Goal: Task Accomplishment & Management: Manage account settings

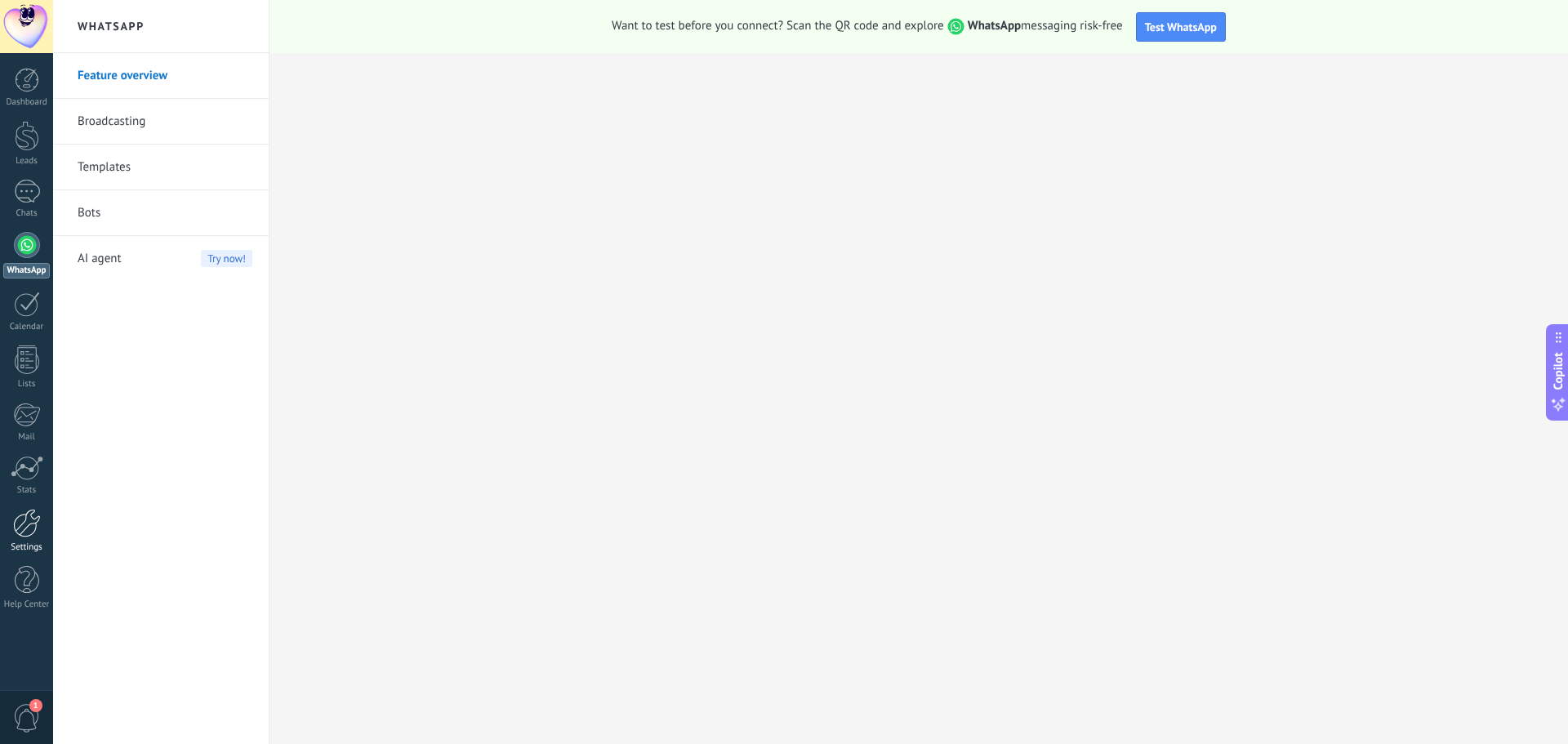
click at [17, 541] on link "Settings" at bounding box center [27, 531] width 53 height 44
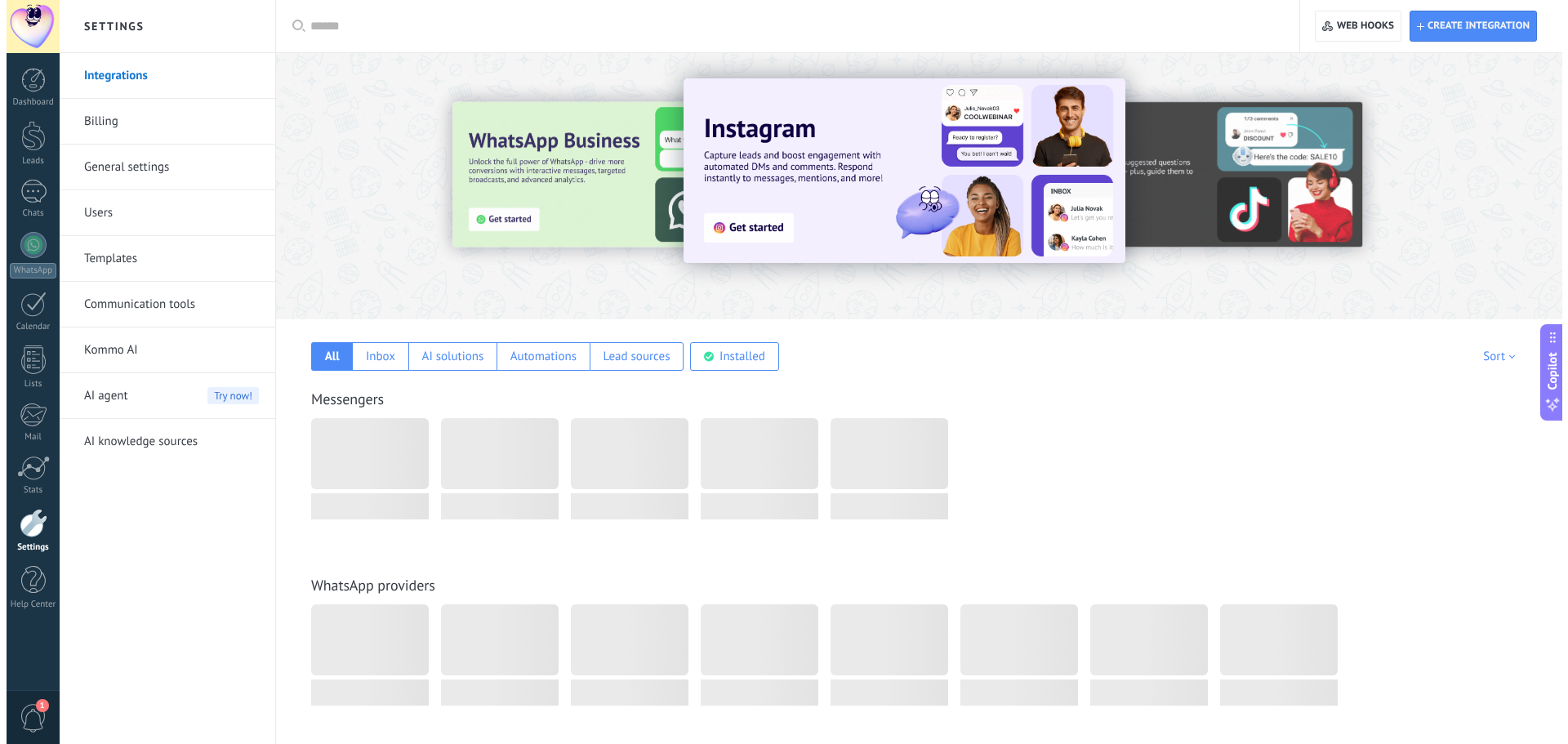
scroll to position [245, 0]
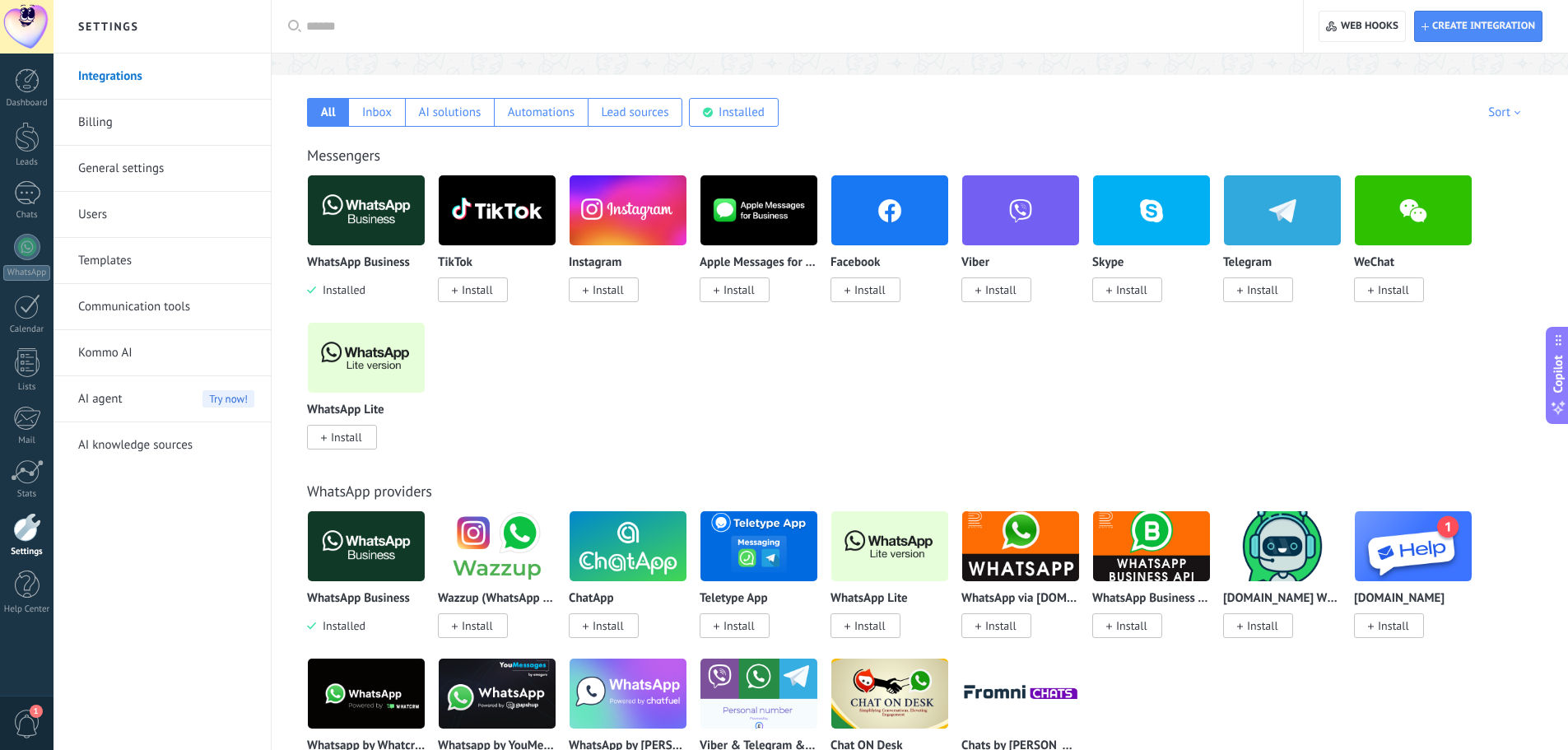
click at [860, 566] on img at bounding box center [890, 546] width 117 height 80
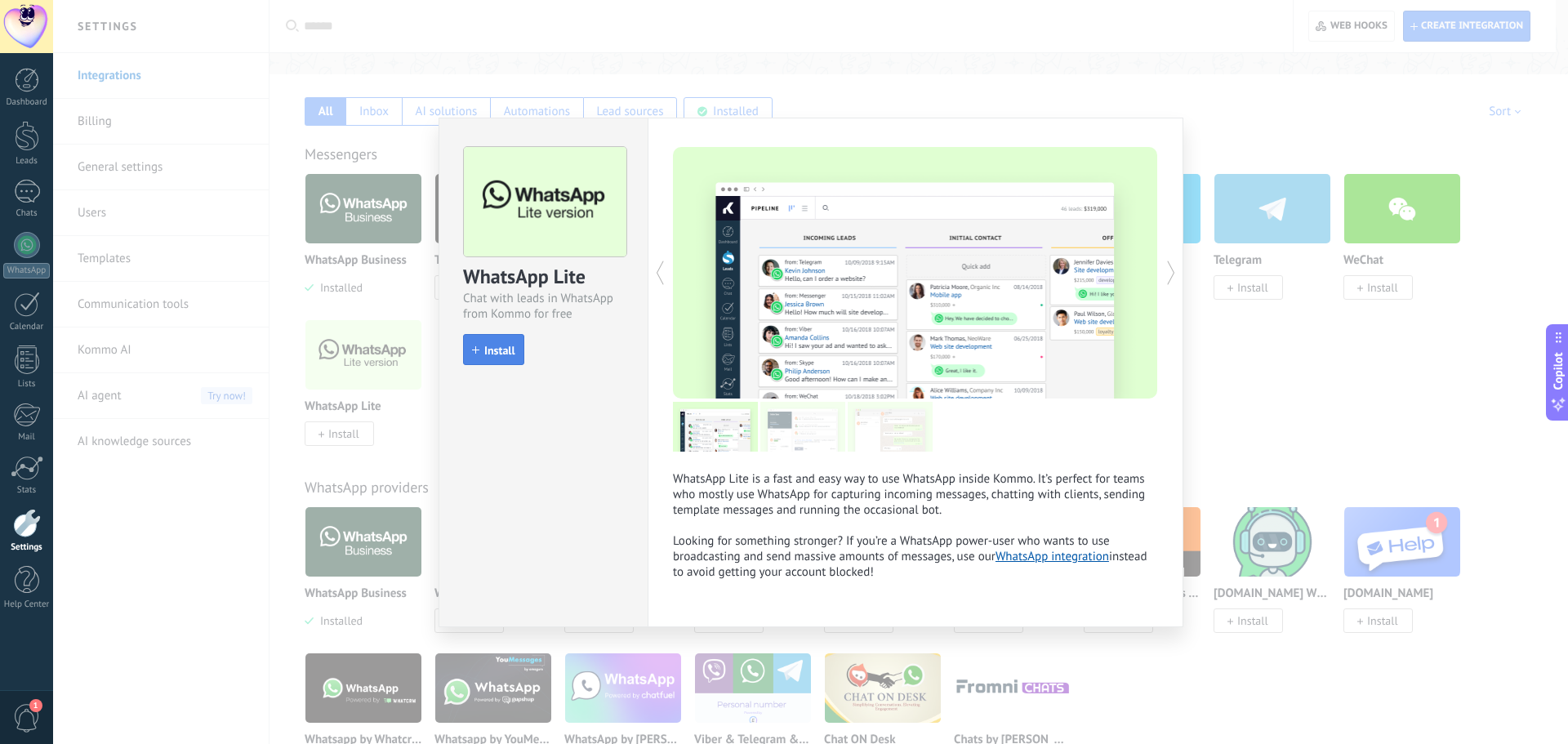
click at [484, 354] on span "Install" at bounding box center [499, 350] width 31 height 11
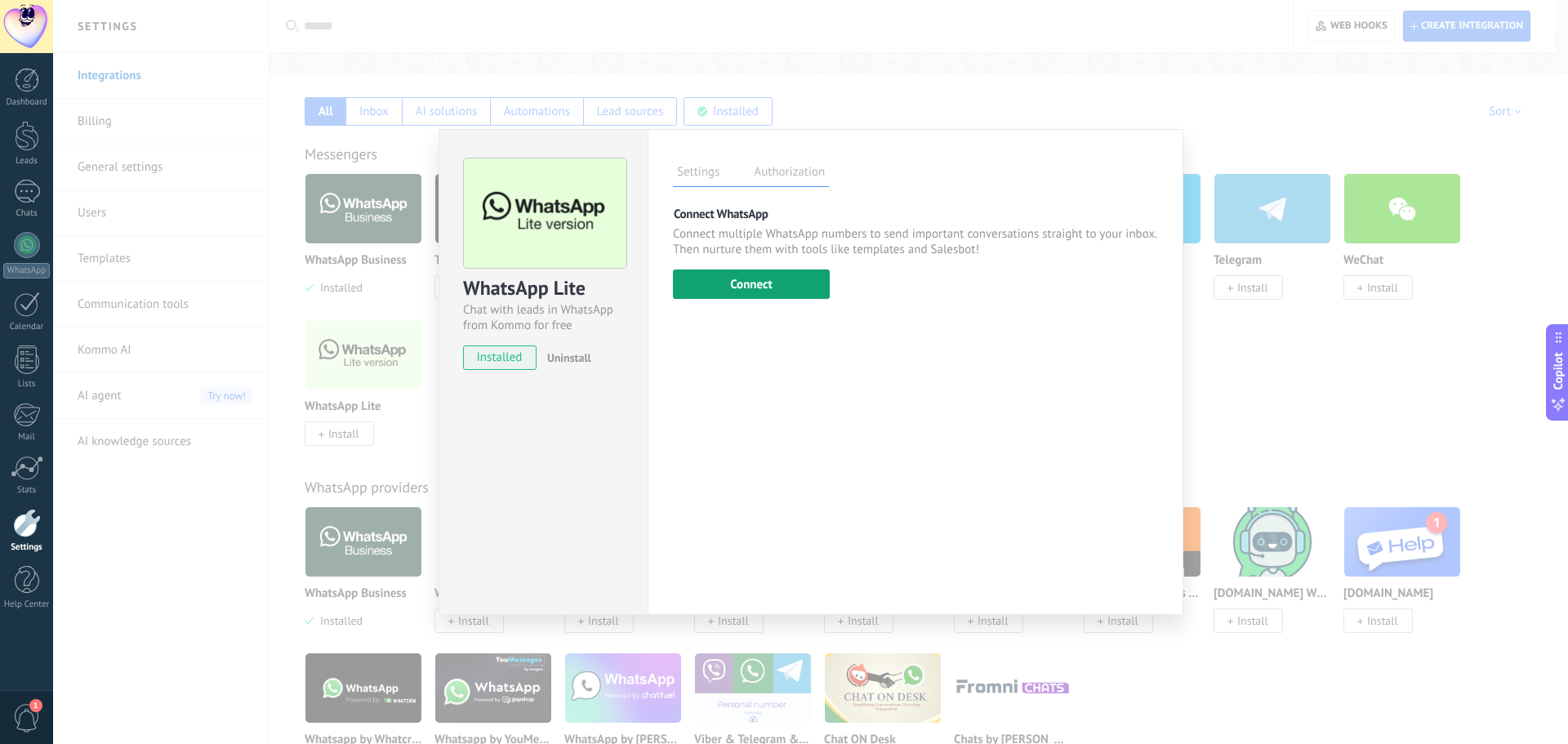
click at [743, 282] on button "Connect" at bounding box center [751, 284] width 156 height 29
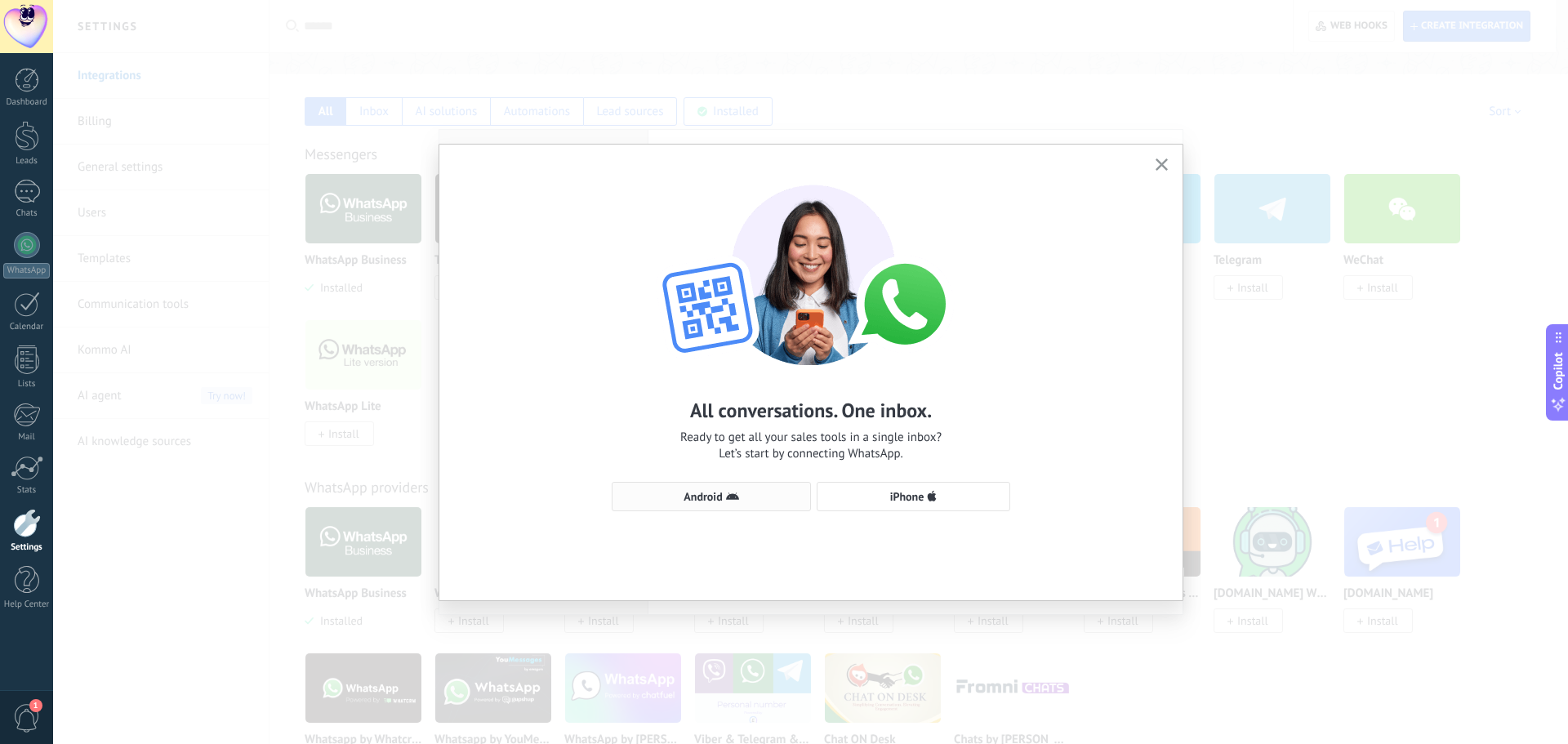
click at [766, 496] on span "Android" at bounding box center [711, 497] width 181 height 13
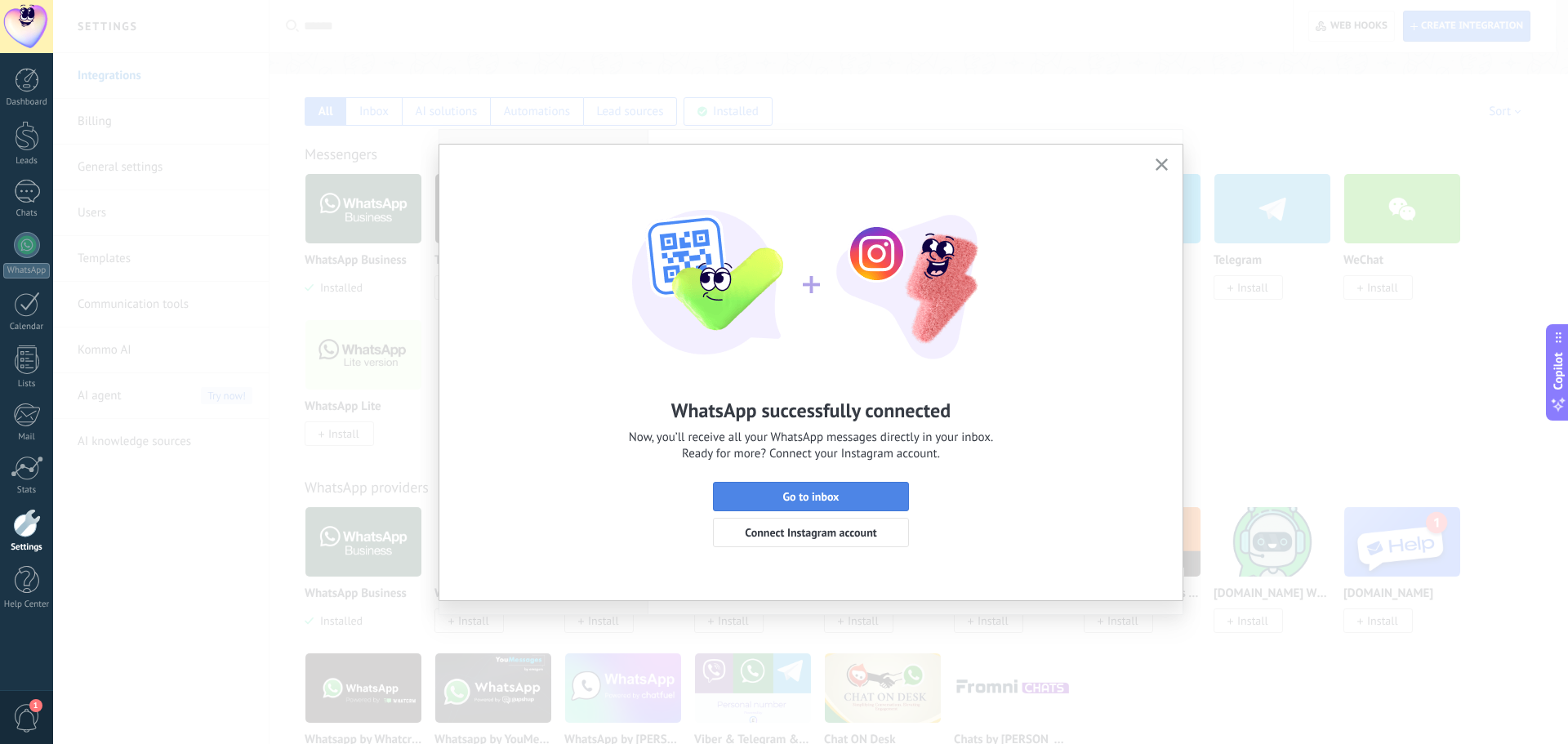
click at [822, 489] on button "Go to inbox" at bounding box center [810, 497] width 196 height 29
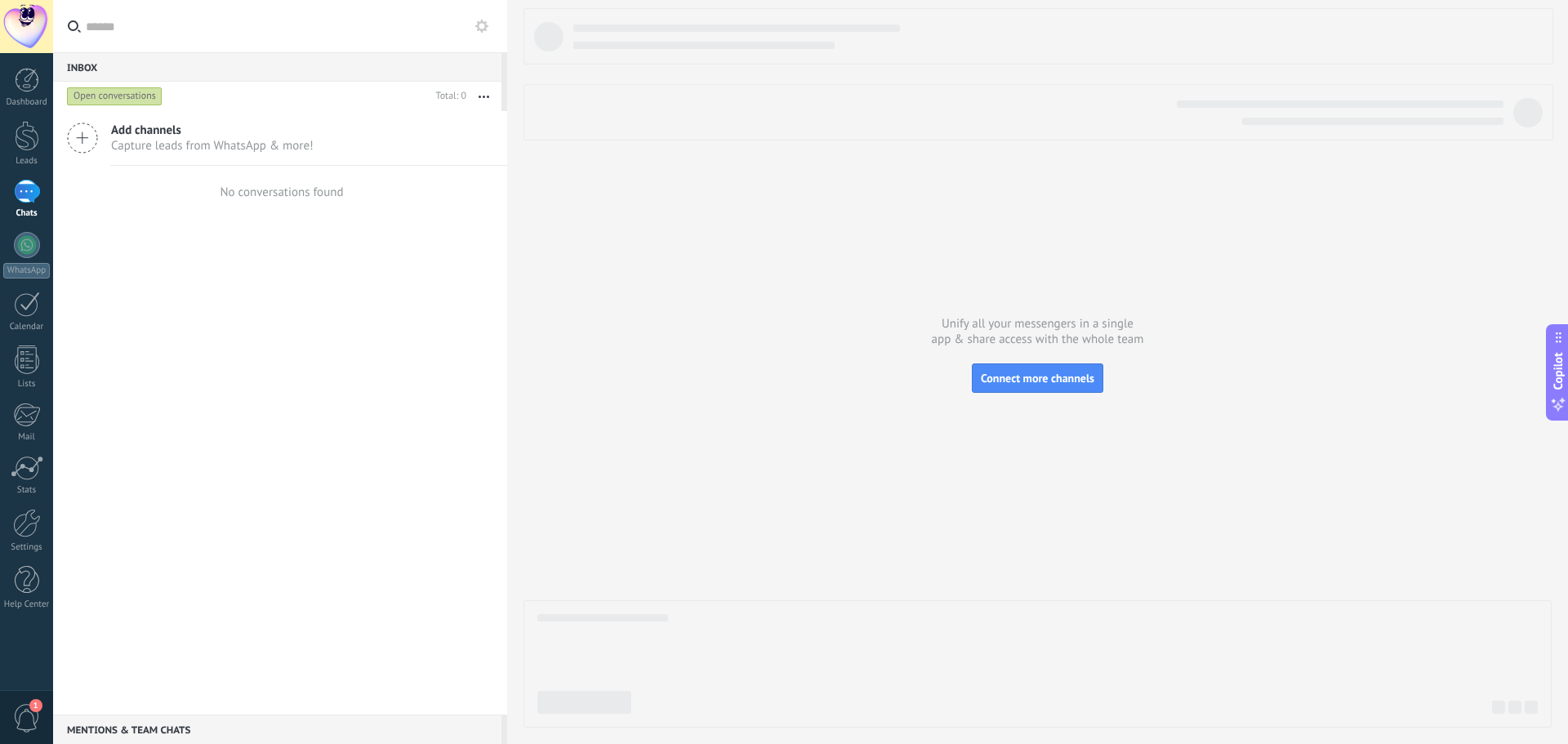
click at [115, 97] on div "Open conversations" at bounding box center [115, 96] width 96 height 19
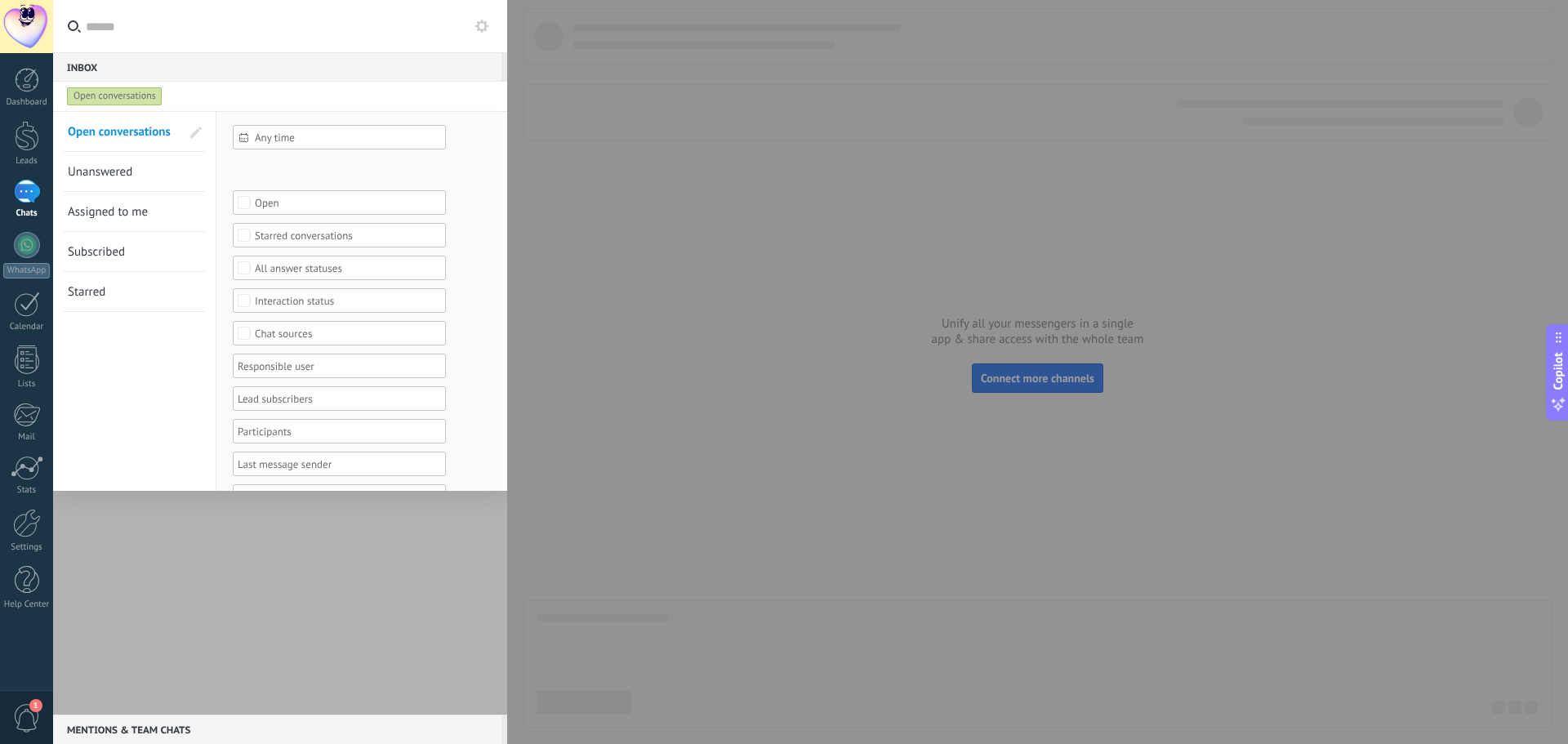
click at [716, 314] on div at bounding box center [784, 372] width 1568 height 744
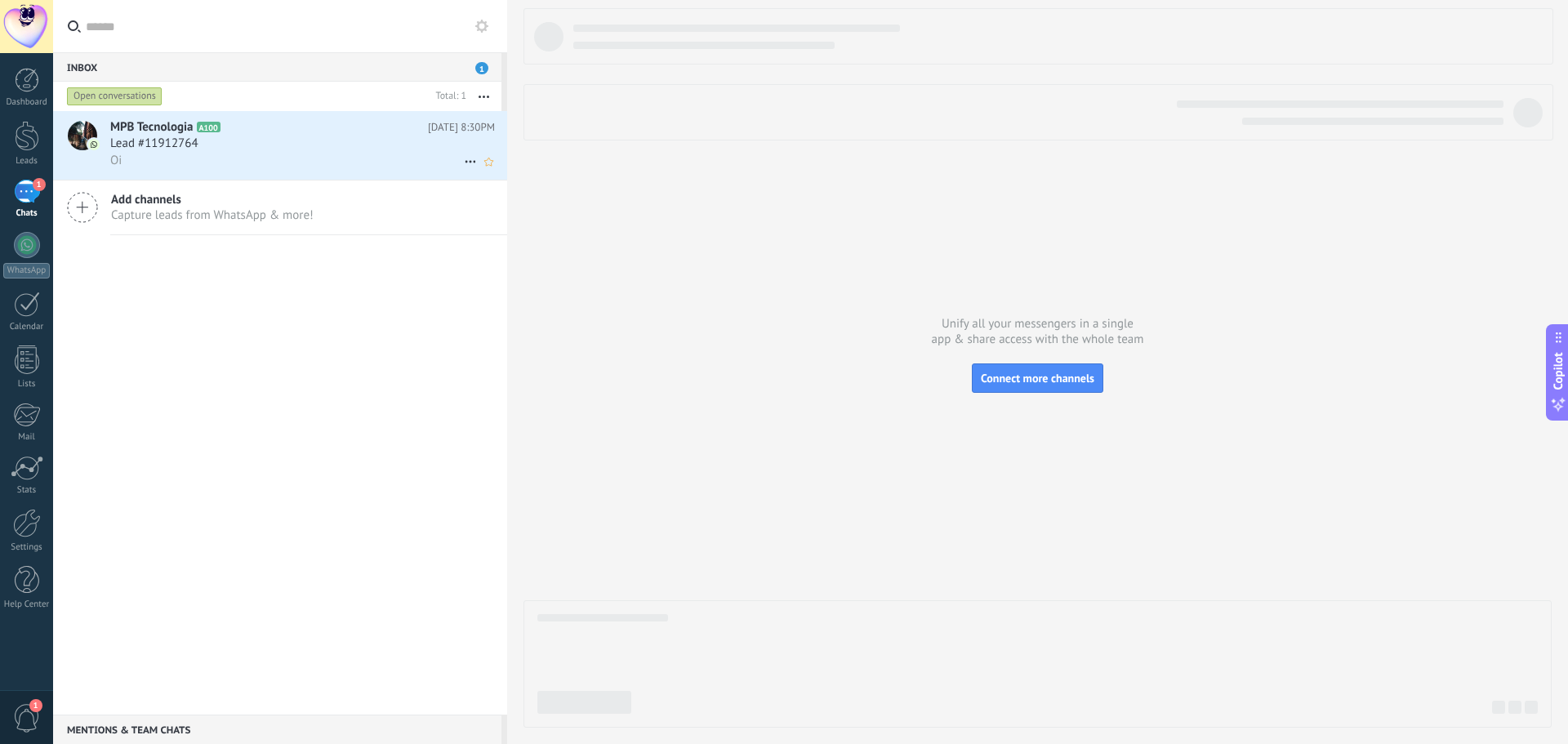
click at [193, 132] on h2 "MPB Tecnologia A100" at bounding box center [269, 128] width 317 height 17
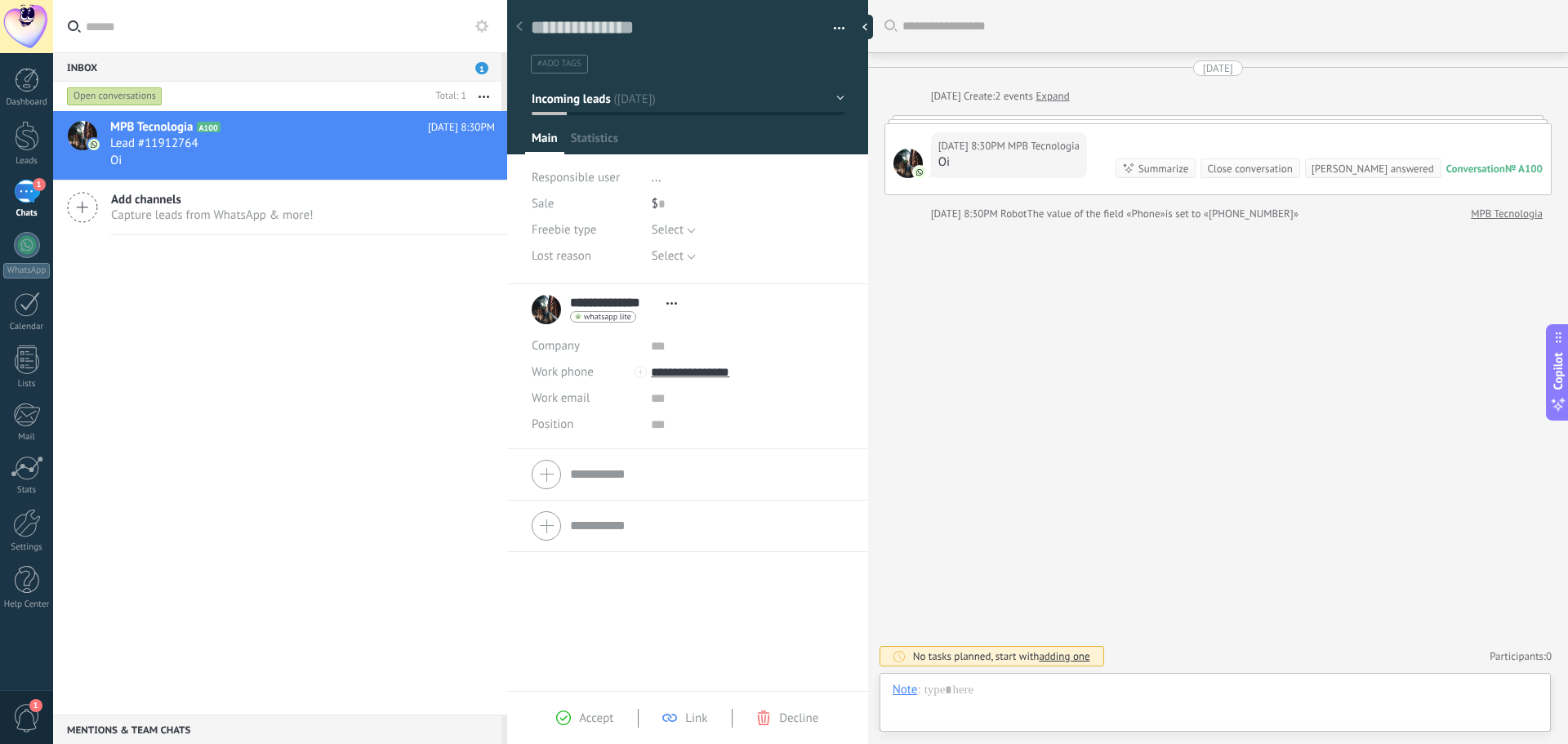
scroll to position [25, 0]
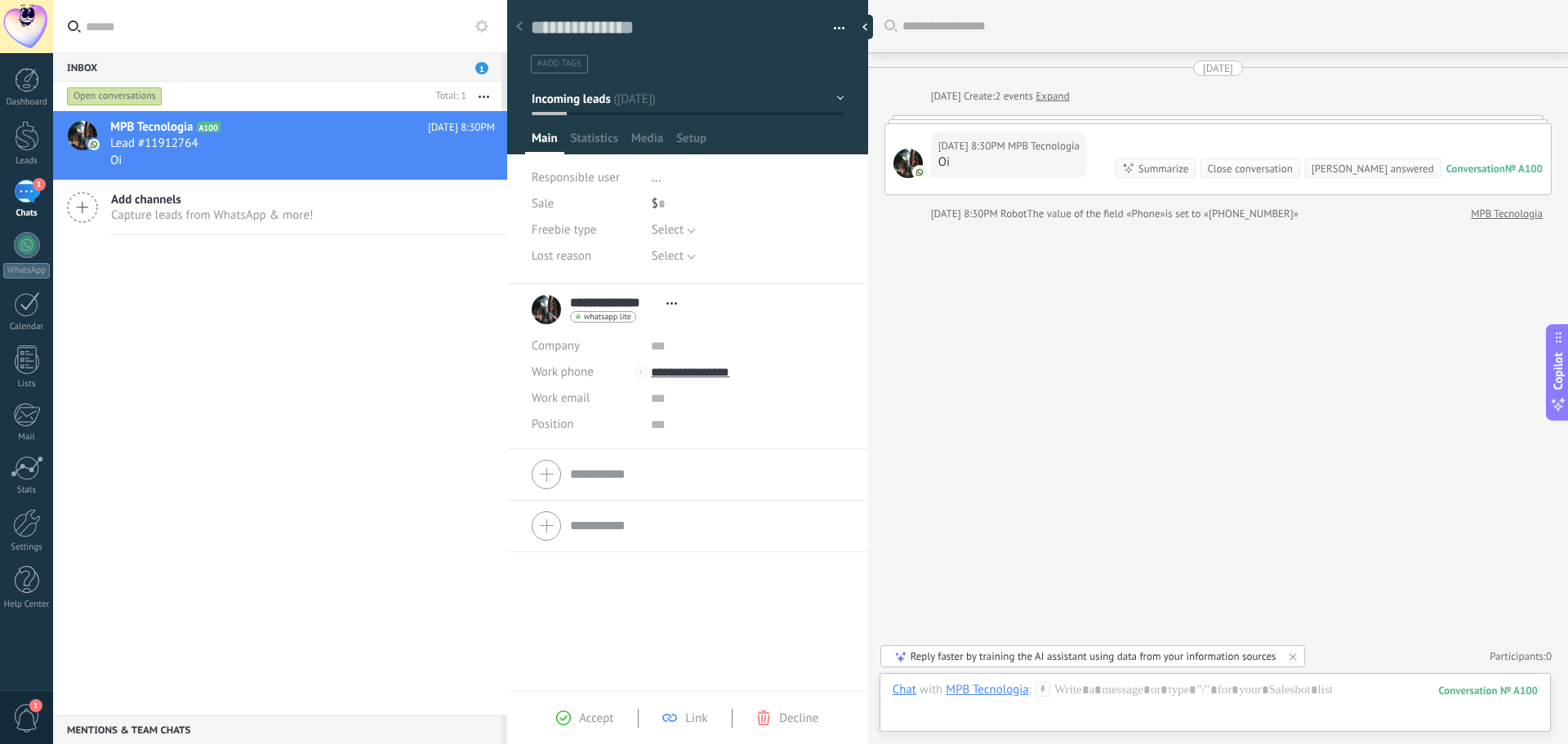
click at [1036, 420] on div "Search Load more Today Today Create: 2 events Expand Today 8:30PM MPB Tecnologi…" at bounding box center [1218, 372] width 700 height 744
drag, startPoint x: 1151, startPoint y: 236, endPoint x: 1155, endPoint y: 244, distance: 8.9
click at [1152, 237] on div "Search Load more Today Today Create: 2 events Expand Today 8:30PM MPB Tecnologi…" at bounding box center [1218, 372] width 700 height 744
click at [1259, 523] on div "Search Load more Today Today Create: 2 events Expand Today 8:30PM MPB Tecnologi…" at bounding box center [1218, 372] width 700 height 744
click at [1077, 716] on div at bounding box center [1214, 705] width 645 height 49
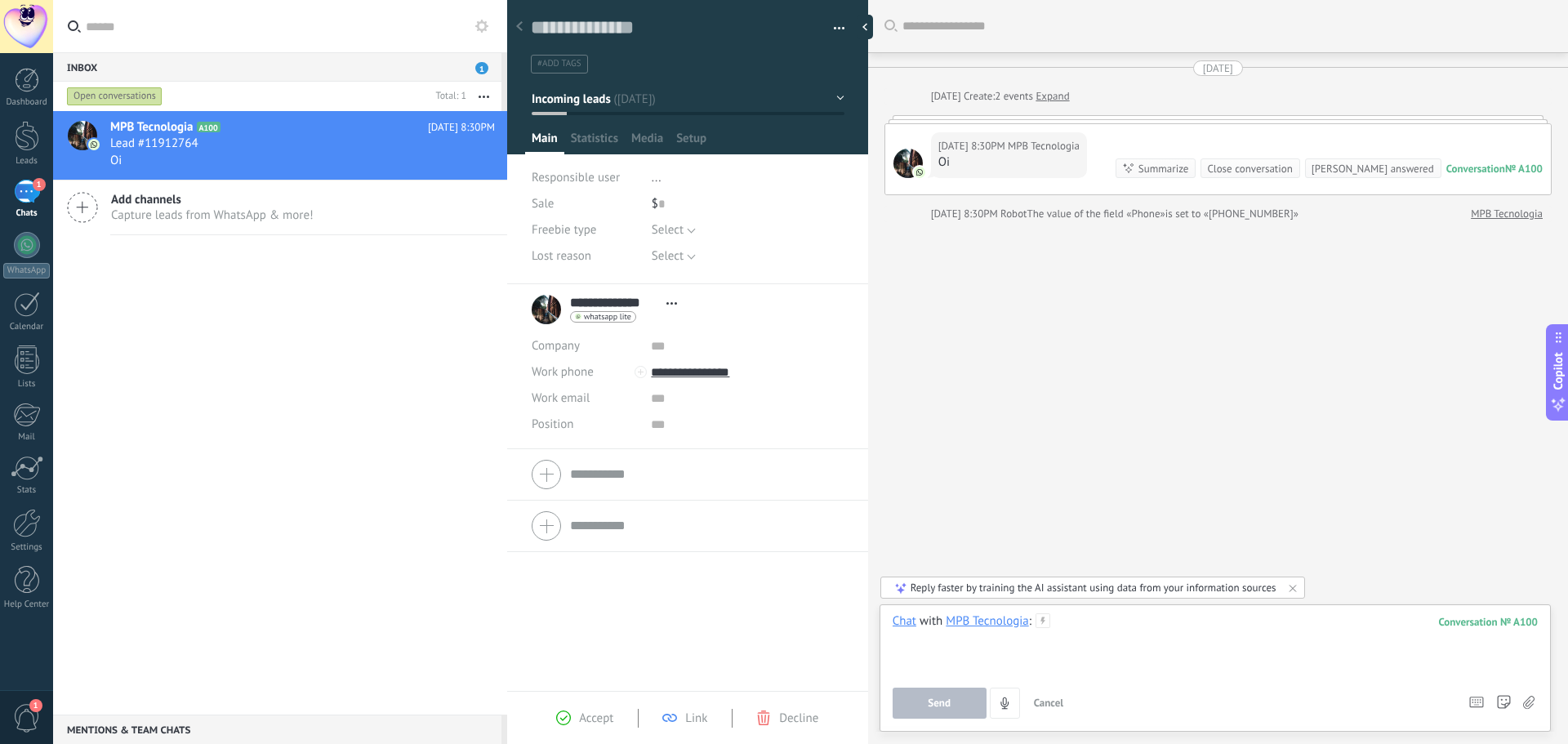
drag, startPoint x: 1281, startPoint y: 666, endPoint x: 1451, endPoint y: 695, distance: 172.5
click at [1283, 666] on div at bounding box center [1214, 644] width 645 height 62
drag, startPoint x: 826, startPoint y: 24, endPoint x: 829, endPoint y: 59, distance: 35.1
click at [889, 79] on div "Save and create Print Manage tags" at bounding box center [1036, 372] width 1060 height 744
drag, startPoint x: 579, startPoint y: 136, endPoint x: 571, endPoint y: 140, distance: 8.9
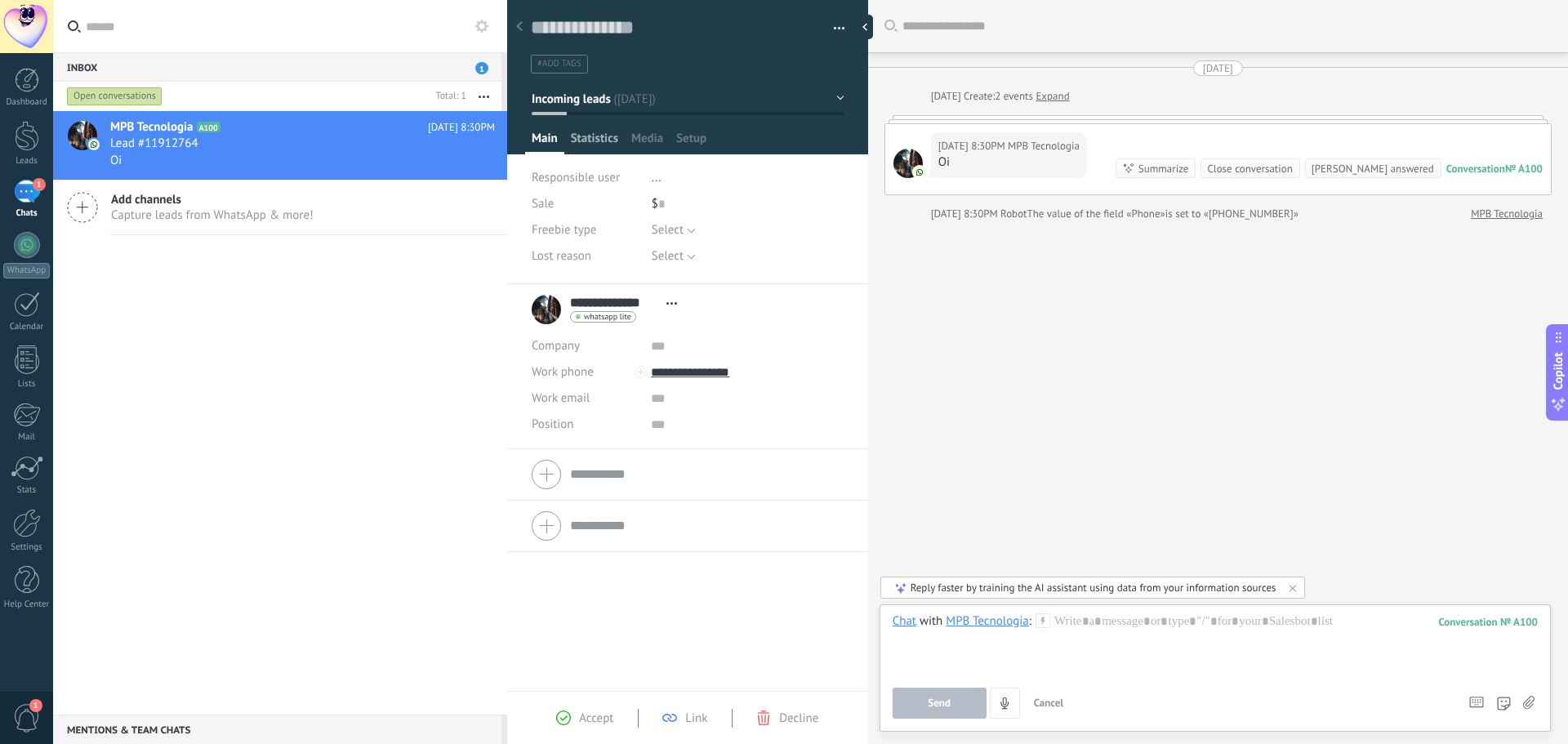
click at [580, 138] on span "Statistics" at bounding box center [594, 143] width 47 height 24
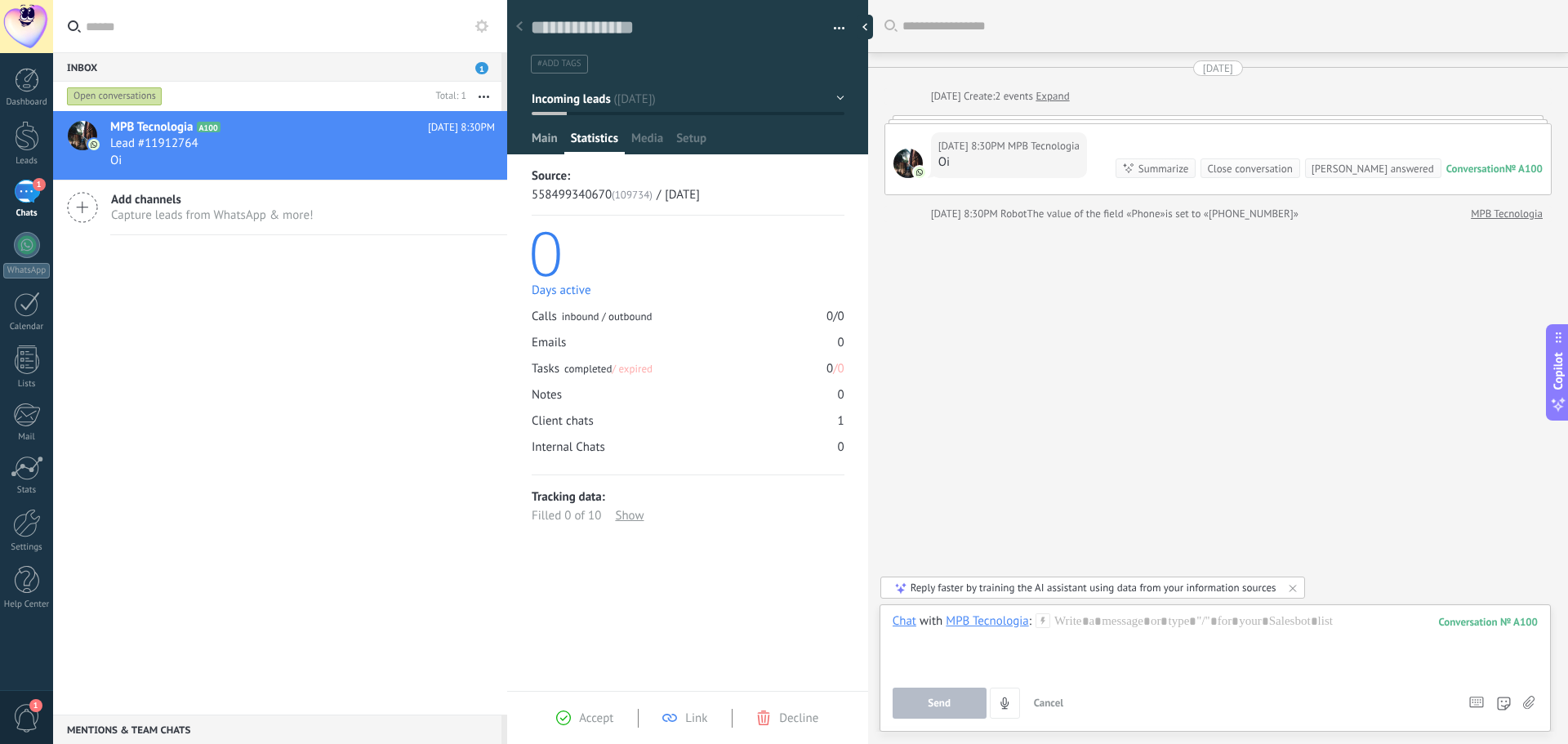
click at [545, 137] on span "Main" at bounding box center [544, 143] width 26 height 24
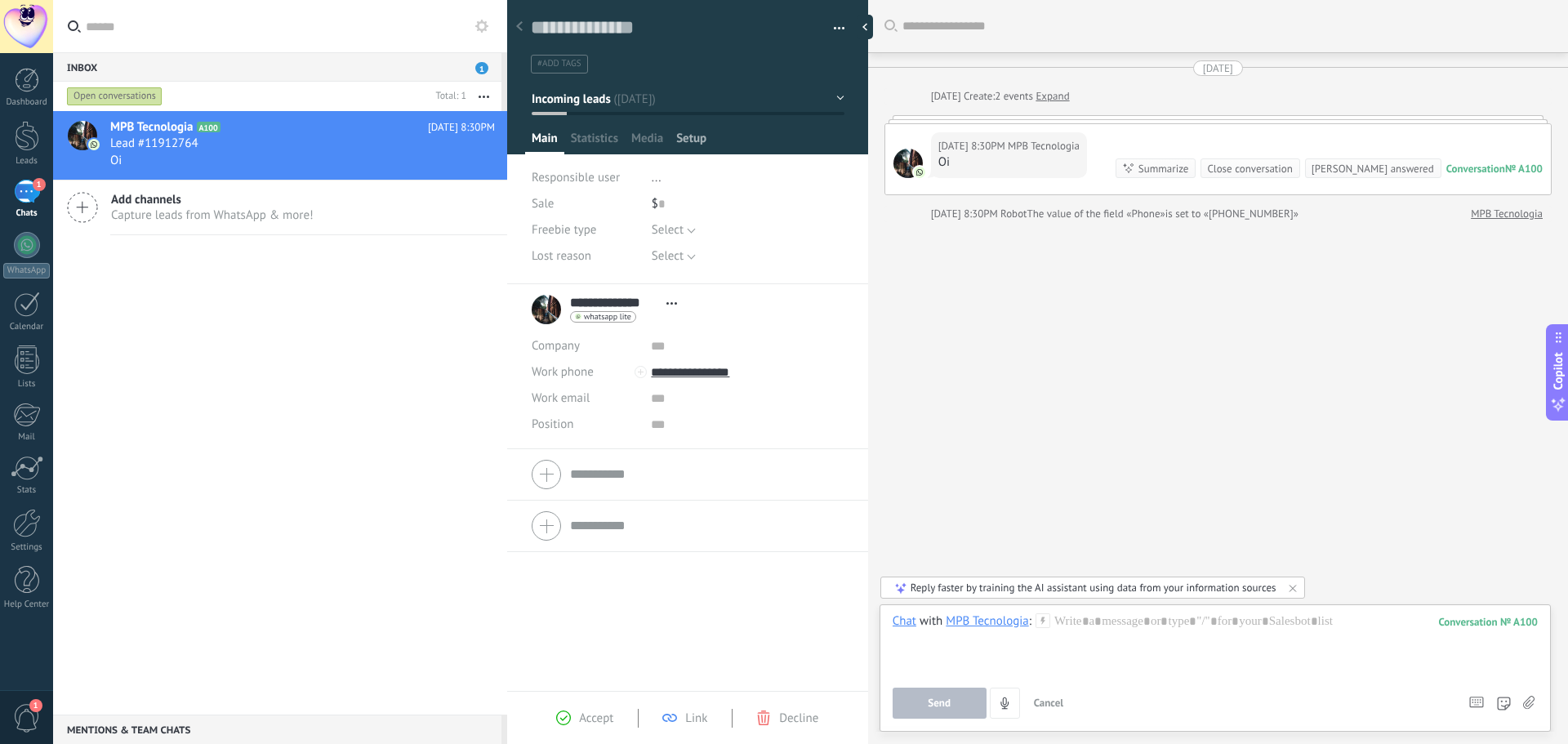
drag, startPoint x: 652, startPoint y: 131, endPoint x: 678, endPoint y: 134, distance: 26.2
click at [651, 131] on span "Media" at bounding box center [647, 143] width 32 height 24
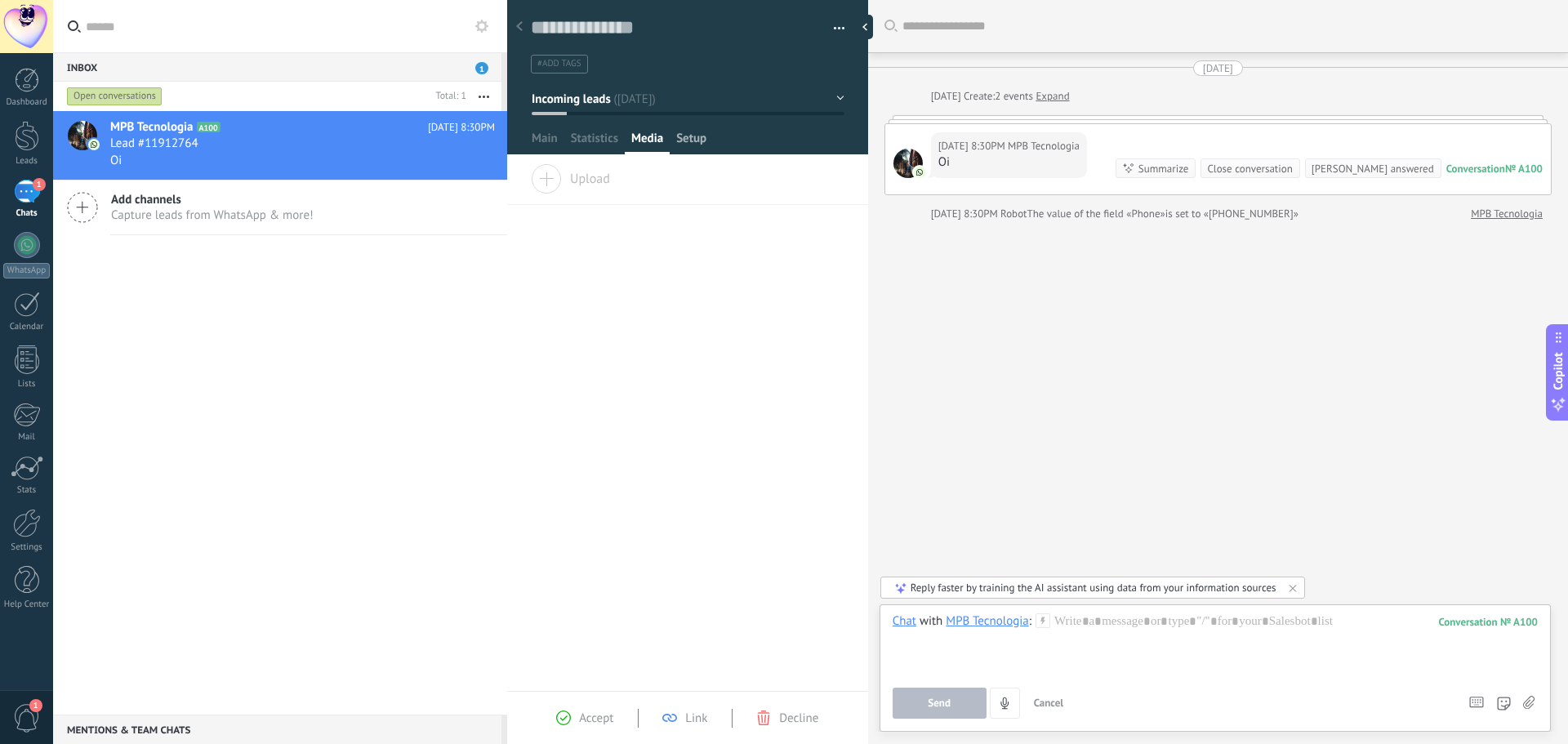
click at [702, 134] on span "Setup" at bounding box center [691, 143] width 30 height 24
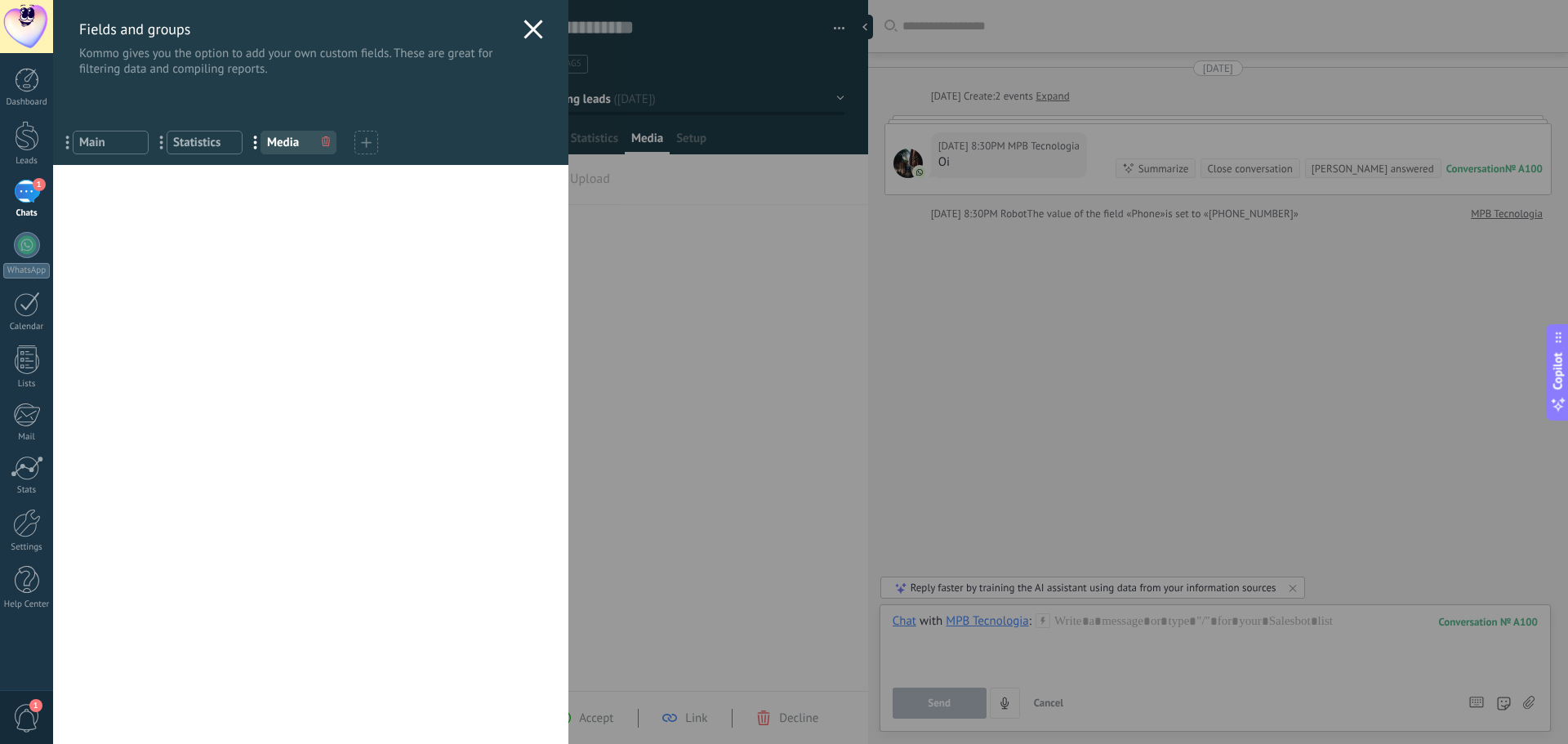
click at [772, 234] on div "Fields and groups Kommo gives you the option to add your own custom fields. The…" at bounding box center [810, 372] width 1515 height 744
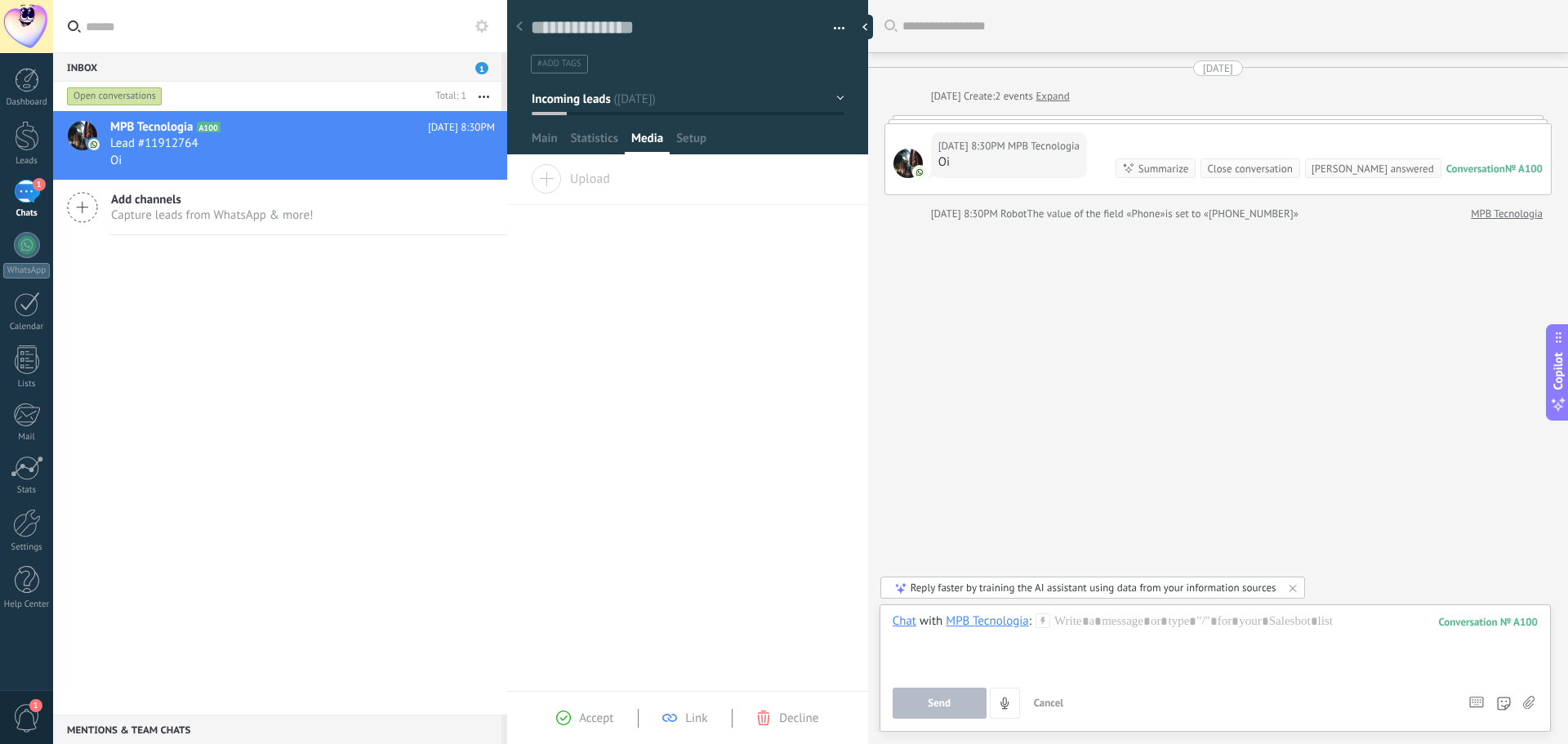
click at [713, 330] on div "Drag and drop the files here to attach them Release the mouse button to attach …" at bounding box center [687, 427] width 361 height 527
click at [898, 166] on div at bounding box center [908, 164] width 29 height 29
click at [100, 142] on div at bounding box center [94, 144] width 15 height 15
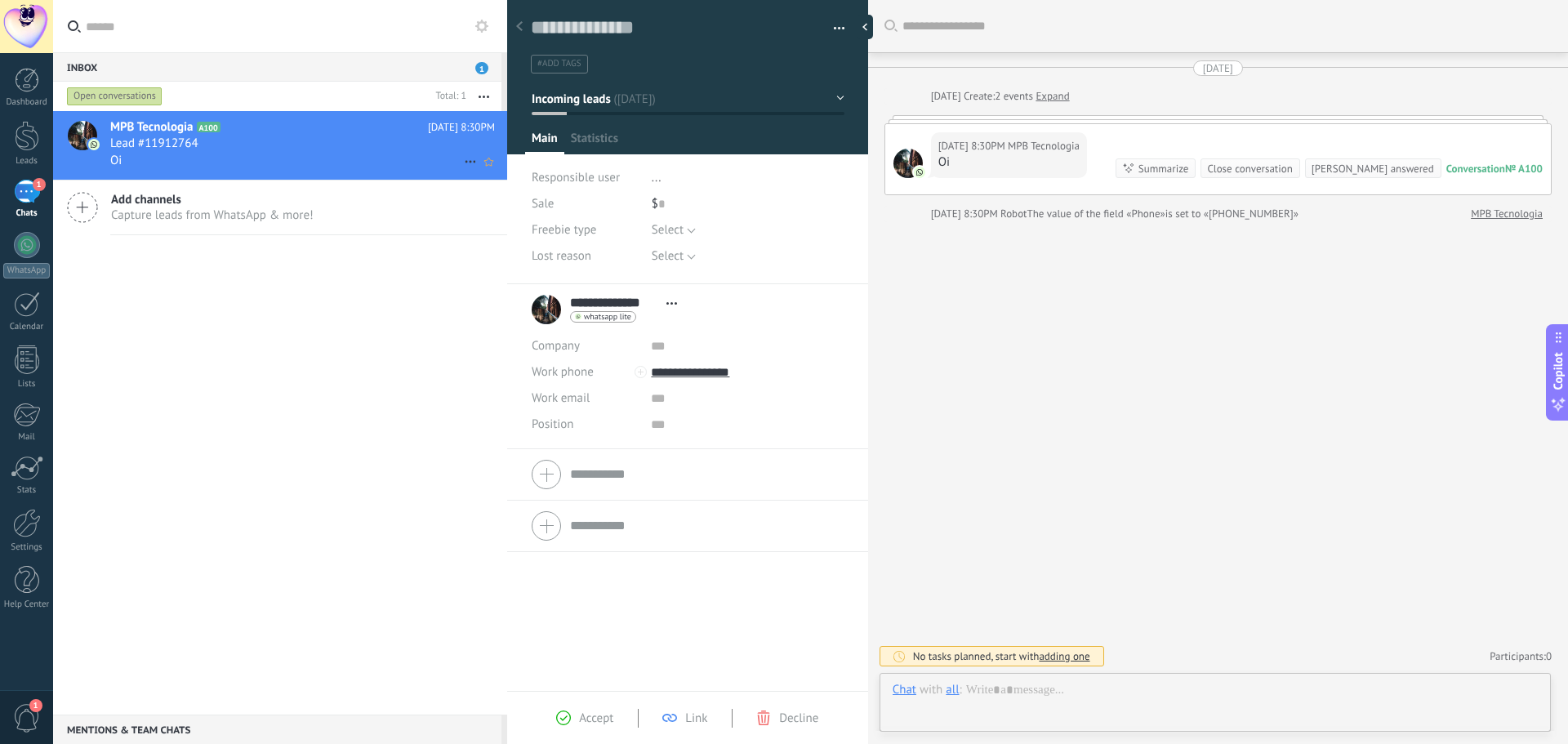
scroll to position [25, 0]
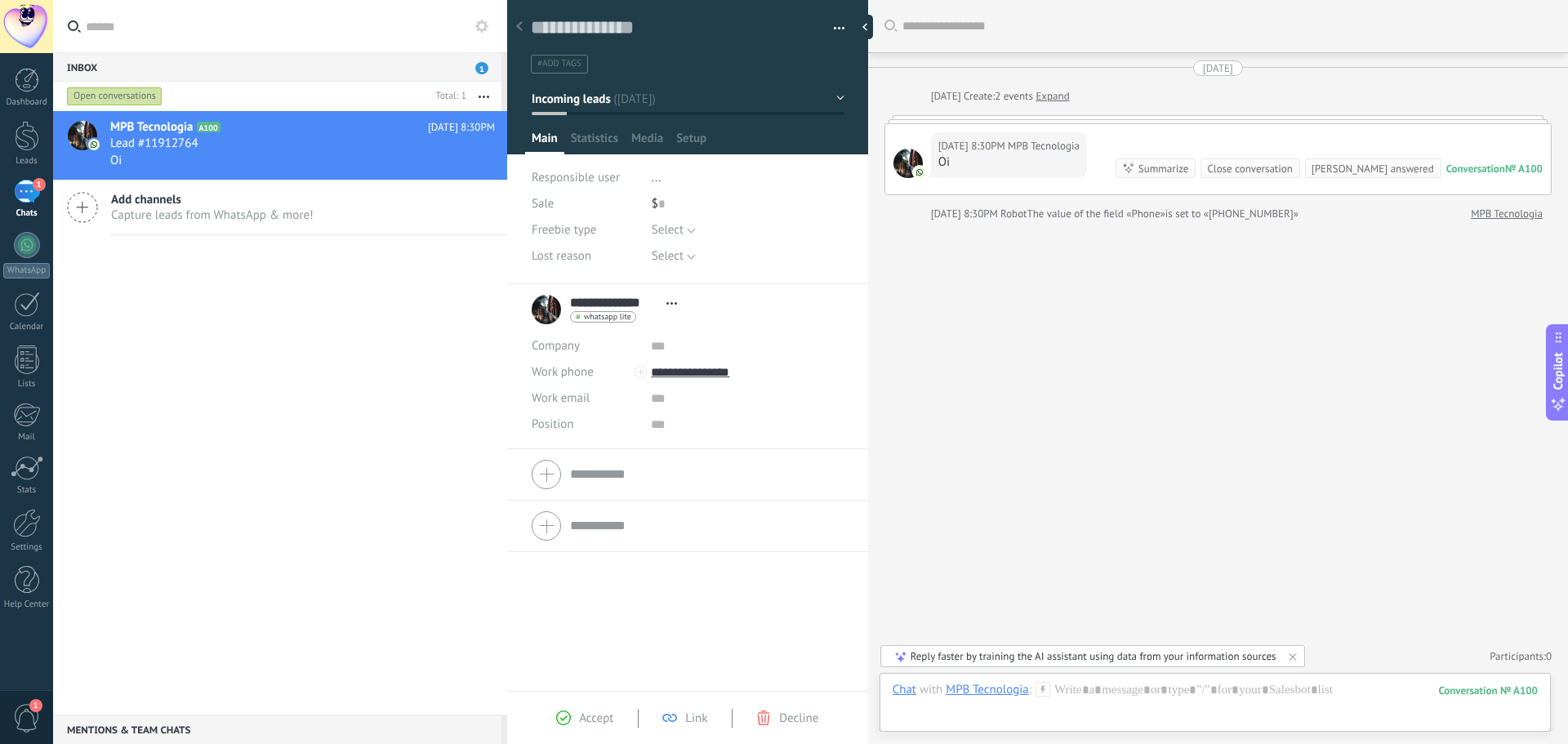
click at [544, 313] on div "**********" at bounding box center [608, 309] width 154 height 40
drag, startPoint x: 652, startPoint y: 311, endPoint x: 637, endPoint y: 304, distance: 16.6
click at [651, 311] on div "whatsapp lite Send message Detach chat" at bounding box center [627, 317] width 115 height 13
click at [635, 299] on input "**********" at bounding box center [614, 303] width 88 height 17
click at [601, 134] on span "Statistics" at bounding box center [594, 143] width 47 height 24
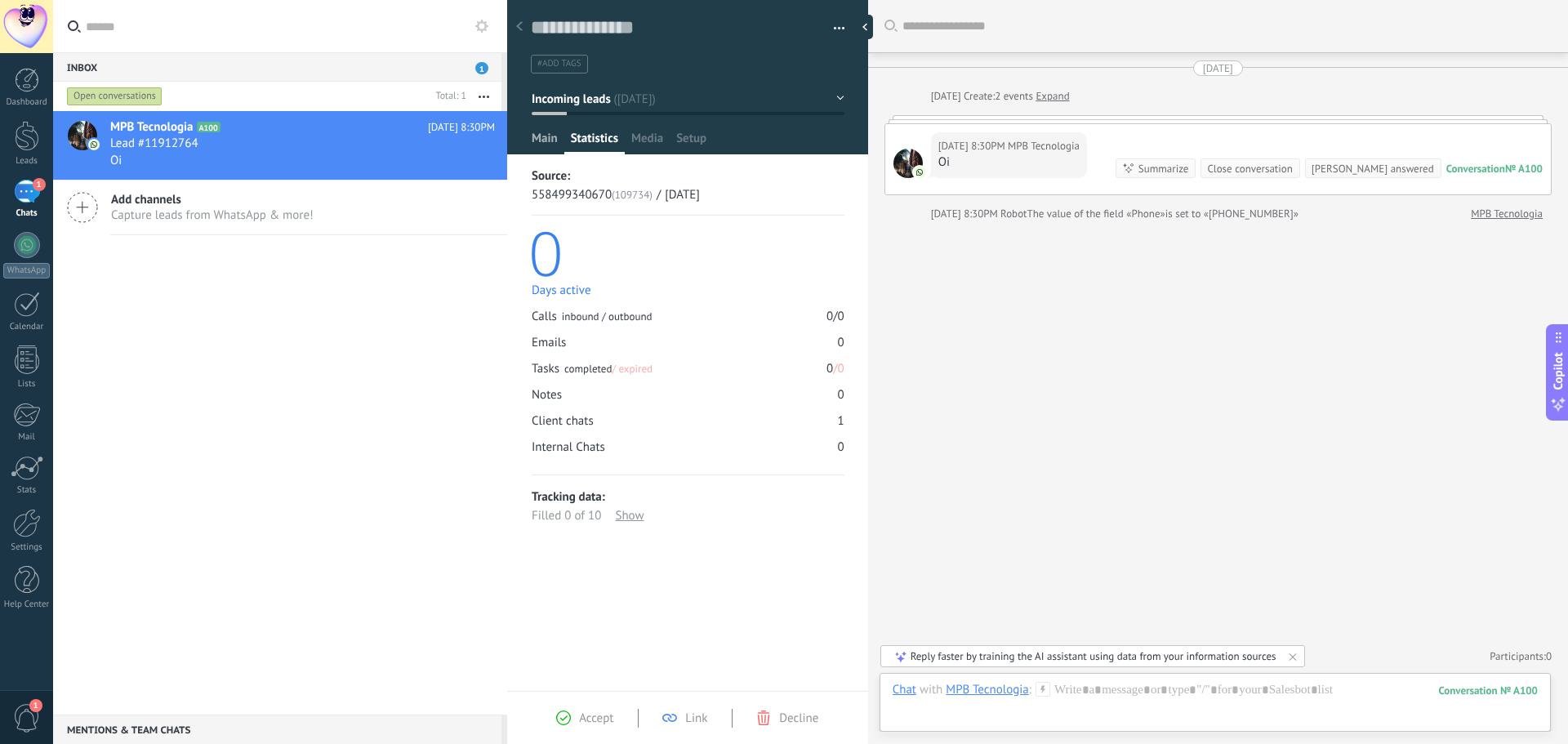
click at [545, 137] on span "Main" at bounding box center [544, 143] width 26 height 24
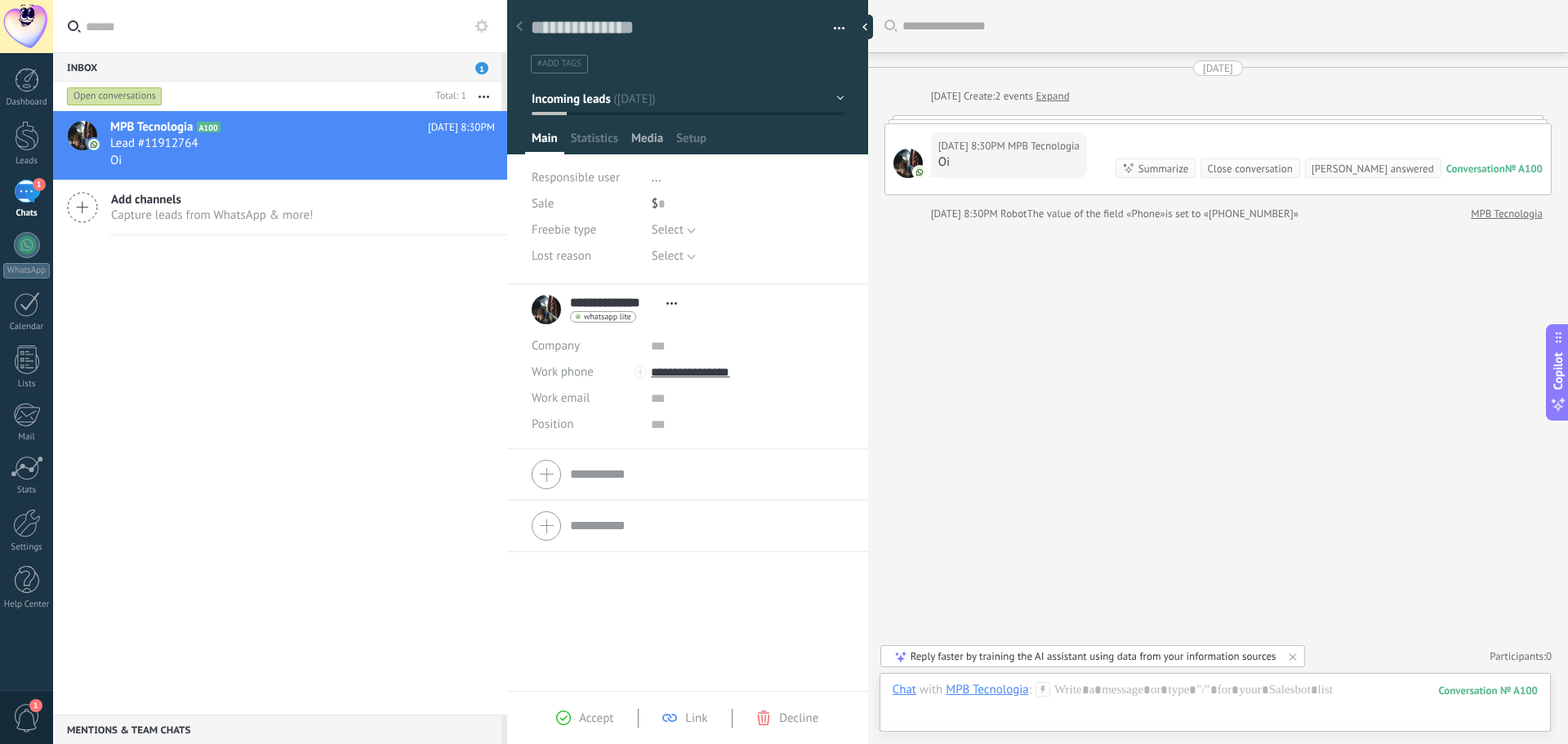
click at [636, 132] on span "Media" at bounding box center [647, 143] width 32 height 24
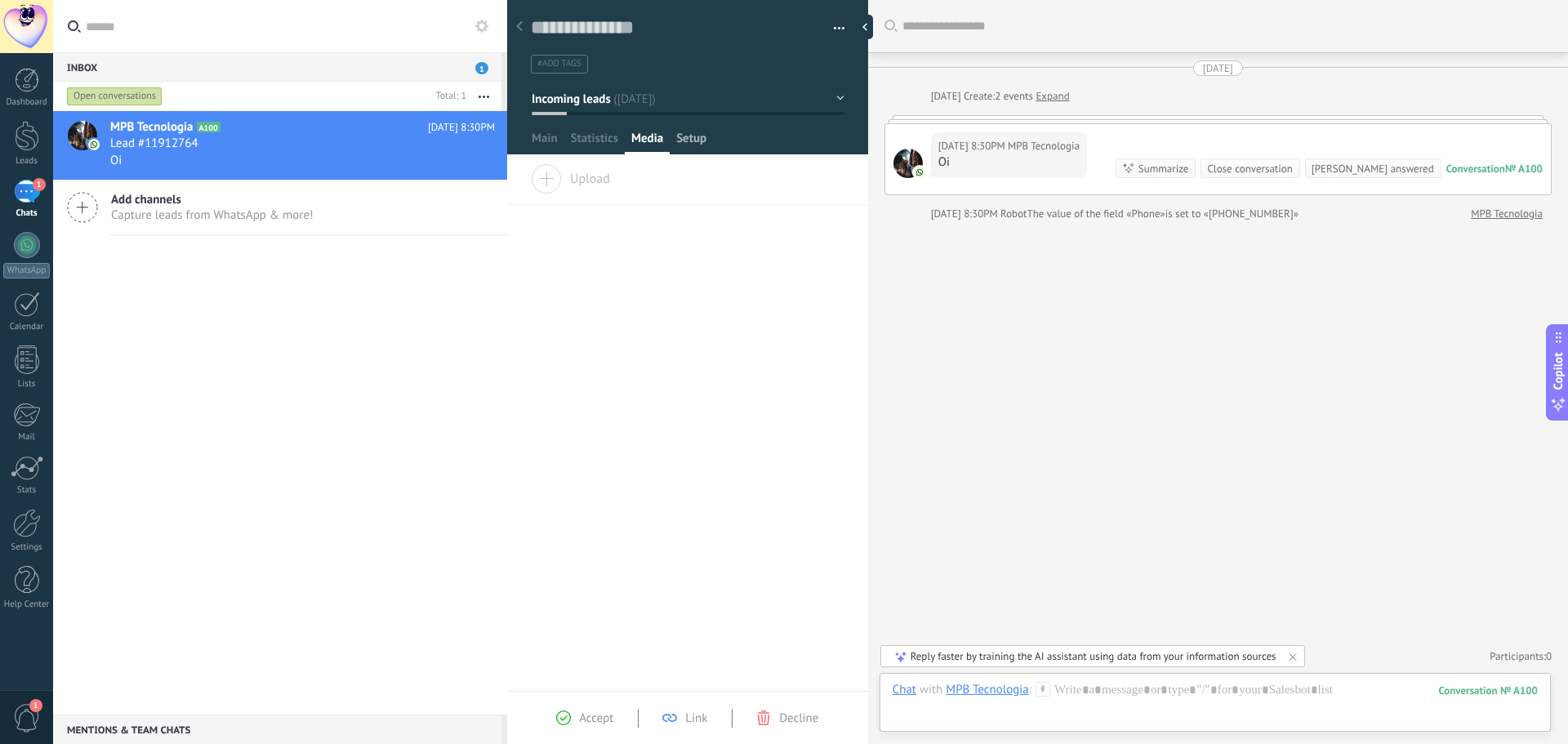
click at [687, 131] on span "Setup" at bounding box center [691, 143] width 30 height 24
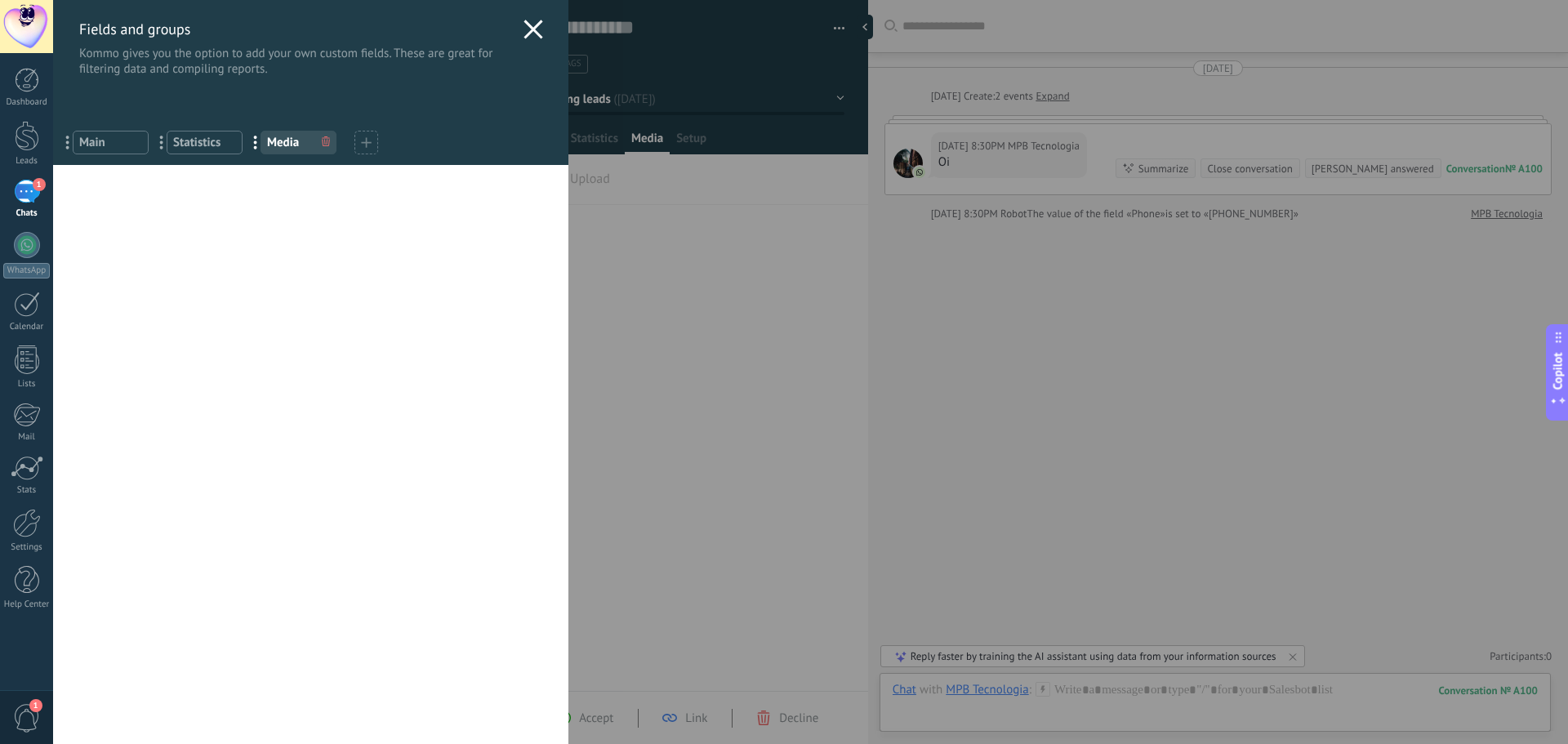
click at [748, 280] on div "Fields and groups Kommo gives you the option to add your own custom fields. The…" at bounding box center [810, 372] width 1515 height 744
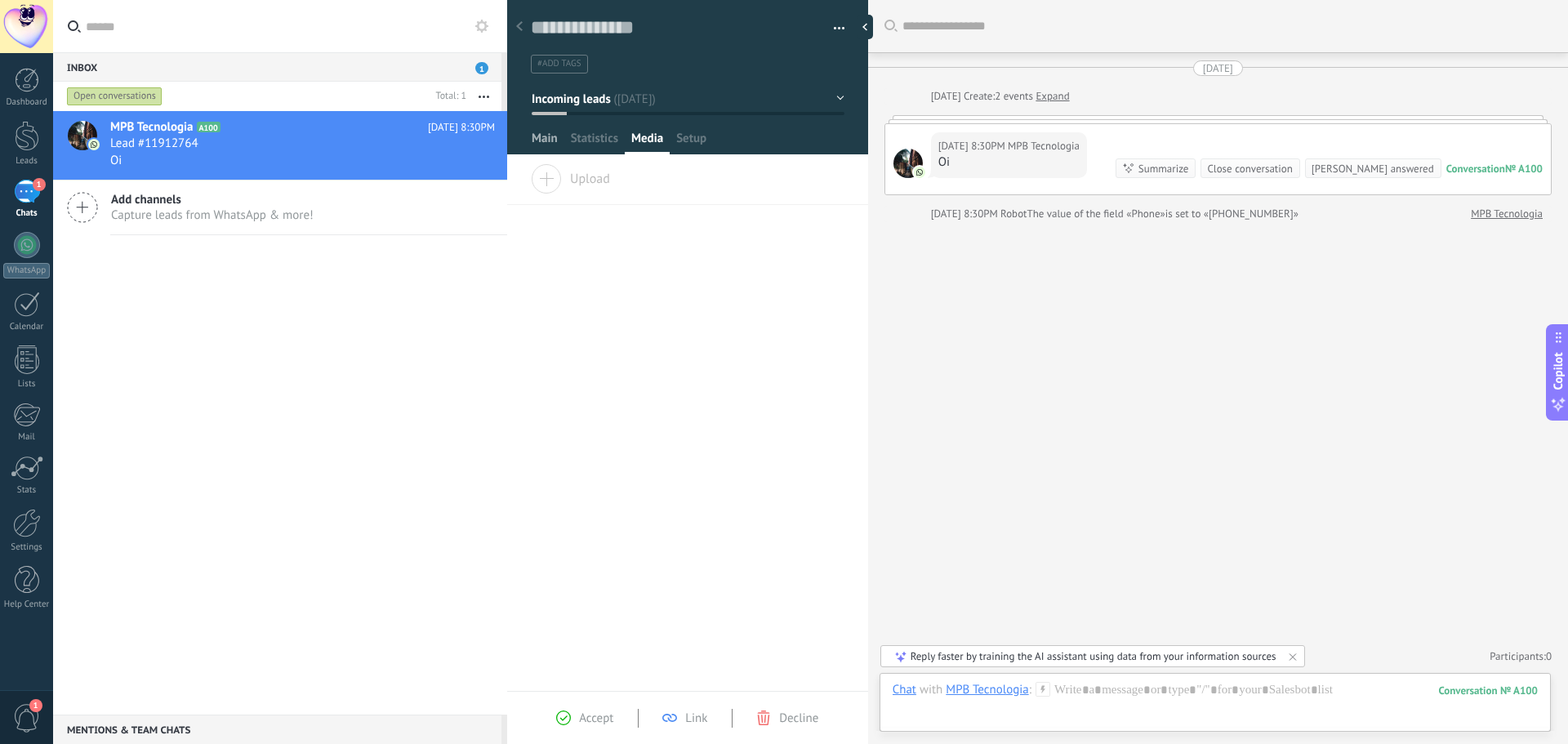
click at [558, 143] on div "Main" at bounding box center [544, 143] width 40 height 24
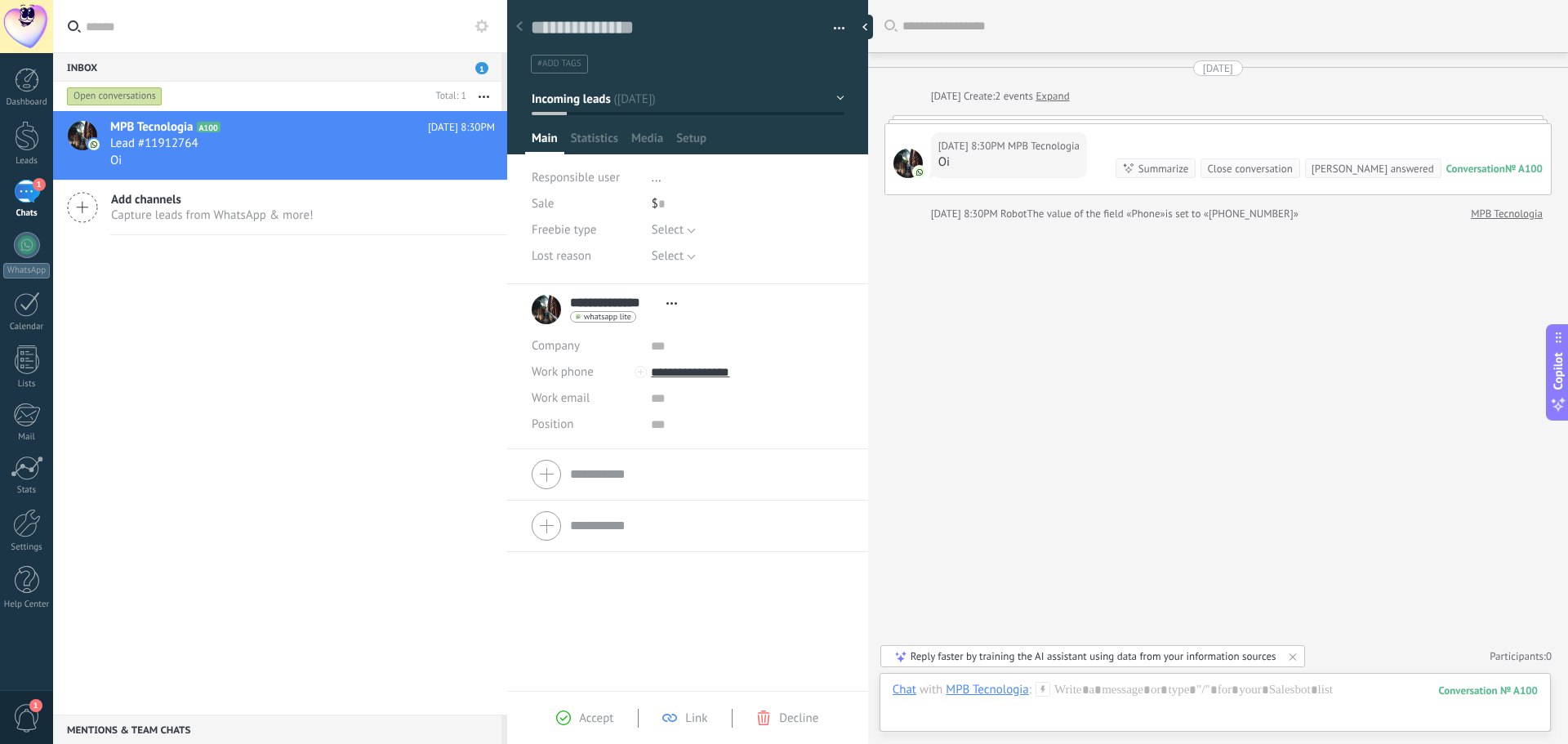
click at [573, 295] on input "**********" at bounding box center [614, 303] width 88 height 17
click at [549, 316] on div "**********" at bounding box center [687, 309] width 312 height 40
click at [545, 315] on div "**********" at bounding box center [608, 309] width 154 height 40
click at [544, 315] on div "**********" at bounding box center [608, 309] width 154 height 40
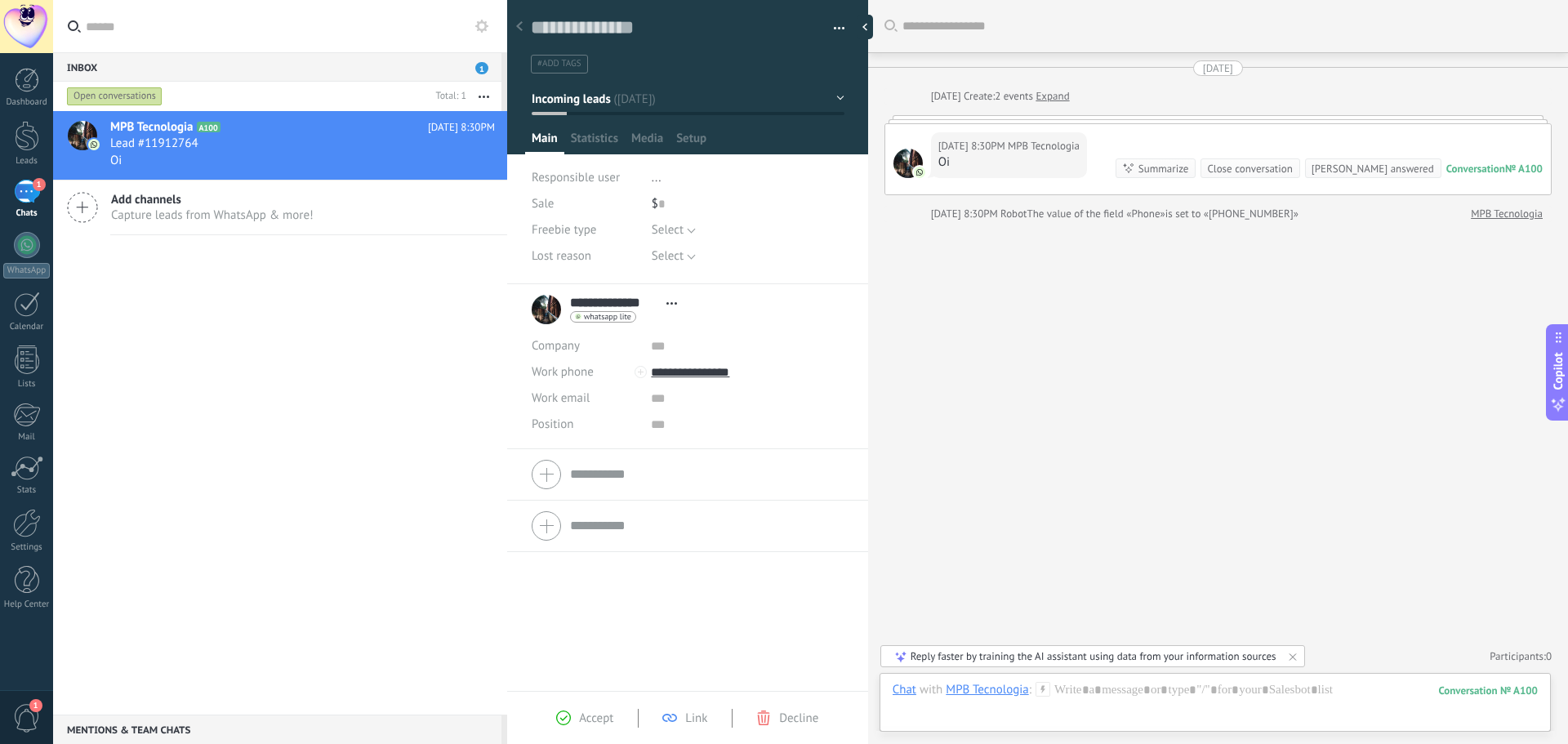
click at [1065, 280] on div "Search Load more Today Today Create: 2 events Expand Today 8:30PM MPB Tecnologi…" at bounding box center [1218, 372] width 700 height 744
click at [902, 164] on div at bounding box center [908, 164] width 29 height 29
click at [916, 164] on div at bounding box center [908, 164] width 29 height 29
click at [926, 36] on div at bounding box center [1227, 26] width 649 height 52
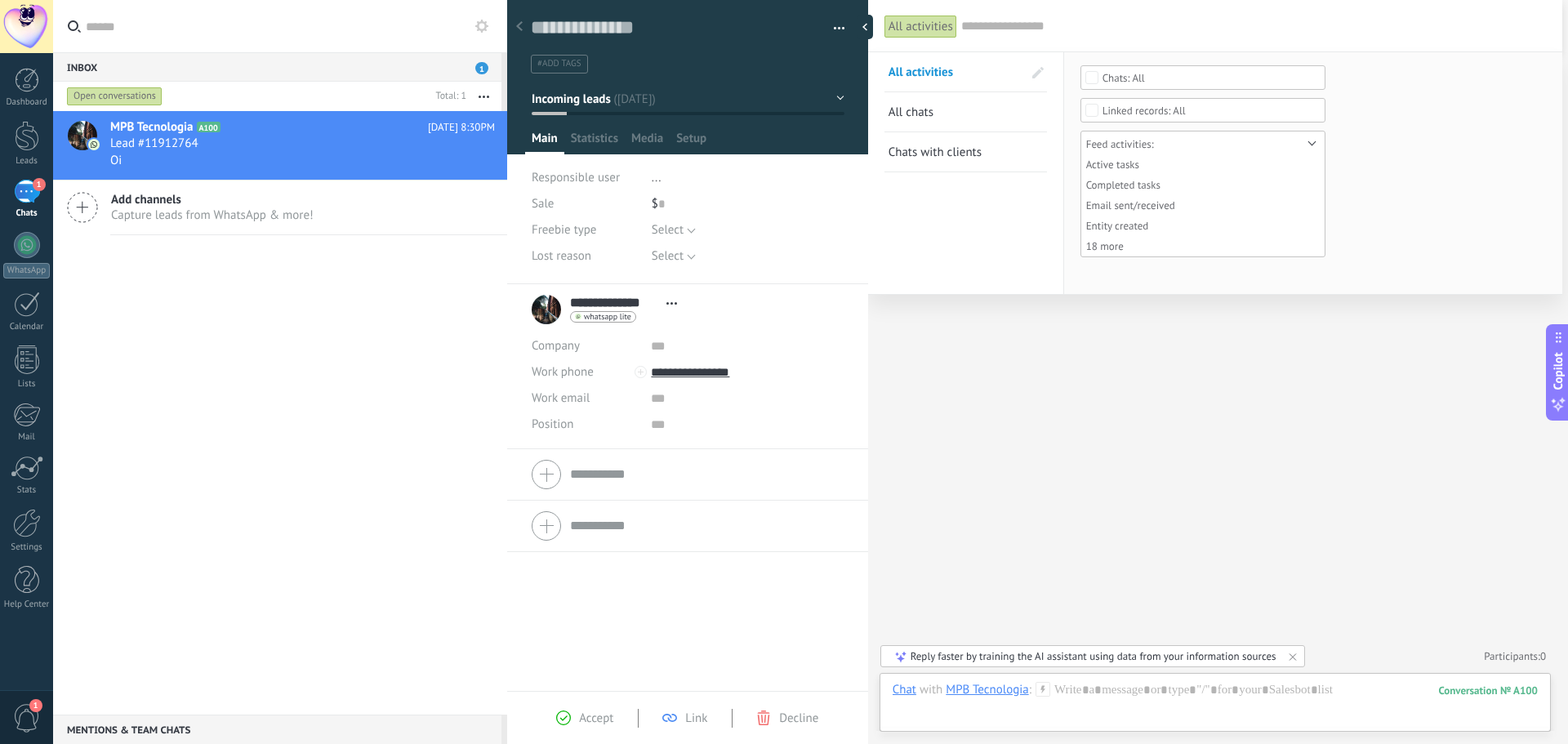
click at [1135, 395] on div "All activities Search All activities All сhats Chats with clients Save Select n…" at bounding box center [1215, 372] width 694 height 744
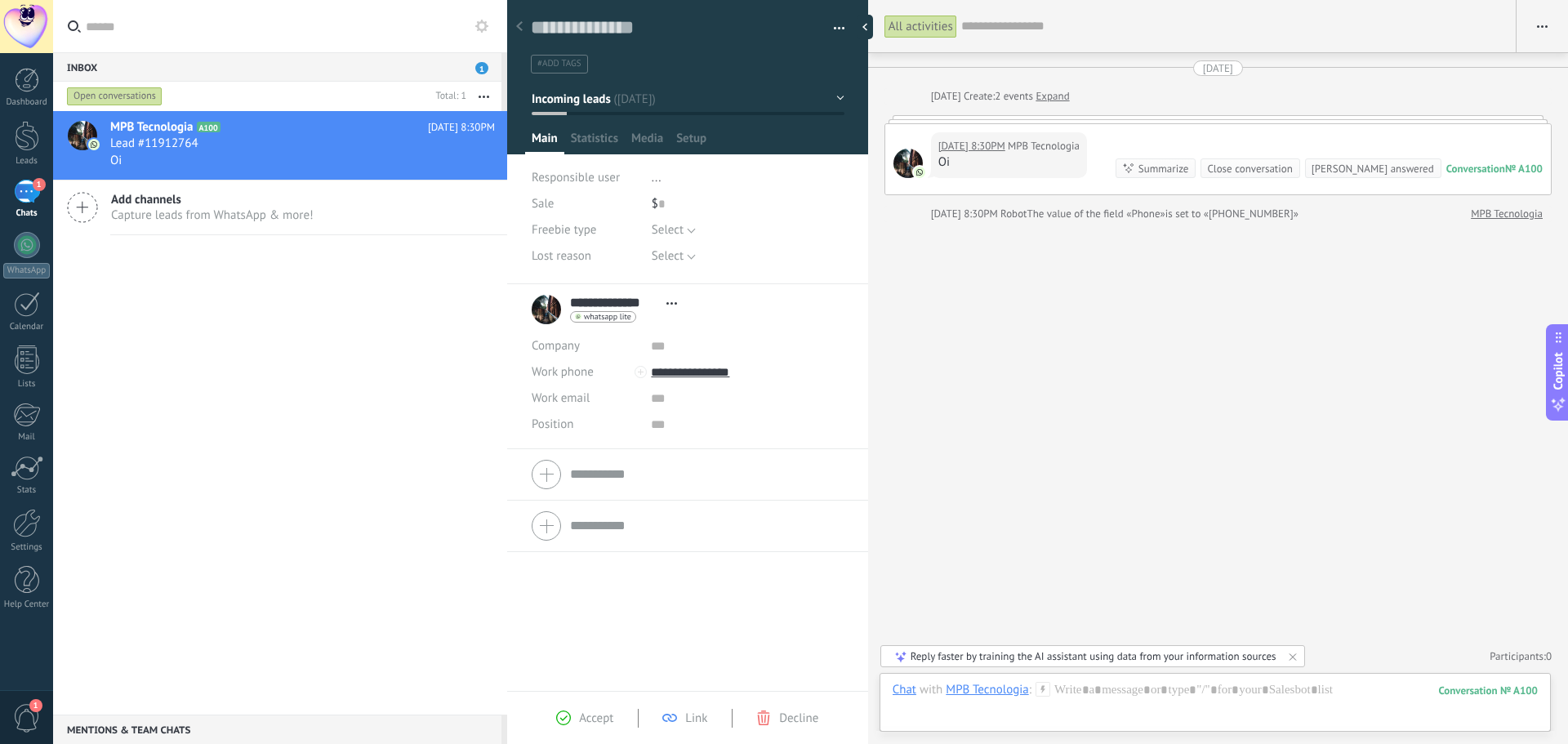
click at [997, 147] on body ".abecls-1,.abecls-2{fill-rule:evenodd}.abecls-2{fill:#fff} .abhcls-1{fill:none}…" at bounding box center [784, 372] width 1568 height 744
click at [1529, 32] on button "button" at bounding box center [1542, 27] width 52 height 31
drag, startPoint x: 1175, startPoint y: 377, endPoint x: 601, endPoint y: 462, distance: 580.3
click at [1170, 381] on div "All activities Search Show milliseconds Show conversation tabs Load more Today …" at bounding box center [1218, 372] width 700 height 744
click at [547, 308] on div "**********" at bounding box center [608, 309] width 154 height 40
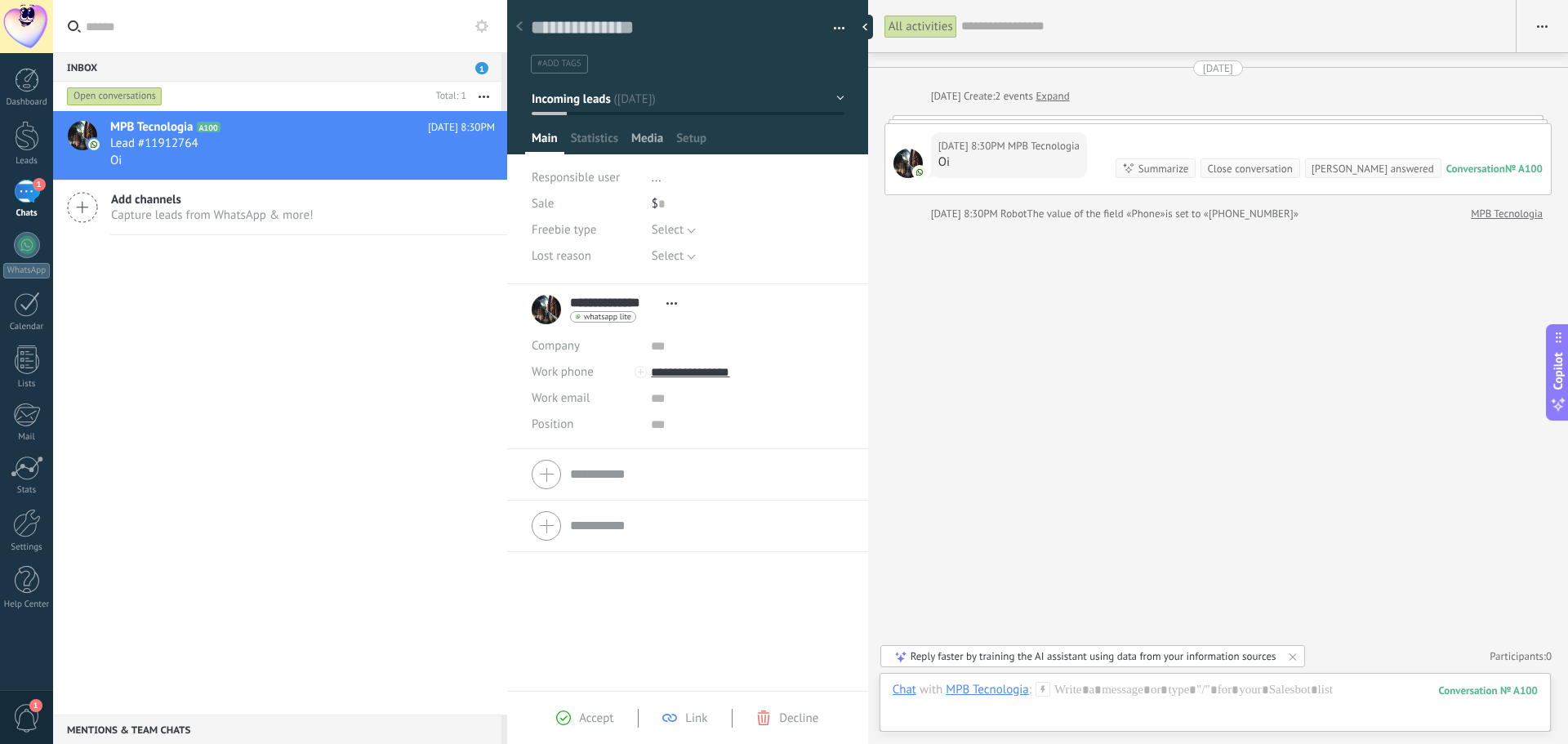
click at [639, 132] on span "Media" at bounding box center [647, 143] width 32 height 24
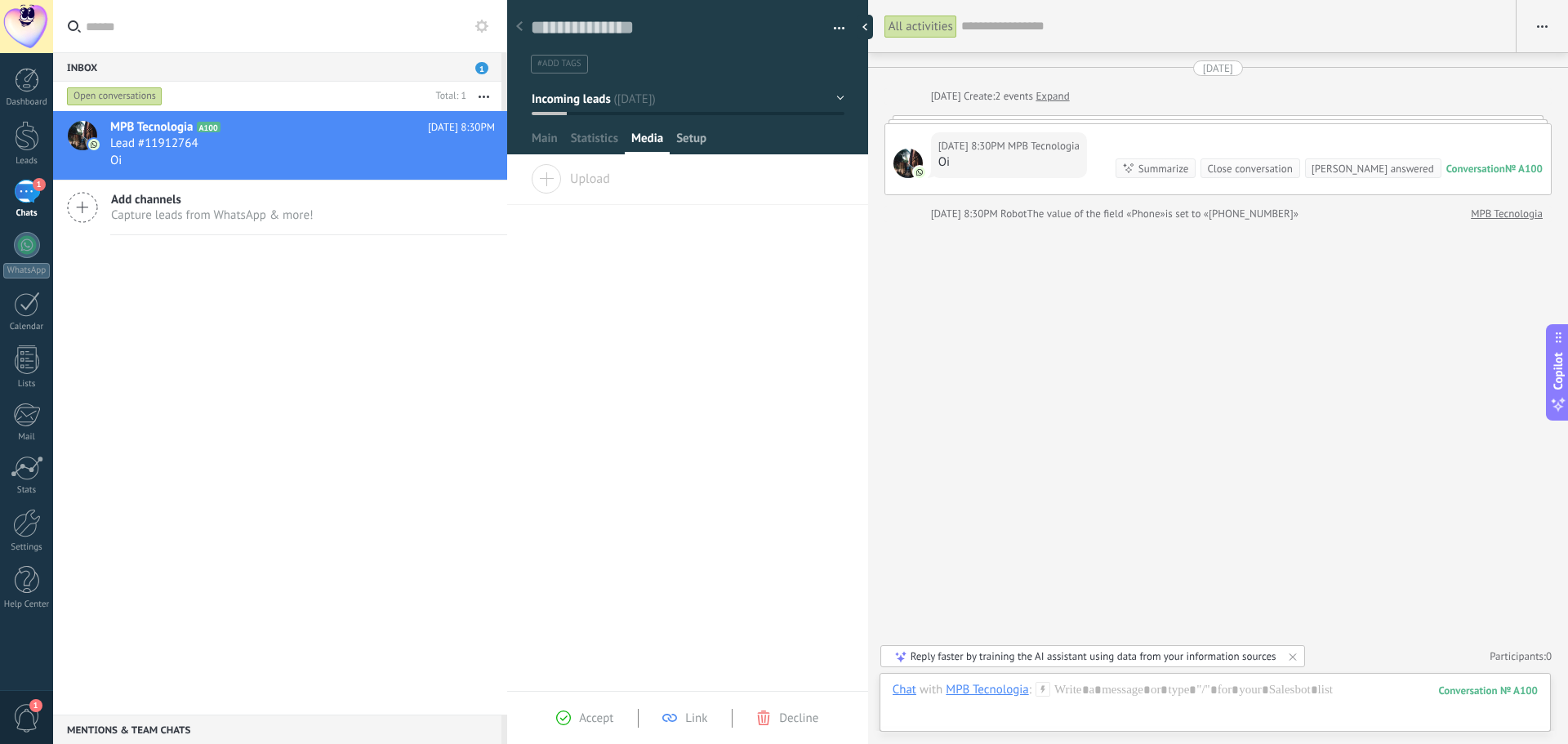
click at [693, 136] on span "Setup" at bounding box center [691, 143] width 30 height 24
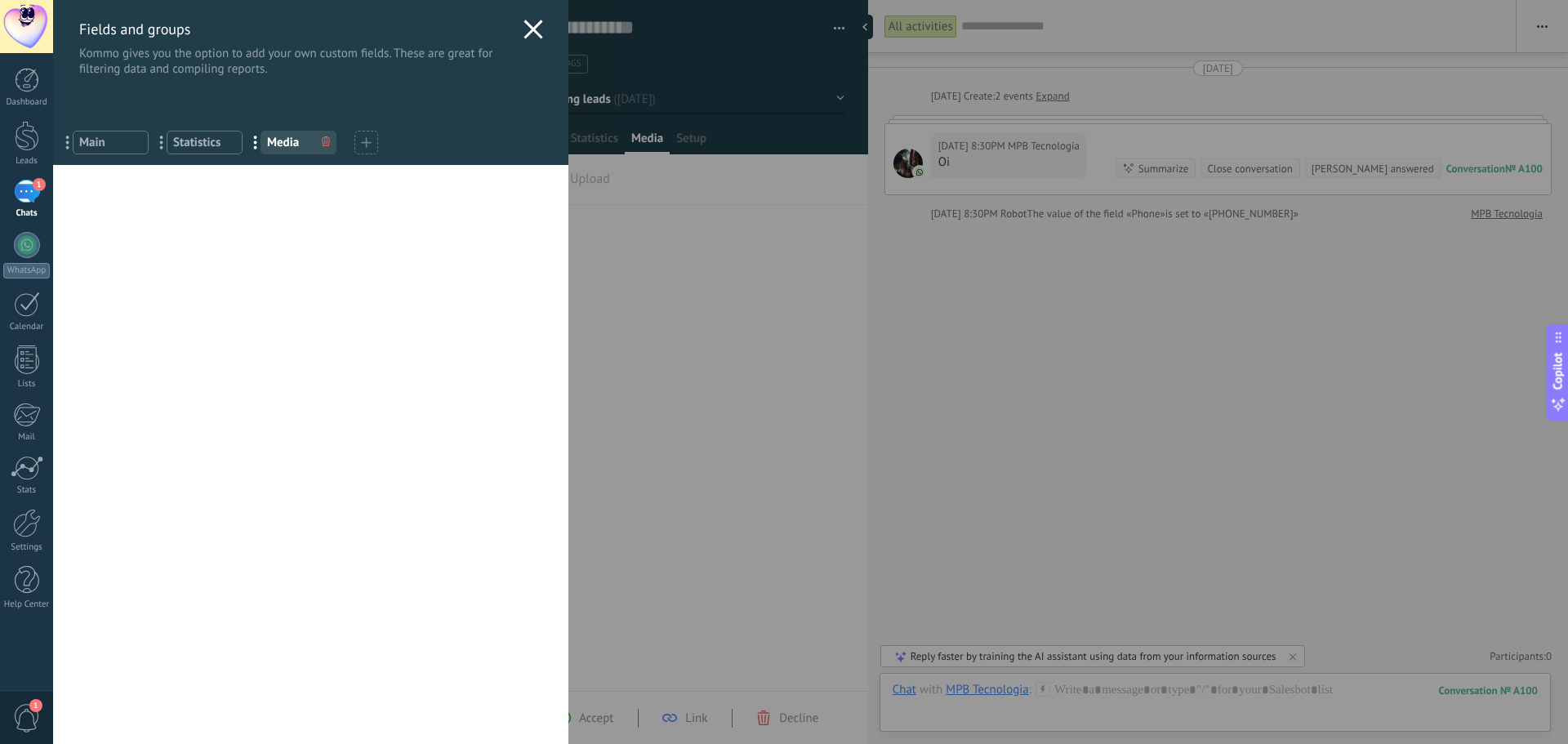
drag, startPoint x: 770, startPoint y: 269, endPoint x: 539, endPoint y: 117, distance: 276.5
click at [769, 273] on div "Fields and groups Kommo gives you the option to add your own custom fields. The…" at bounding box center [810, 372] width 1515 height 744
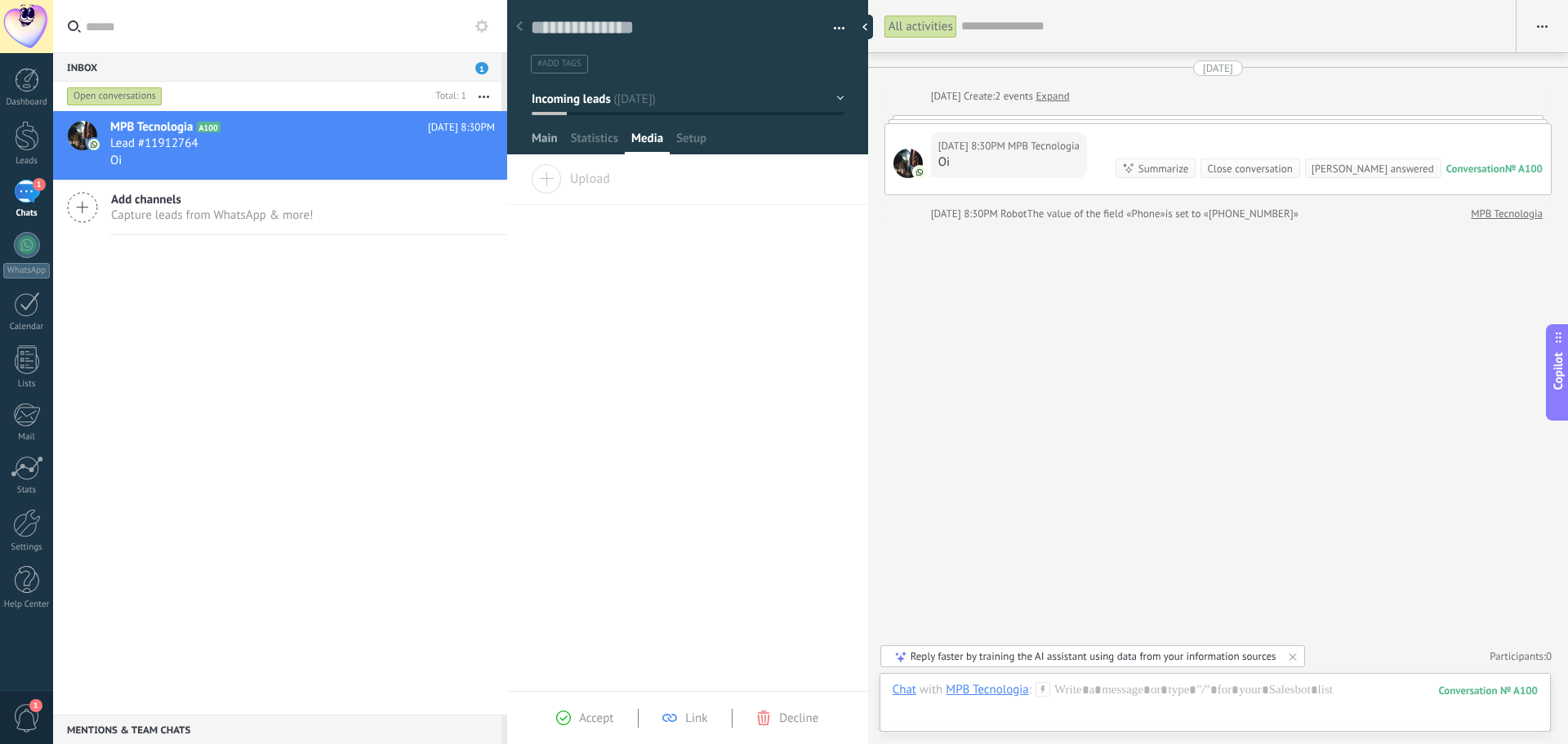
click at [559, 138] on div "Main" at bounding box center [544, 143] width 40 height 24
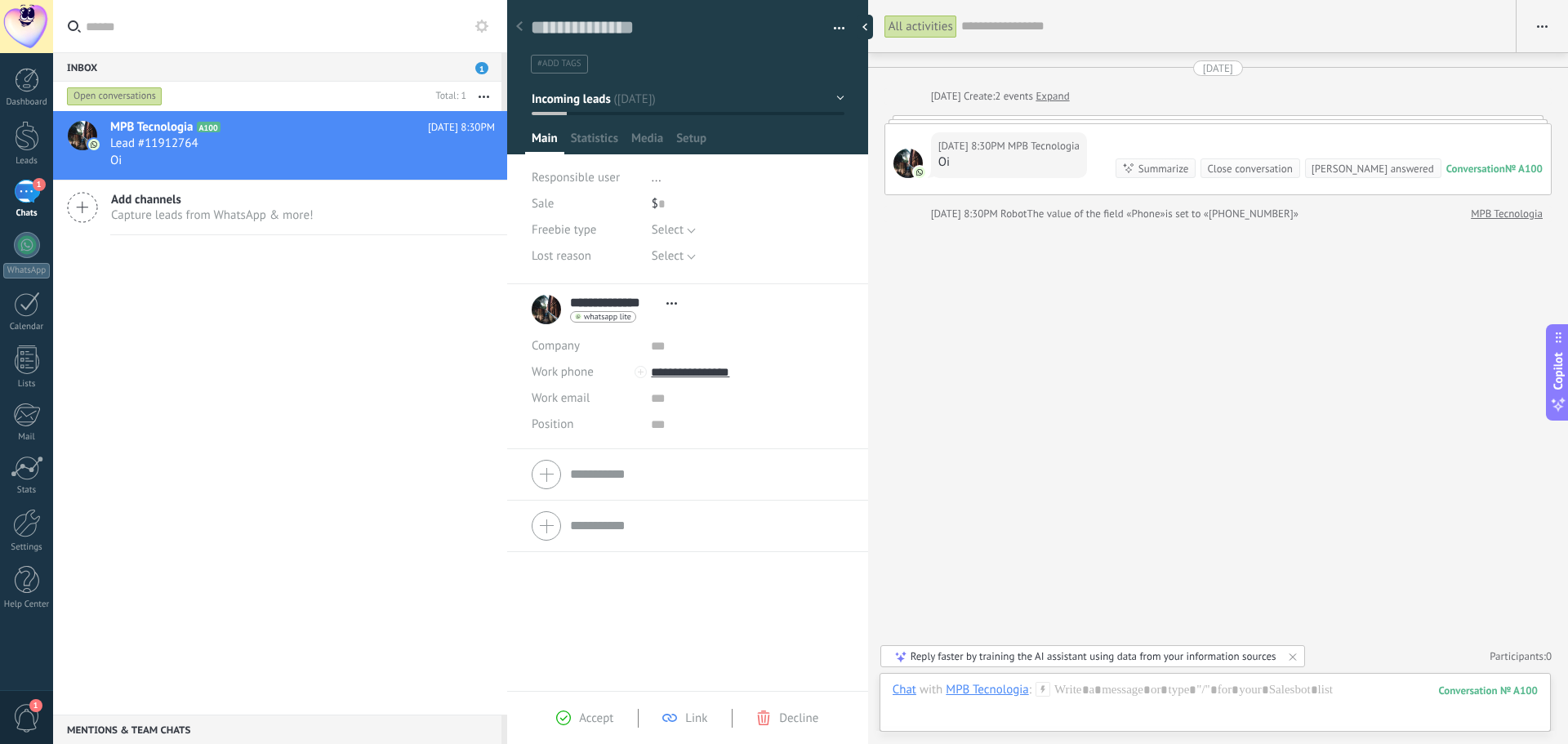
click at [544, 315] on div "**********" at bounding box center [608, 309] width 154 height 40
click at [670, 304] on span "Open details Copy name Unlink Main contact" at bounding box center [671, 303] width 27 height 12
click at [698, 328] on link "Open details" at bounding box center [723, 325] width 66 height 16
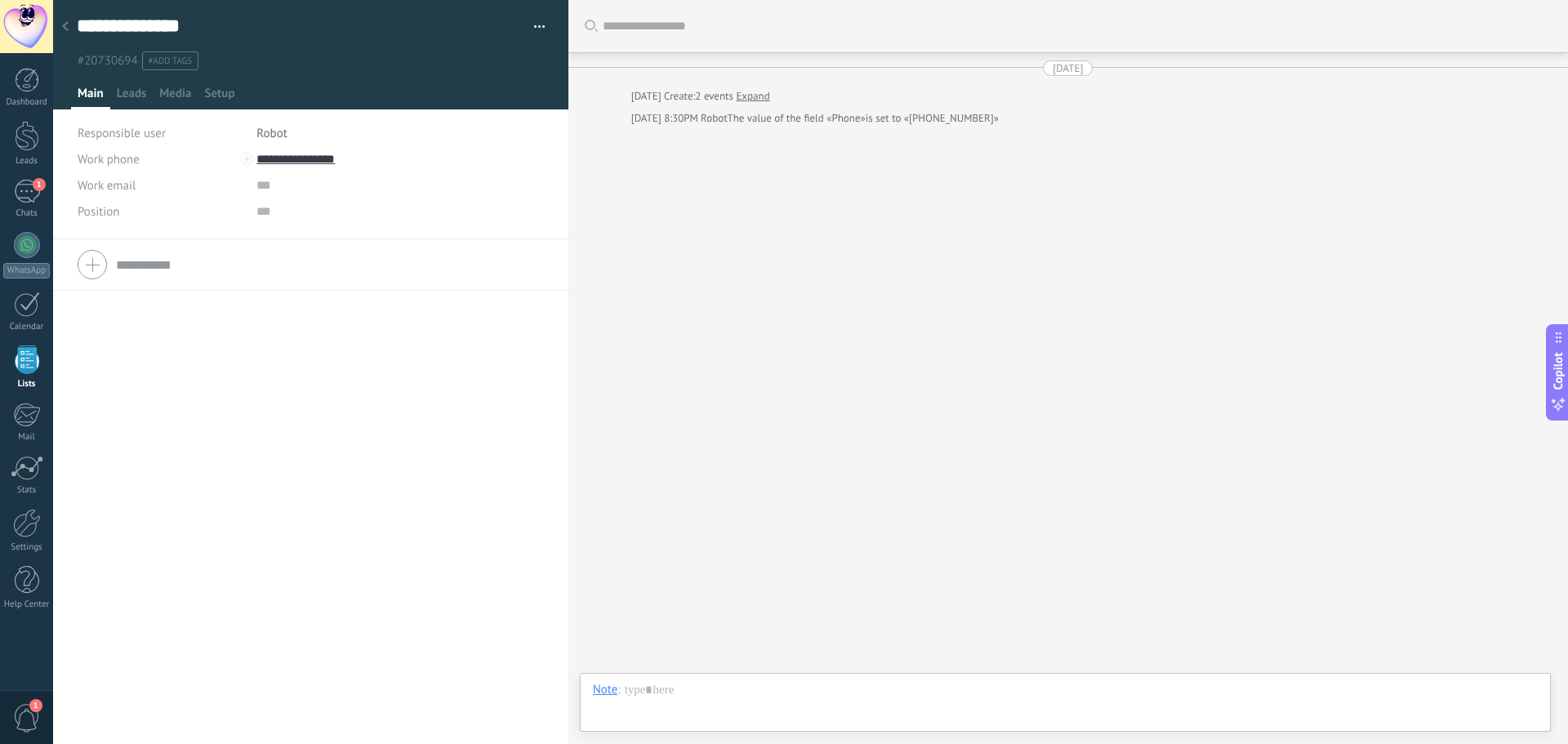
click at [332, 346] on div "Work phone Work DD Mobile Fax Home Other Work phone Call Copy Edit Work email P…" at bounding box center [311, 491] width 515 height 505
click at [29, 194] on div "1" at bounding box center [27, 191] width 26 height 24
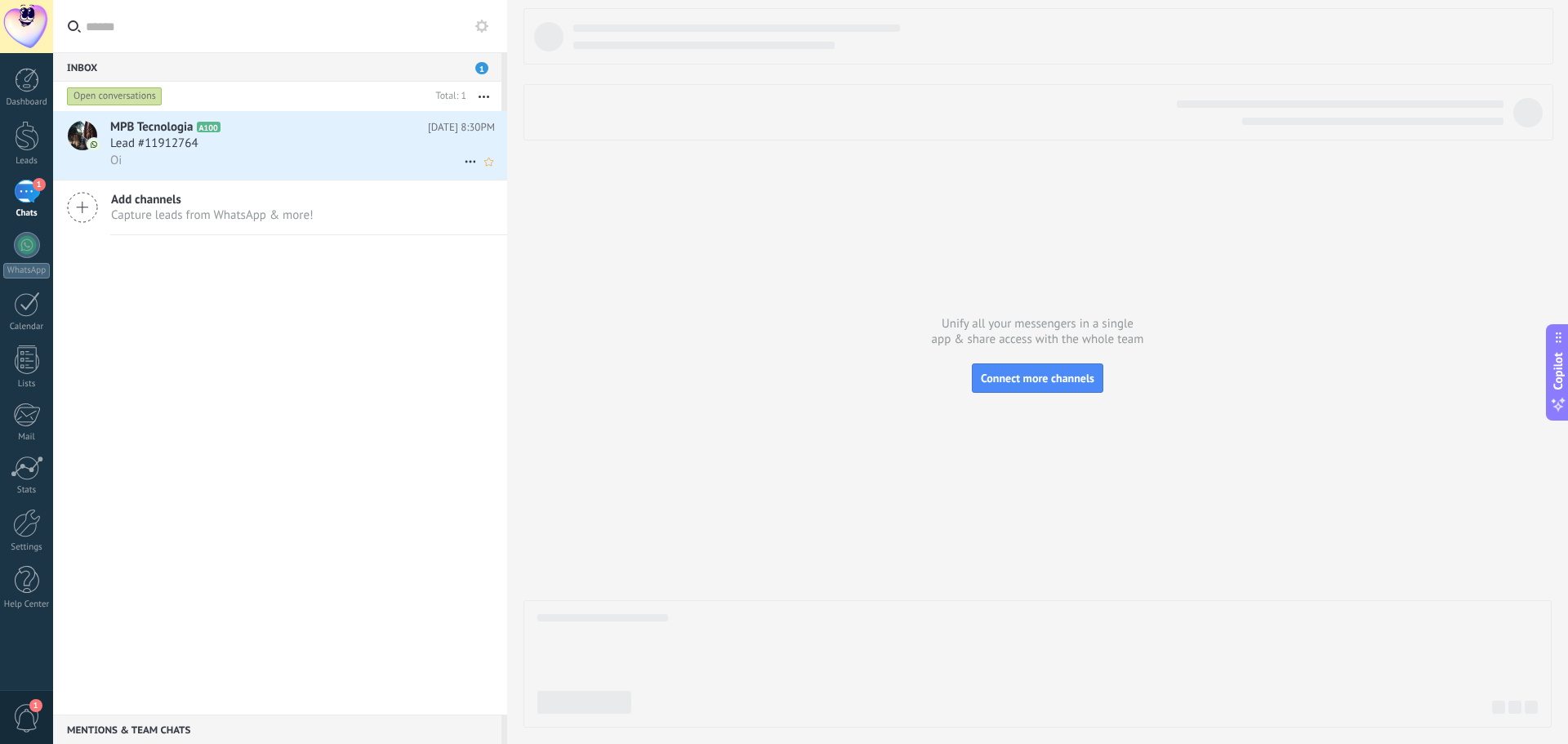
click at [250, 132] on h2 "MPB Tecnologia A100" at bounding box center [269, 128] width 317 height 17
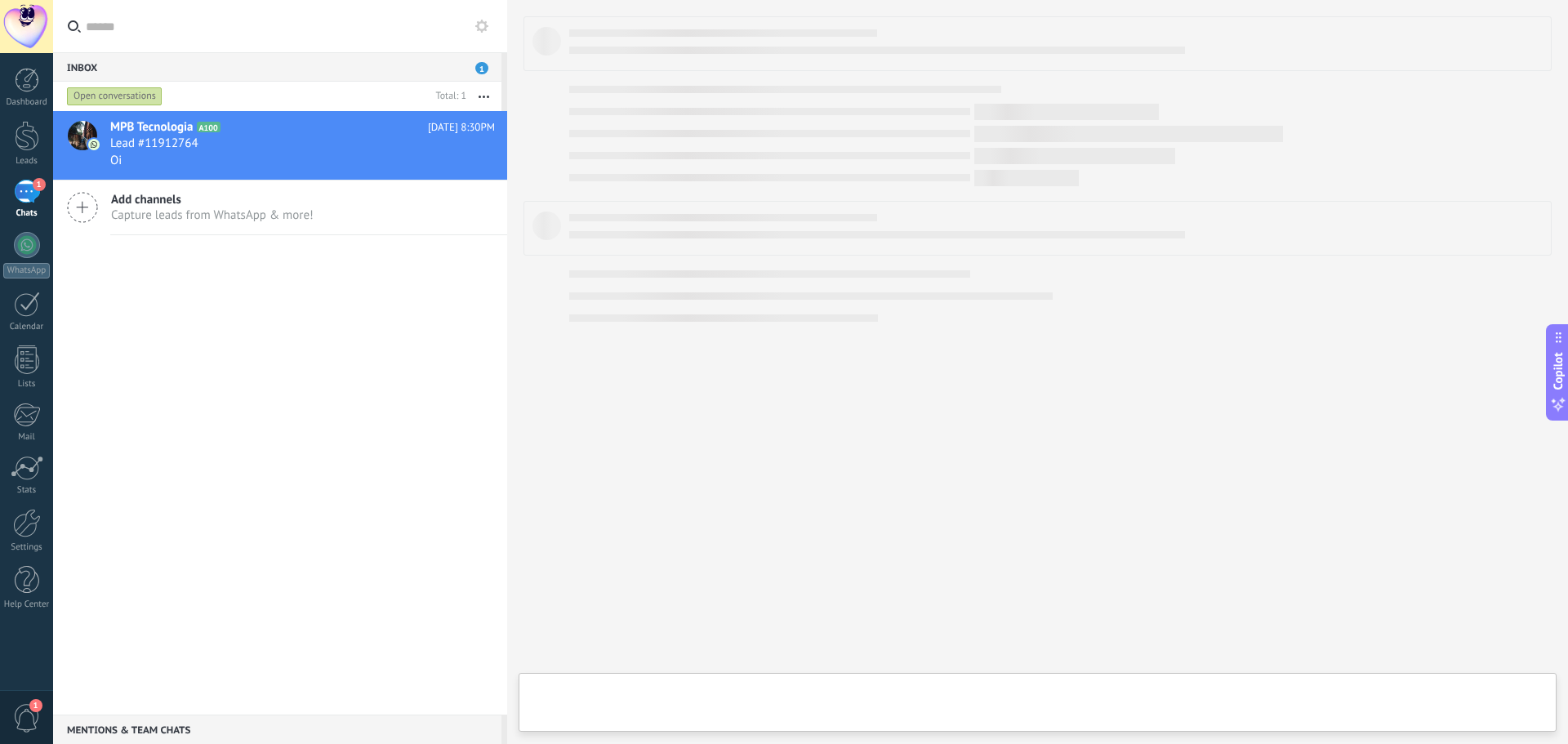
type textarea "**********"
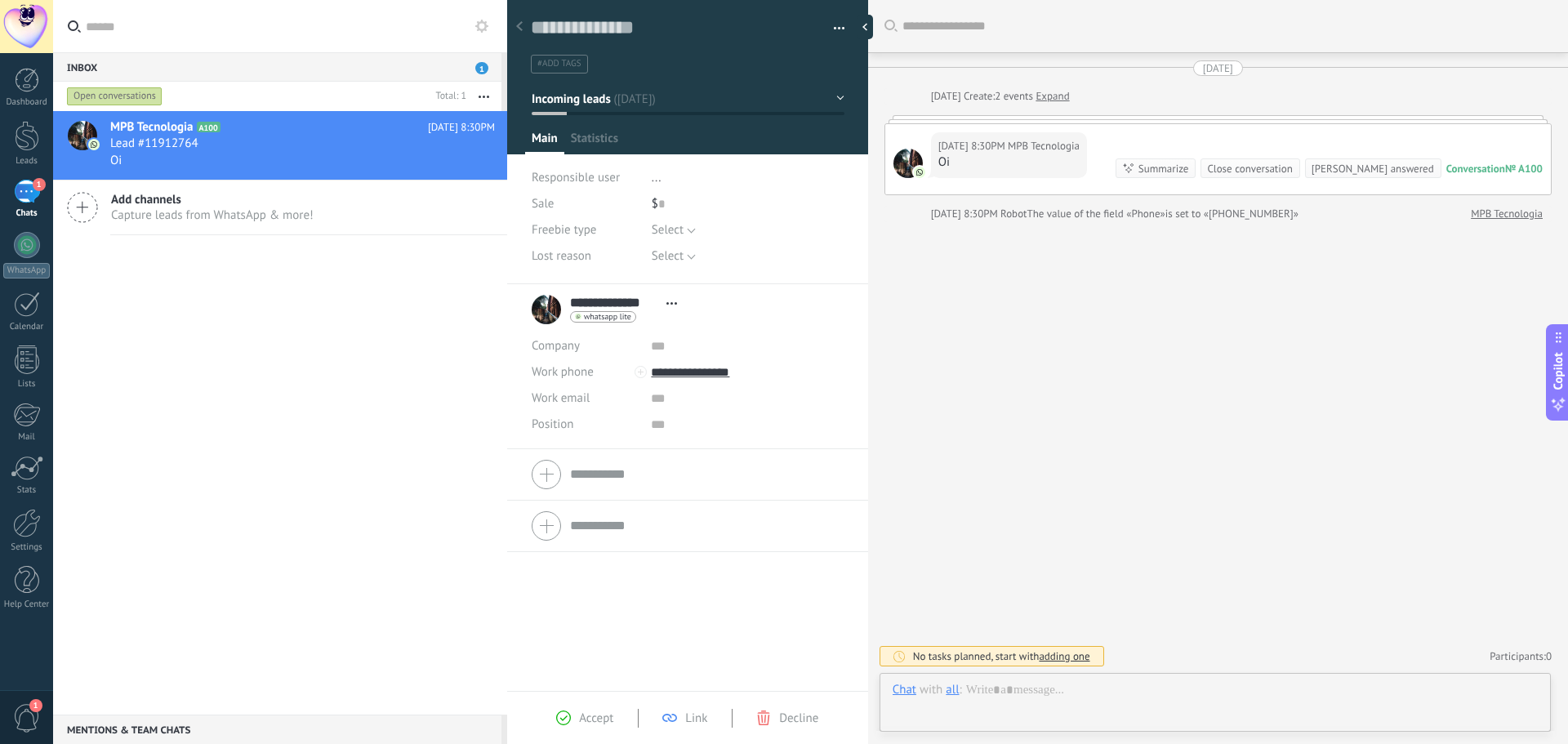
scroll to position [25, 0]
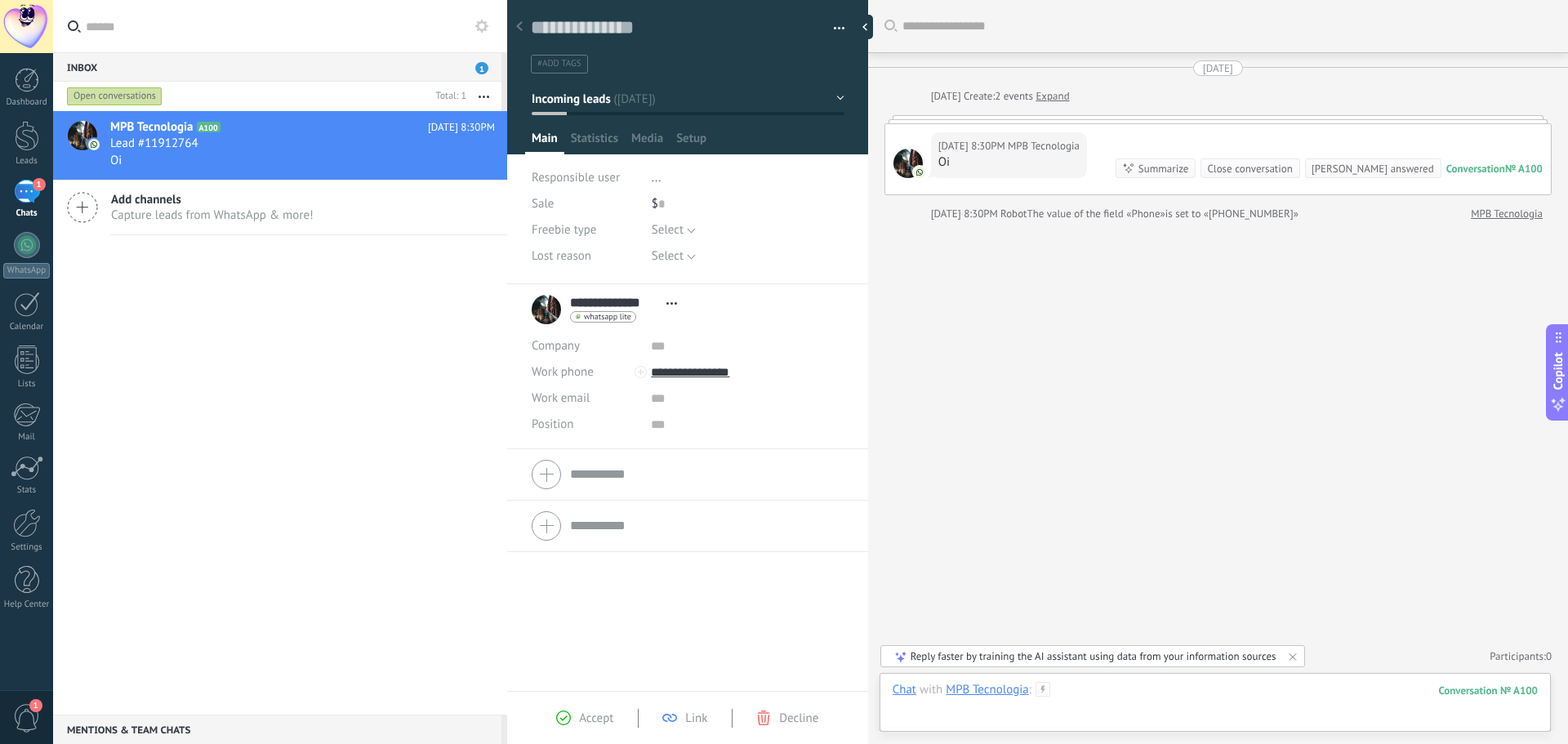
click at [1090, 693] on div at bounding box center [1214, 705] width 645 height 49
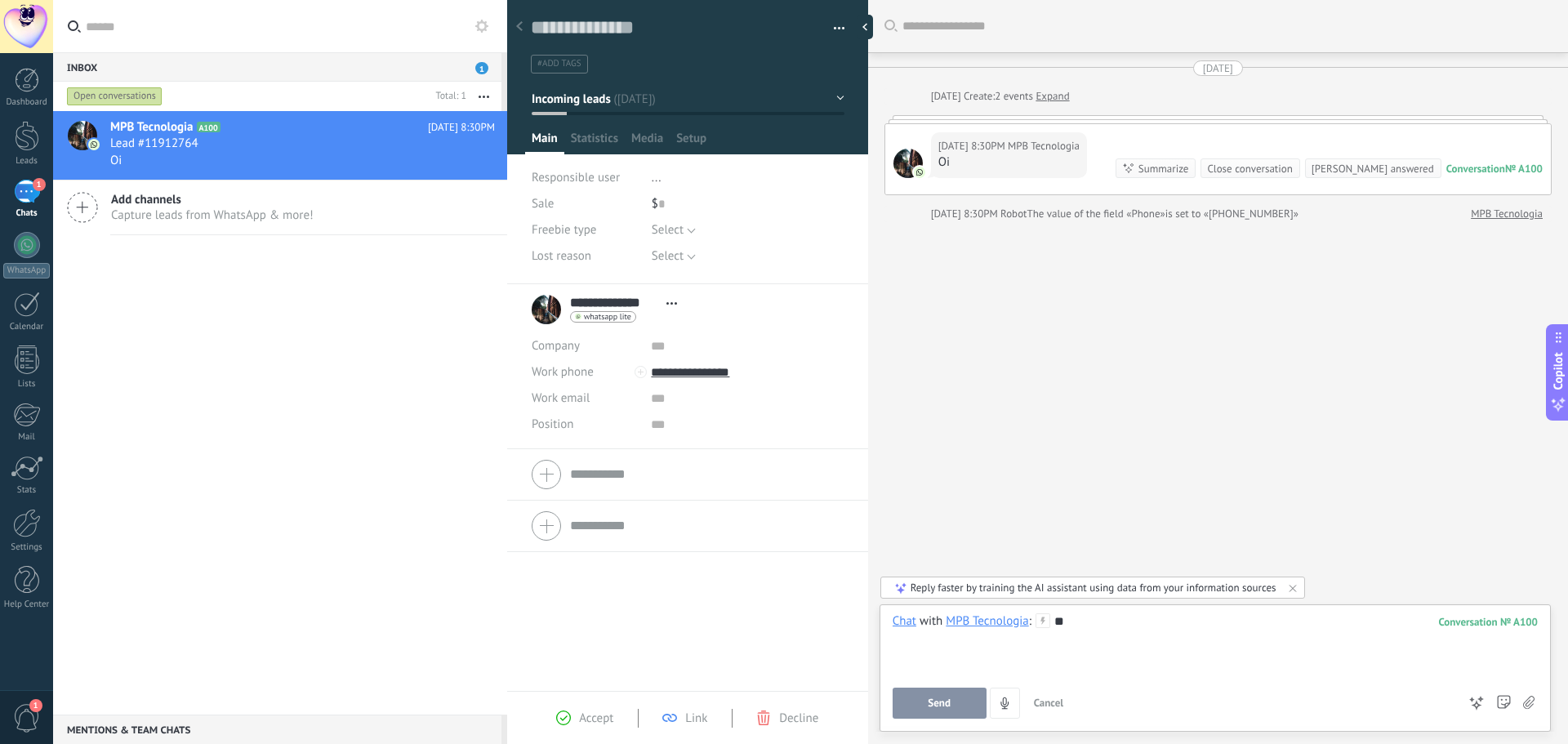
drag, startPoint x: 1313, startPoint y: 629, endPoint x: 1305, endPoint y: 635, distance: 10.0
click at [1307, 630] on div "**" at bounding box center [1214, 644] width 645 height 62
click at [1028, 633] on div at bounding box center [1214, 637] width 645 height 17
click at [1107, 624] on div "**" at bounding box center [1214, 644] width 645 height 62
click at [933, 708] on span "Send" at bounding box center [939, 703] width 23 height 11
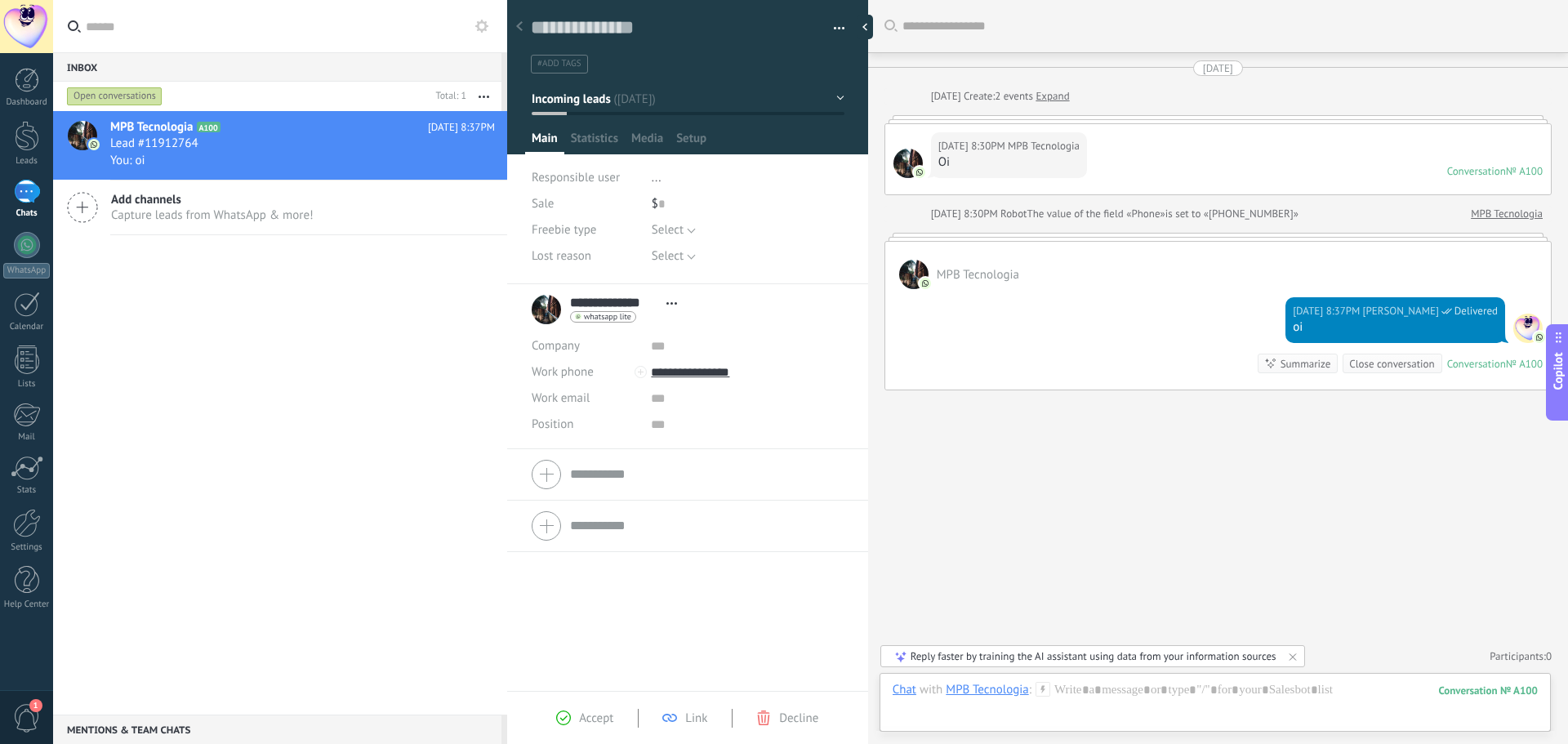
click at [1104, 563] on div "Search Load more Today Today Create: 2 events Expand Today 8:30PM MPB Tecnologi…" at bounding box center [1218, 372] width 700 height 744
click at [958, 704] on div at bounding box center [1214, 705] width 645 height 49
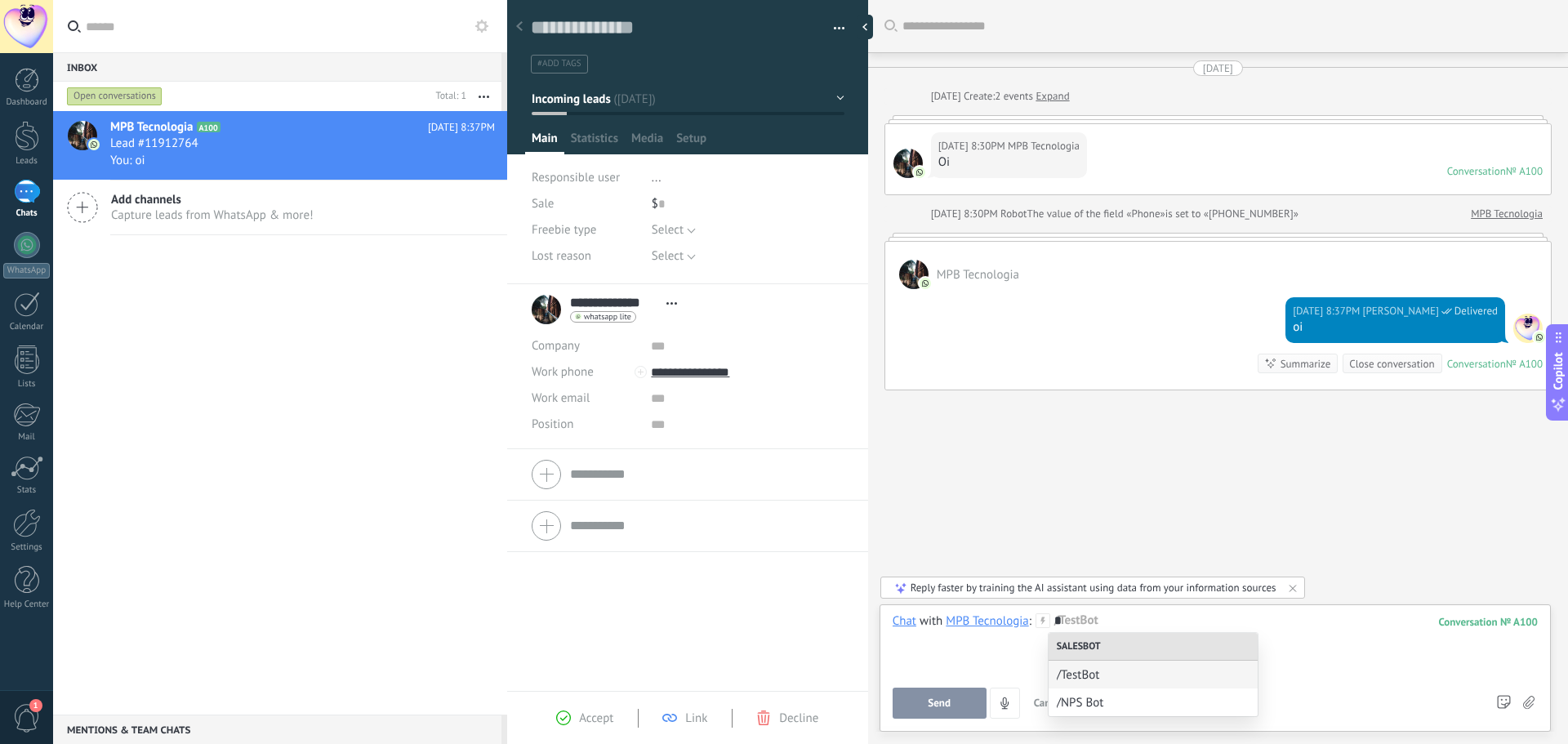
click at [1116, 672] on span "/TestBot" at bounding box center [1153, 674] width 193 height 16
drag, startPoint x: 1125, startPoint y: 624, endPoint x: 1038, endPoint y: 625, distance: 87.0
click at [1038, 625] on div "Chat with MPB Tecnologia : 100 ********" at bounding box center [1214, 644] width 645 height 62
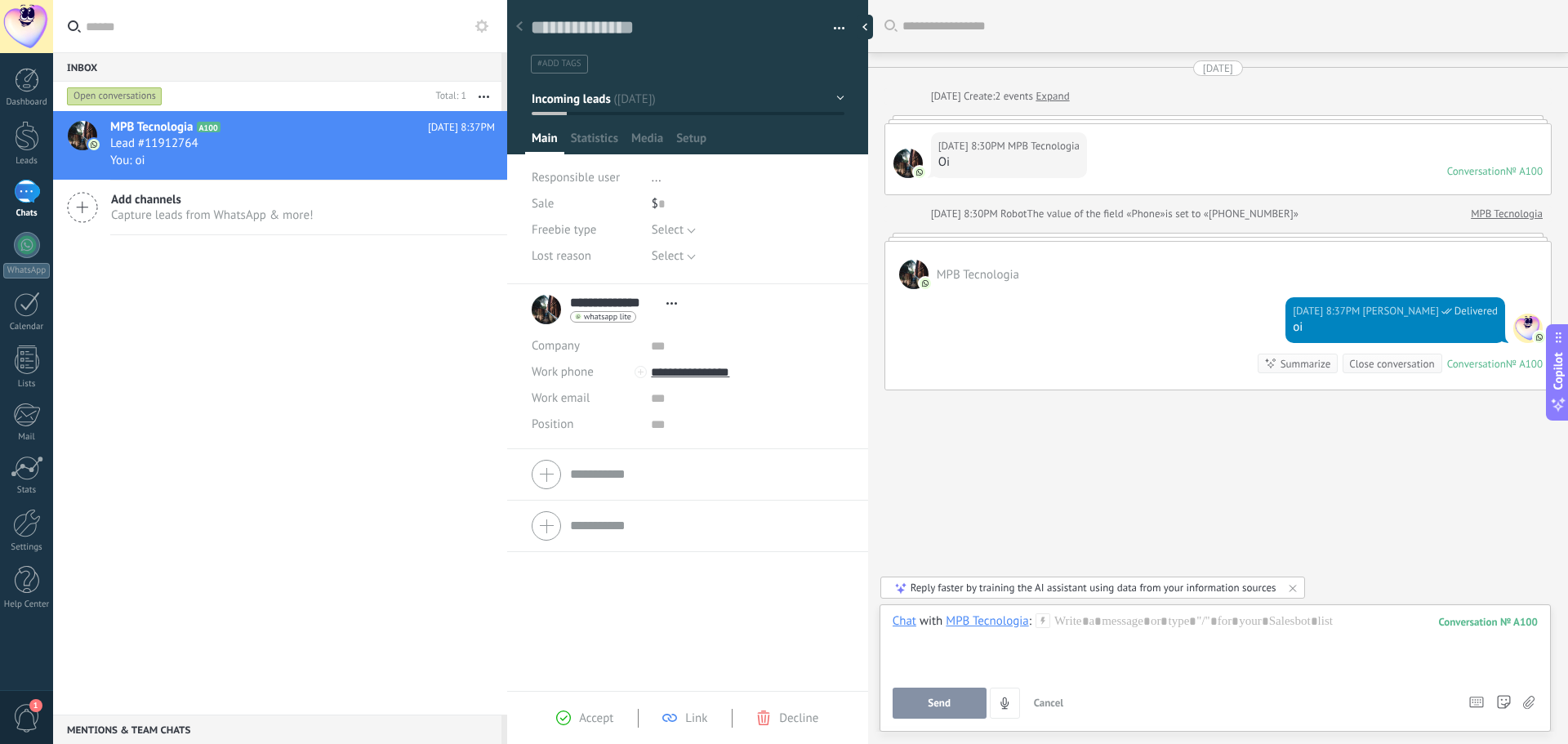
click at [493, 21] on label at bounding box center [280, 27] width 454 height 53
click at [493, 21] on input "text" at bounding box center [290, 26] width 408 height 52
click at [487, 26] on use at bounding box center [482, 26] width 13 height 13
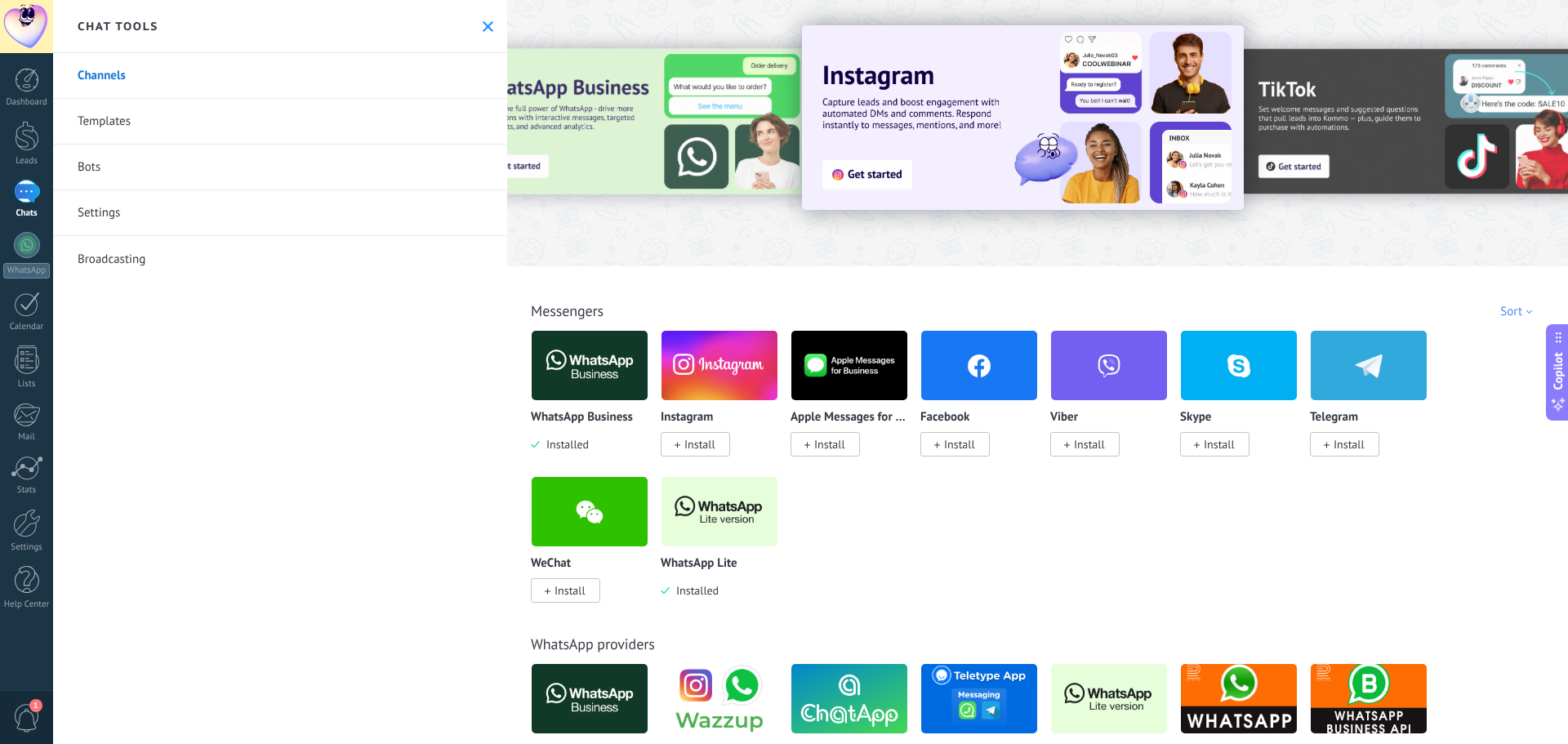
click at [105, 217] on link "Settings" at bounding box center [280, 213] width 454 height 46
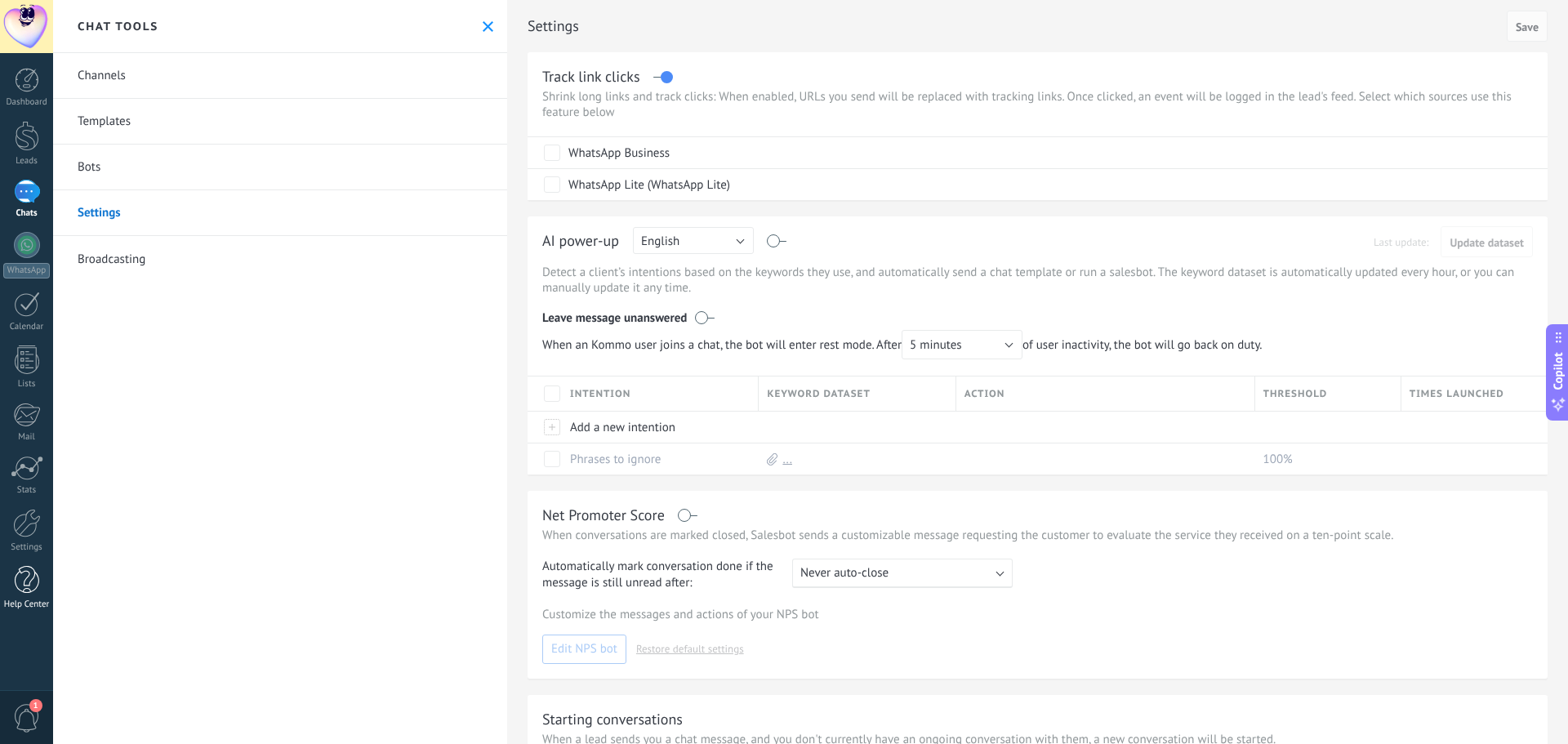
click at [29, 581] on div at bounding box center [27, 579] width 25 height 29
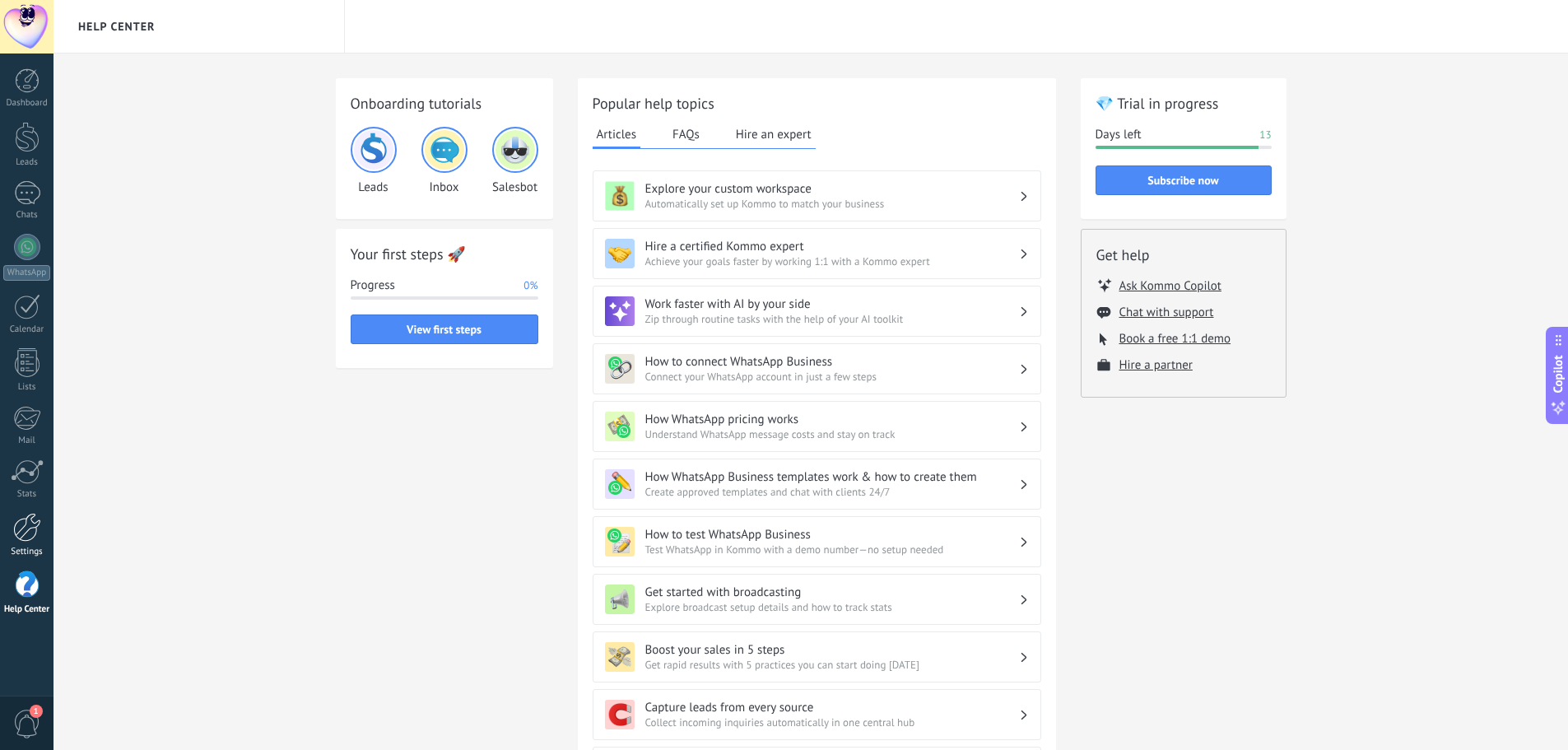
click at [37, 525] on div at bounding box center [27, 527] width 28 height 29
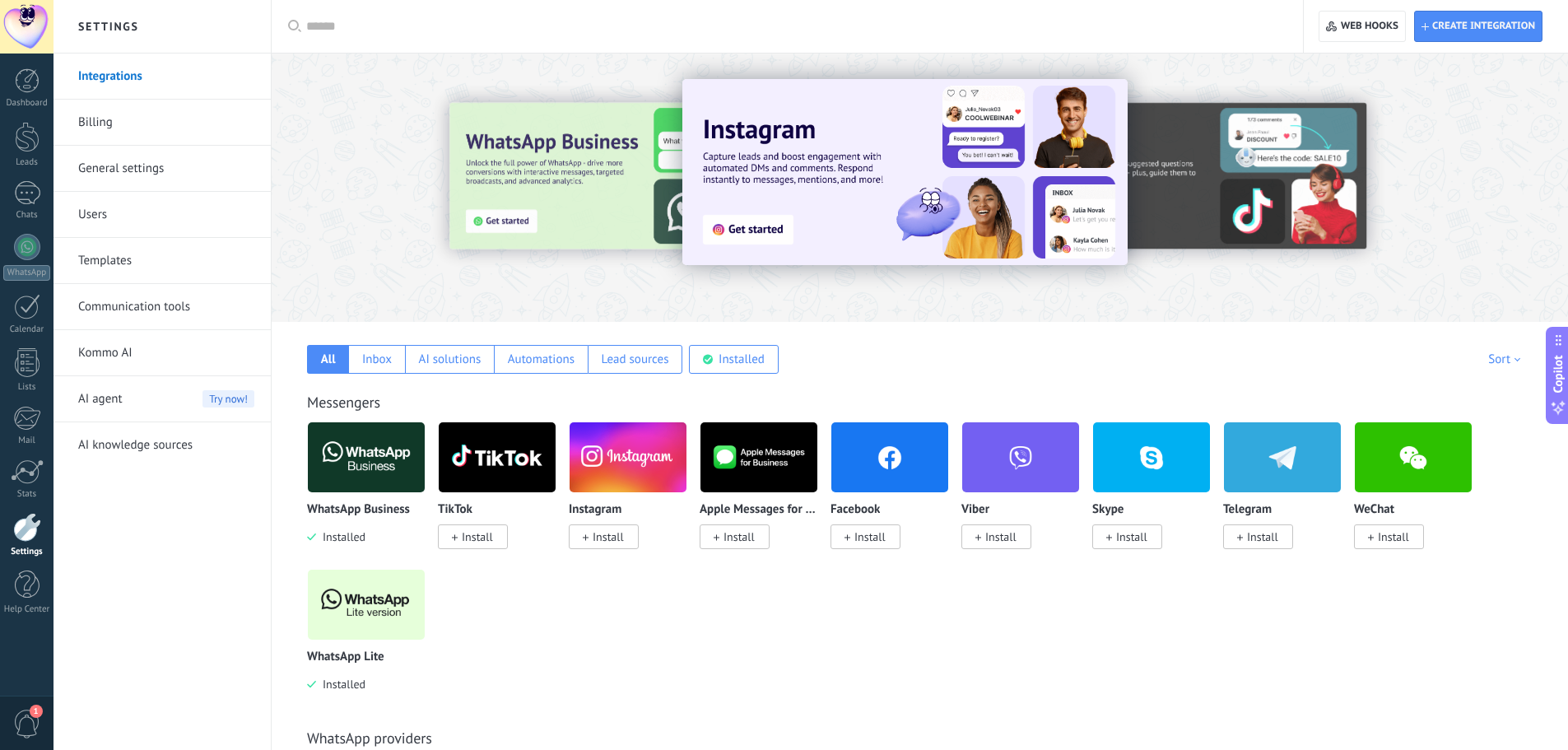
click at [16, 537] on div at bounding box center [27, 527] width 28 height 29
click at [24, 731] on span "1" at bounding box center [27, 723] width 28 height 29
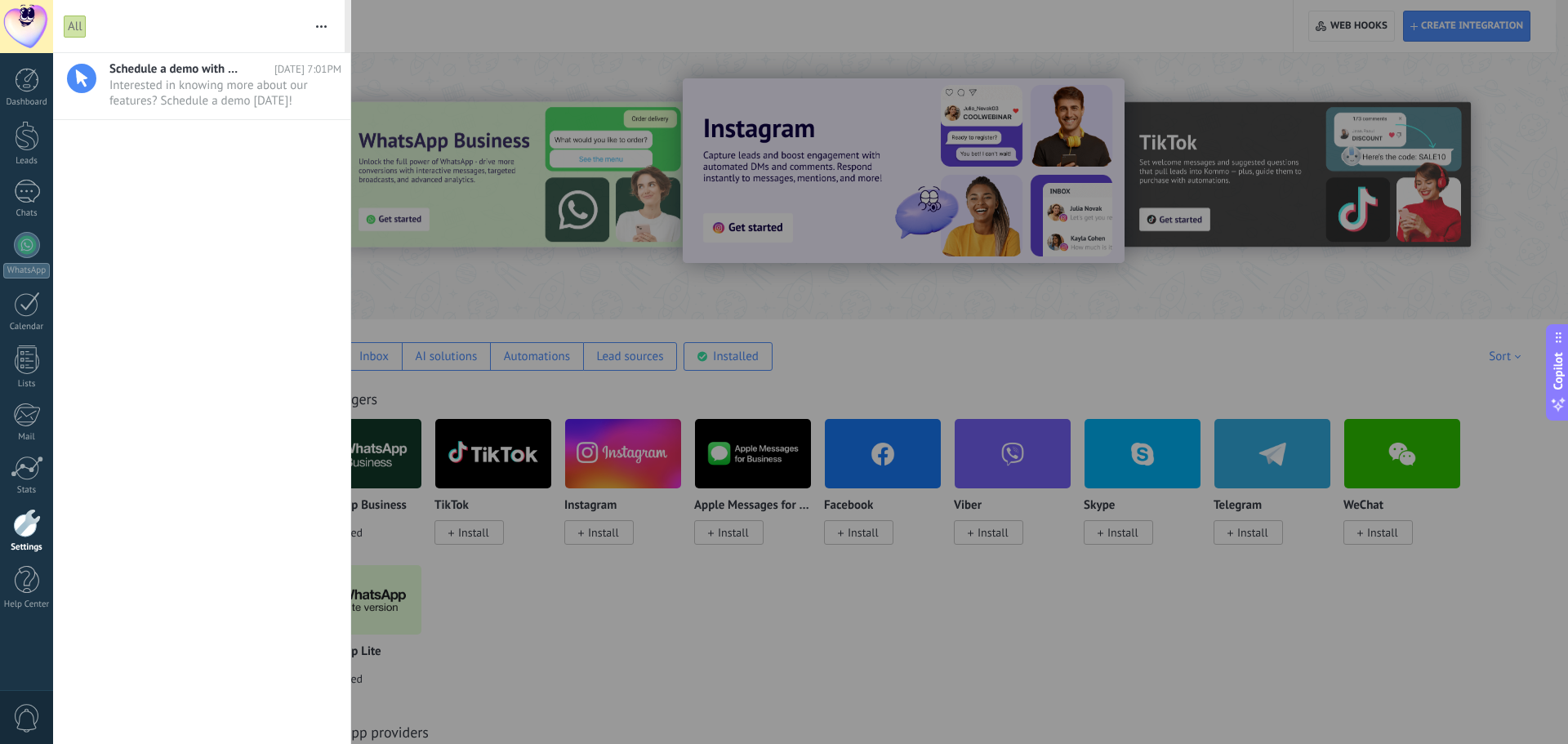
click at [0, 651] on div "Dashboard Leads 1 Chats WhatsApp Customers" at bounding box center [52, 372] width 106 height 637
click at [448, 710] on div at bounding box center [784, 372] width 1568 height 744
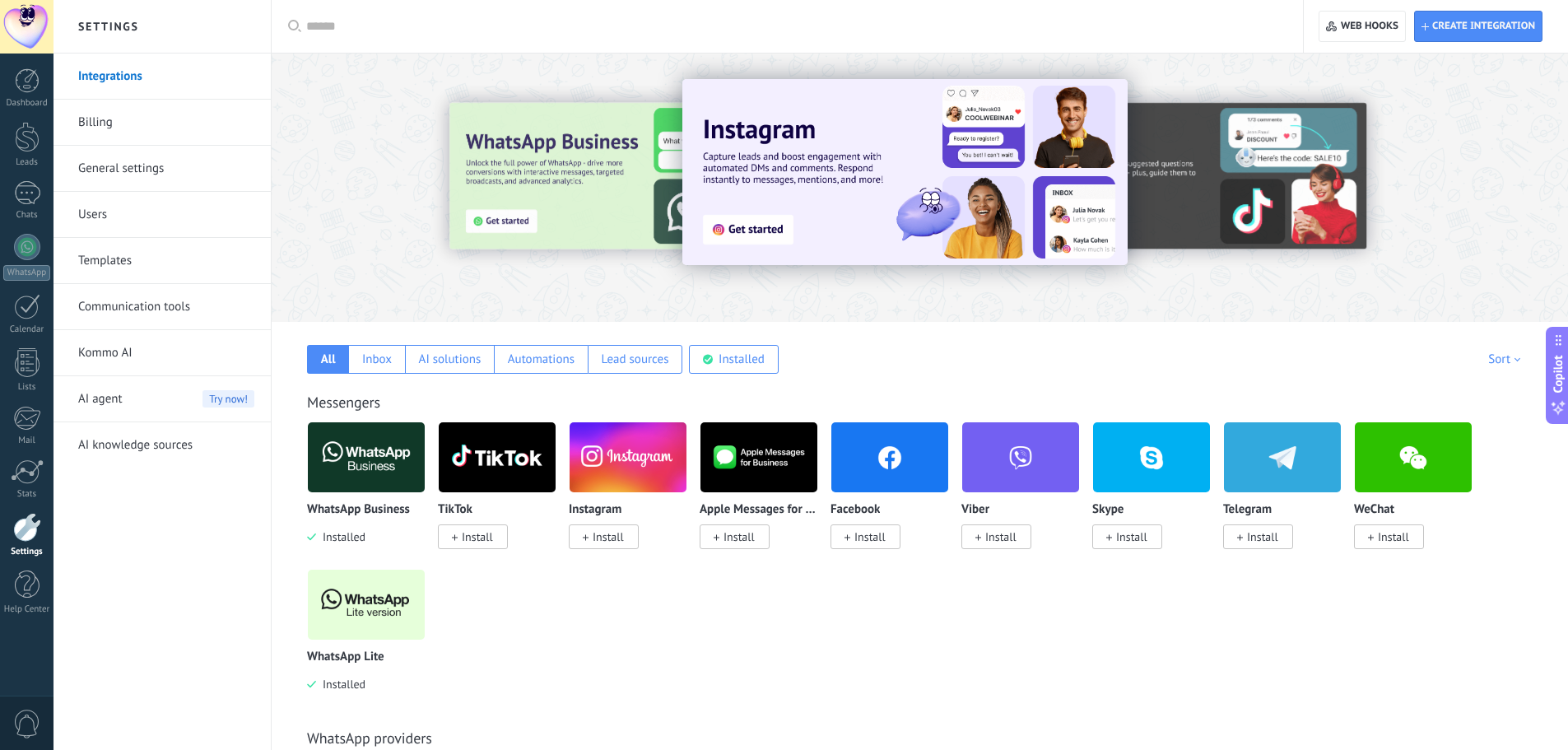
click at [109, 121] on link "Billing" at bounding box center [166, 122] width 176 height 46
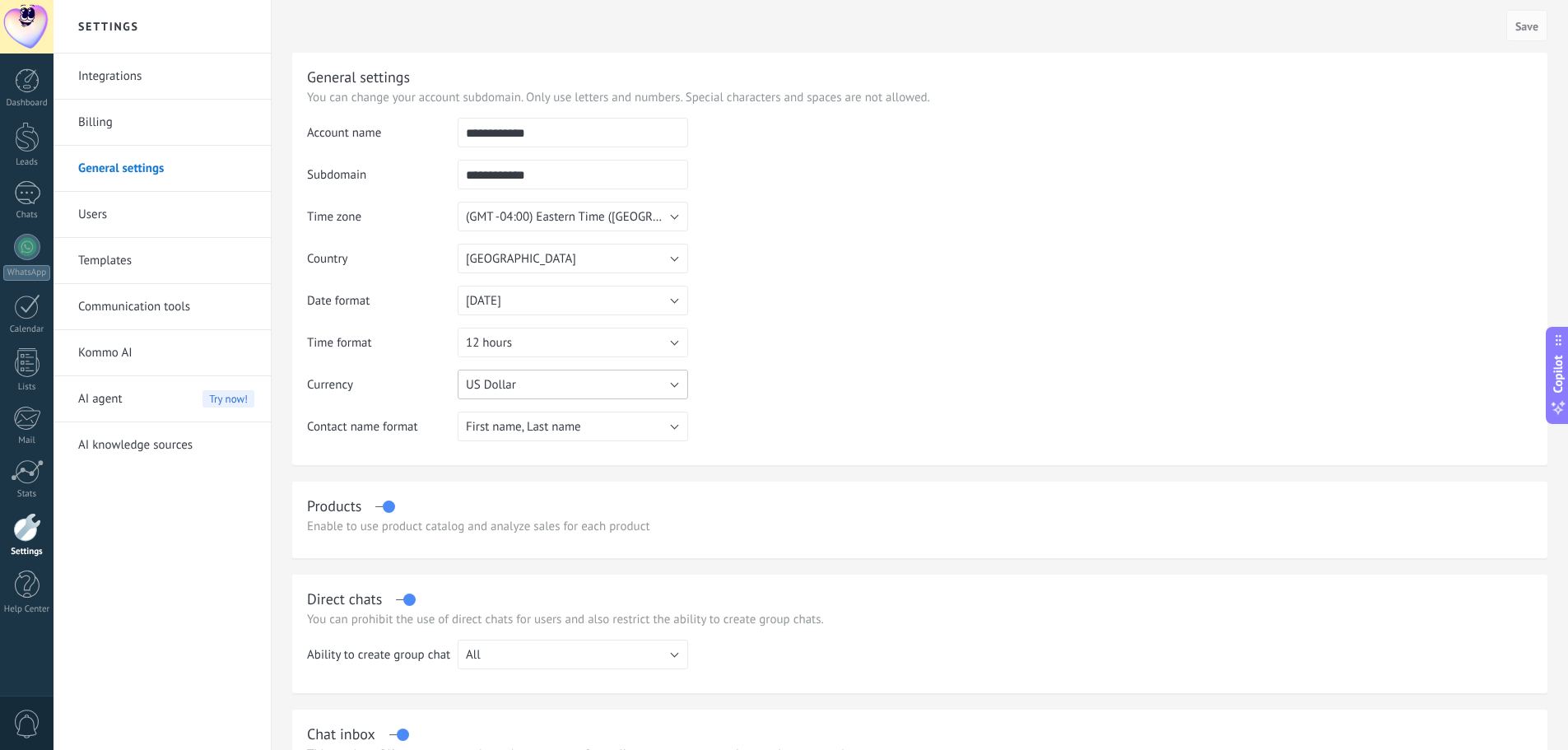
click at [574, 378] on button "US Dollar" at bounding box center [573, 385] width 231 height 30
click at [576, 378] on span "US Dollar" at bounding box center [565, 385] width 235 height 16
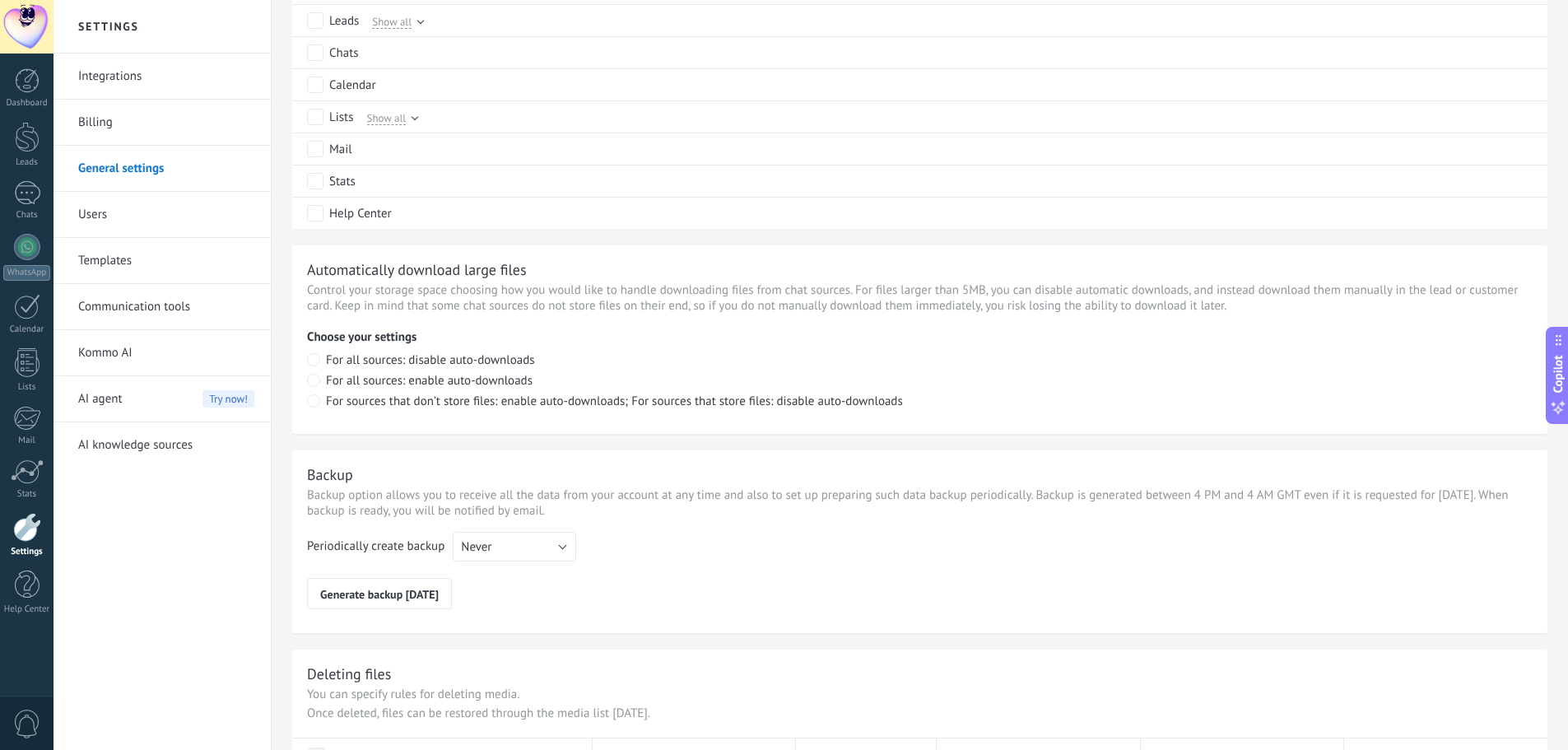
scroll to position [1014, 0]
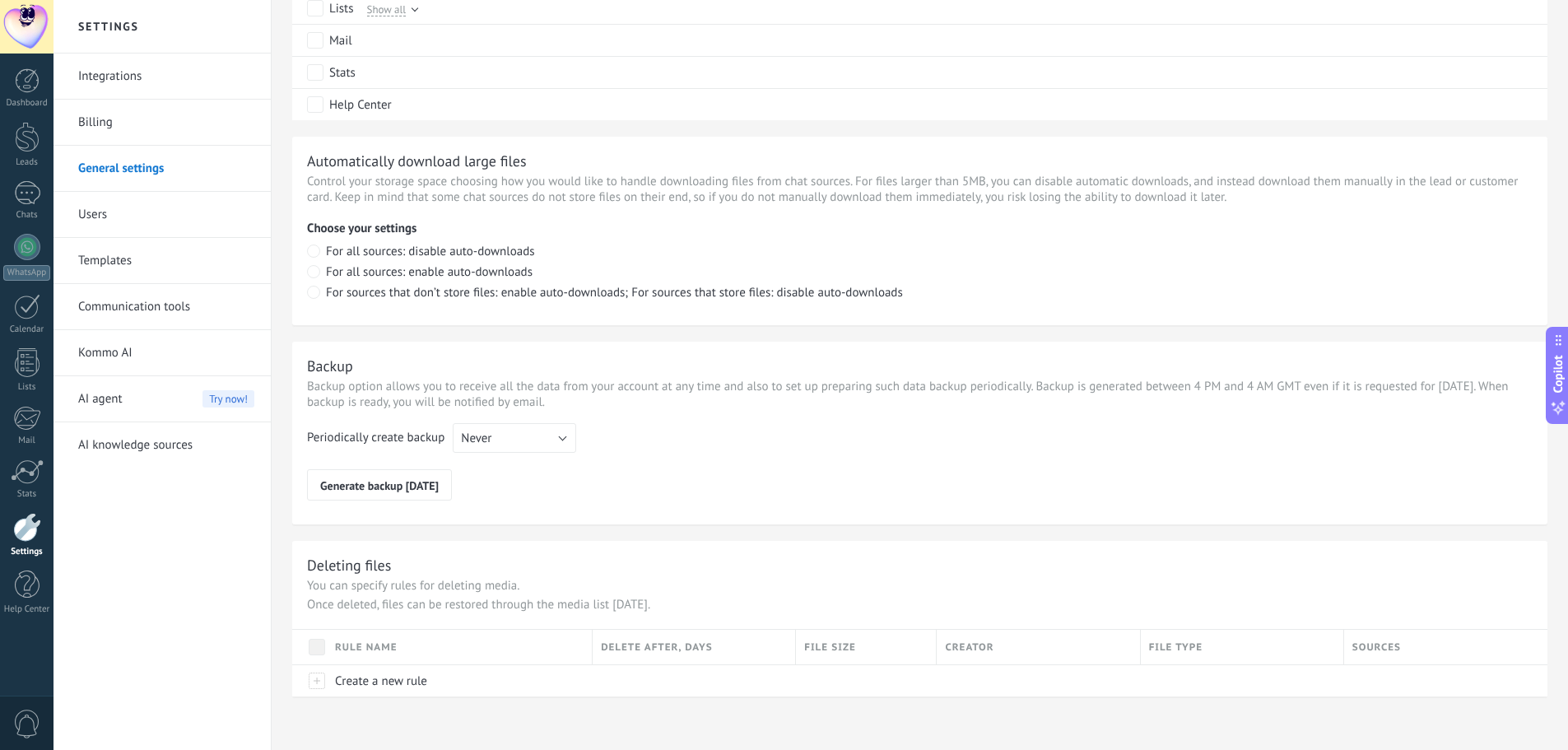
click at [22, 523] on div at bounding box center [27, 527] width 28 height 29
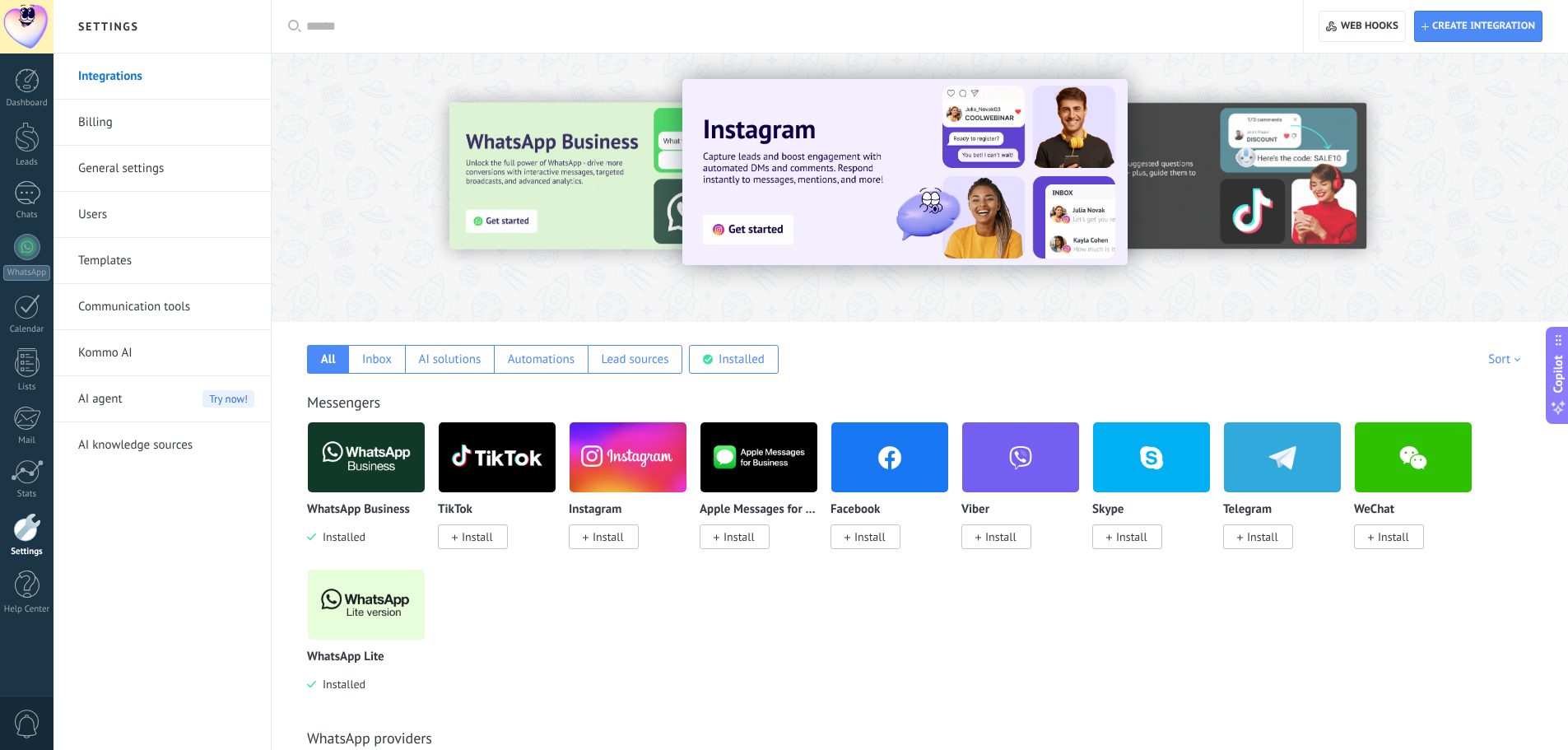
click at [121, 444] on link "AI knowledge sources" at bounding box center [166, 445] width 176 height 46
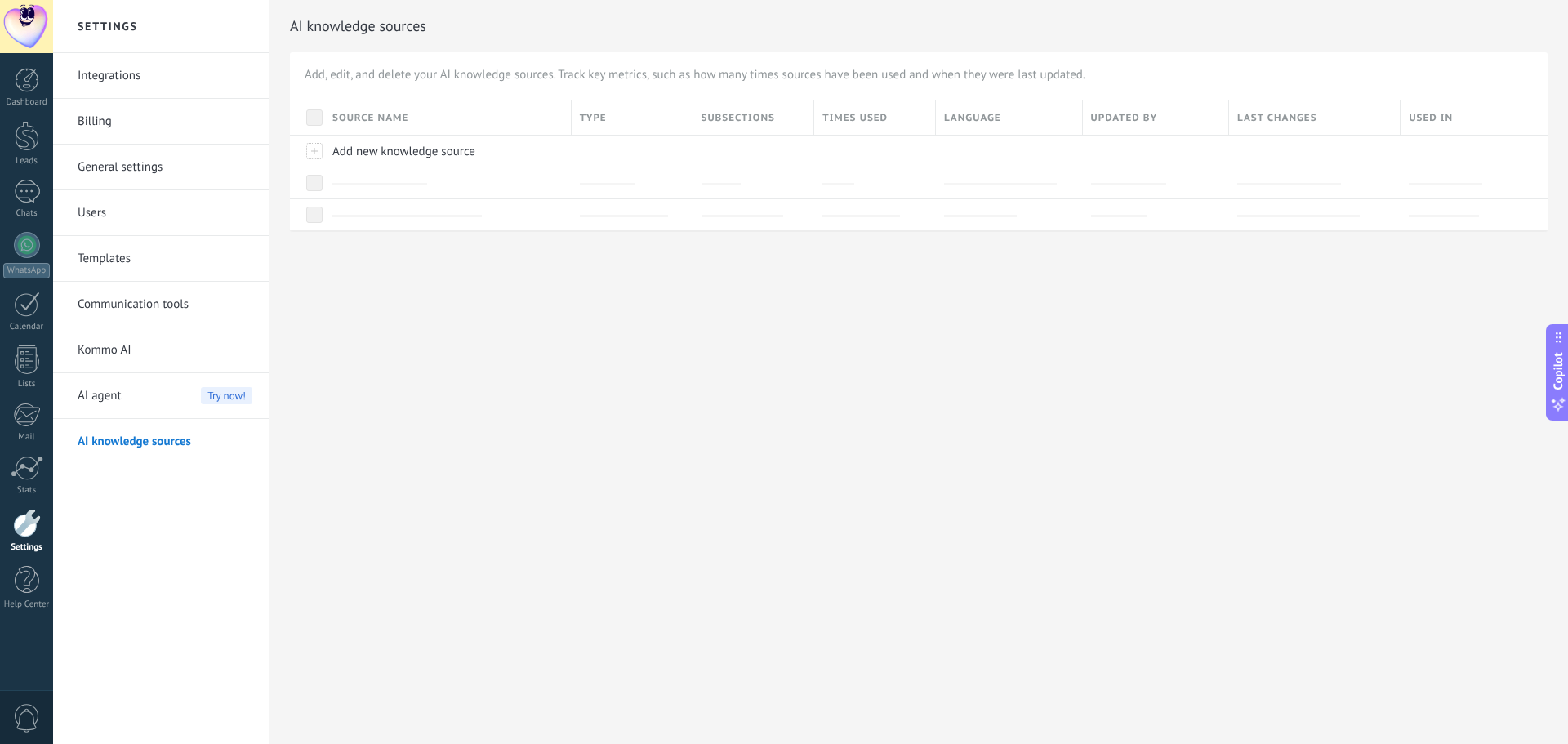
click at [123, 353] on link "Kommo AI" at bounding box center [165, 350] width 175 height 46
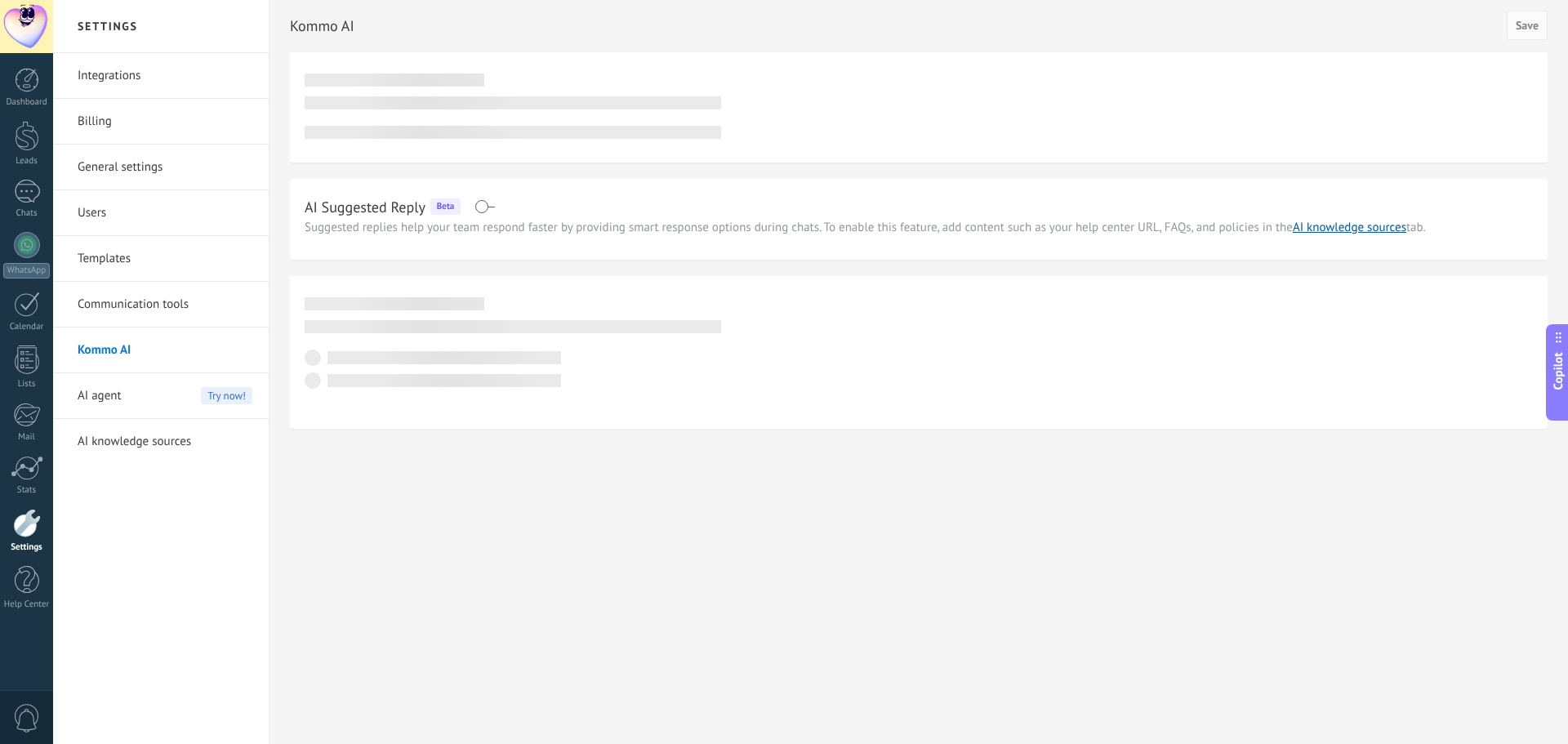
click at [143, 310] on link "Communication tools" at bounding box center [165, 304] width 175 height 46
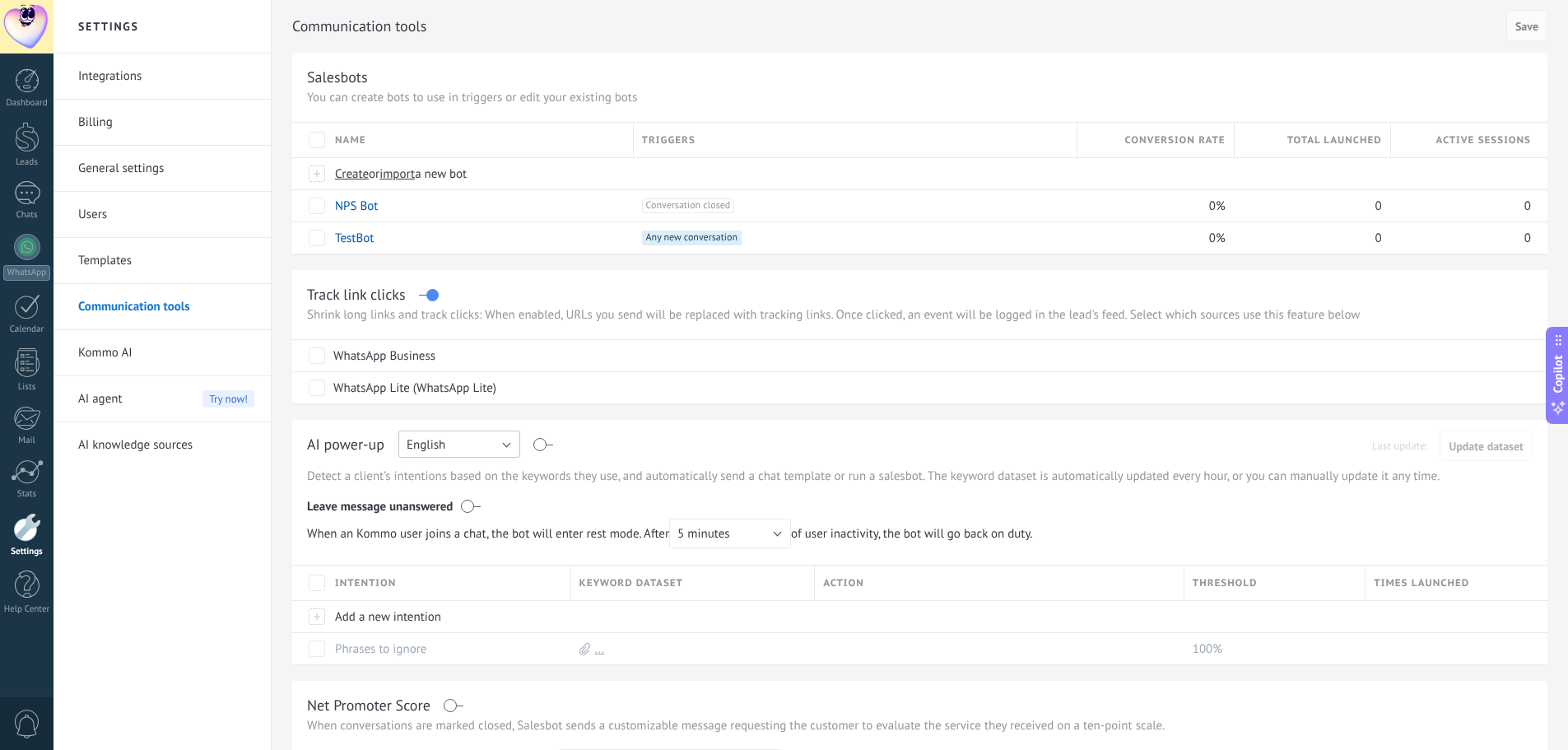
click at [428, 444] on span "English" at bounding box center [427, 444] width 39 height 16
click at [460, 535] on span "Portuguese" at bounding box center [452, 529] width 126 height 16
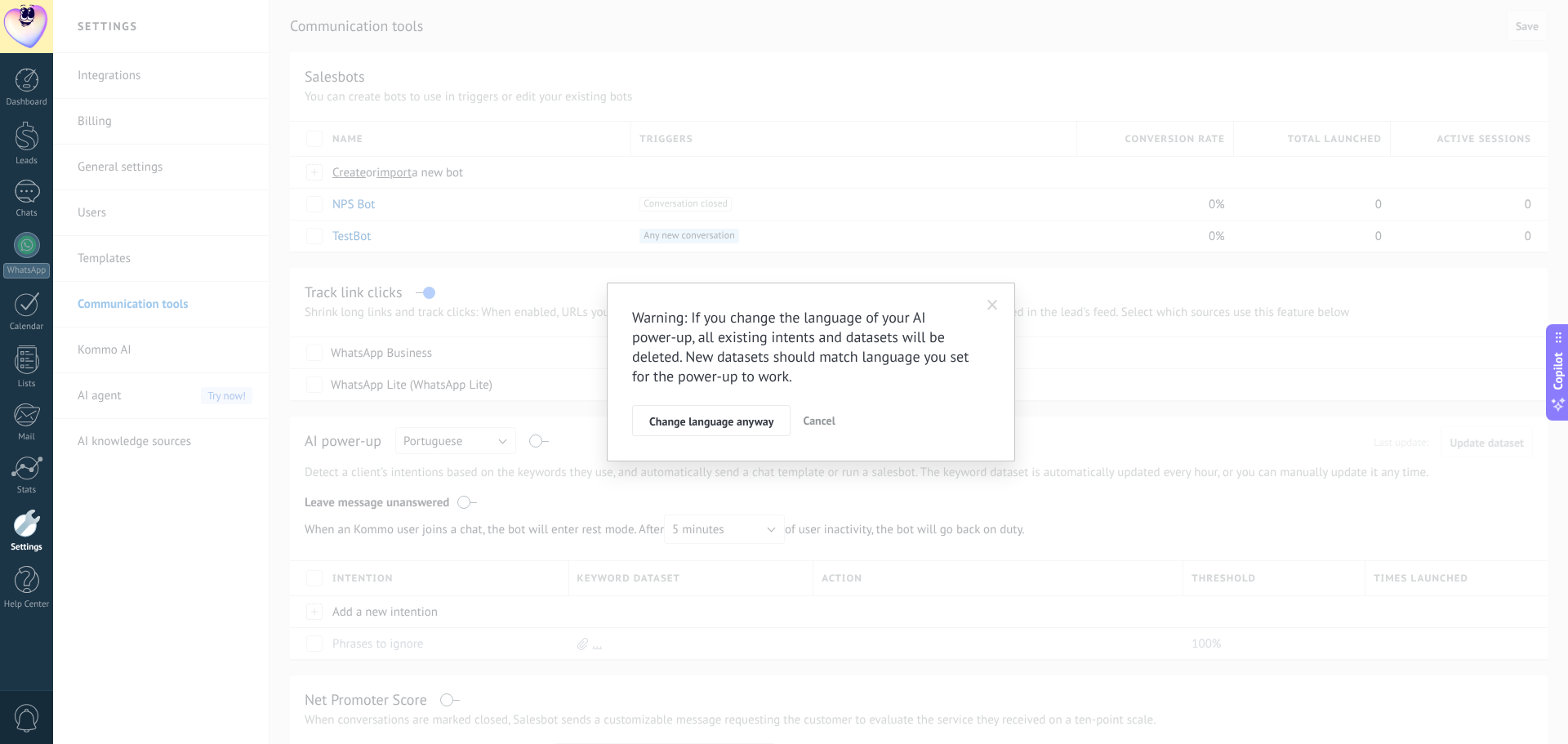
click at [737, 427] on span "Change language anyway" at bounding box center [711, 421] width 124 height 11
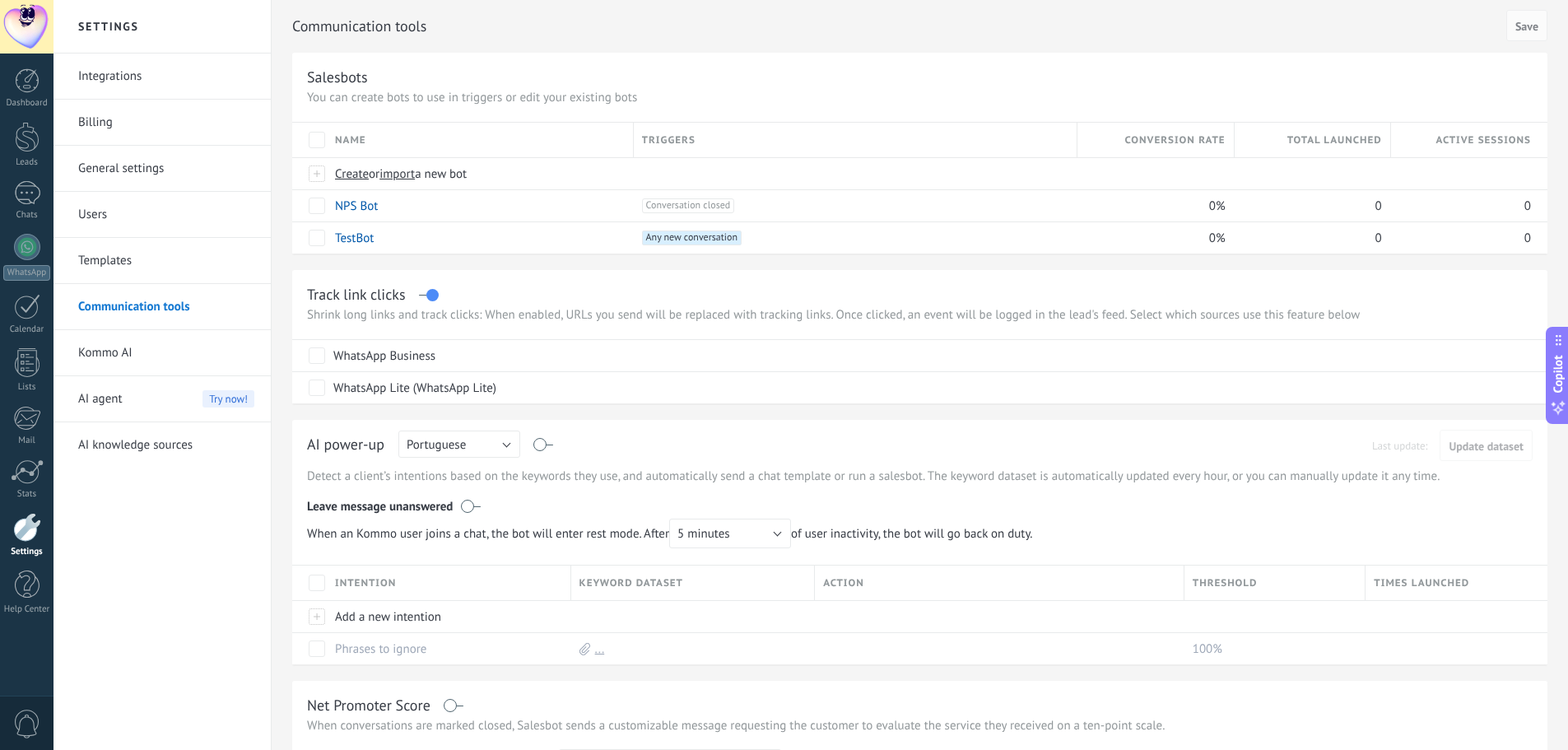
click at [149, 261] on link "Templates" at bounding box center [166, 261] width 176 height 46
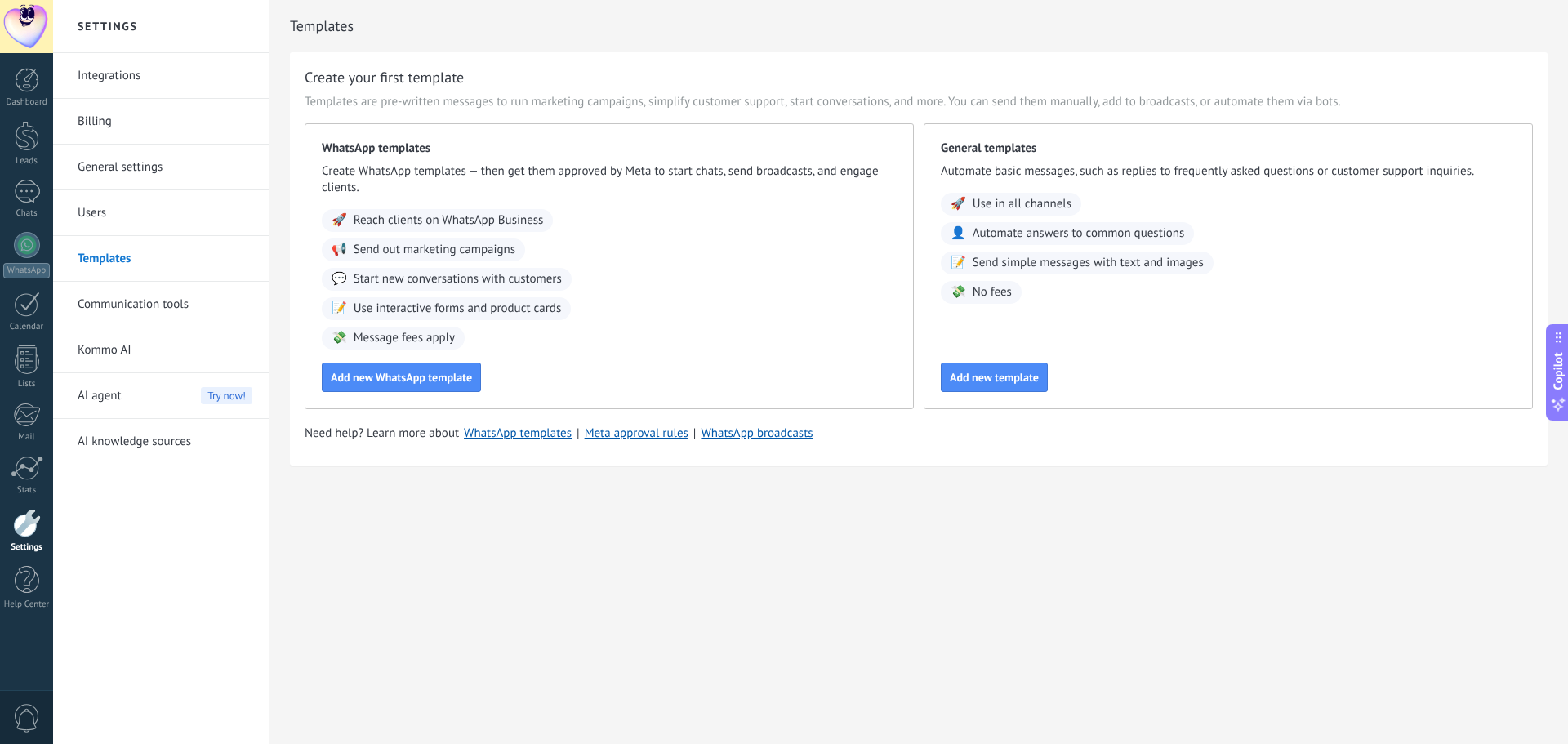
click at [179, 159] on link "General settings" at bounding box center [165, 167] width 175 height 46
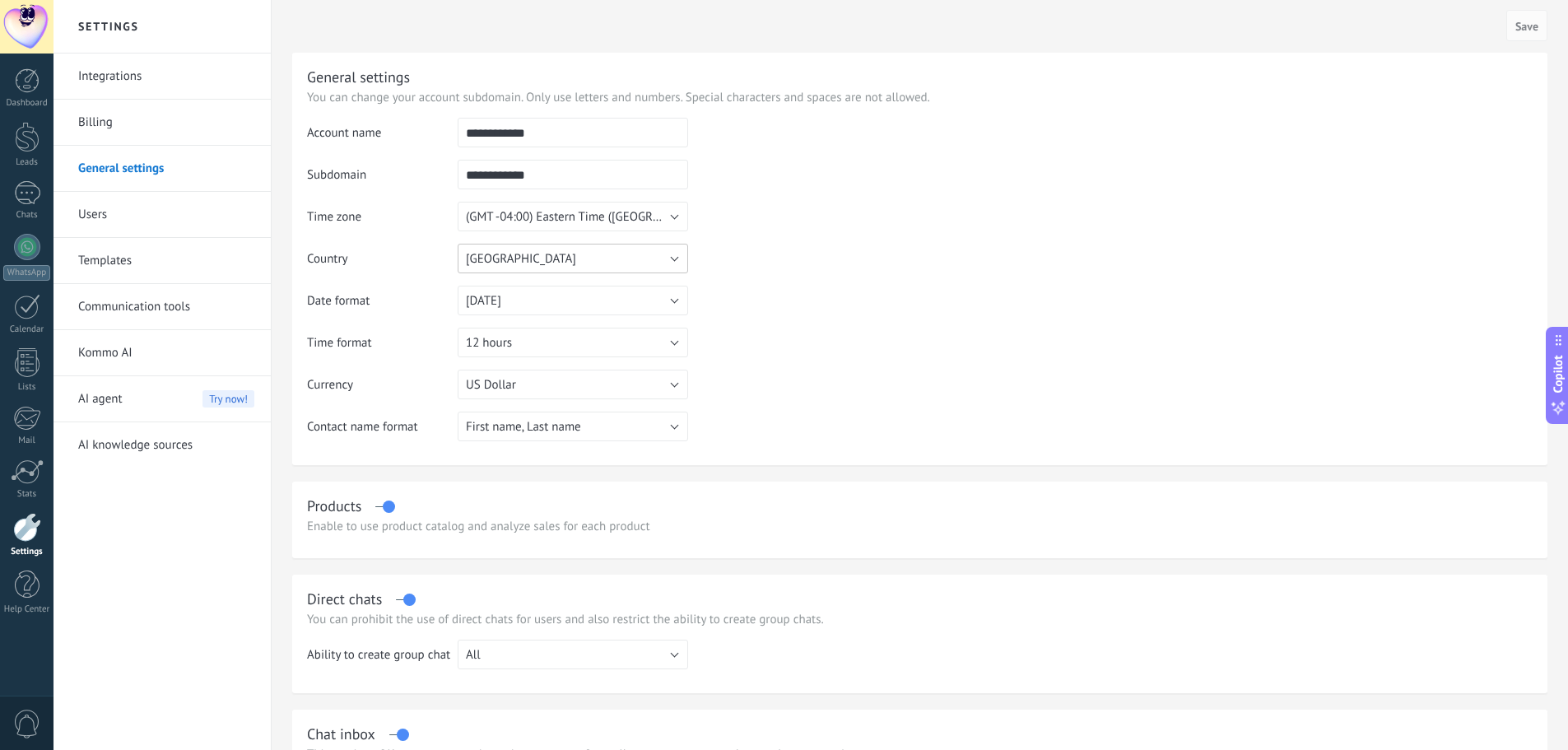
click at [529, 258] on span "United States" at bounding box center [520, 259] width 110 height 16
click at [542, 307] on span "Brazil" at bounding box center [565, 301] width 235 height 16
click at [532, 222] on span "(GMT -04:00) Eastern Time (US & Canada)" at bounding box center [658, 216] width 386 height 16
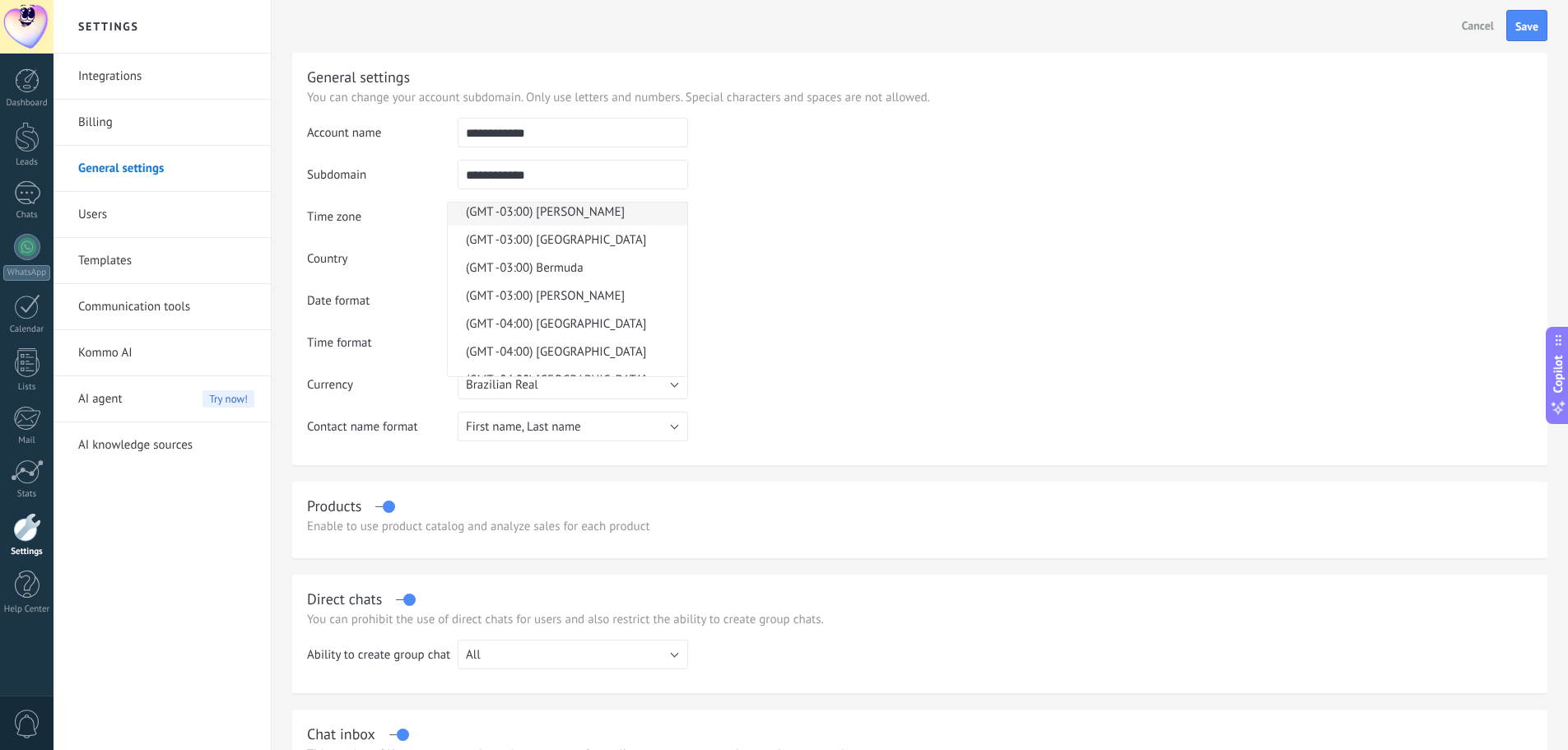
scroll to position [8318, 0]
click at [583, 240] on span "(GMT -03:00) Sao Paulo" at bounding box center [565, 238] width 235 height 16
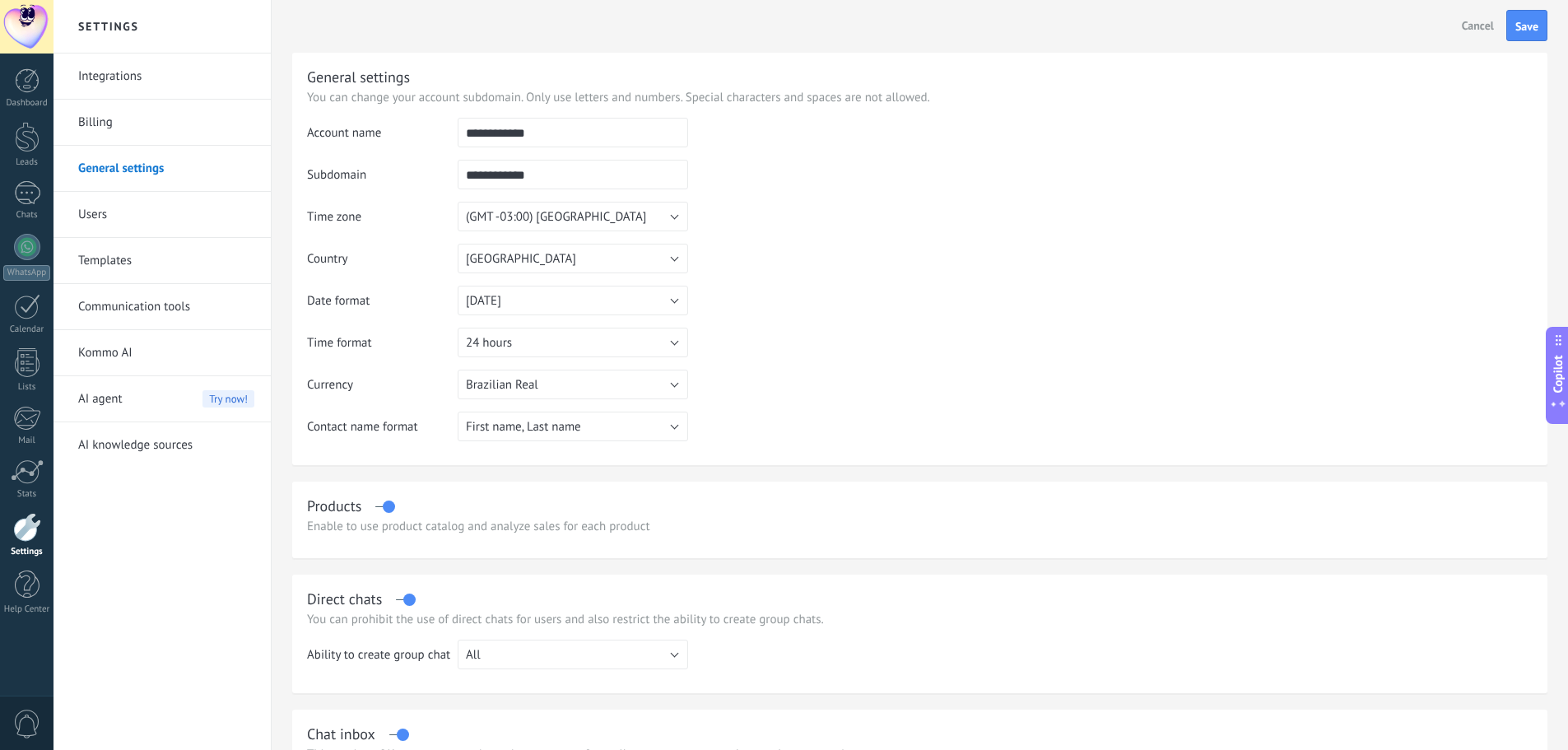
click at [874, 275] on td at bounding box center [1110, 201] width 845 height 168
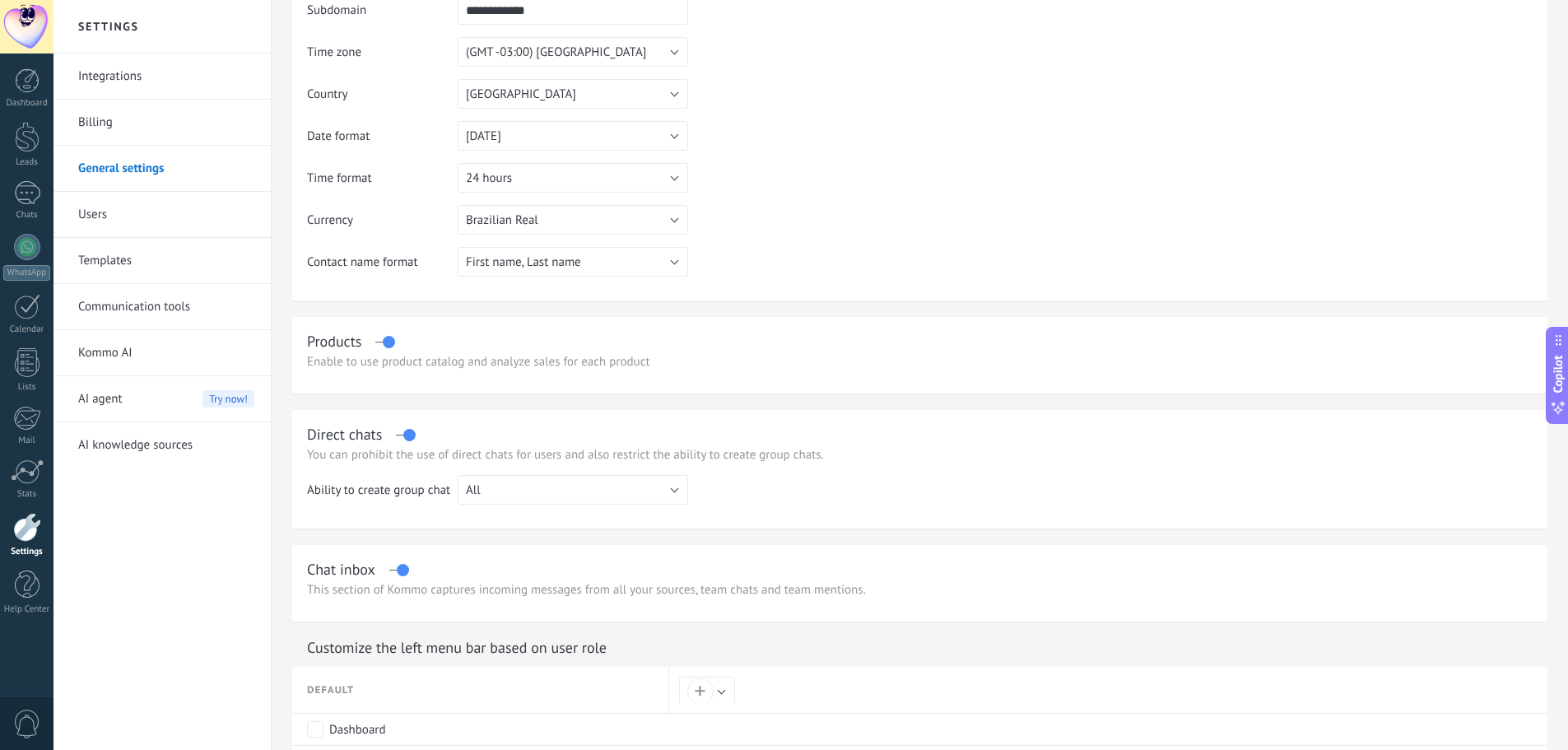
scroll to position [0, 0]
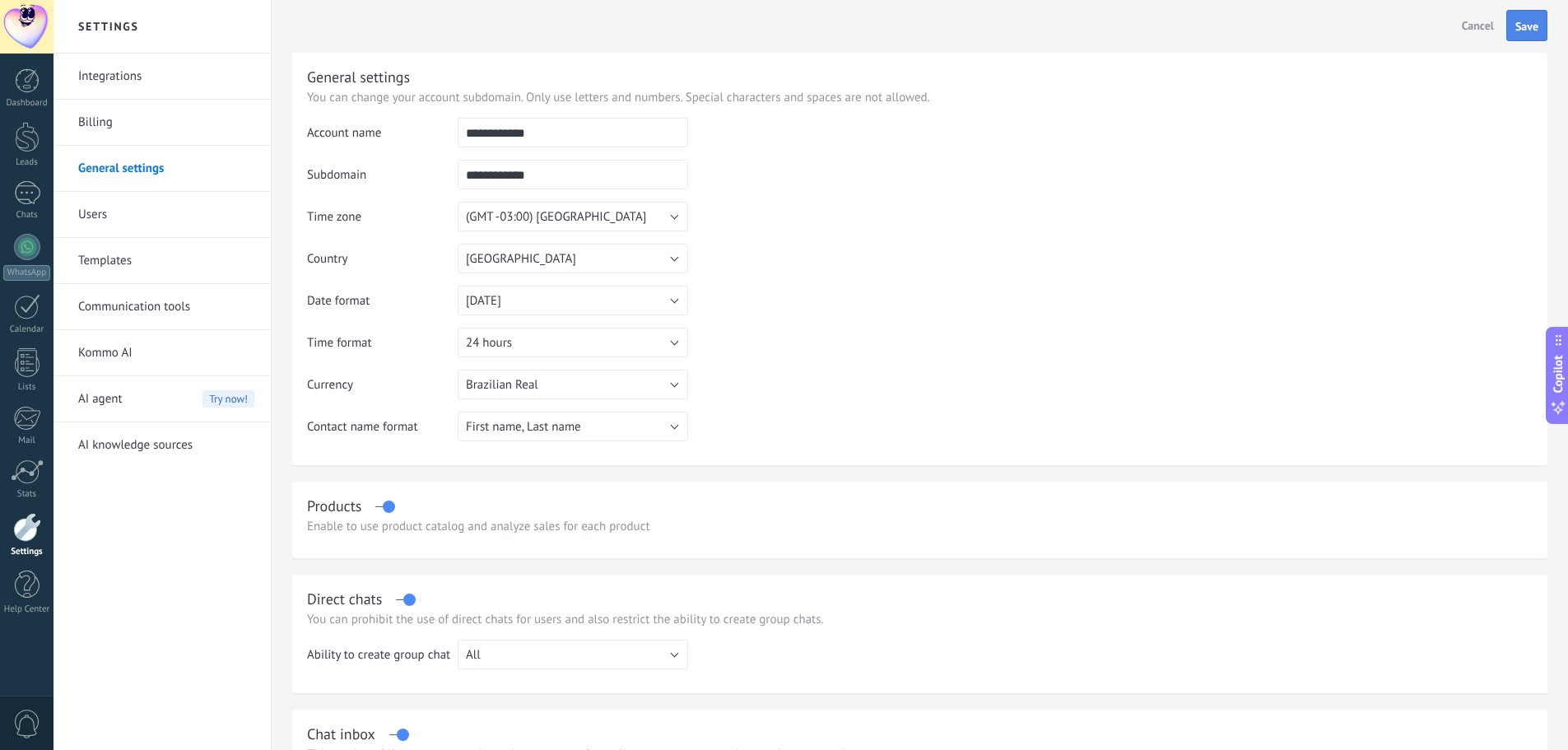
click at [1521, 20] on span "Save" at bounding box center [1526, 26] width 23 height 11
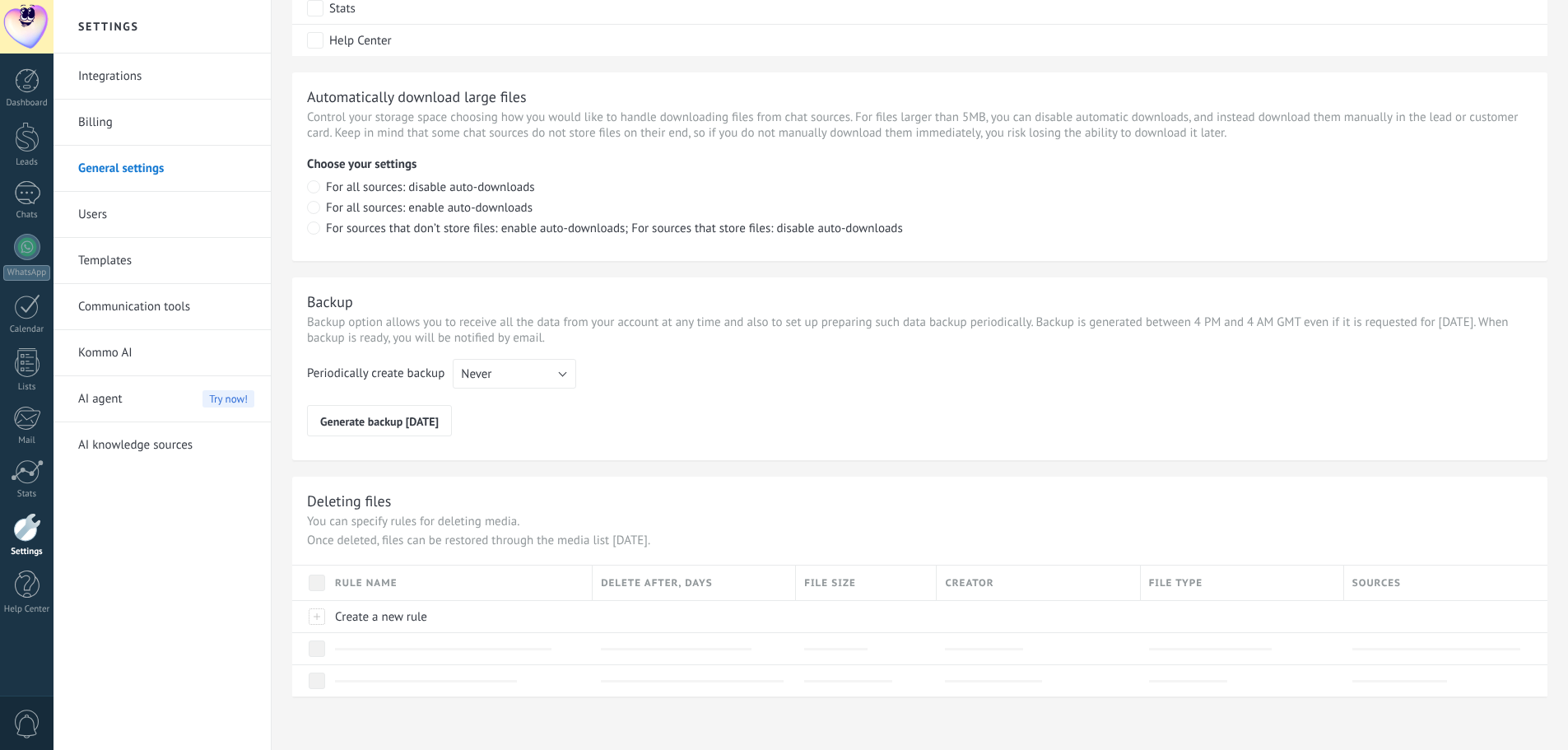
scroll to position [1014, 0]
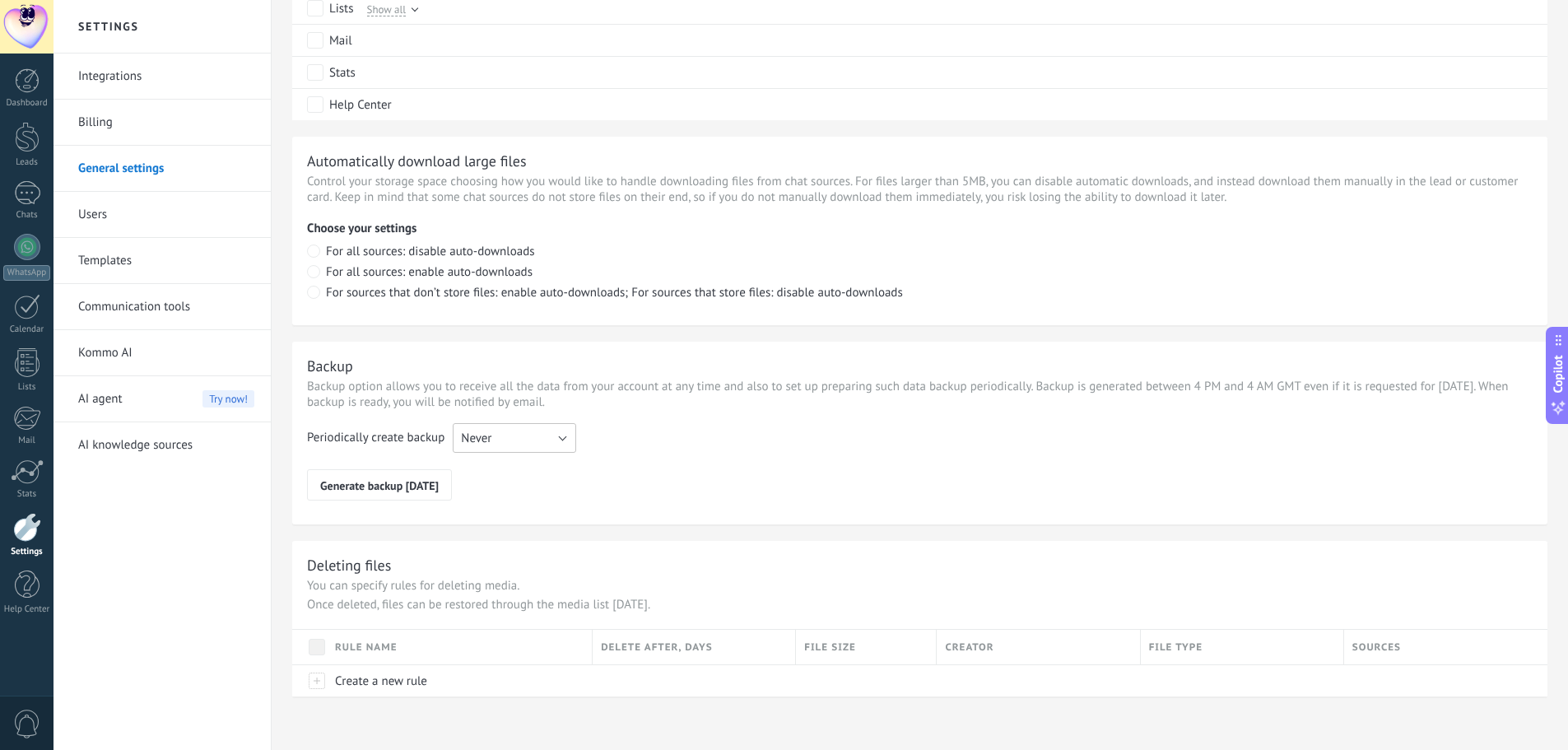
click at [492, 432] on button "Never" at bounding box center [514, 438] width 123 height 30
click at [492, 432] on span "Never" at bounding box center [507, 438] width 128 height 16
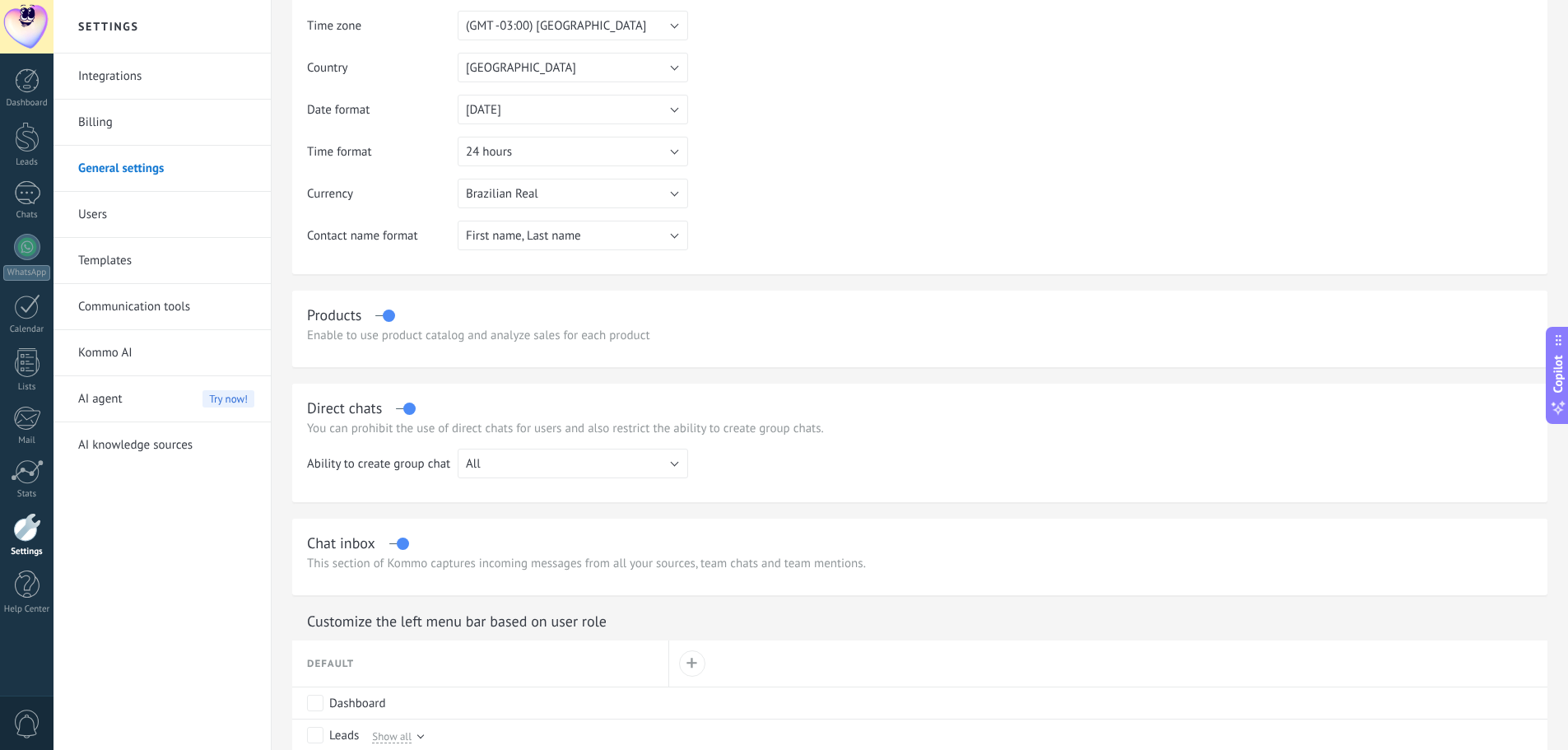
scroll to position [0, 0]
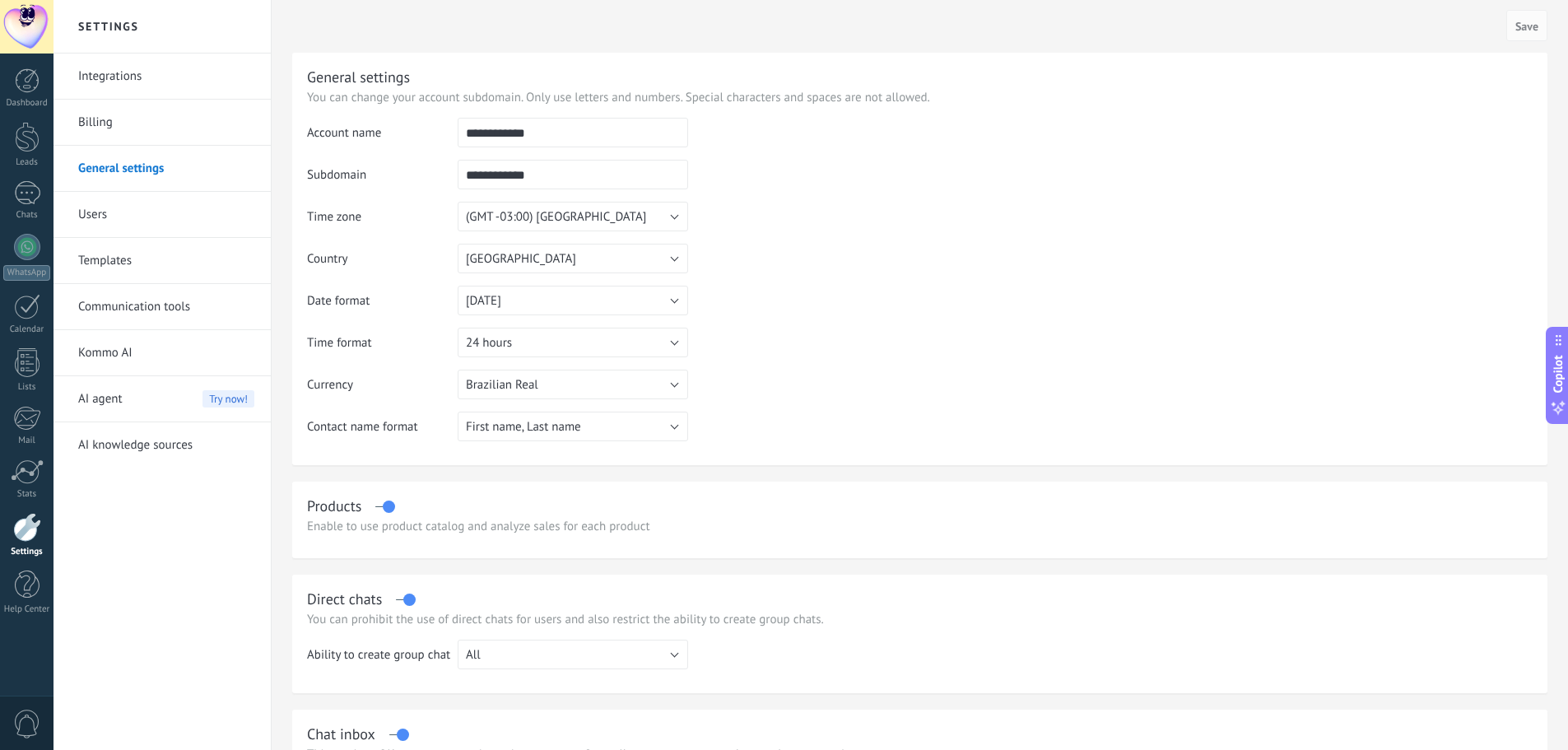
click at [131, 122] on link "Billing" at bounding box center [166, 122] width 176 height 46
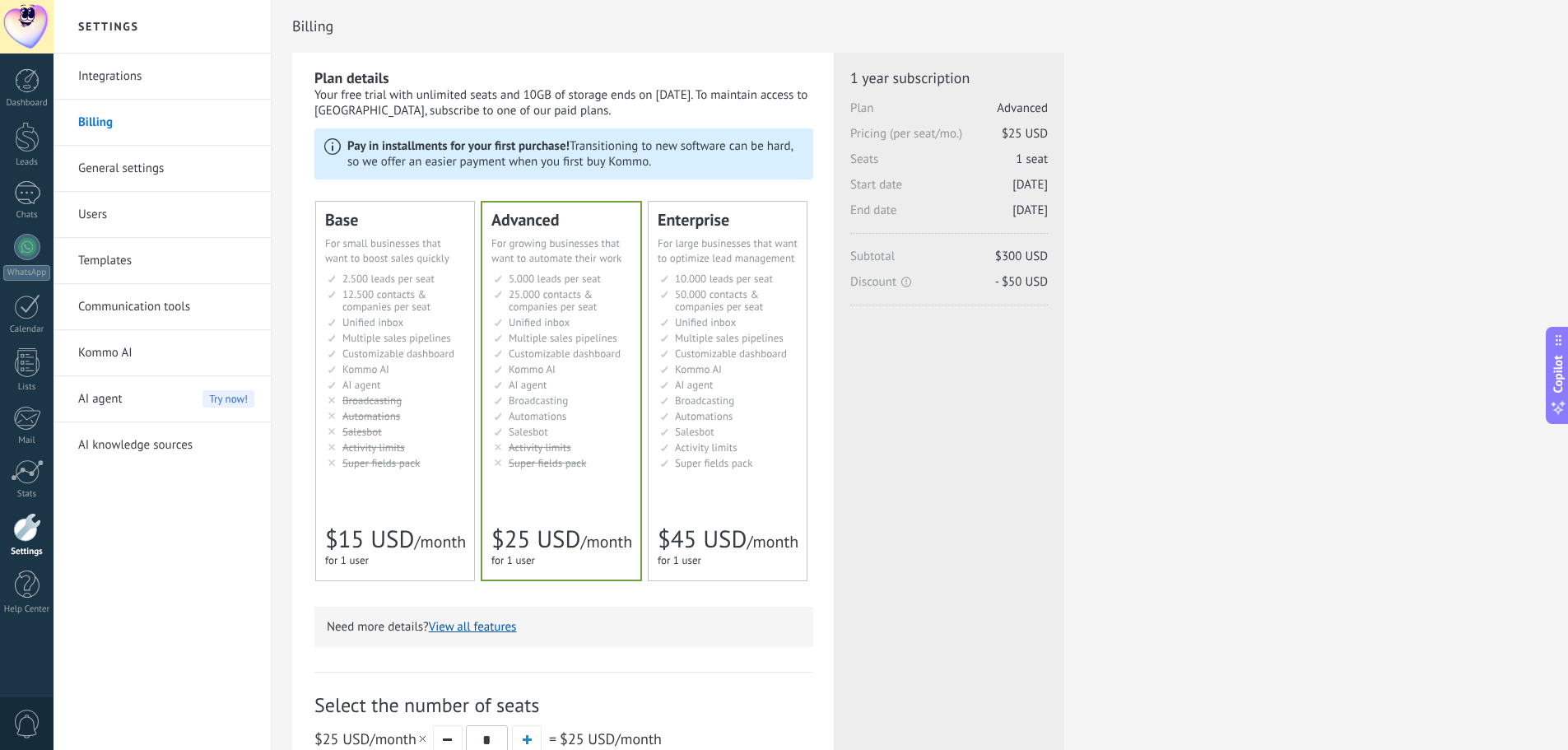
click at [107, 70] on link "Integrations" at bounding box center [166, 77] width 176 height 46
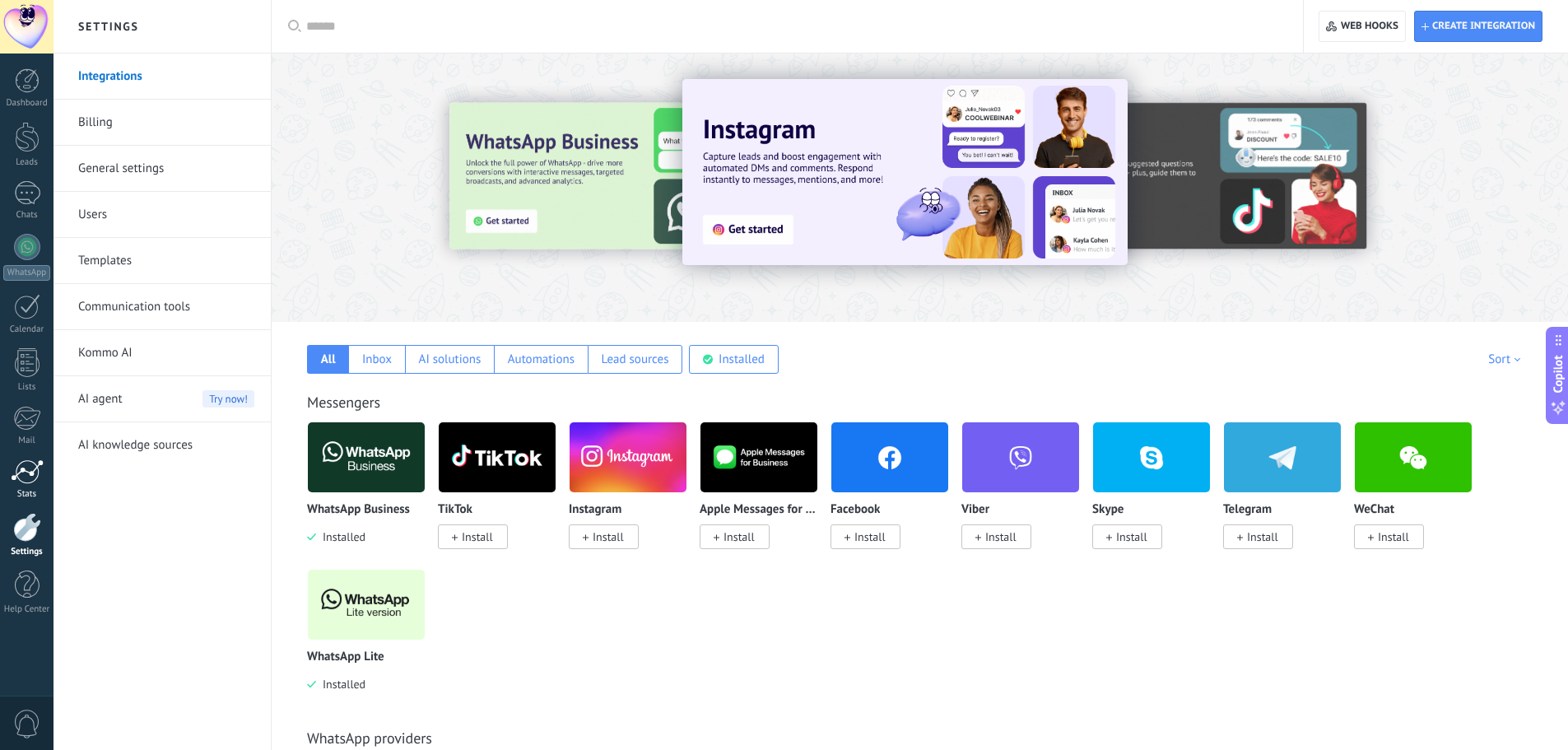
click at [27, 474] on div at bounding box center [28, 471] width 33 height 25
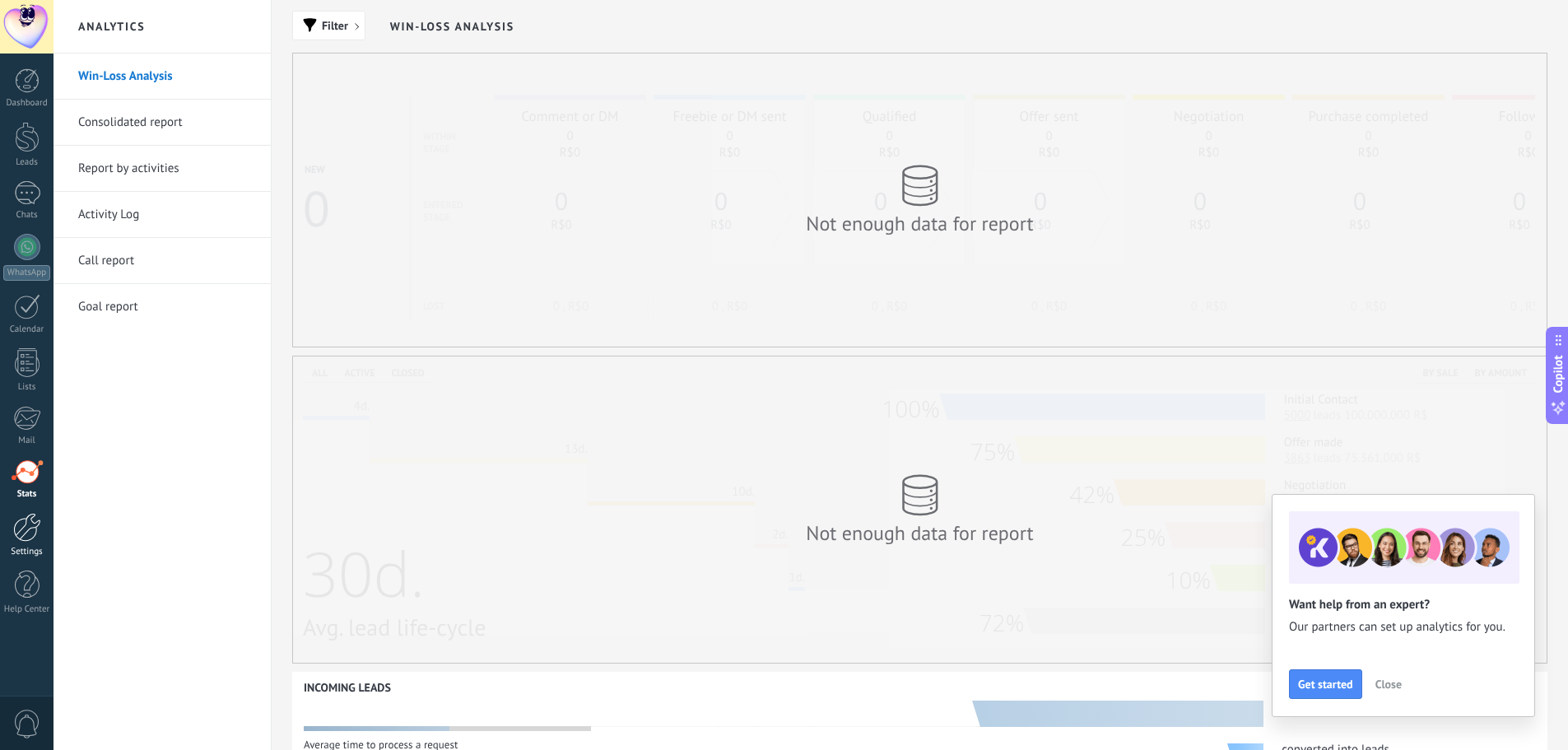
click at [10, 543] on link "Settings" at bounding box center [27, 535] width 54 height 44
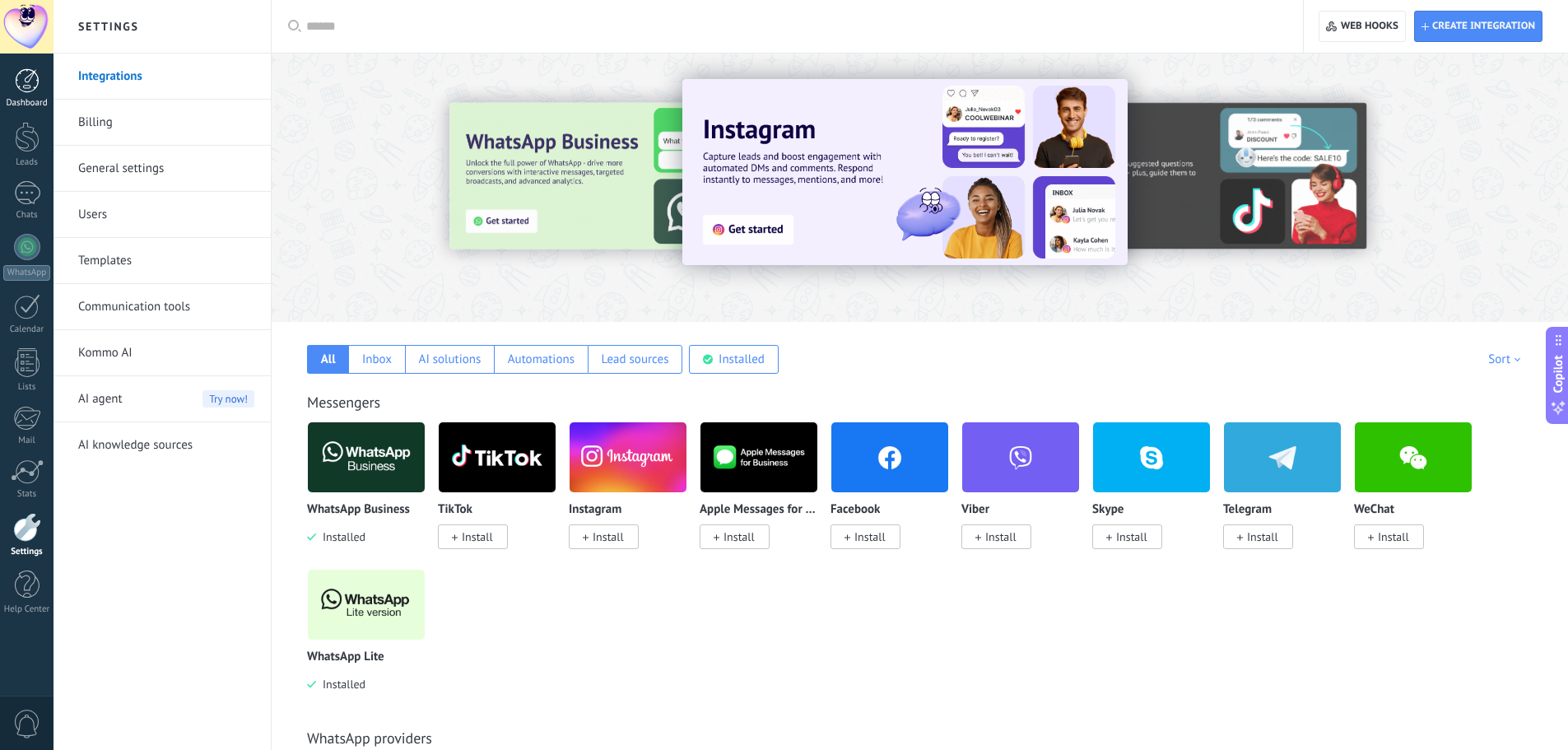
click at [20, 75] on div at bounding box center [27, 81] width 25 height 25
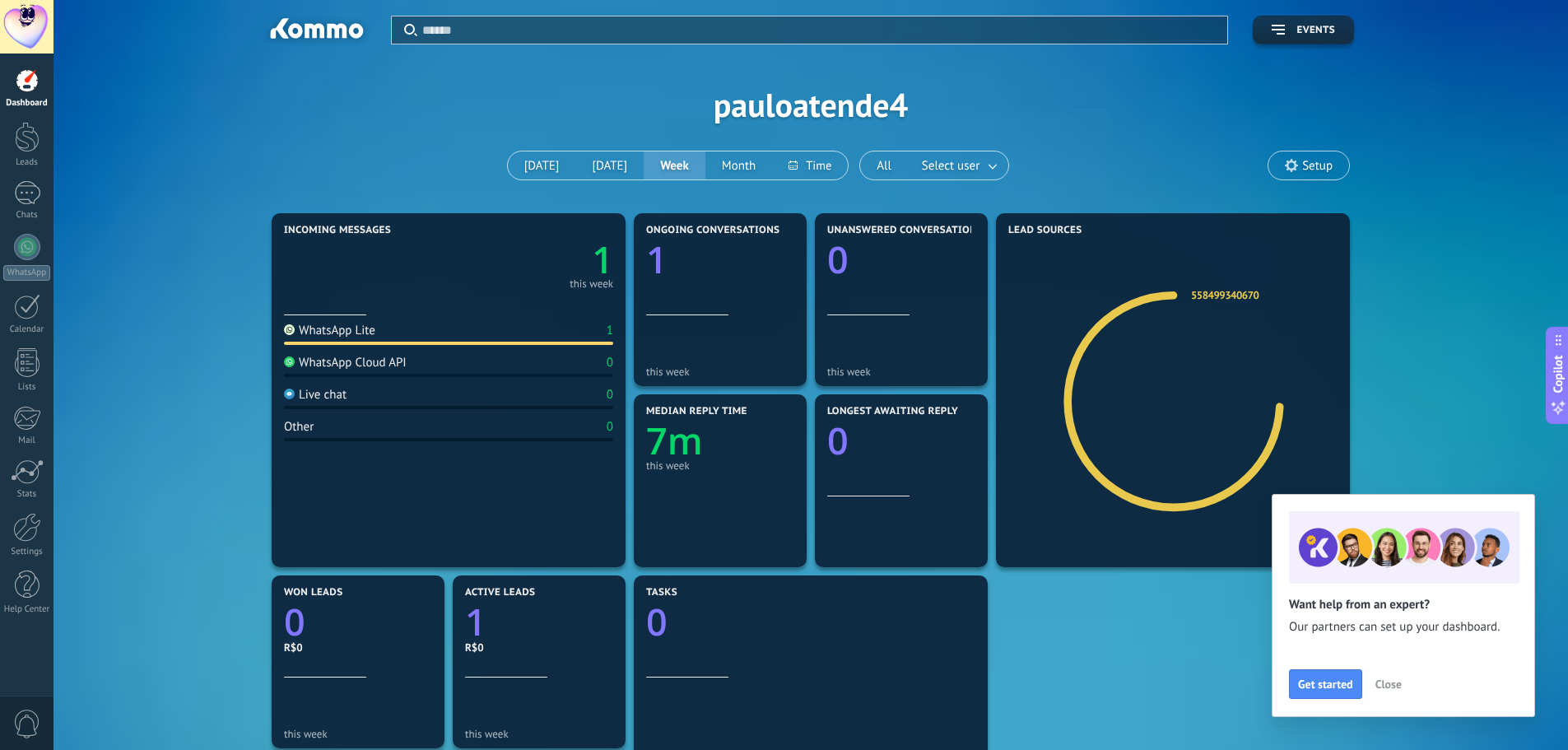
click at [20, 83] on div at bounding box center [27, 81] width 25 height 25
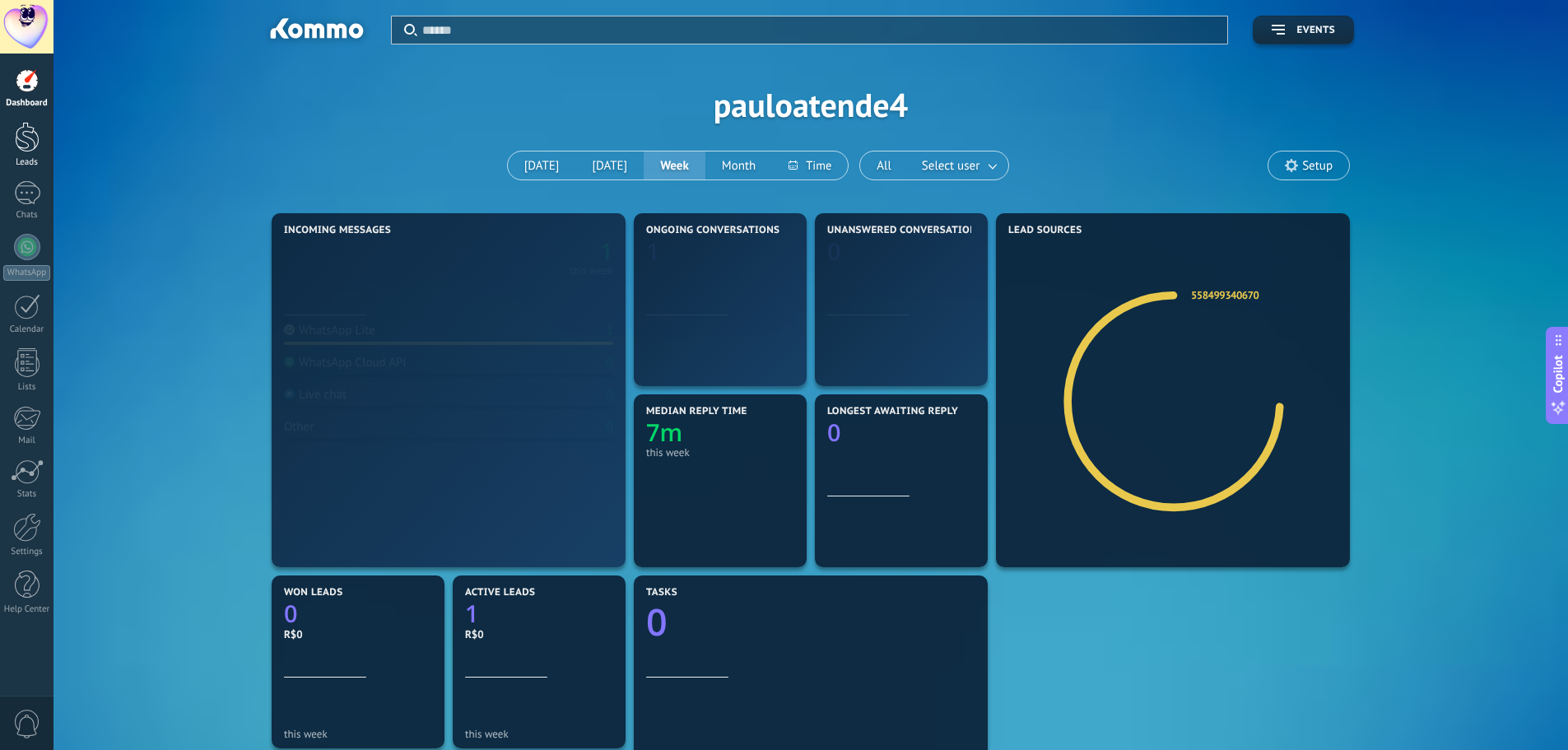
click at [27, 146] on div at bounding box center [27, 136] width 25 height 31
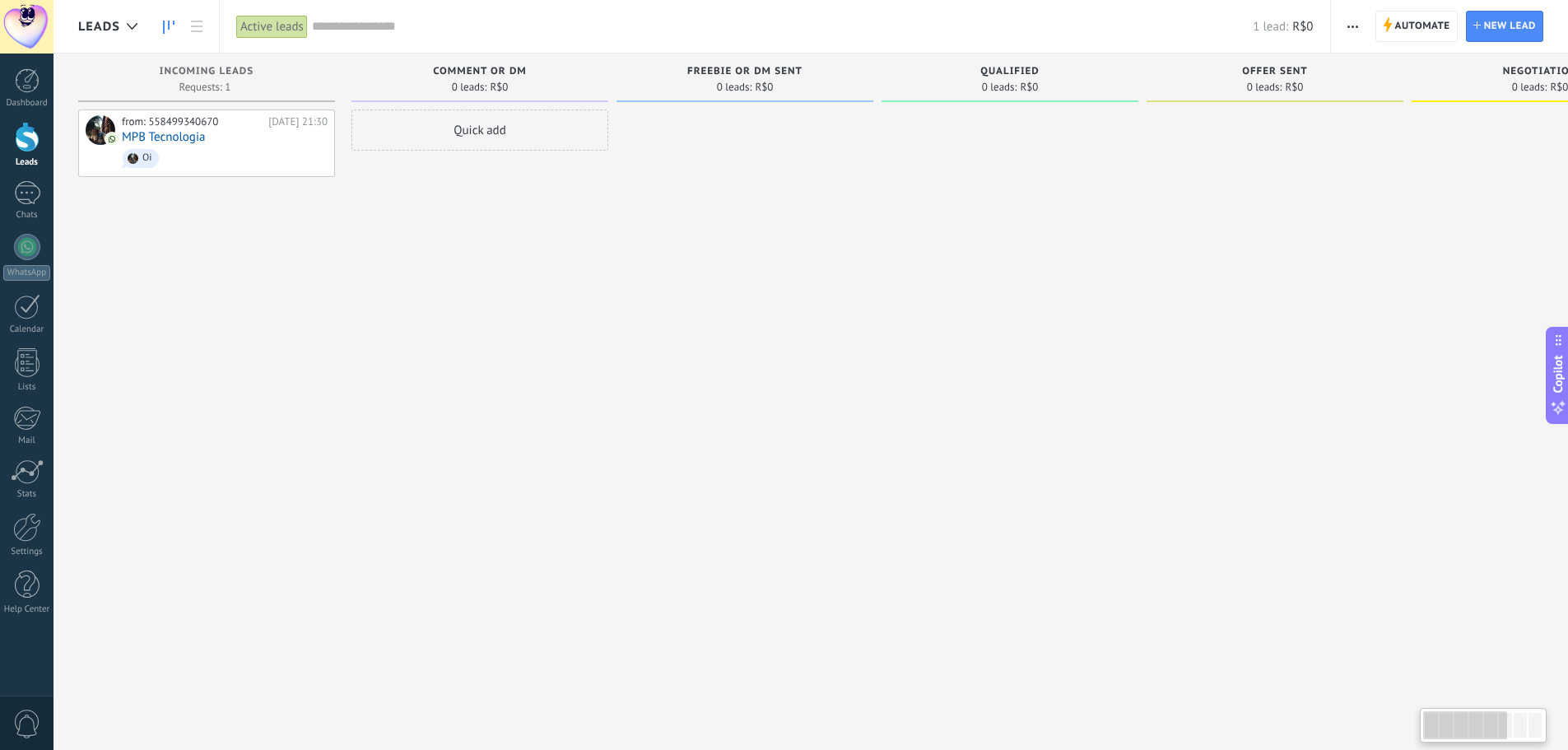
click at [419, 198] on div "Quick add" at bounding box center [479, 376] width 257 height 535
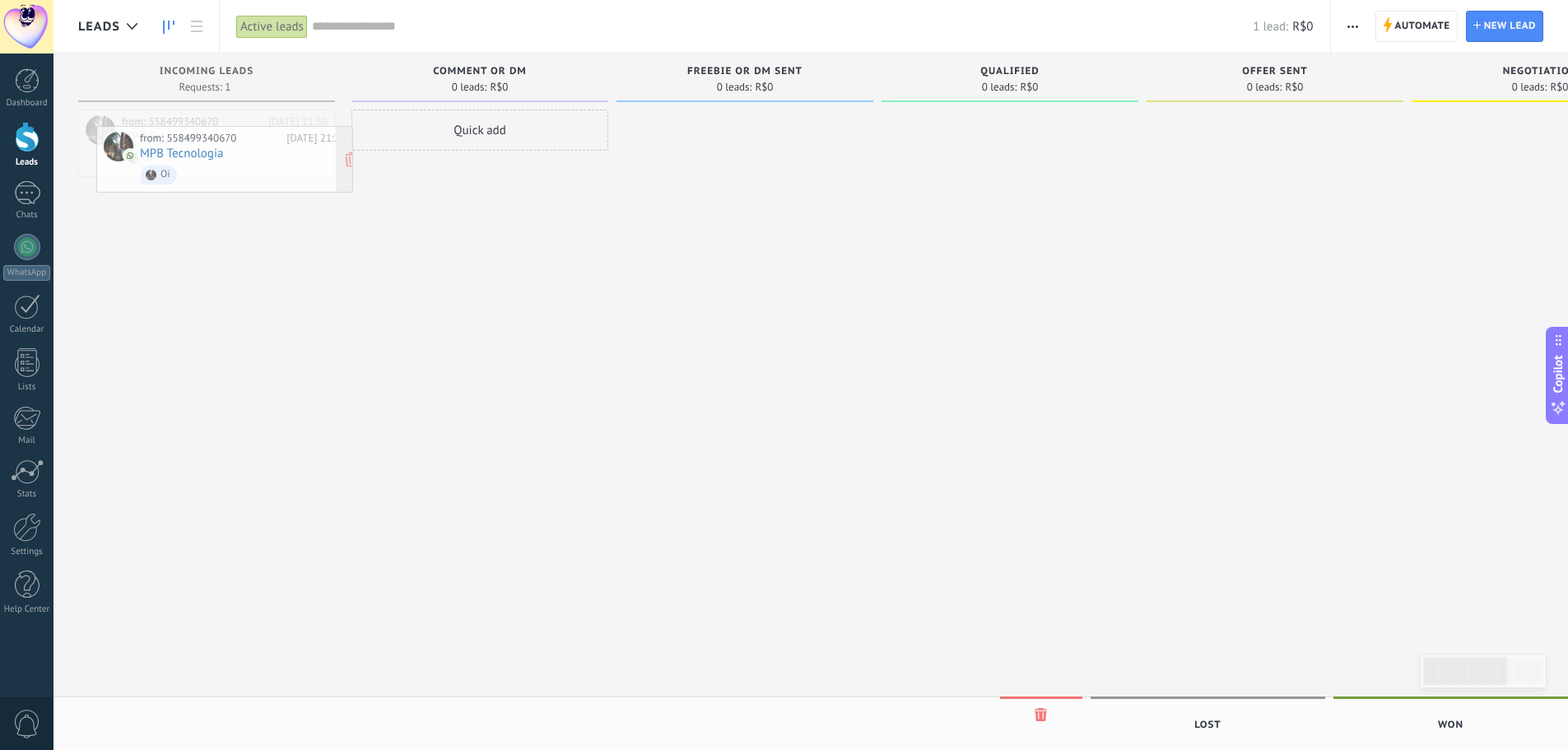
drag, startPoint x: 194, startPoint y: 160, endPoint x: 211, endPoint y: 180, distance: 26.2
drag, startPoint x: 414, startPoint y: 272, endPoint x: 126, endPoint y: 68, distance: 352.9
click at [414, 272] on div "Quick add" at bounding box center [479, 376] width 257 height 535
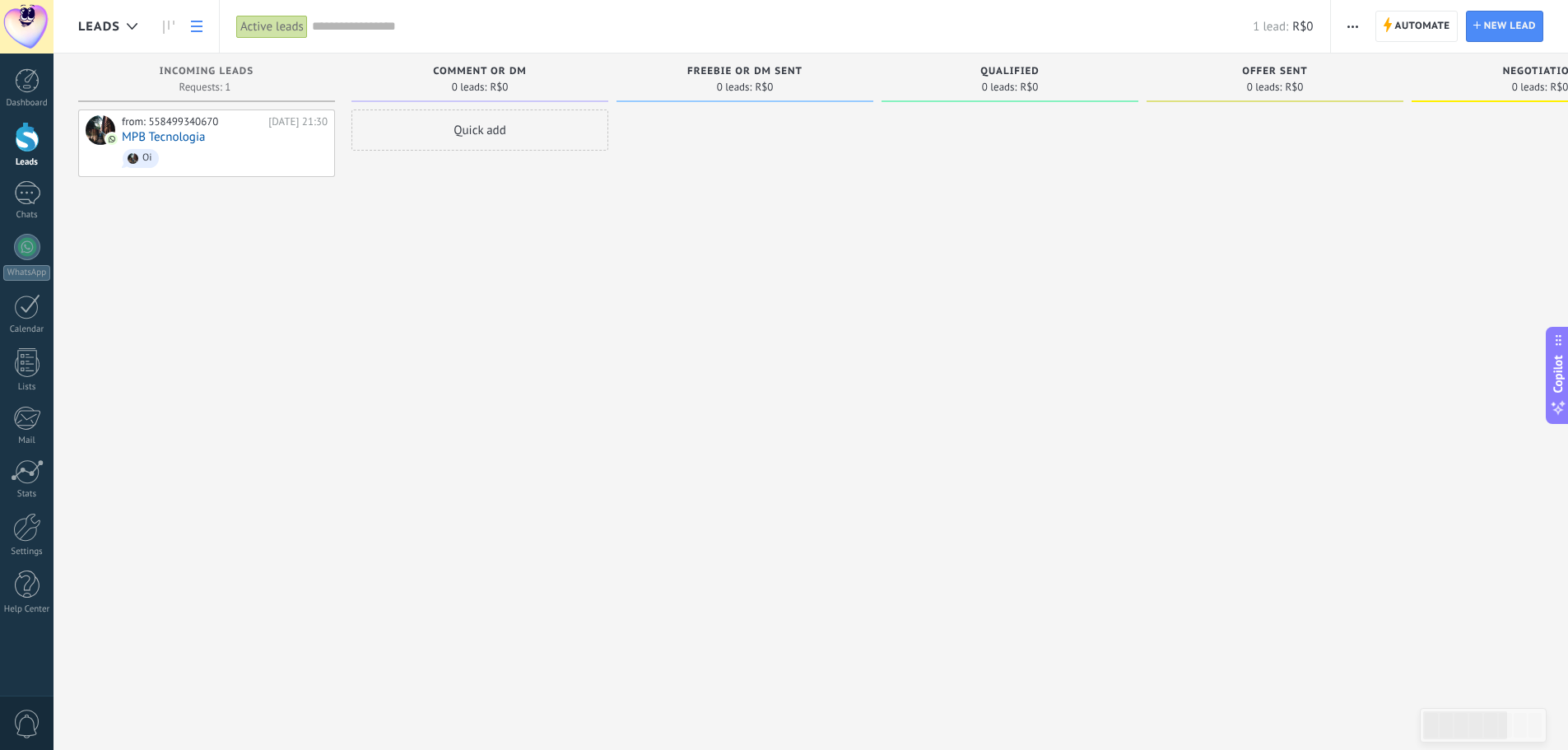
click at [198, 25] on icon at bounding box center [197, 26] width 11 height 11
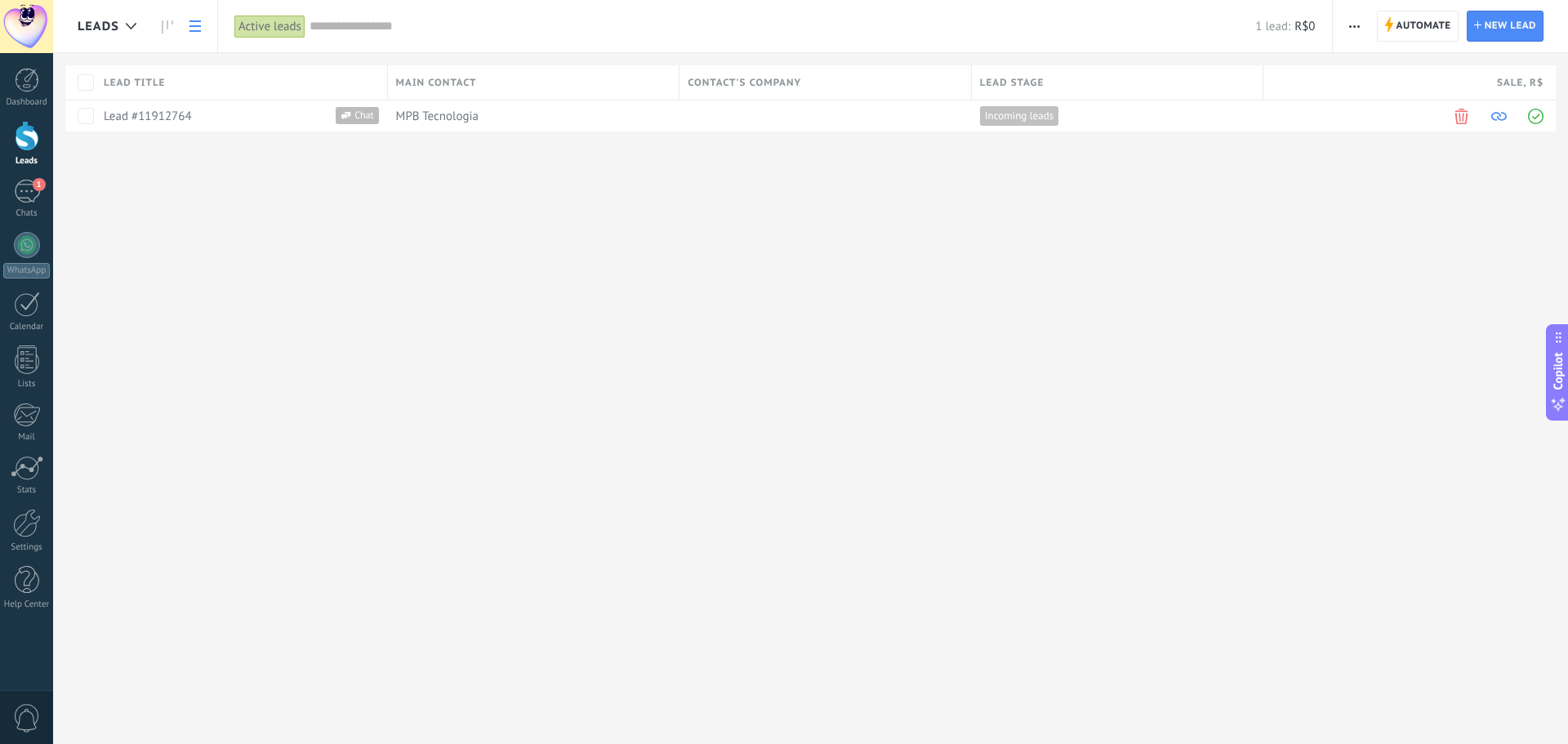
click at [17, 146] on div at bounding box center [27, 135] width 25 height 30
click at [26, 200] on div "1" at bounding box center [27, 191] width 26 height 24
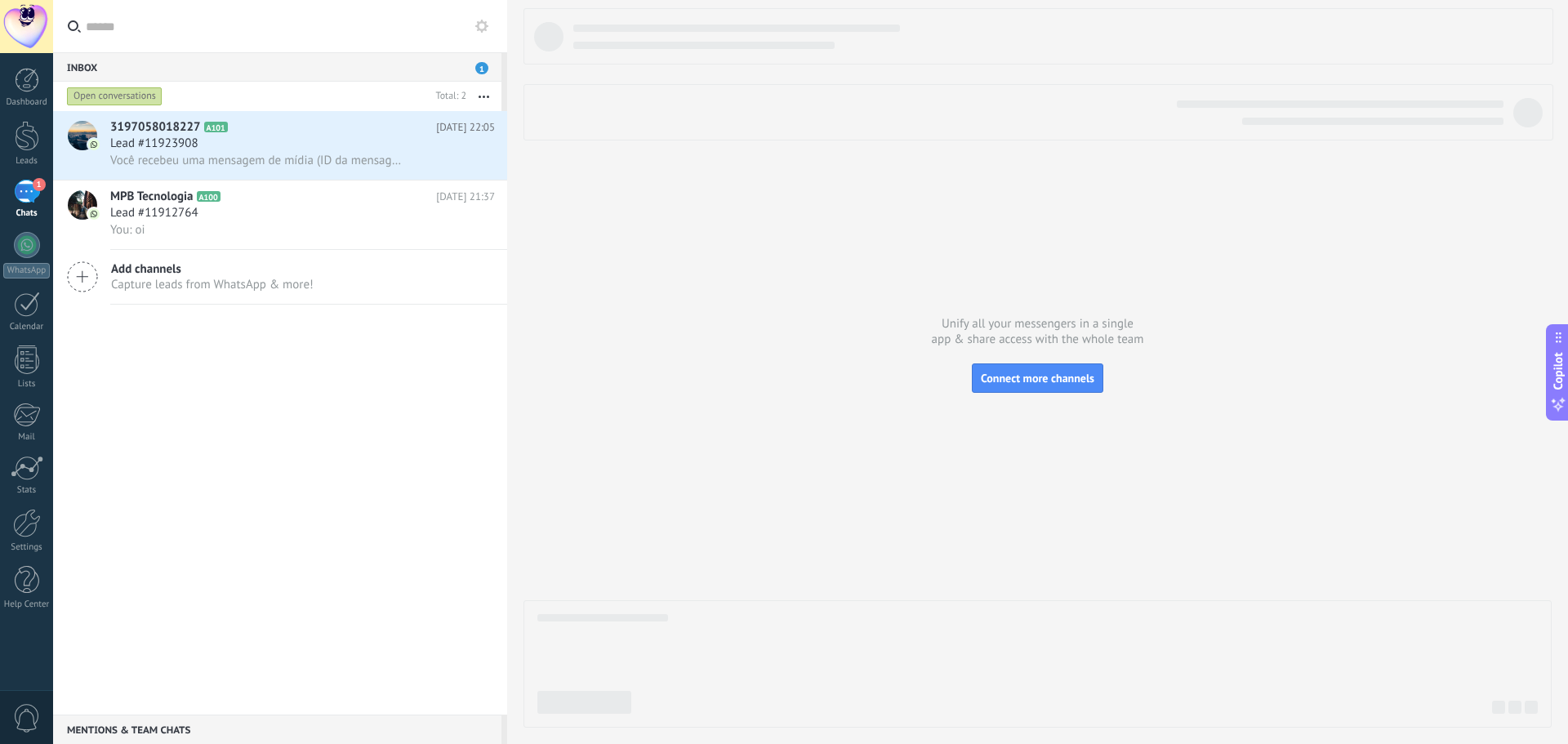
click at [481, 96] on icon "button" at bounding box center [484, 97] width 11 height 3
drag, startPoint x: 271, startPoint y: 621, endPoint x: 226, endPoint y: 704, distance: 94.4
click at [272, 621] on div "3197058018227 A101 Today 22:05 Lead #11923908 Você recebeu uma mensagem de mídi…" at bounding box center [280, 413] width 454 height 603
click at [135, 738] on div "Mentions & Team chats 0" at bounding box center [277, 729] width 448 height 29
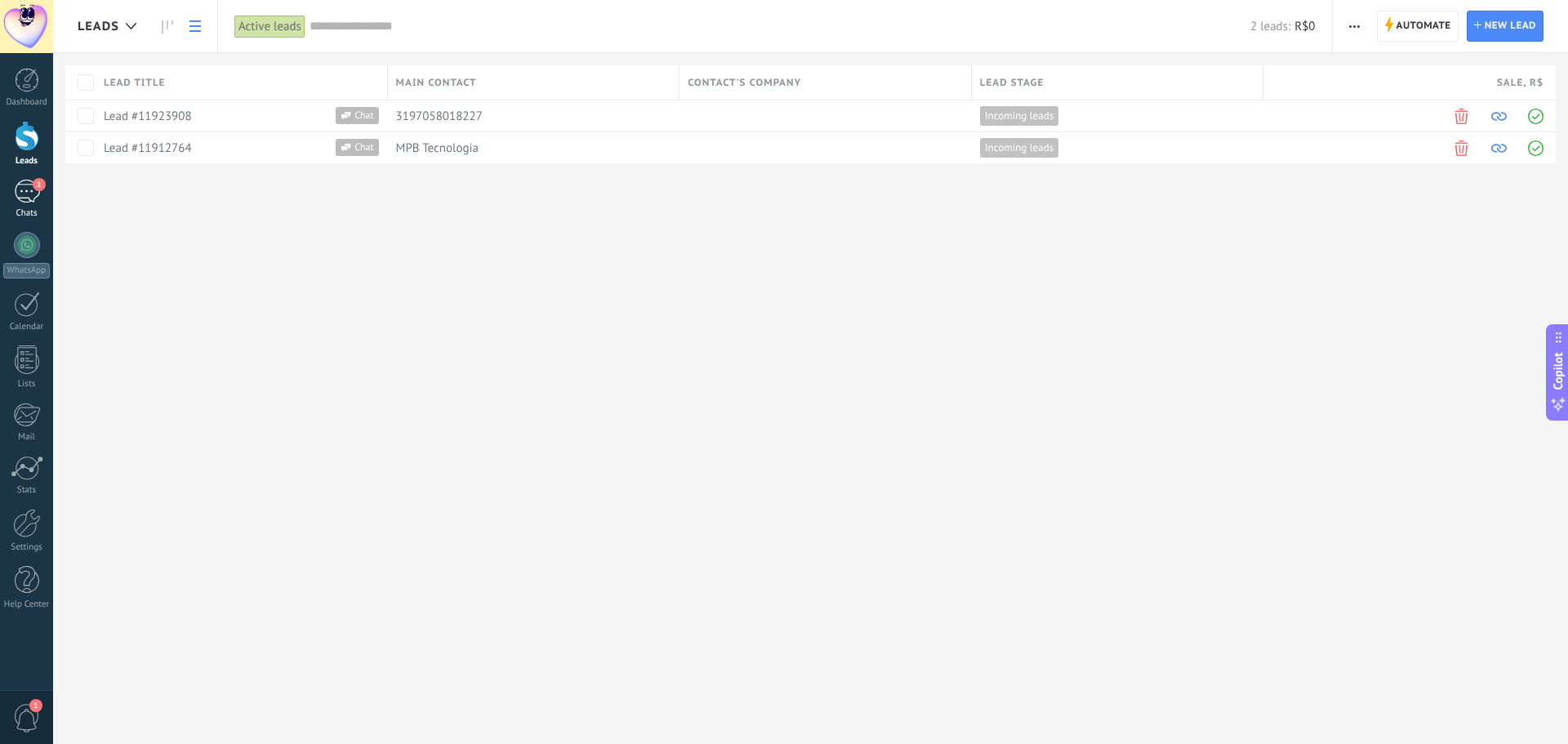
click at [29, 190] on div "1" at bounding box center [27, 191] width 26 height 24
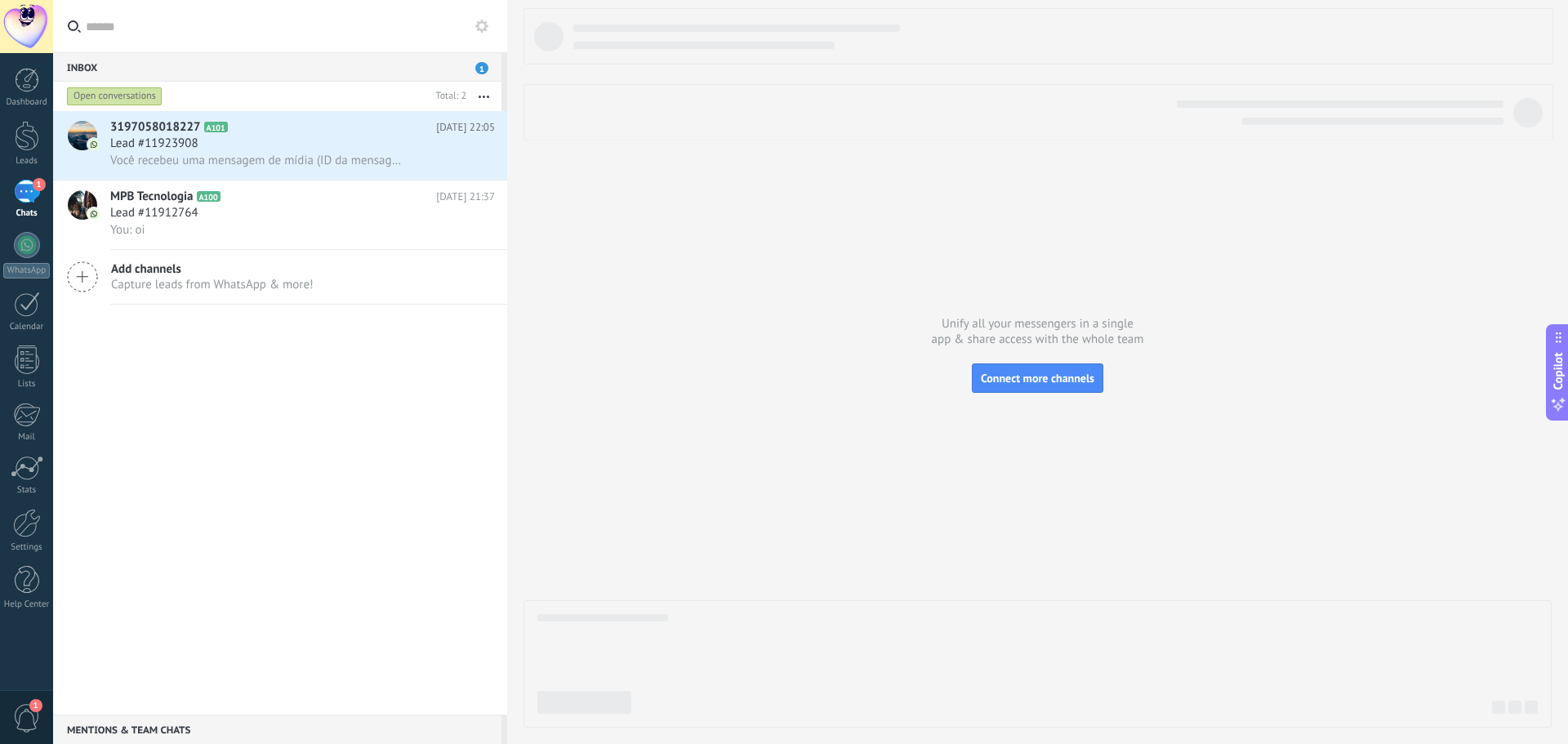
click at [479, 69] on span "1" at bounding box center [482, 67] width 13 height 12
click at [486, 92] on button "button" at bounding box center [484, 97] width 35 height 29
click at [22, 313] on div at bounding box center [27, 304] width 26 height 26
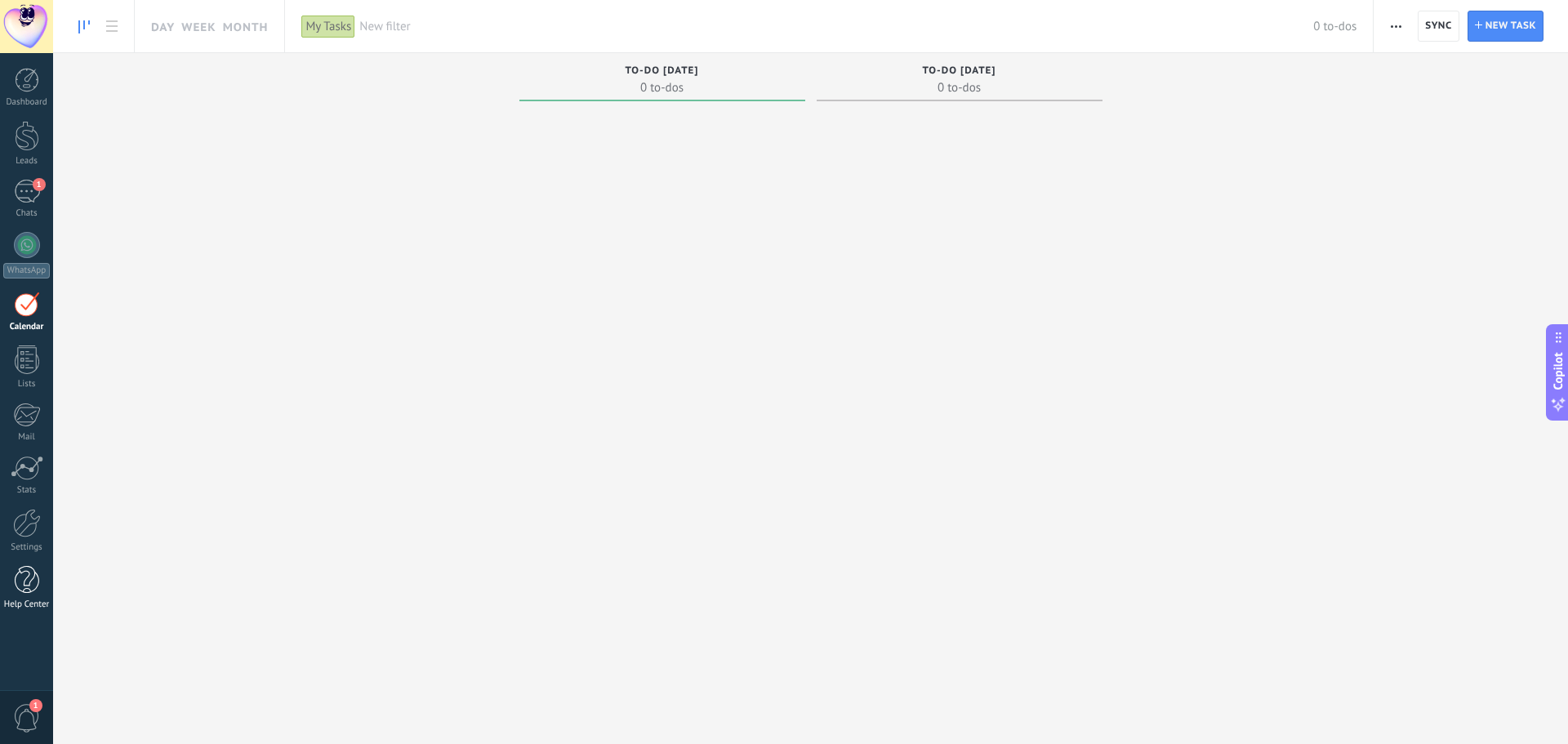
click at [11, 584] on link "Help Center" at bounding box center [27, 588] width 53 height 44
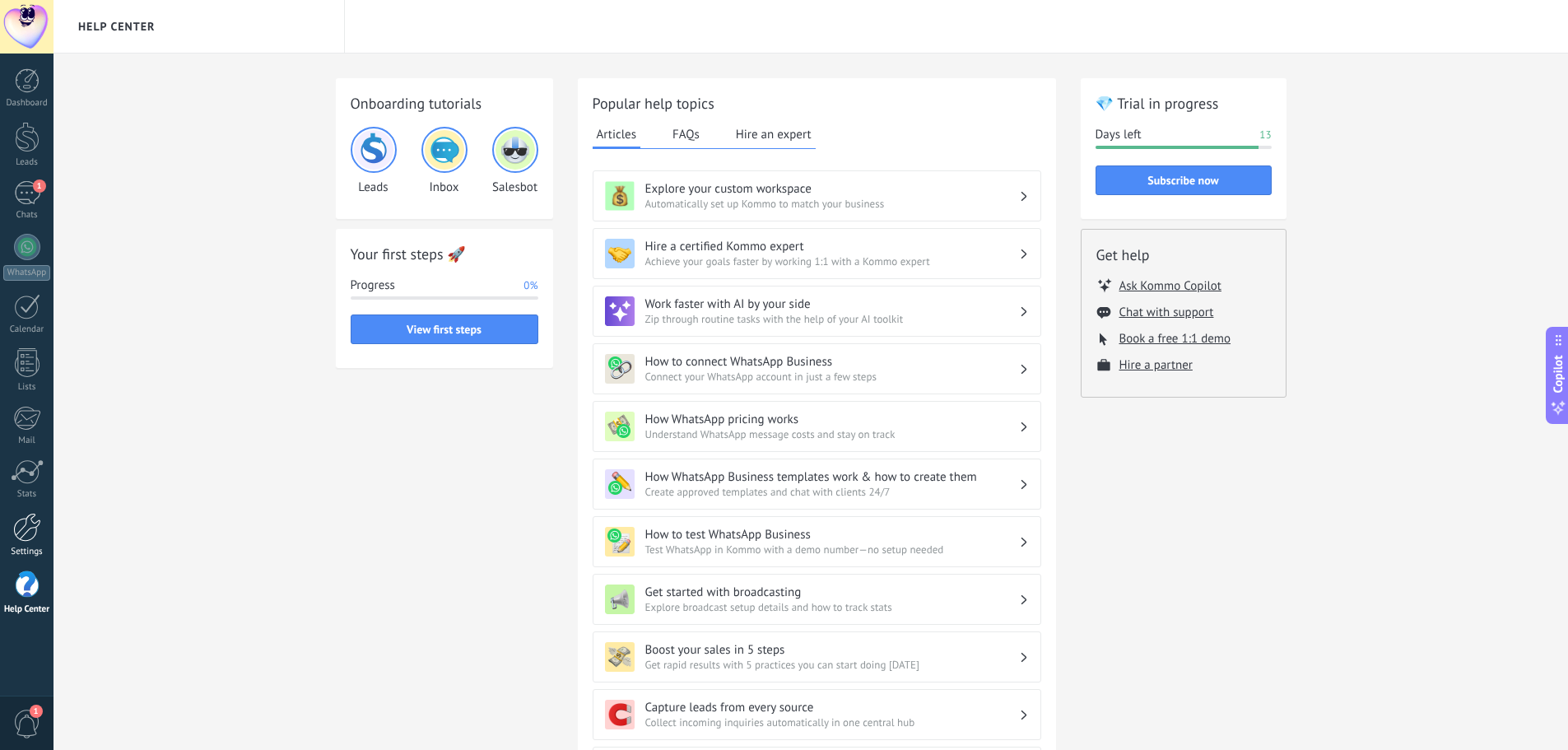
click at [15, 527] on div at bounding box center [27, 527] width 28 height 29
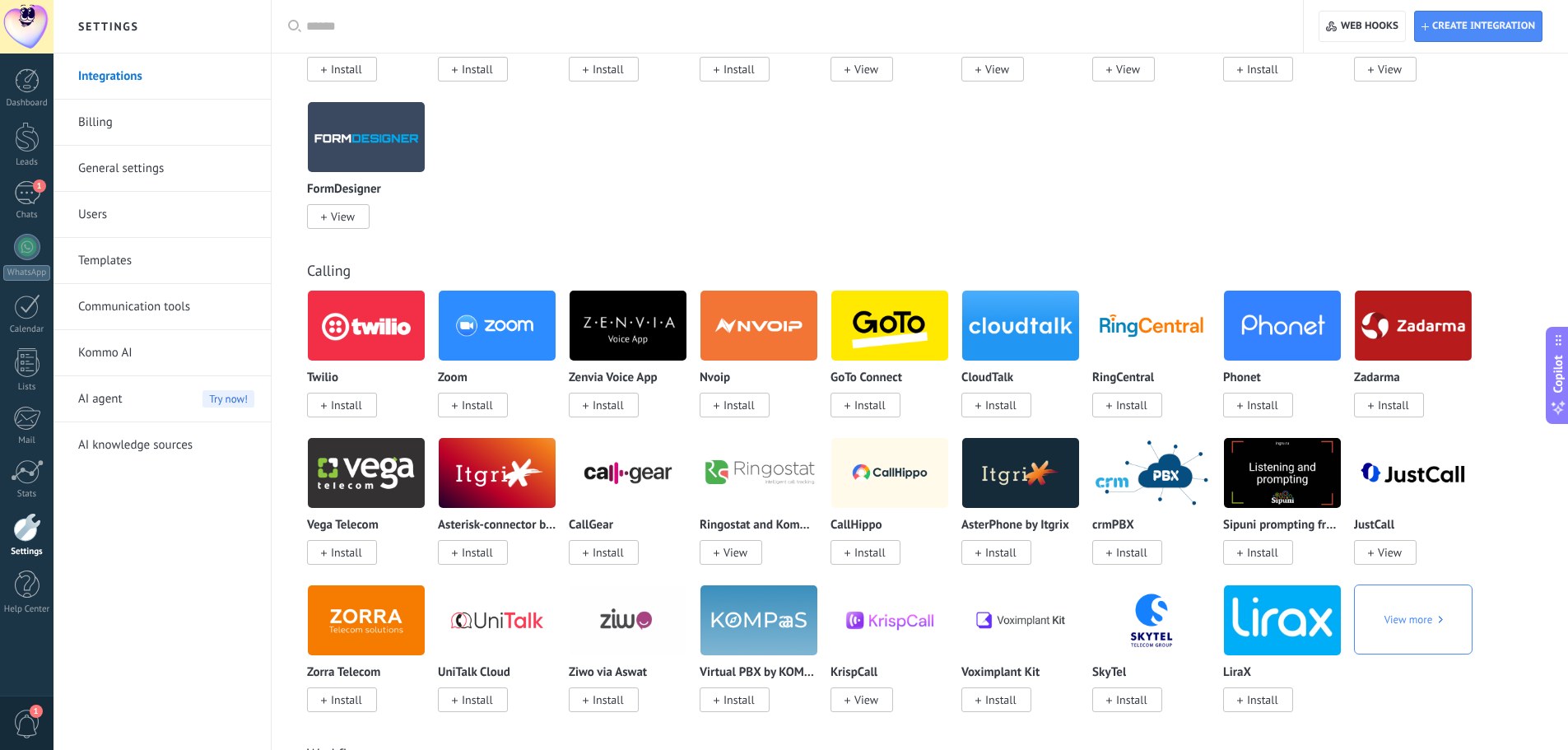
scroll to position [2551, 0]
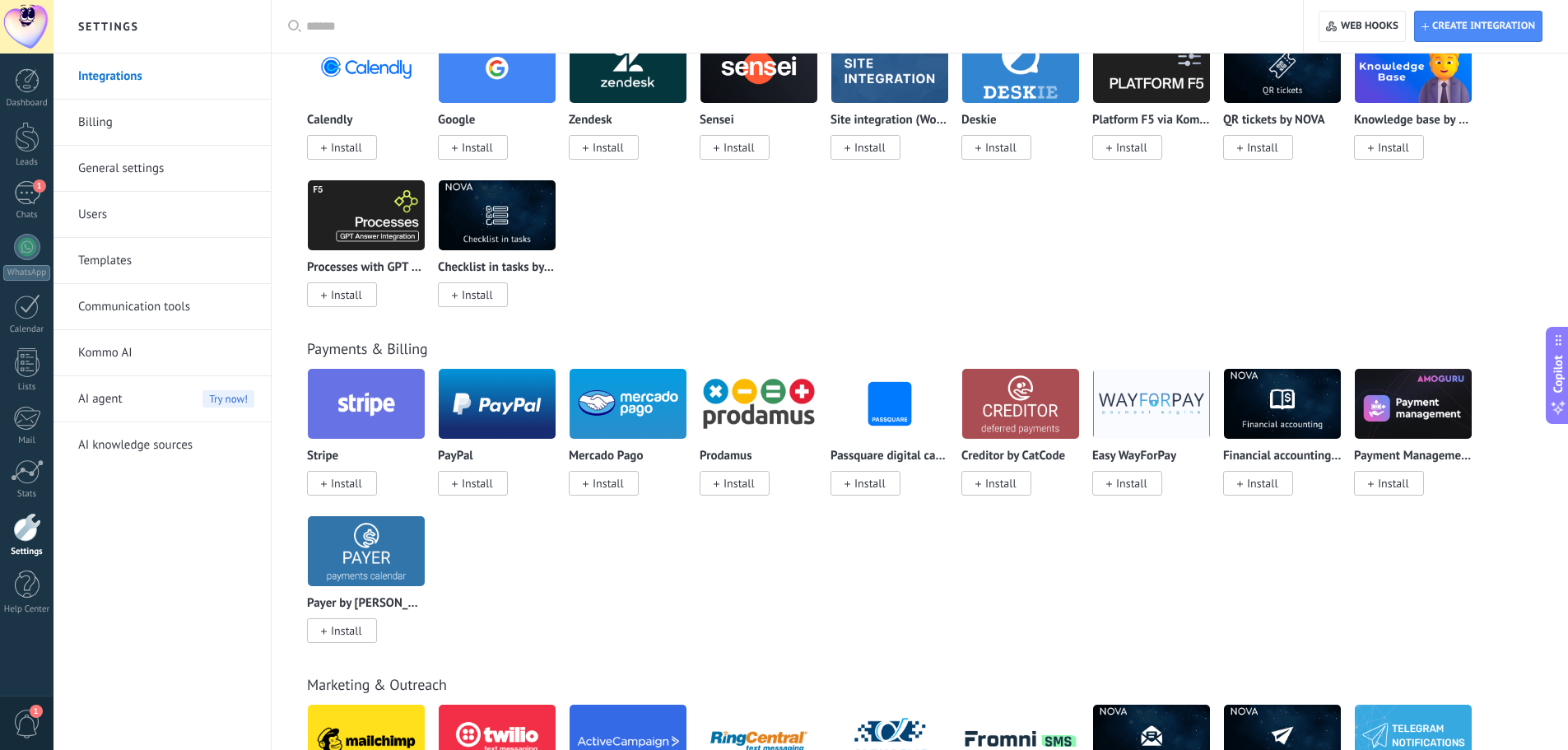
click at [147, 468] on div "Integrations Billing General settings Users Templates Communication tools Kommo…" at bounding box center [162, 401] width 217 height 696
click at [144, 451] on link "AI knowledge sources" at bounding box center [166, 445] width 176 height 46
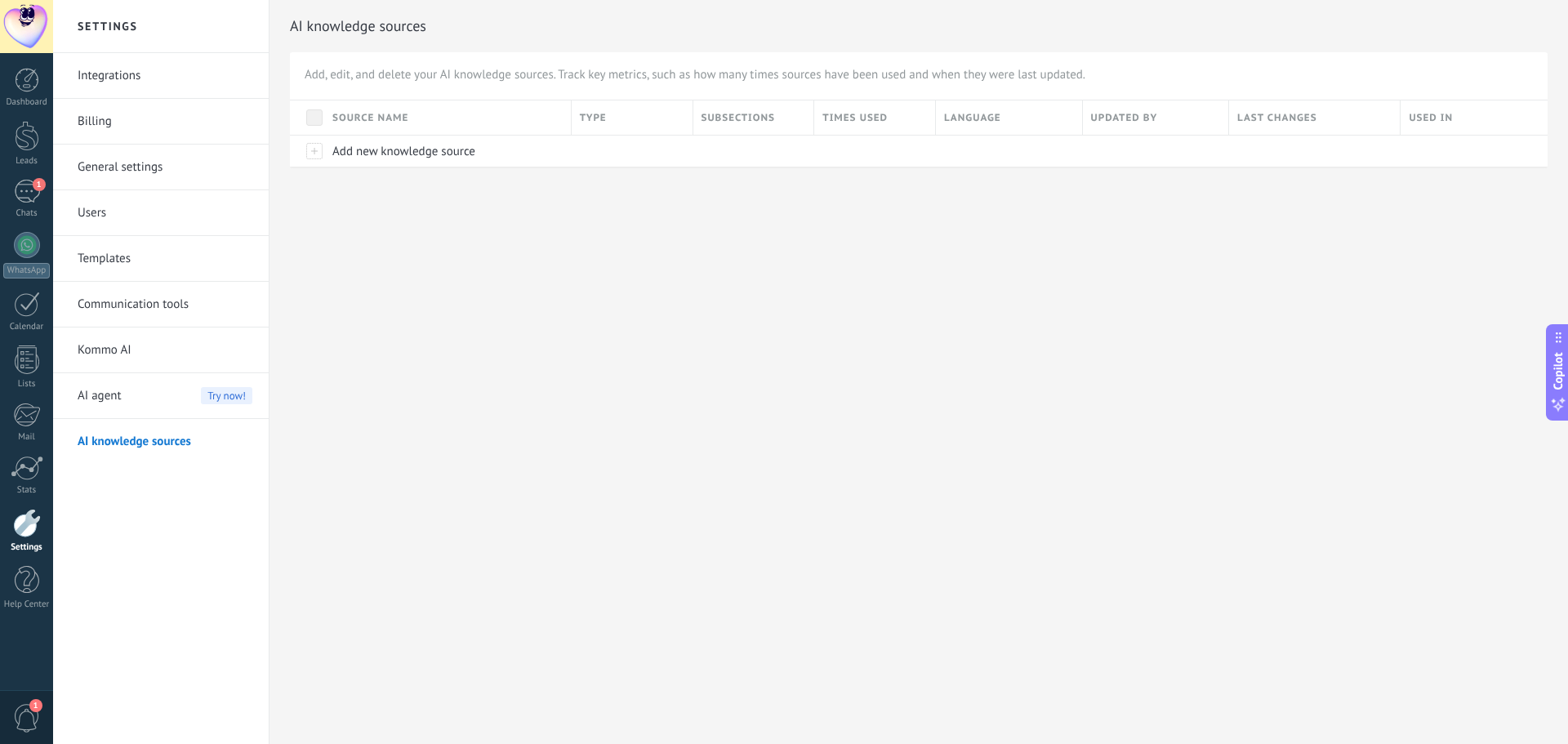
click at [161, 344] on link "Kommo AI" at bounding box center [165, 350] width 175 height 46
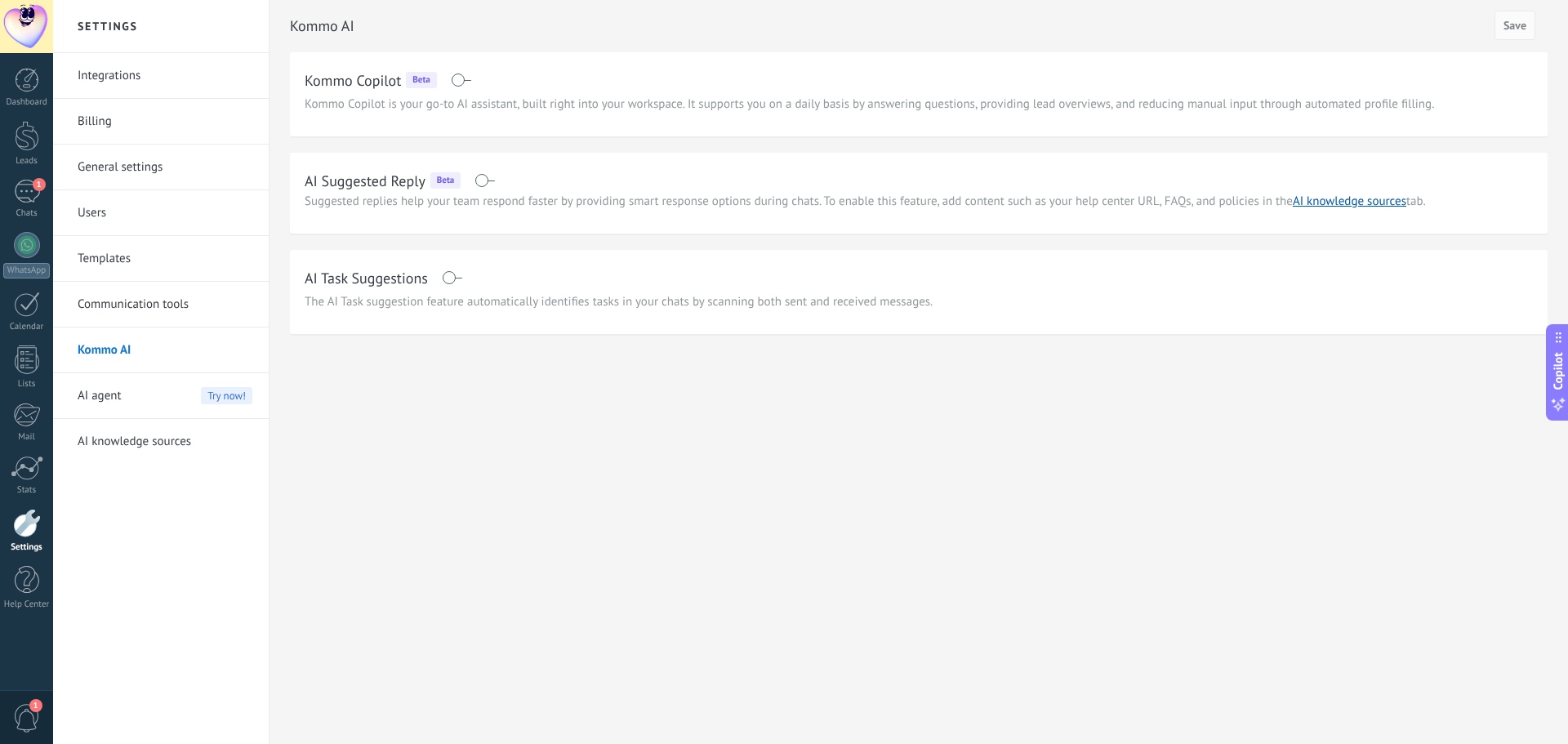
click at [151, 301] on link "Communication tools" at bounding box center [165, 304] width 175 height 46
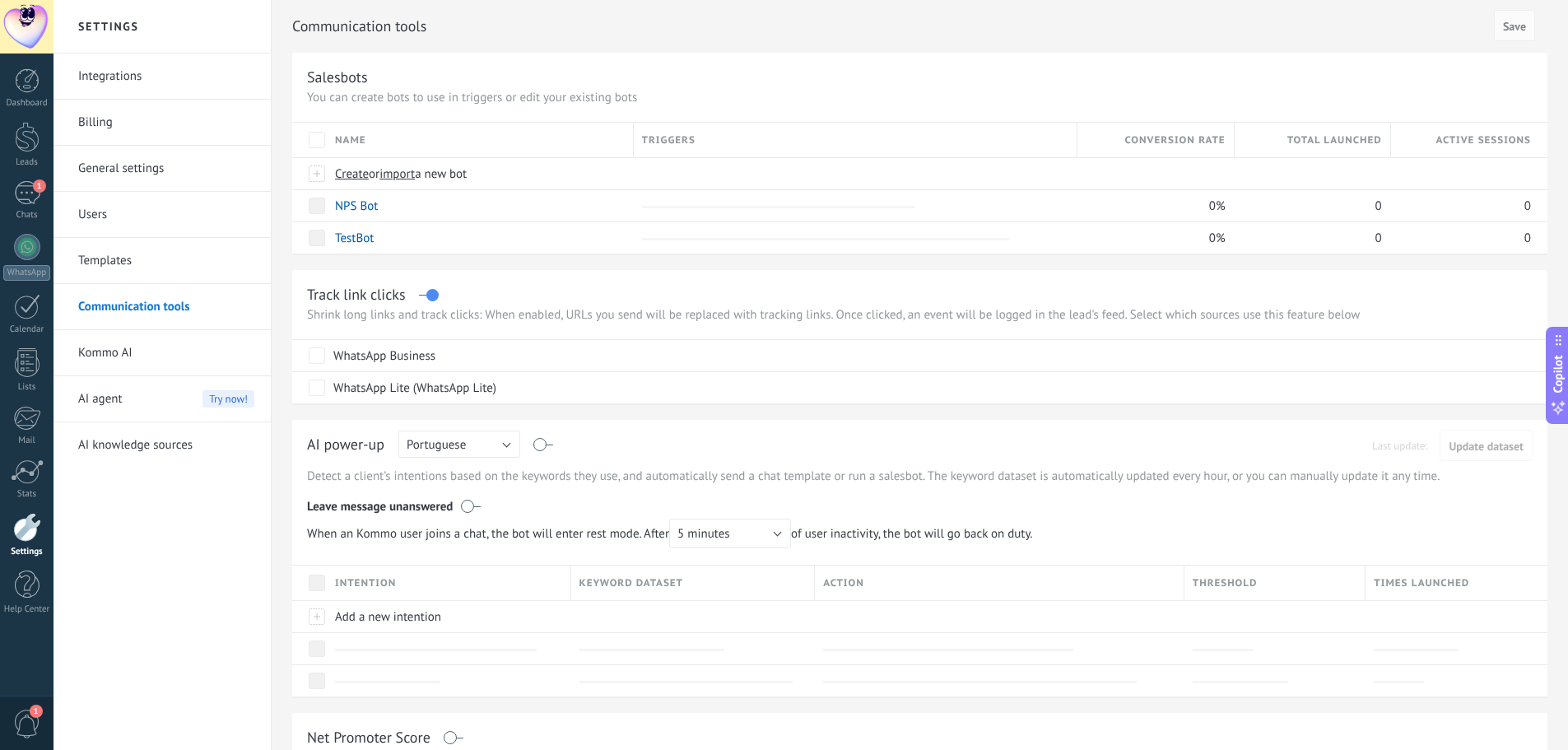
click at [112, 266] on link "Templates" at bounding box center [166, 261] width 176 height 46
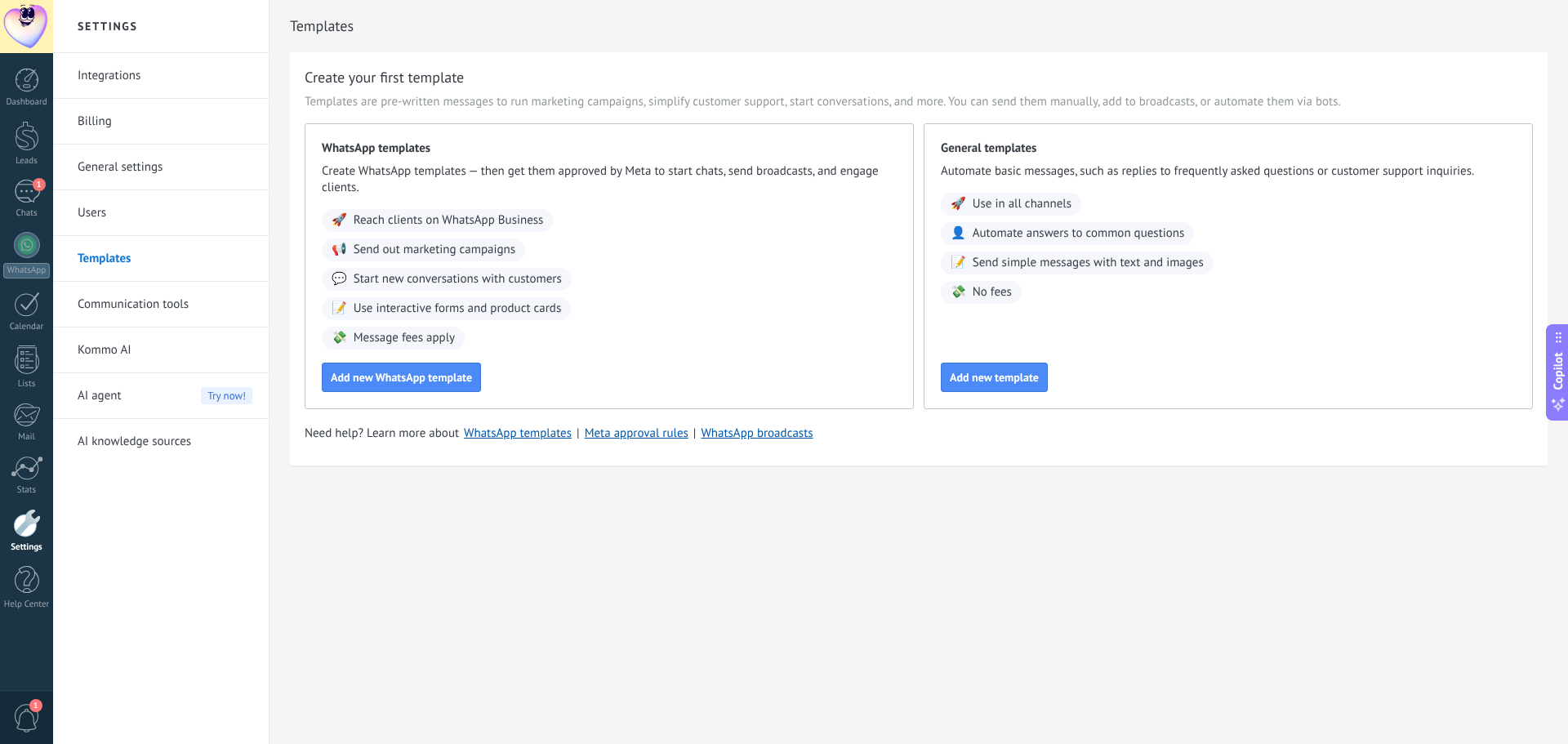
drag, startPoint x: 109, startPoint y: 18, endPoint x: 103, endPoint y: 26, distance: 10.0
click at [108, 25] on h2 "Settings" at bounding box center [161, 27] width 175 height 53
click at [24, 29] on div at bounding box center [27, 27] width 53 height 53
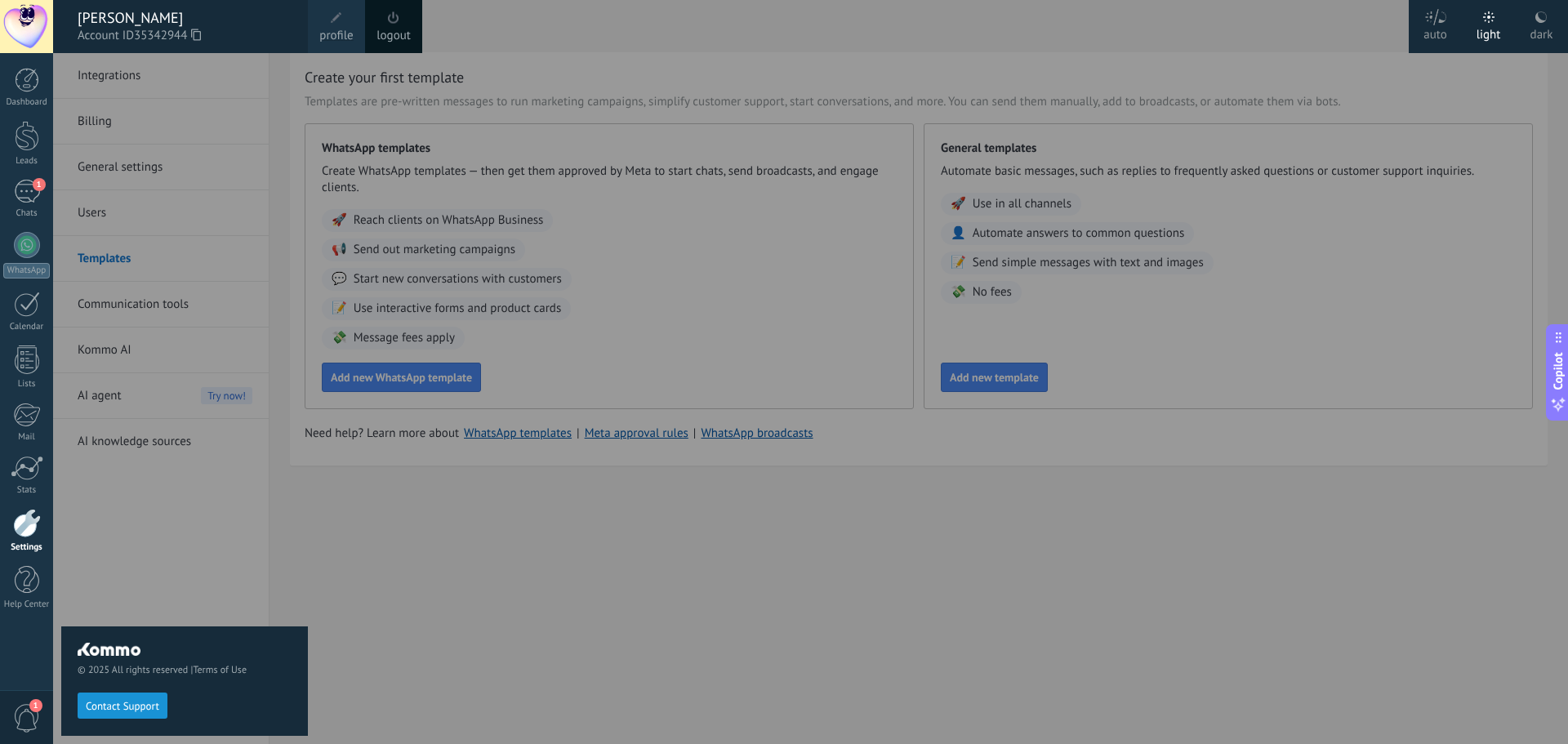
click at [1539, 29] on div "dark" at bounding box center [1541, 32] width 23 height 42
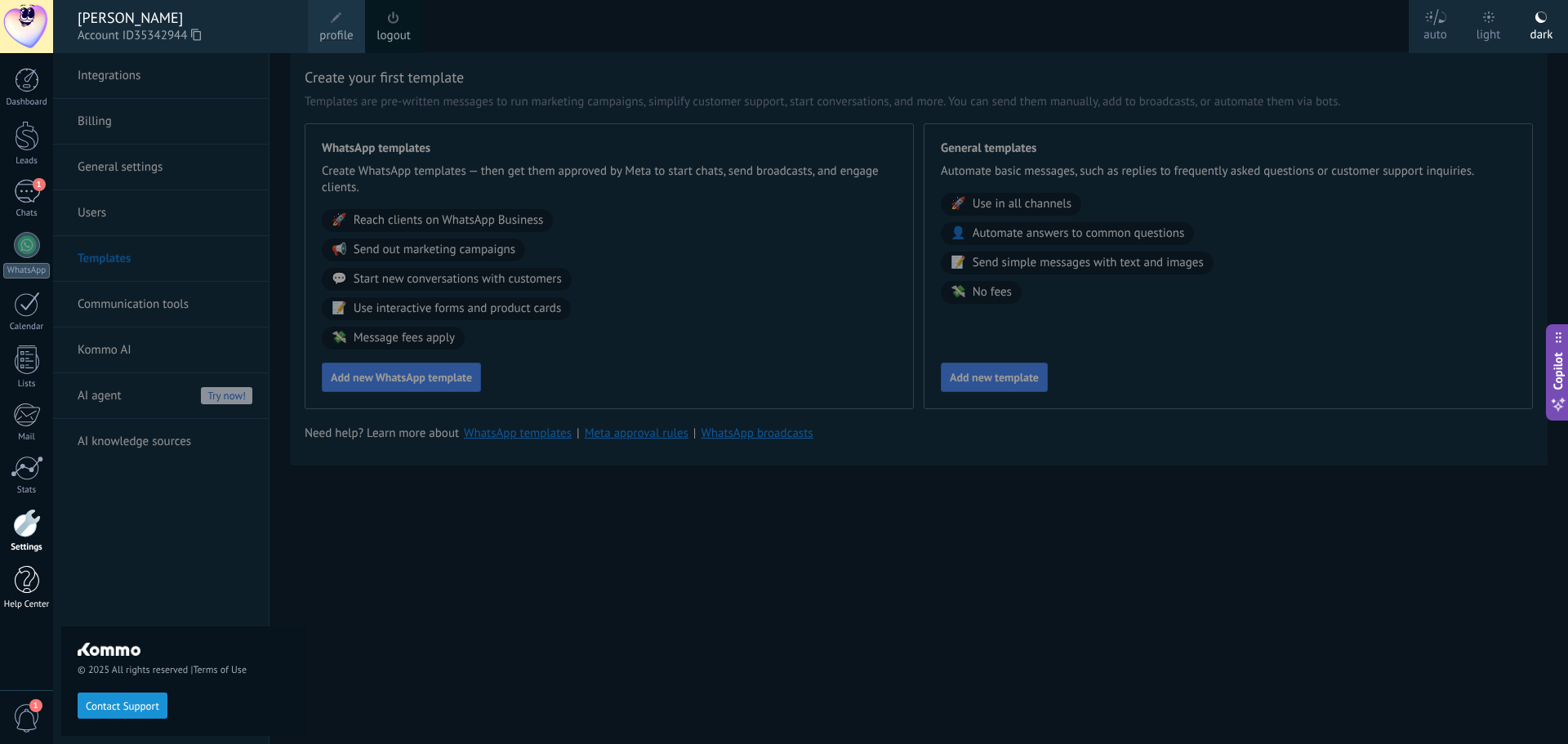
click at [26, 583] on div at bounding box center [27, 579] width 25 height 29
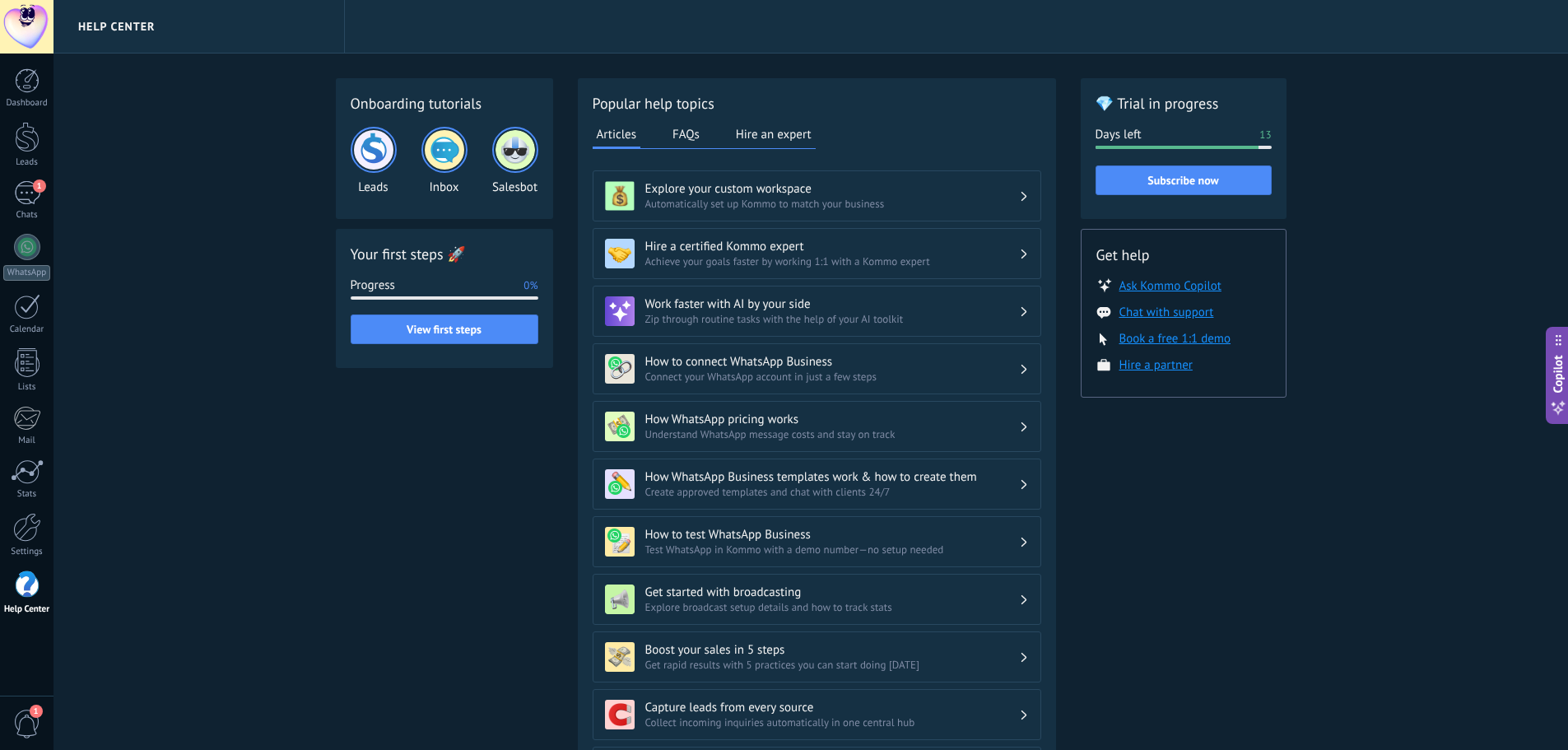
click at [23, 747] on div "1" at bounding box center [27, 722] width 54 height 55
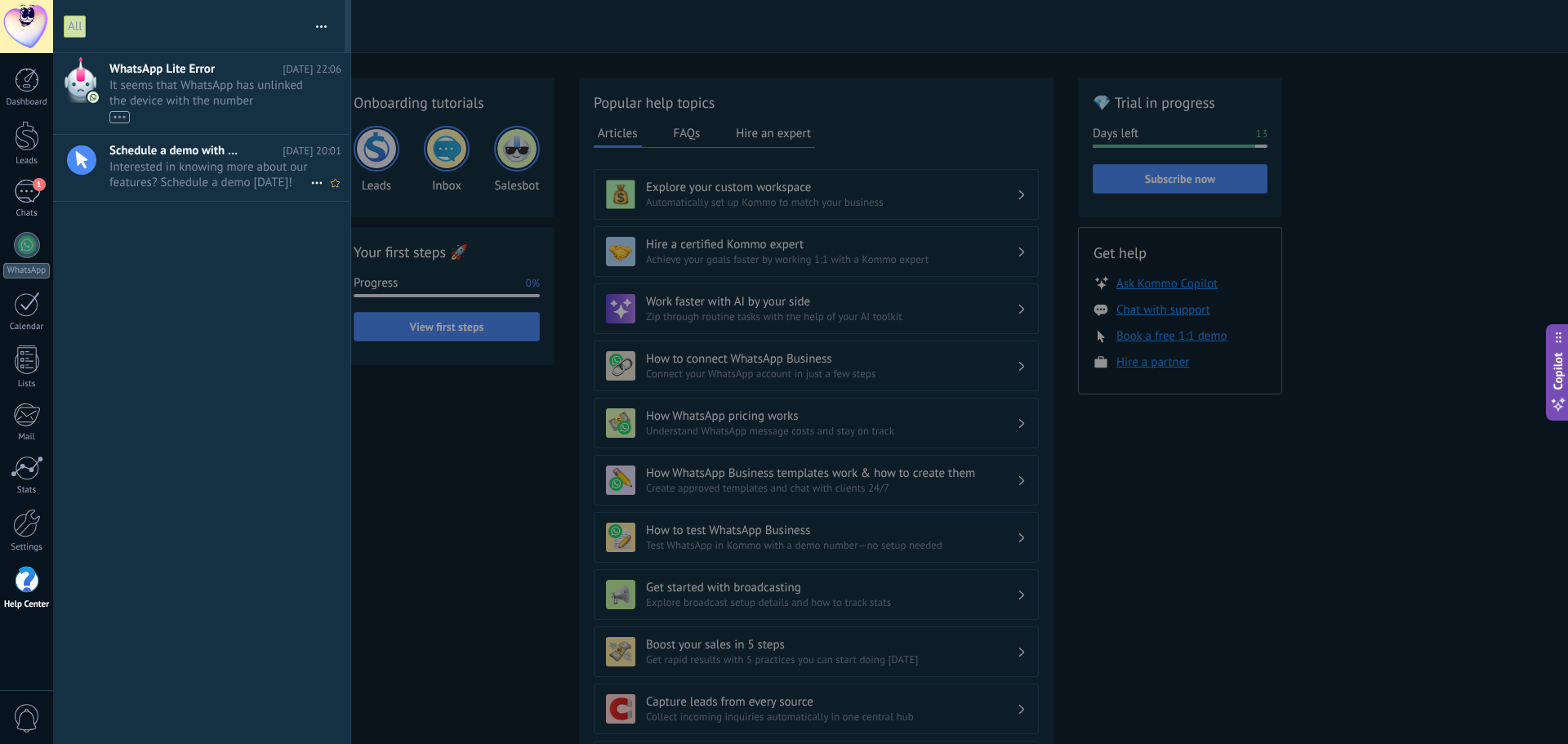
click at [195, 150] on span "Schedule a demo with an expert!" at bounding box center [175, 150] width 131 height 16
click at [169, 87] on span "It seems that WhatsApp has unlinked the device with the number (558499340670) f…" at bounding box center [210, 100] width 200 height 46
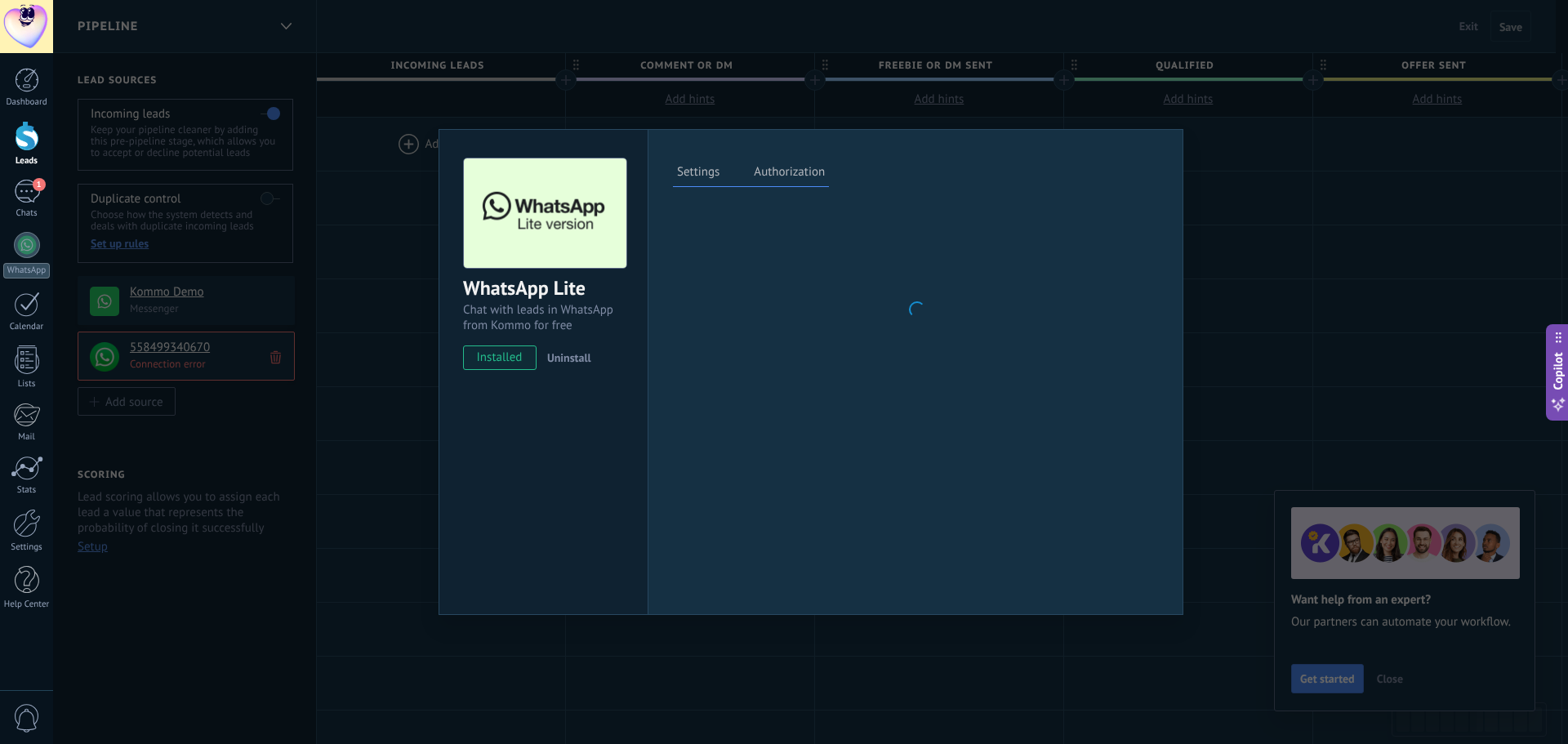
drag, startPoint x: 1171, startPoint y: 616, endPoint x: 1135, endPoint y: 623, distance: 36.7
click at [1171, 617] on div "WhatsApp Lite Chat with leads in WhatsApp from Kommo for free installed Uninsta…" at bounding box center [810, 372] width 1515 height 744
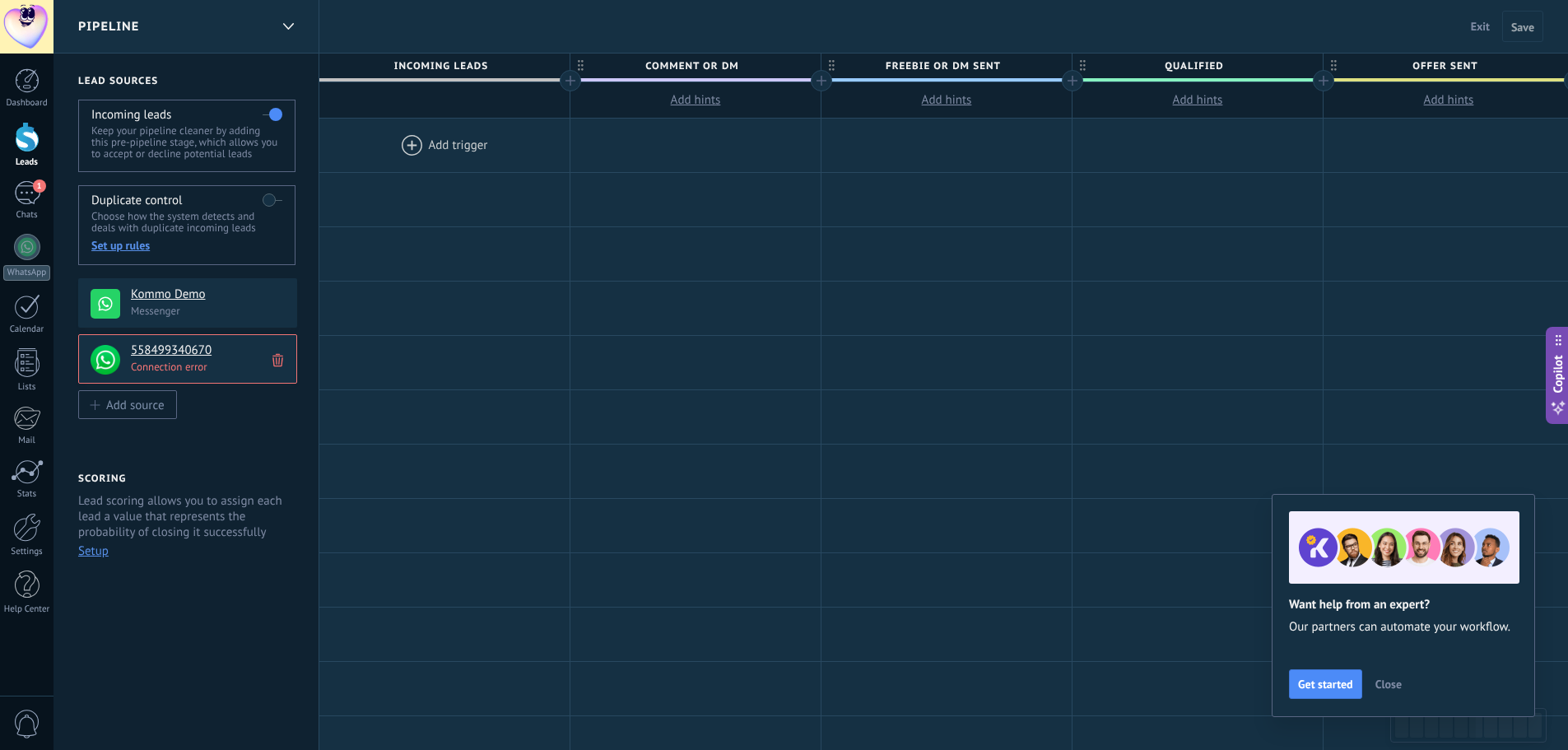
click at [231, 297] on h4 "Kommo Demo" at bounding box center [208, 295] width 154 height 17
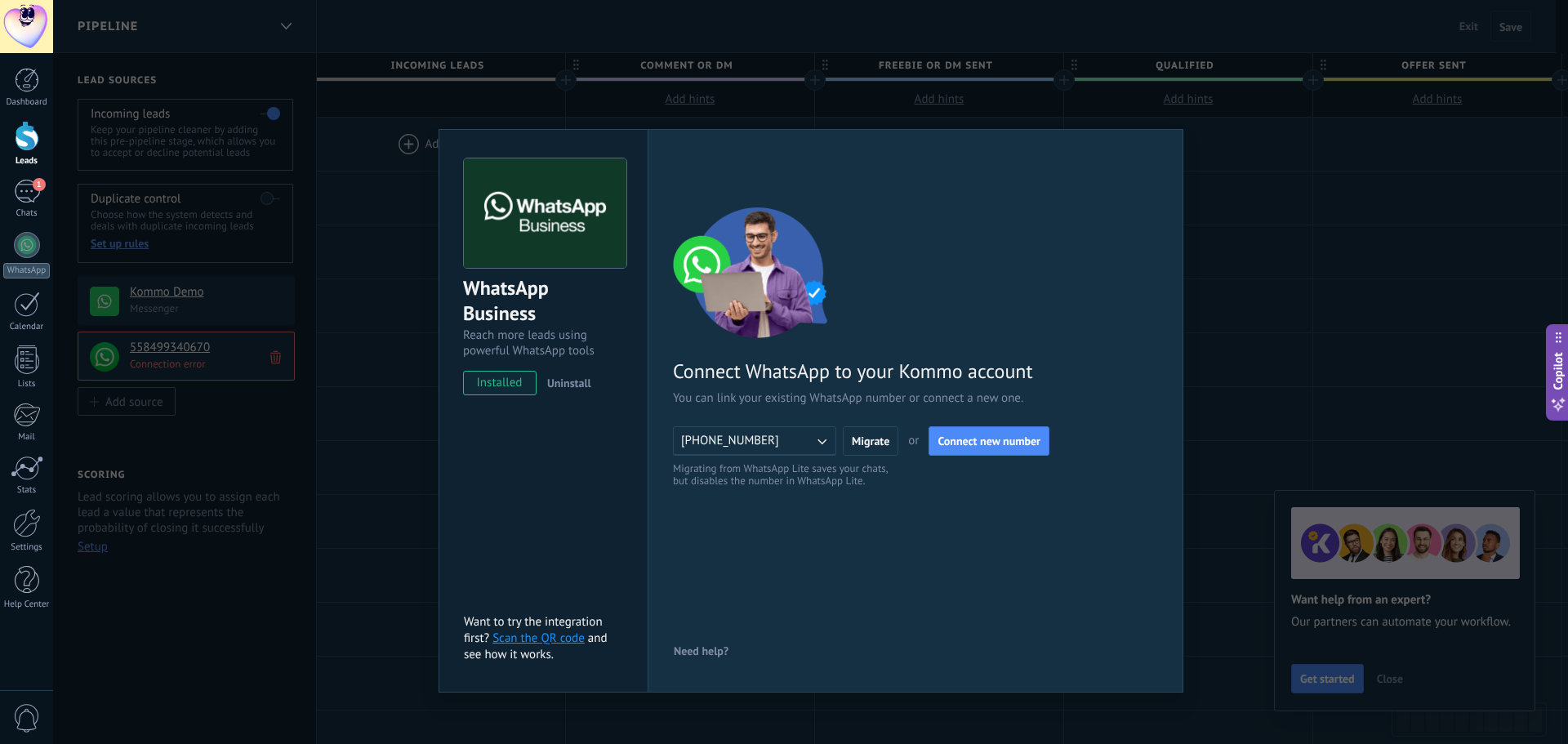
click at [395, 357] on div "WhatsApp Business Reach more leads using powerful WhatsApp tools installed Unin…" at bounding box center [810, 372] width 1515 height 744
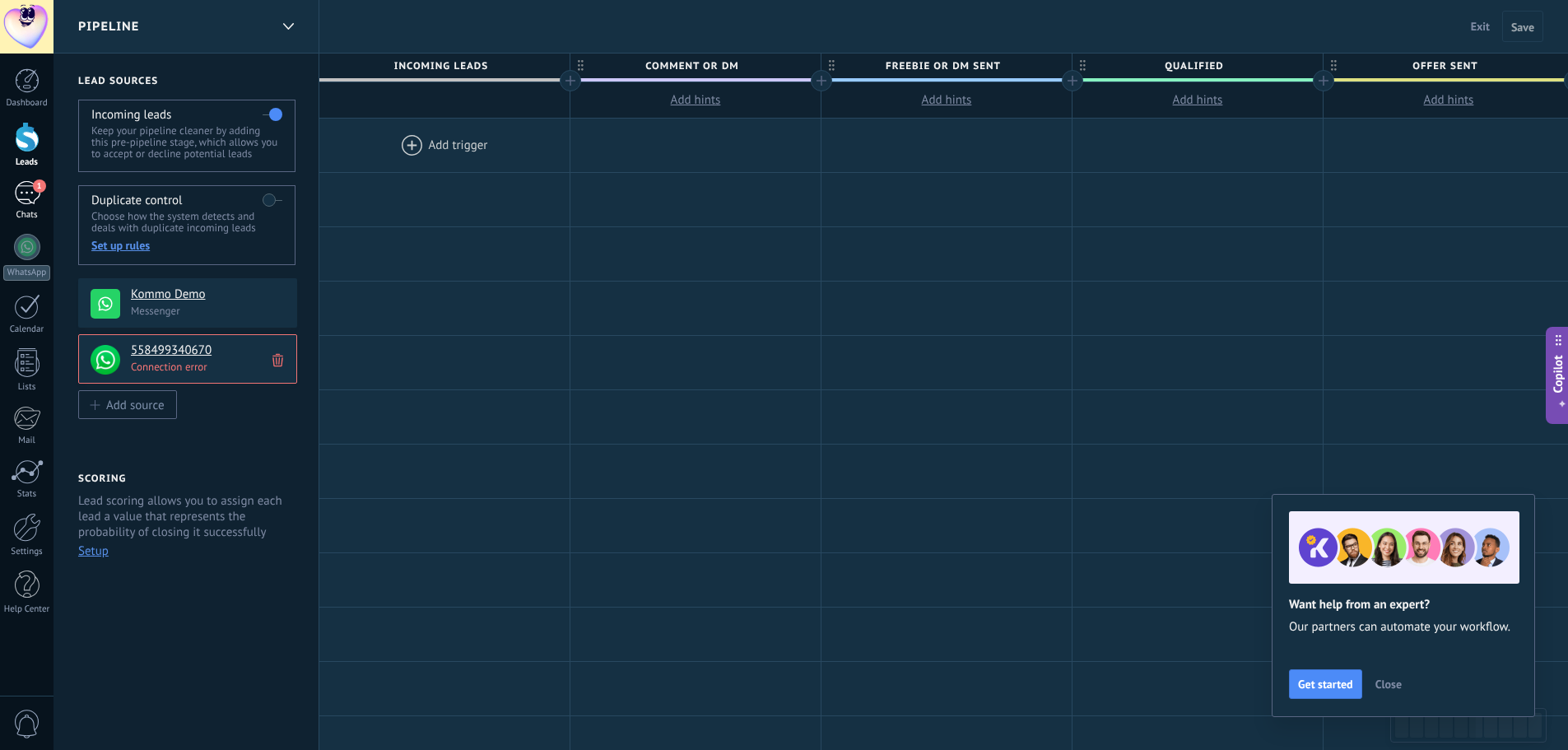
click at [24, 212] on div "Chats" at bounding box center [27, 215] width 47 height 11
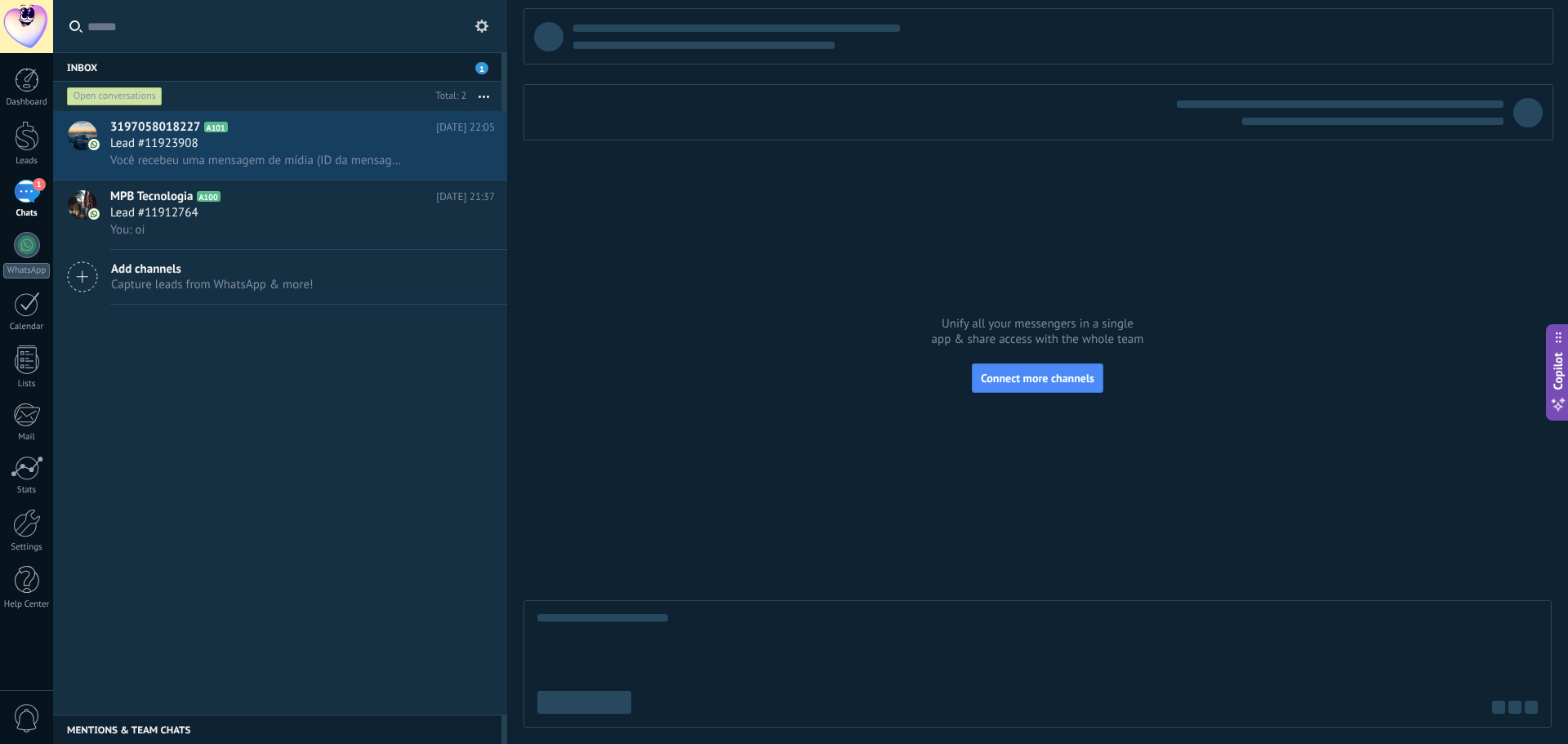
click at [477, 17] on button at bounding box center [481, 26] width 19 height 19
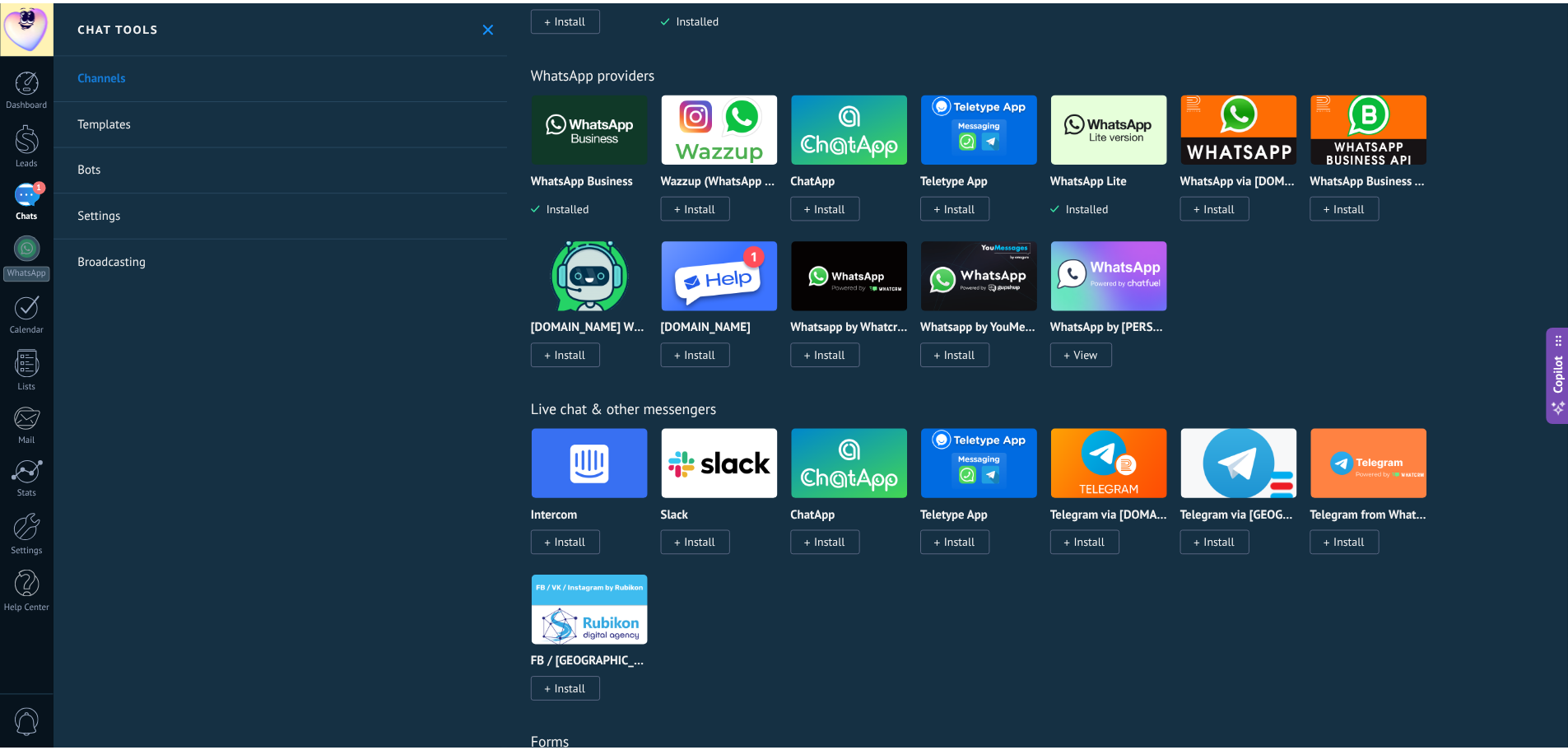
scroll to position [947, 0]
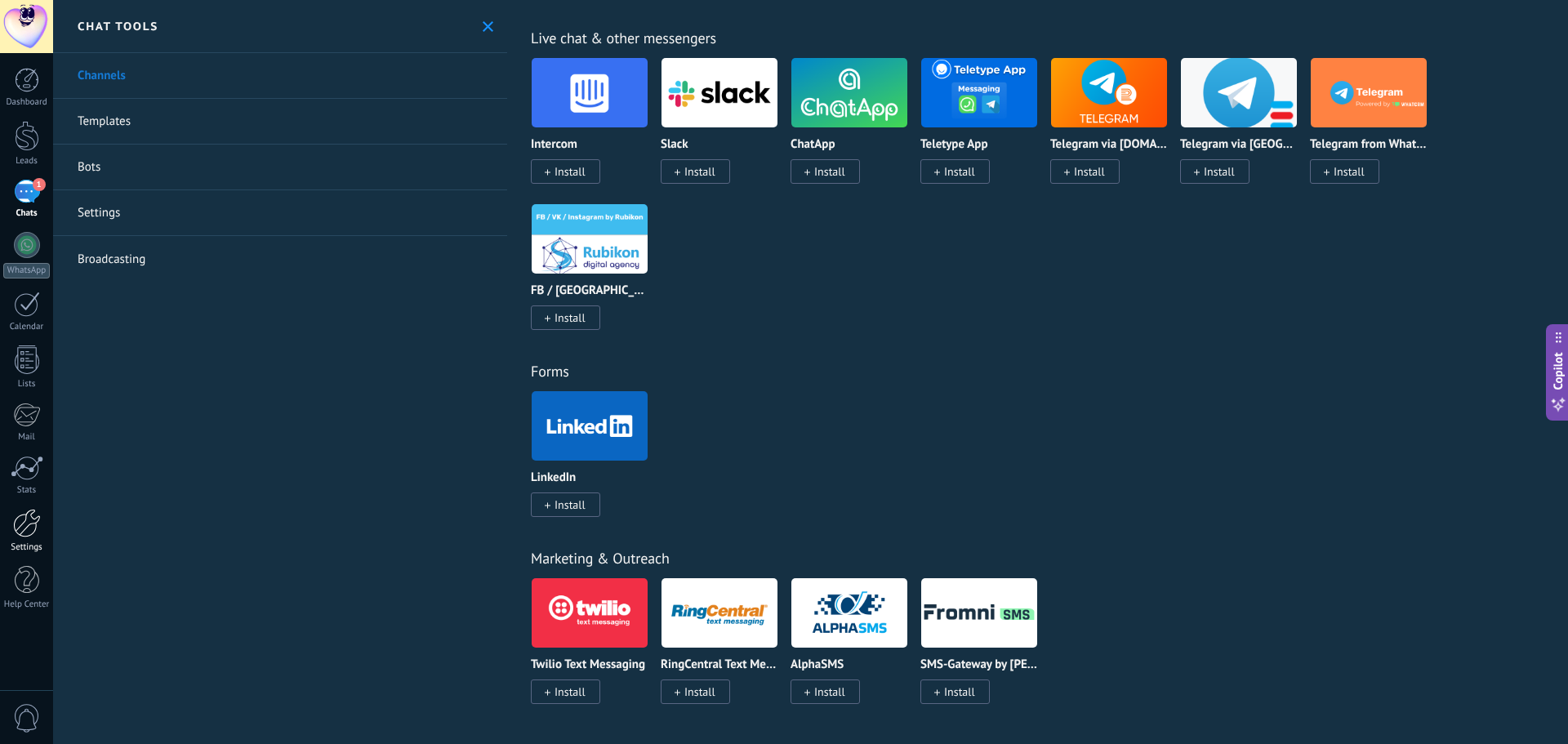
click at [30, 522] on div at bounding box center [27, 522] width 28 height 29
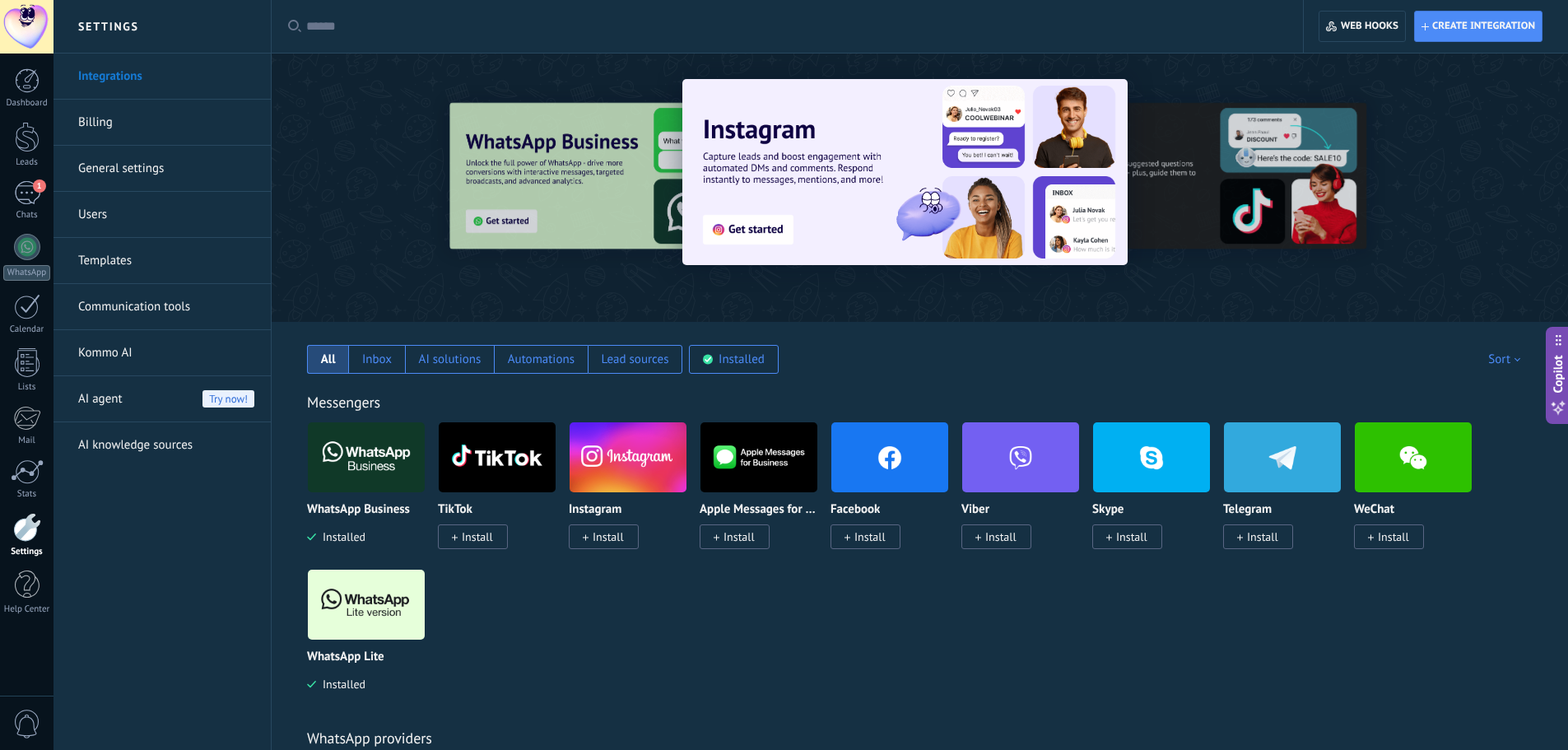
click at [145, 446] on link "AI knowledge sources" at bounding box center [166, 445] width 176 height 46
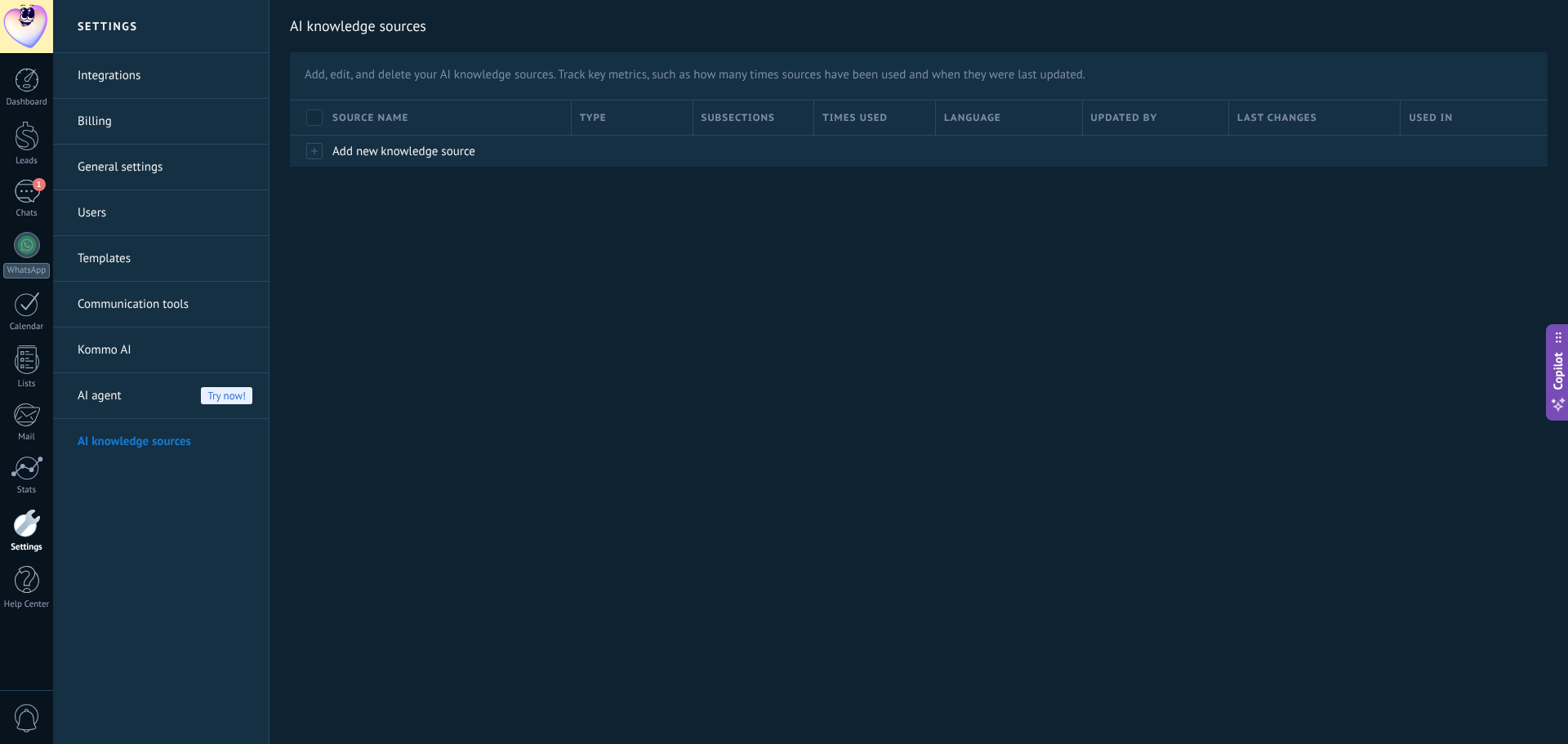
click at [134, 378] on div "AI agent Try now!" at bounding box center [165, 396] width 175 height 46
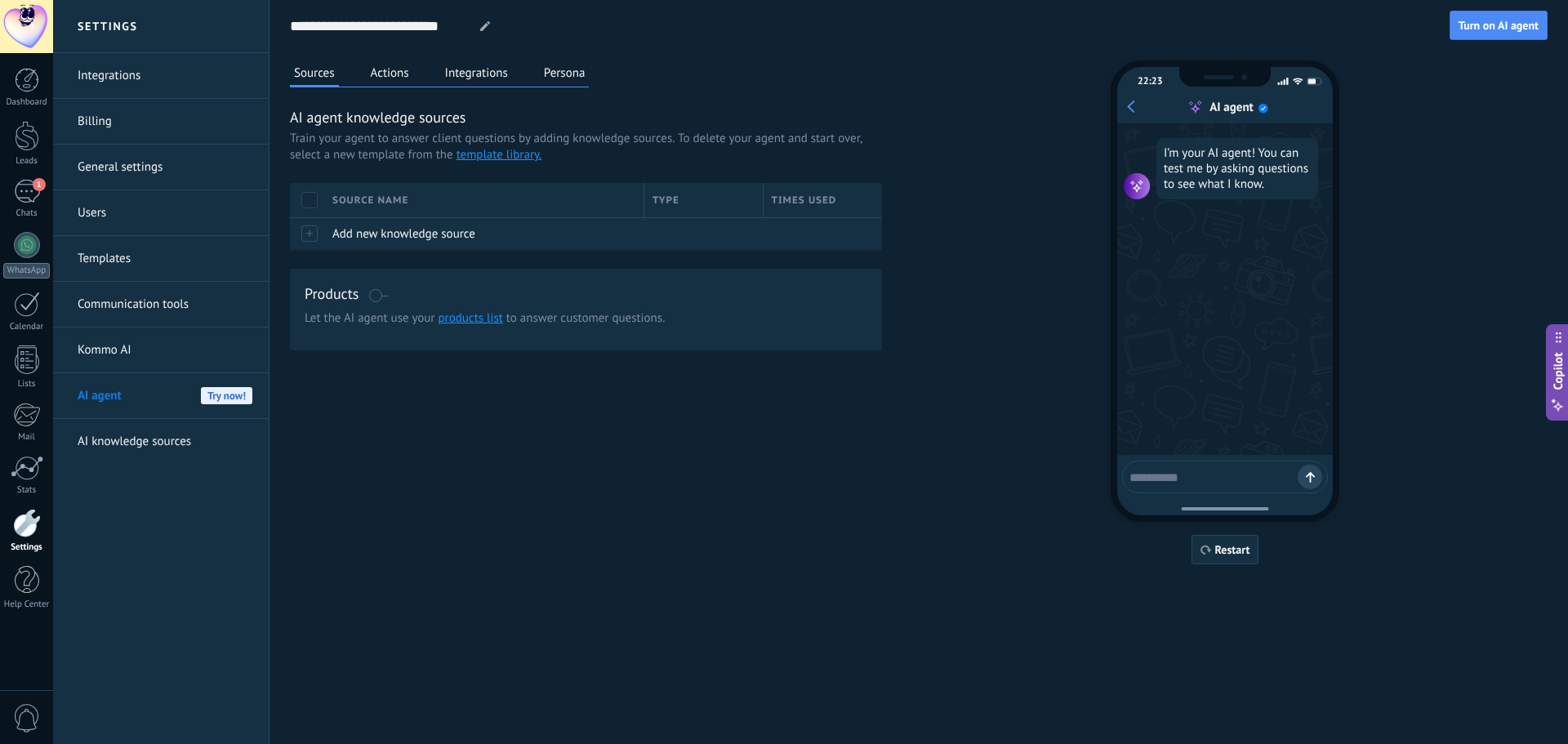
click at [132, 344] on link "Kommo AI" at bounding box center [165, 350] width 175 height 46
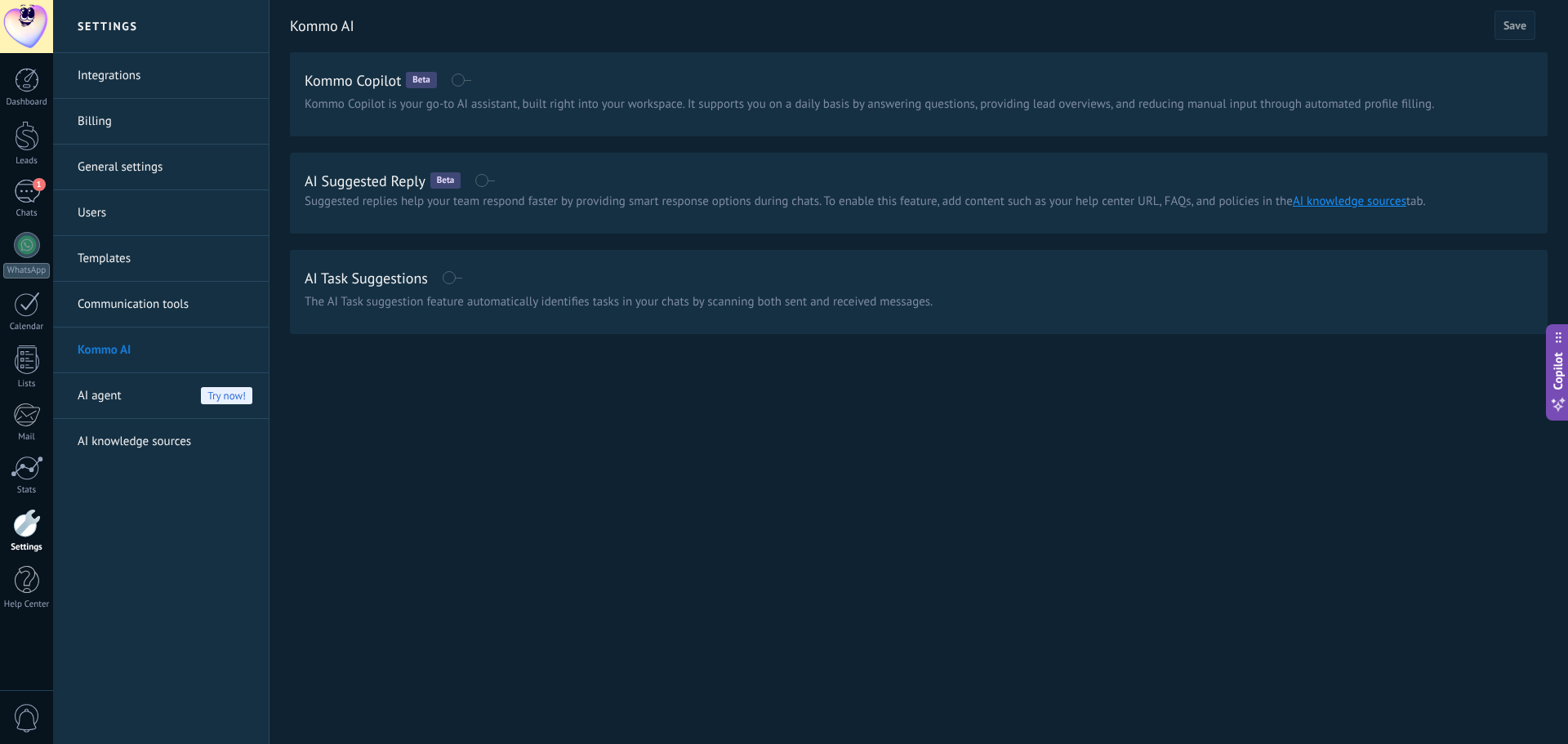
click at [448, 276] on span at bounding box center [452, 278] width 20 height 13
click at [452, 276] on span at bounding box center [452, 278] width 20 height 13
click at [472, 76] on div "Kommo Copilot Beta" at bounding box center [918, 80] width 1228 height 26
click at [464, 80] on span at bounding box center [461, 80] width 20 height 13
click at [1457, 20] on span "Cancel" at bounding box center [1465, 25] width 32 height 11
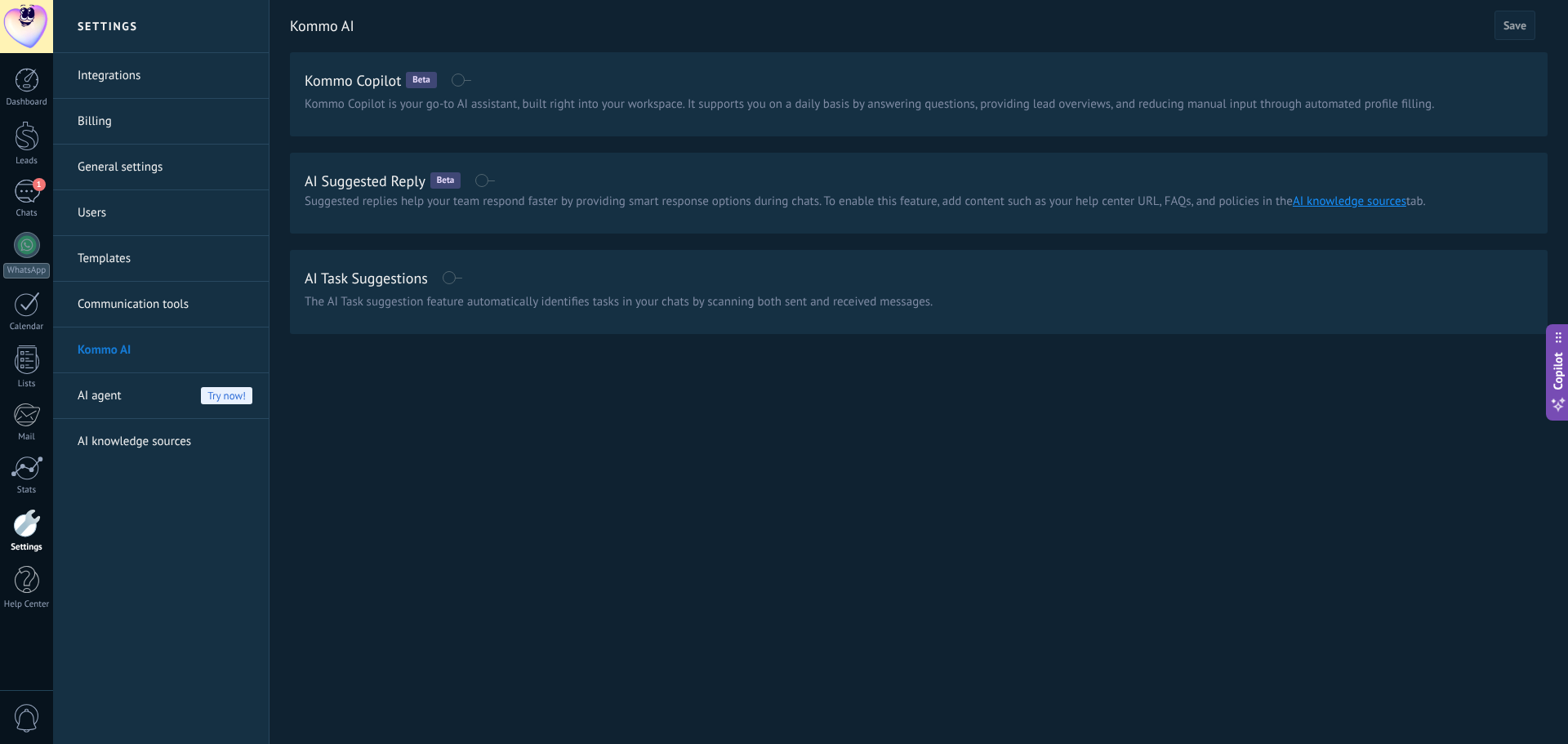
click at [147, 299] on link "Communication tools" at bounding box center [165, 304] width 175 height 46
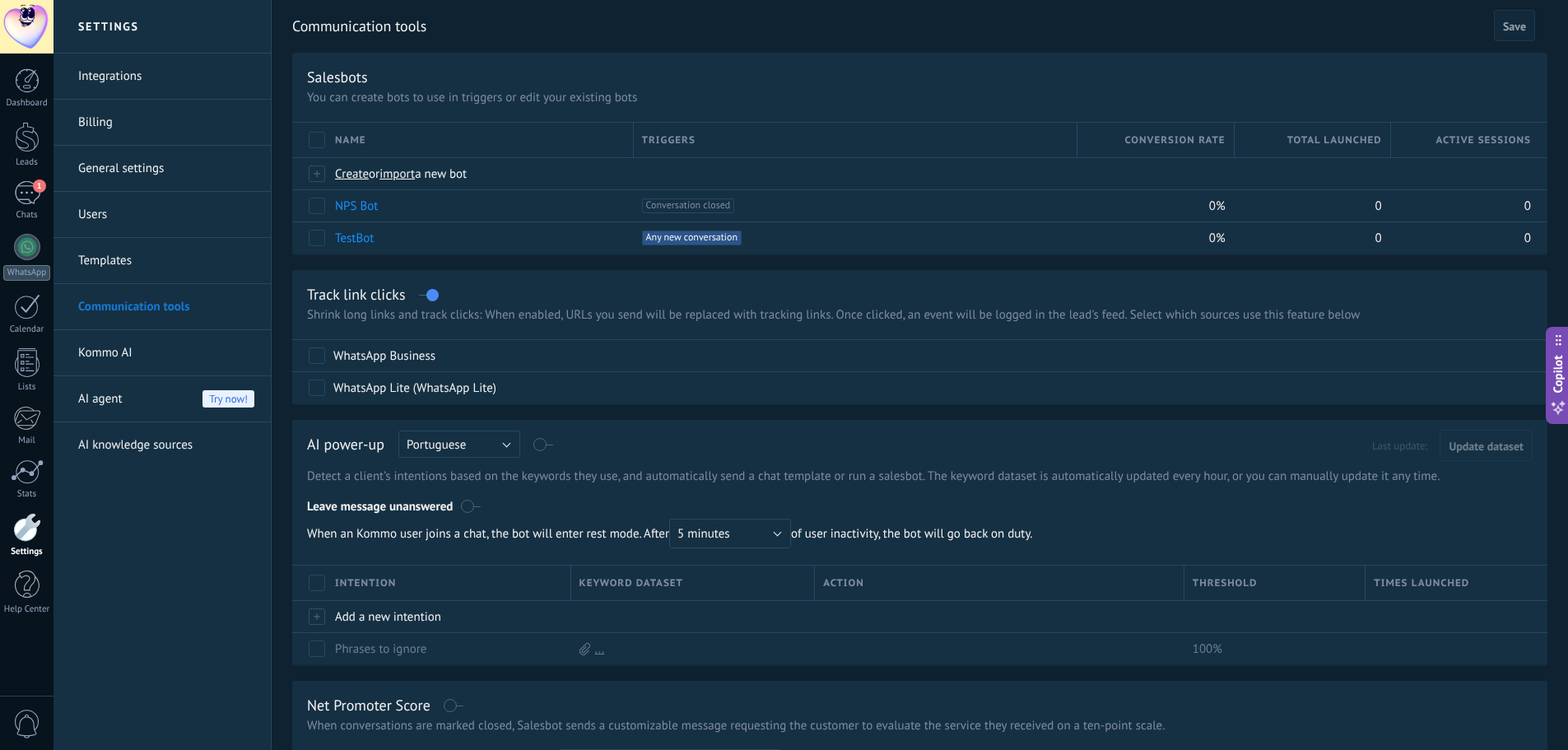
scroll to position [83, 0]
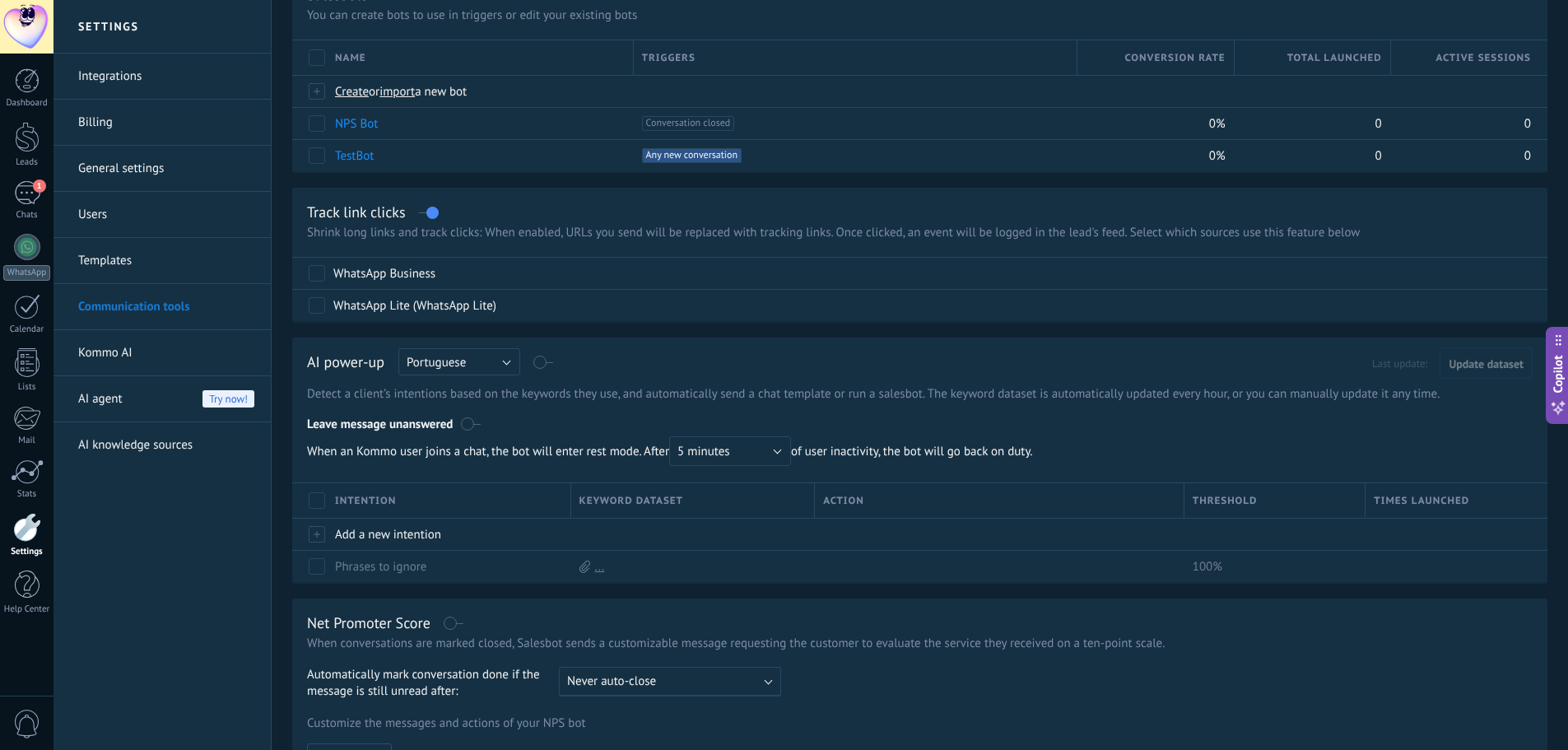
click at [539, 362] on label at bounding box center [543, 362] width 19 height 1
click at [1485, 362] on span "Update dataset" at bounding box center [1486, 363] width 75 height 11
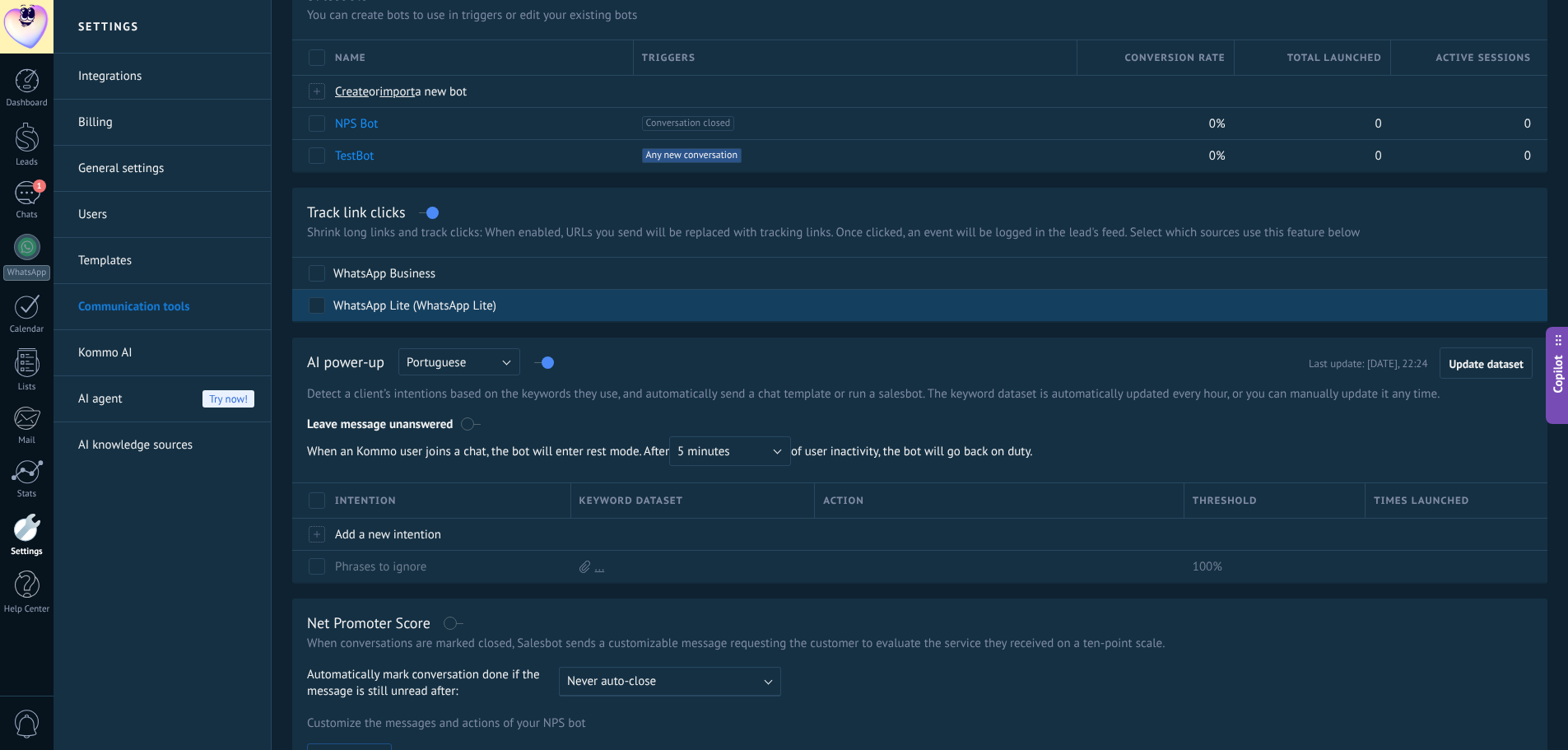
scroll to position [0, 0]
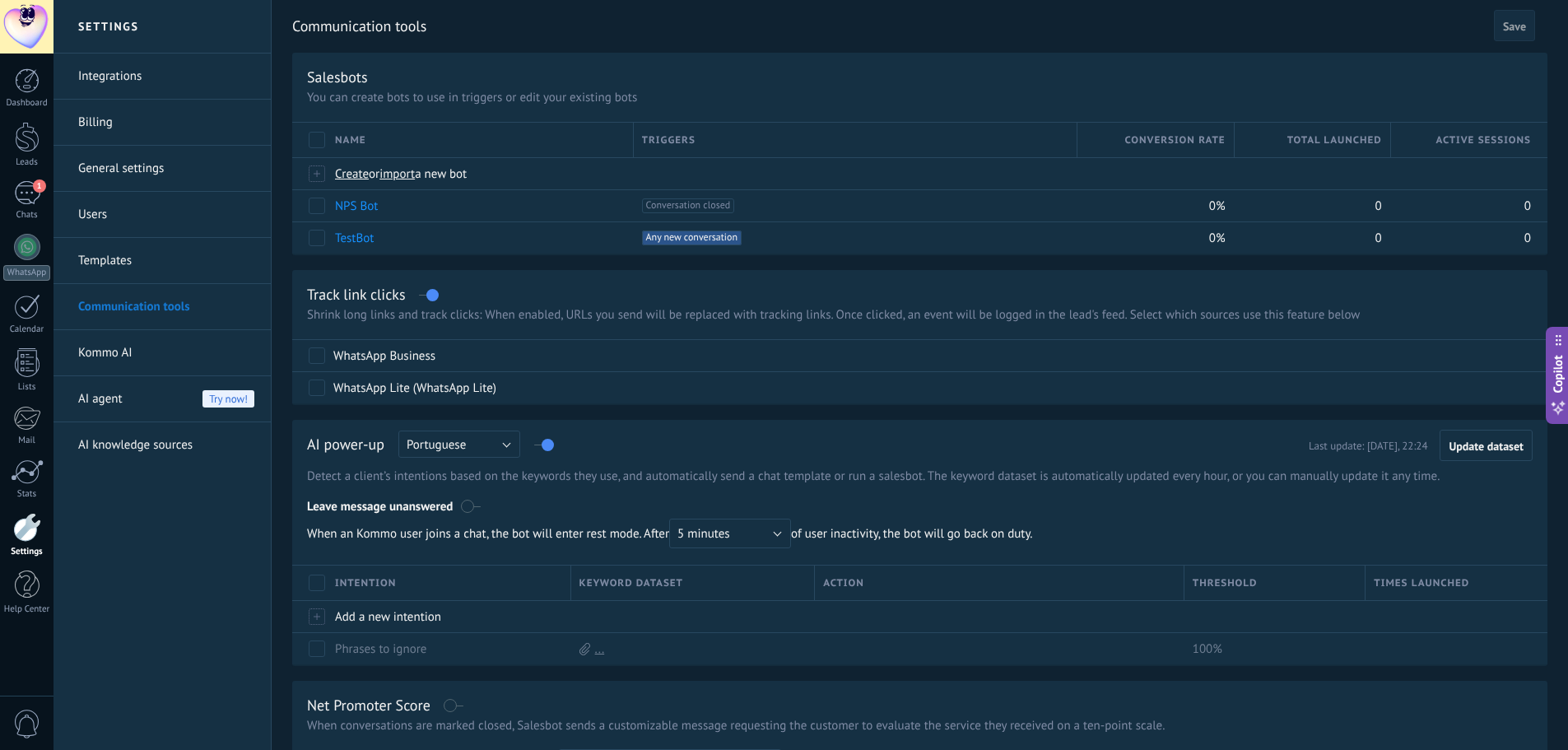
click at [1503, 23] on span "Save" at bounding box center [1514, 26] width 23 height 11
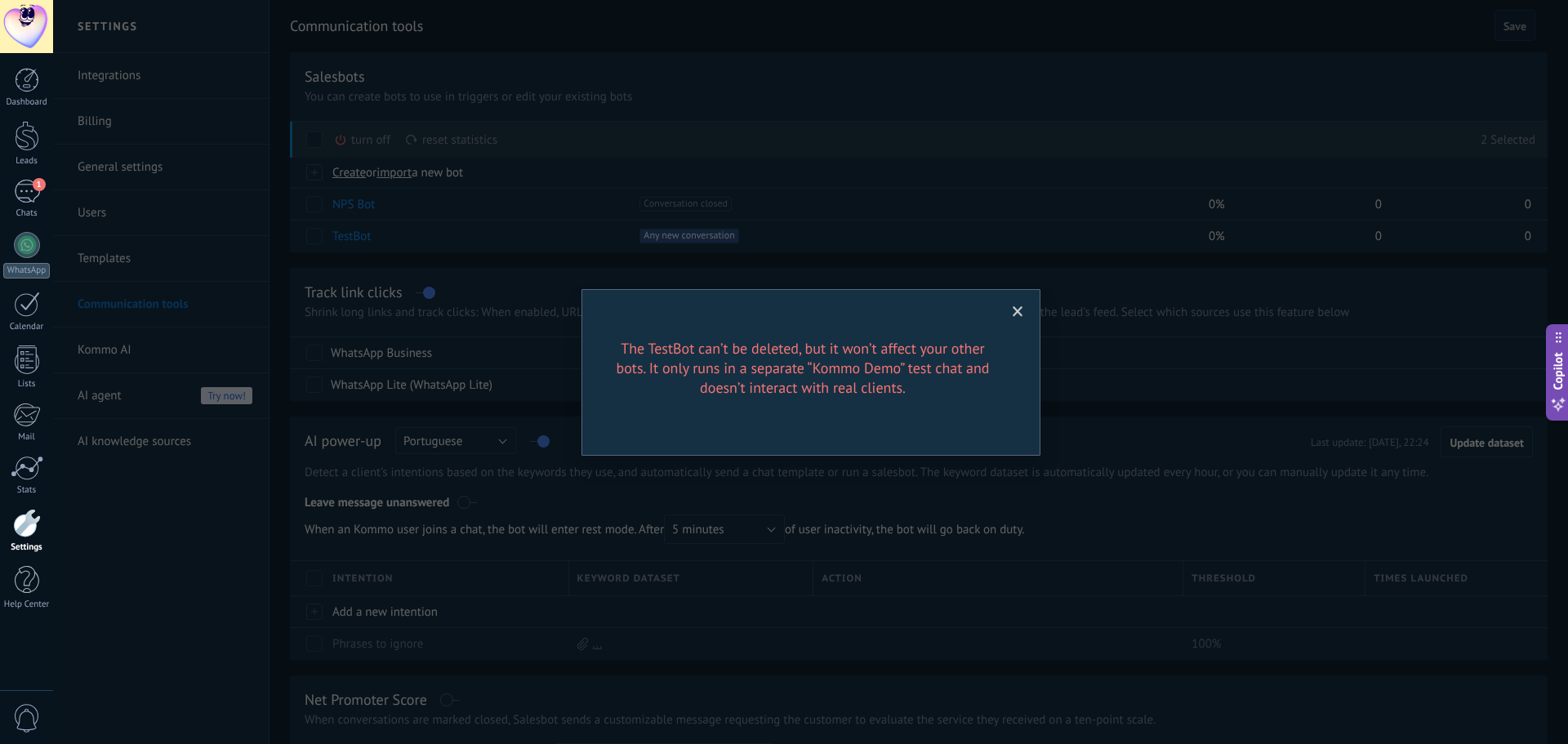
click at [1019, 307] on span at bounding box center [1018, 312] width 11 height 11
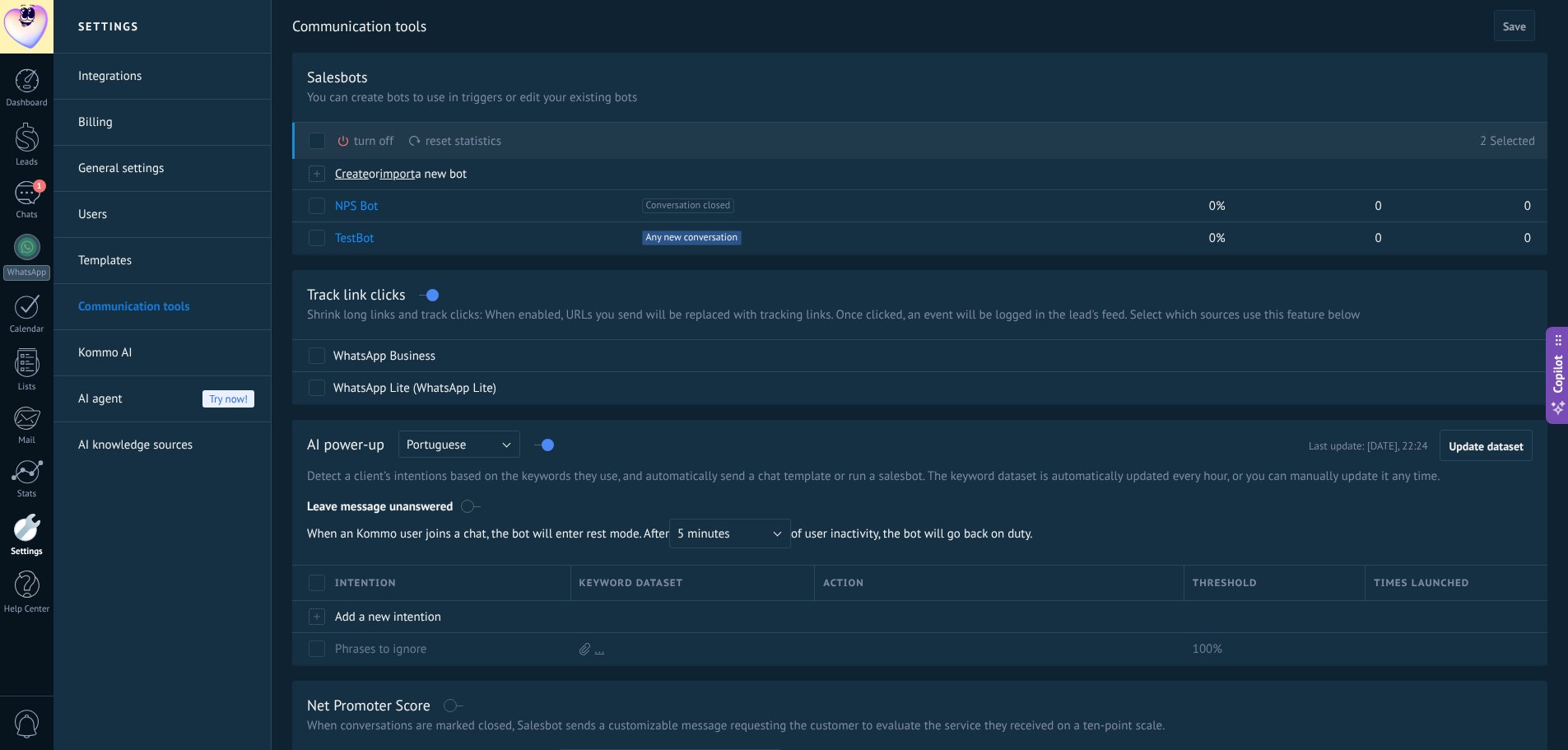
click at [119, 261] on link "Templates" at bounding box center [166, 261] width 176 height 46
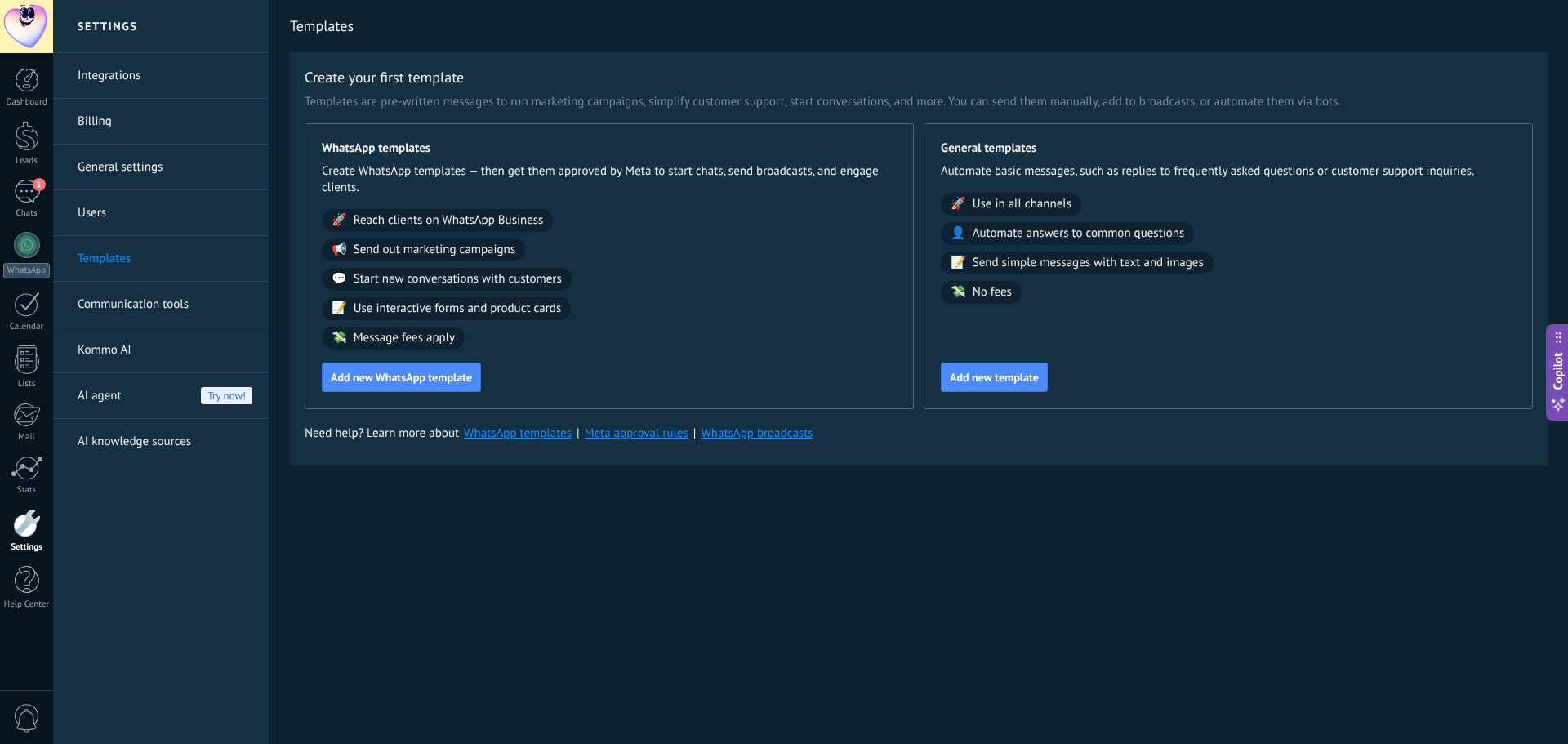
click at [135, 207] on link "Users" at bounding box center [165, 213] width 175 height 46
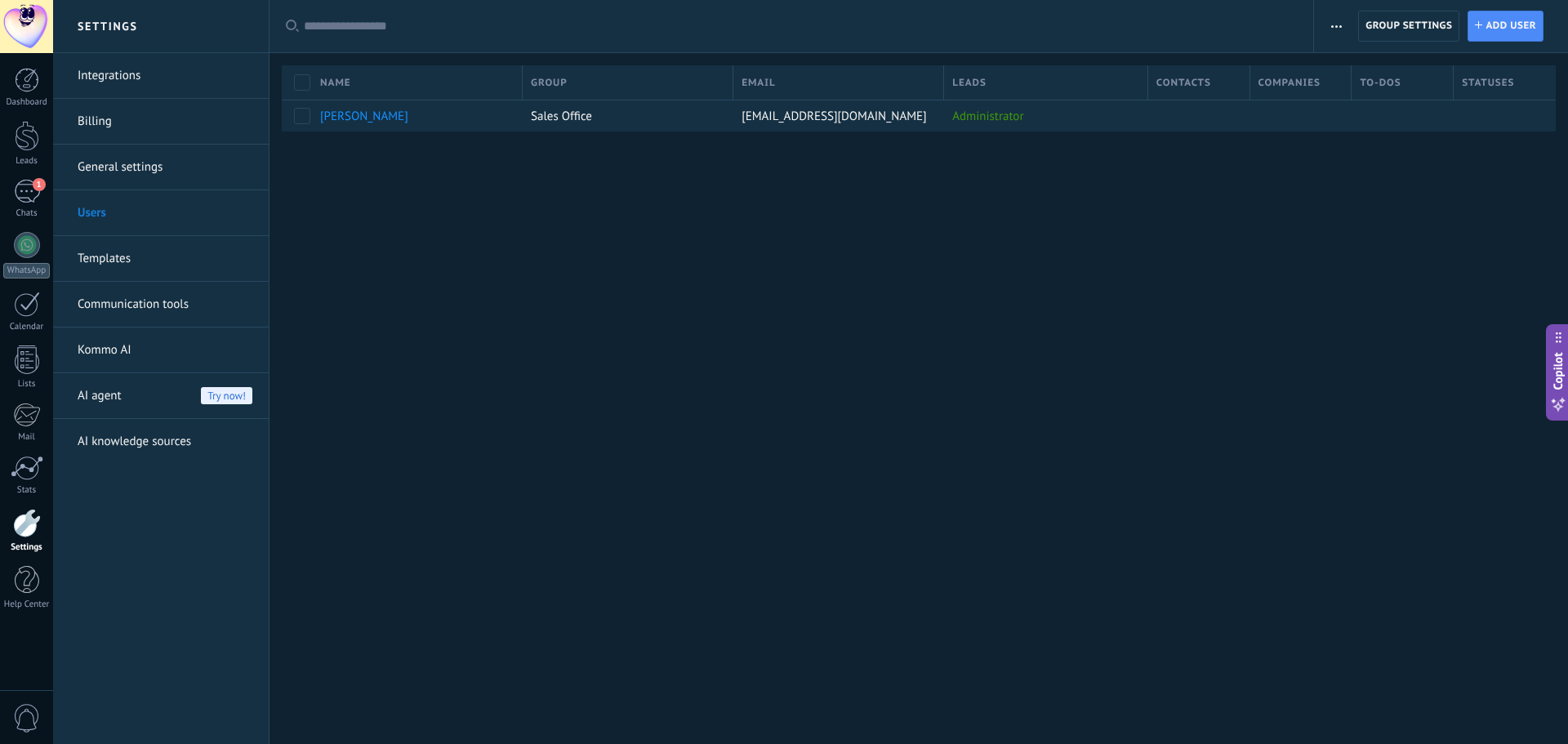
click at [1340, 20] on span "button" at bounding box center [1336, 27] width 11 height 31
drag, startPoint x: 978, startPoint y: 471, endPoint x: 892, endPoint y: 480, distance: 86.5
click at [979, 473] on div "Settings Integrations Billing General settings Users Templates Communication to…" at bounding box center [810, 372] width 1515 height 744
click at [97, 177] on link "General settings" at bounding box center [165, 167] width 175 height 46
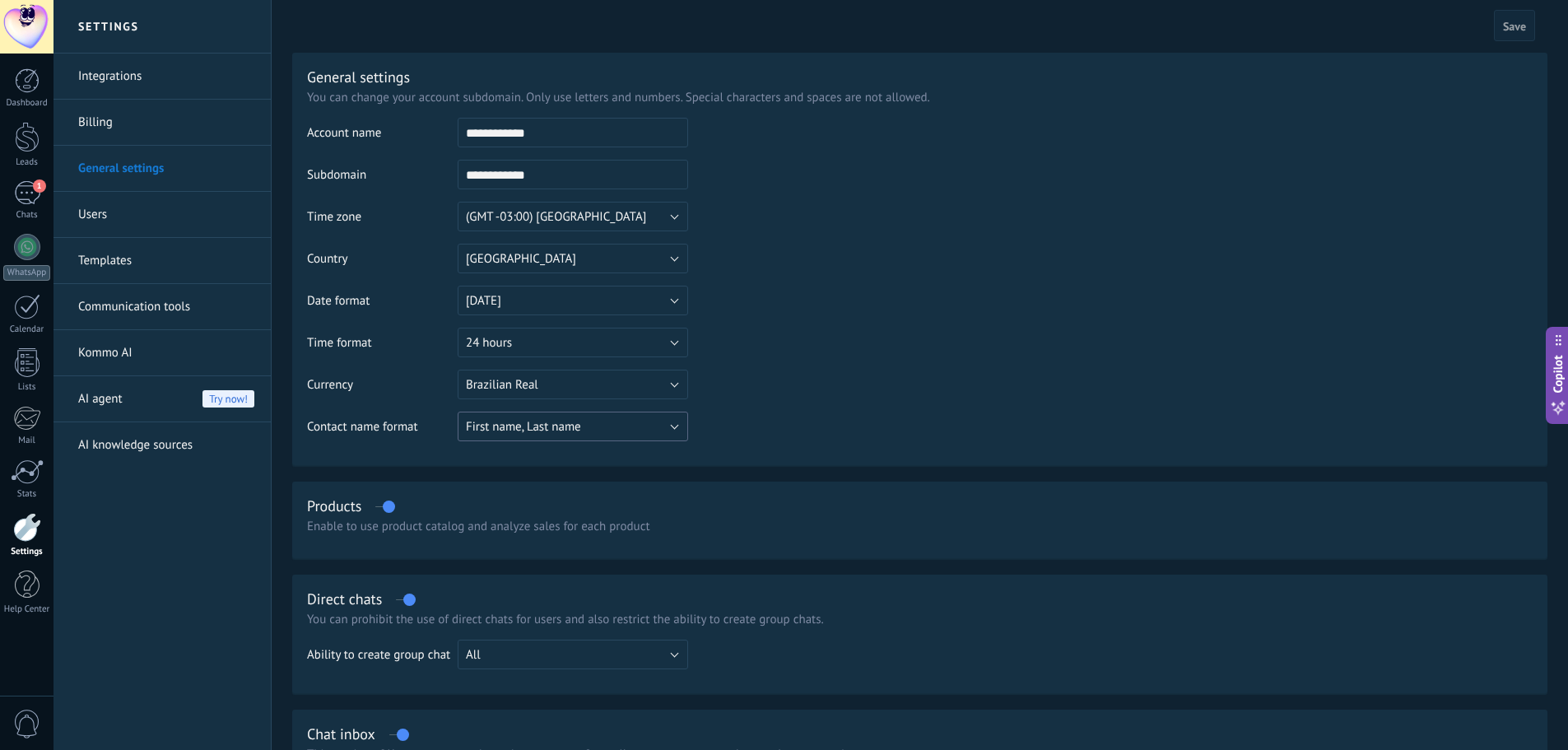
click at [585, 423] on button "First name, Last name" at bounding box center [573, 426] width 231 height 30
click at [585, 423] on span "First name, Last name" at bounding box center [565, 426] width 235 height 16
click at [567, 438] on button "First name, Last name" at bounding box center [573, 426] width 231 height 30
click at [572, 438] on li "First name, Last name" at bounding box center [567, 426] width 239 height 28
click at [565, 385] on button "Brazilian Real" at bounding box center [573, 385] width 231 height 30
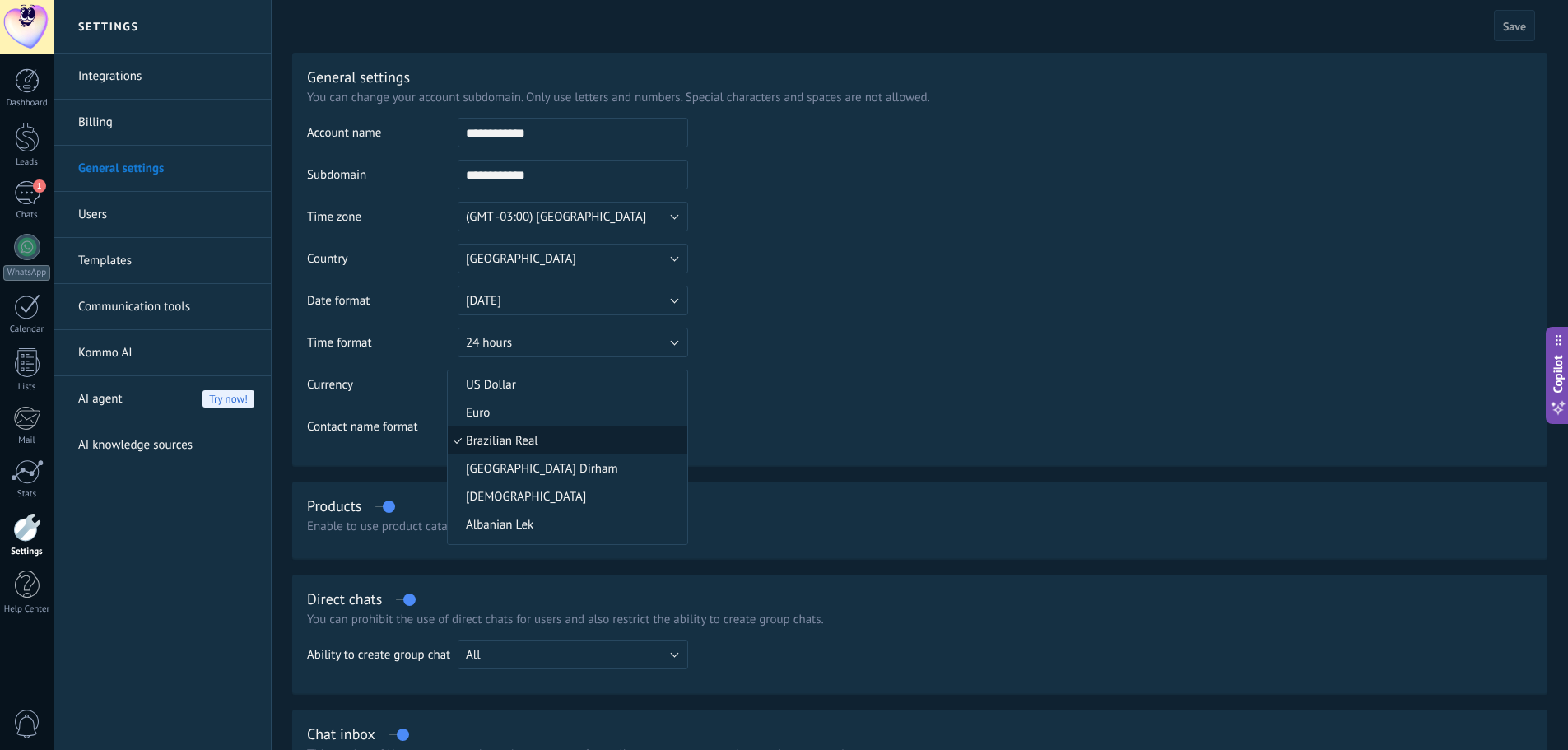
click at [565, 385] on span "US Dollar" at bounding box center [565, 385] width 235 height 16
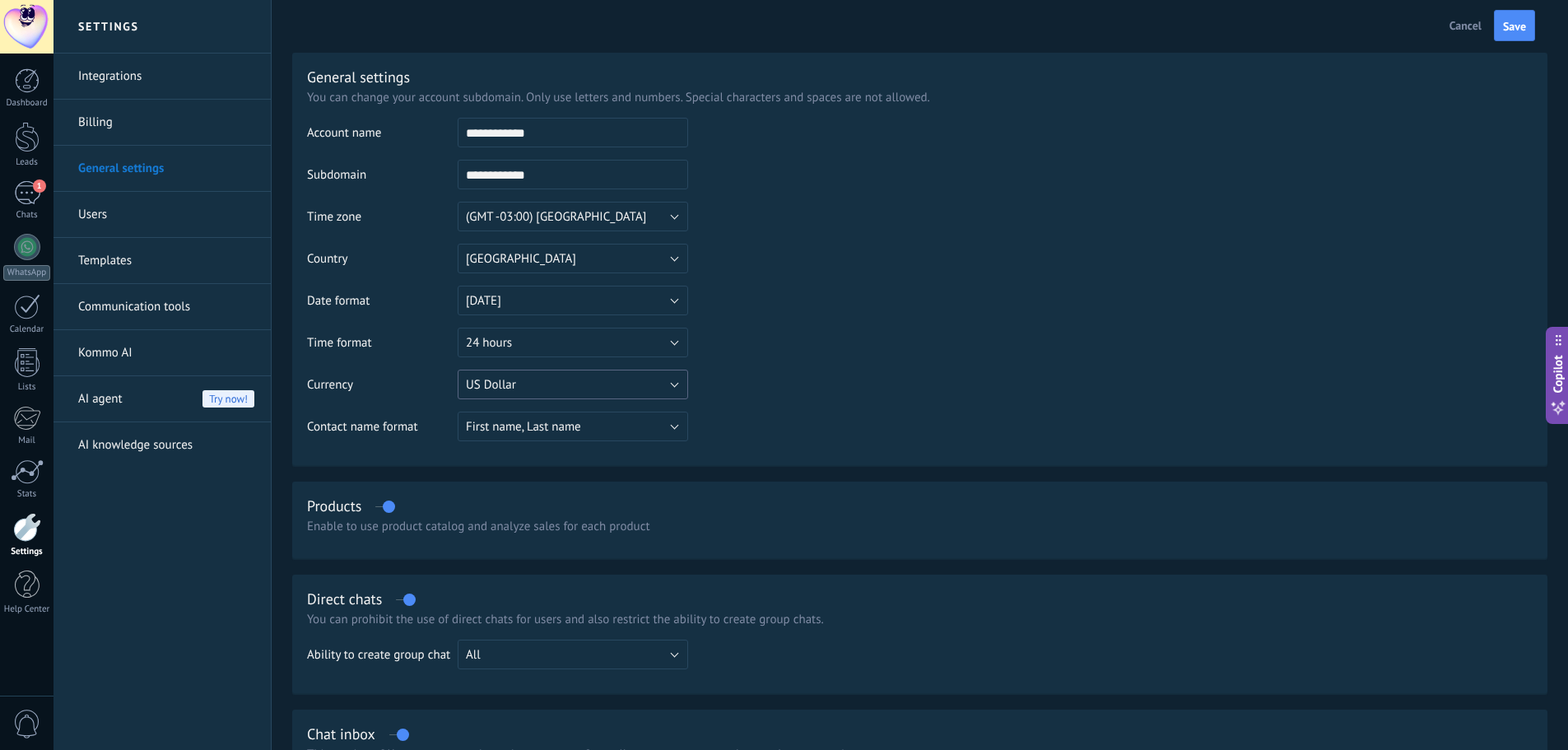
click at [547, 385] on button "US Dollar" at bounding box center [573, 385] width 231 height 30
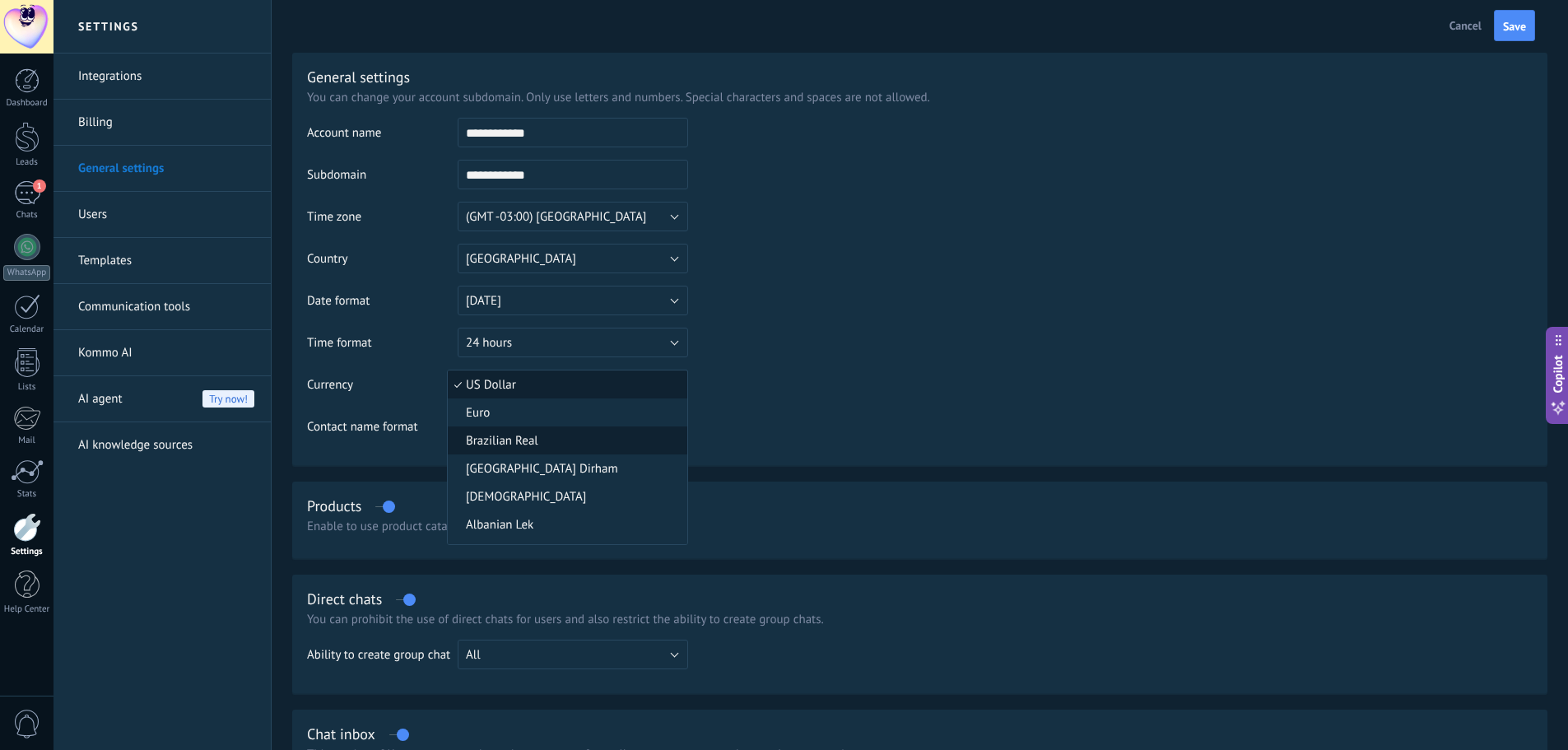
click at [536, 450] on li "Brazilian Real" at bounding box center [567, 440] width 239 height 28
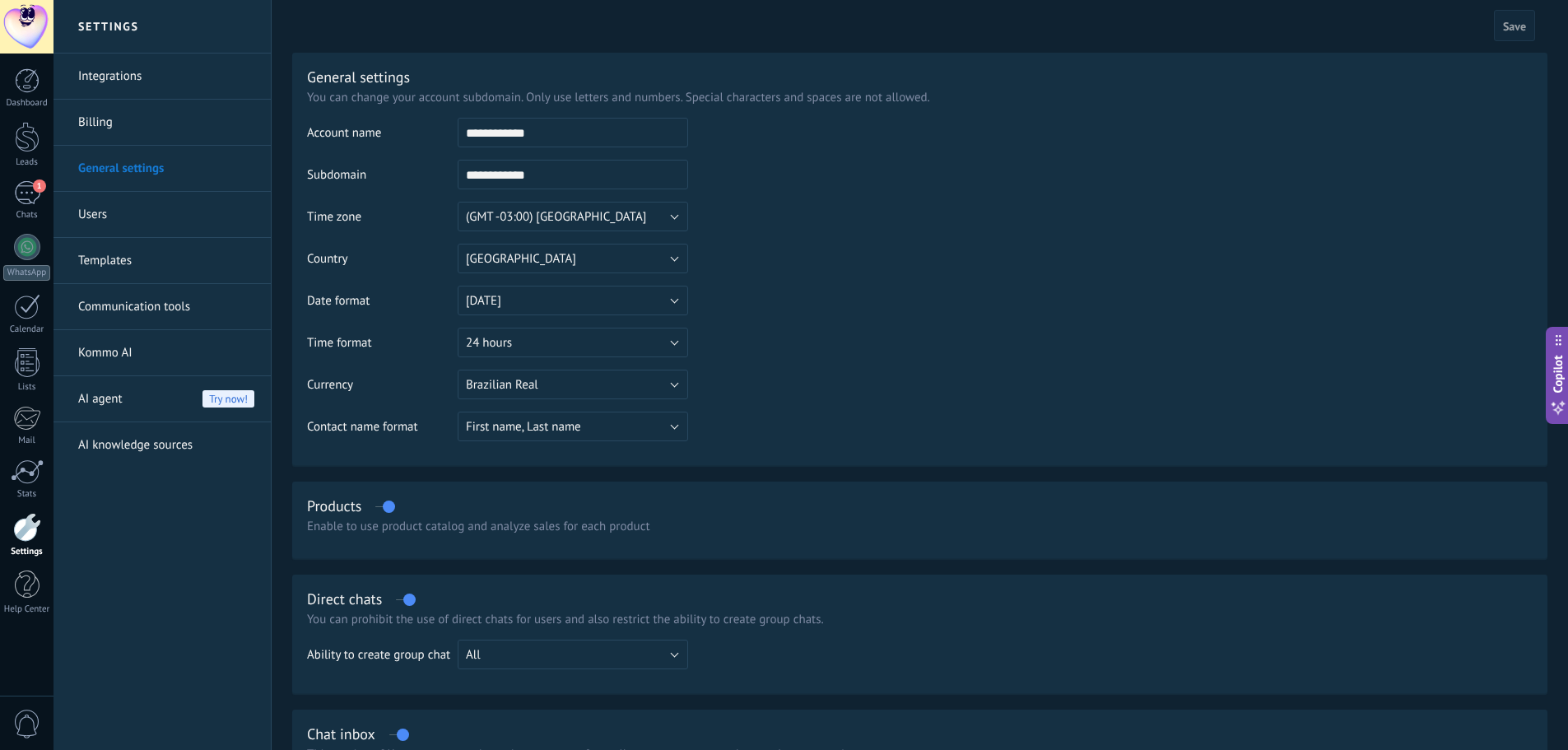
click at [1142, 303] on table "**********" at bounding box center [920, 286] width 1226 height 336
click at [555, 310] on button "31/12/2025" at bounding box center [573, 300] width 231 height 30
click at [1024, 292] on table "**********" at bounding box center [920, 286] width 1226 height 336
click at [116, 121] on link "Billing" at bounding box center [166, 122] width 176 height 46
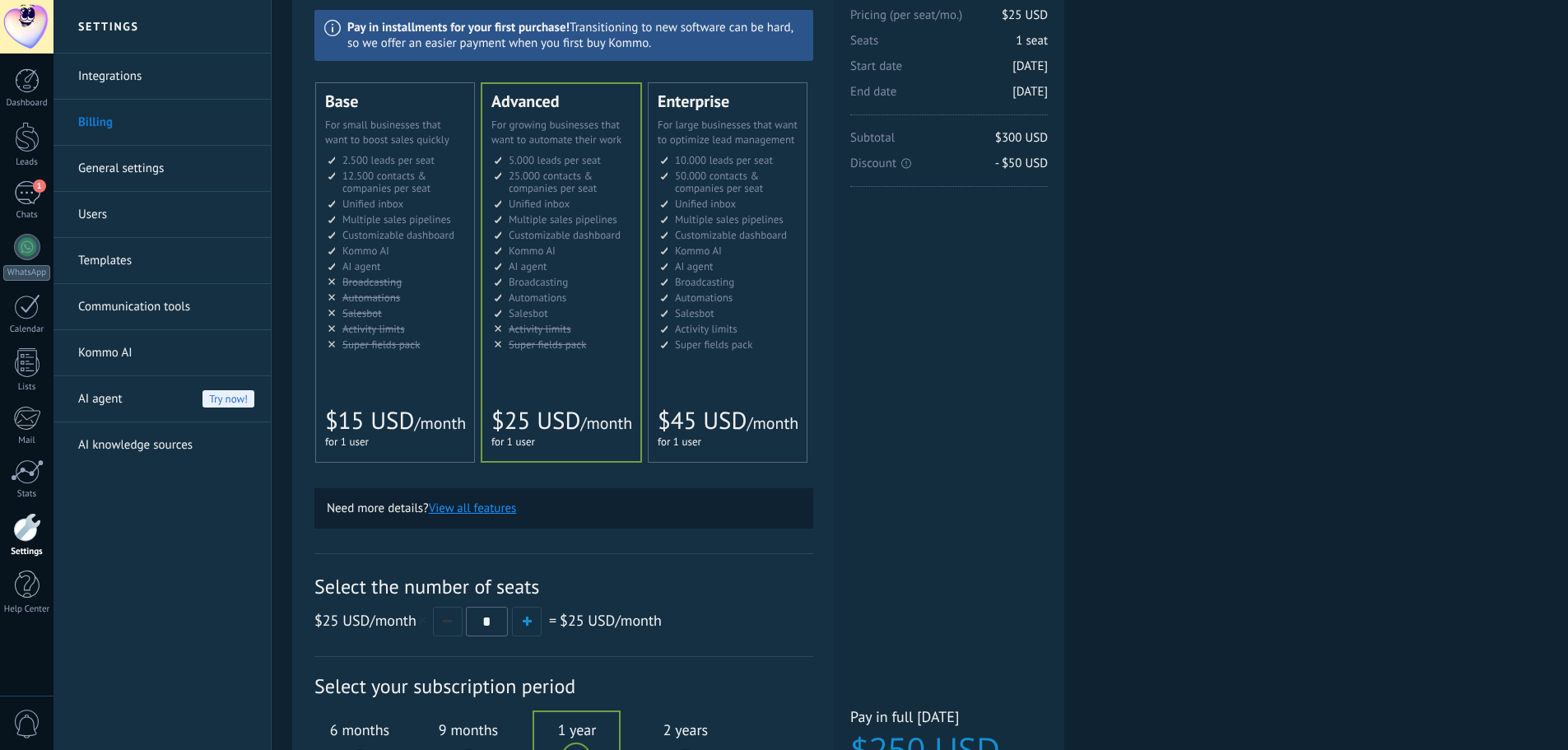
scroll to position [36, 0]
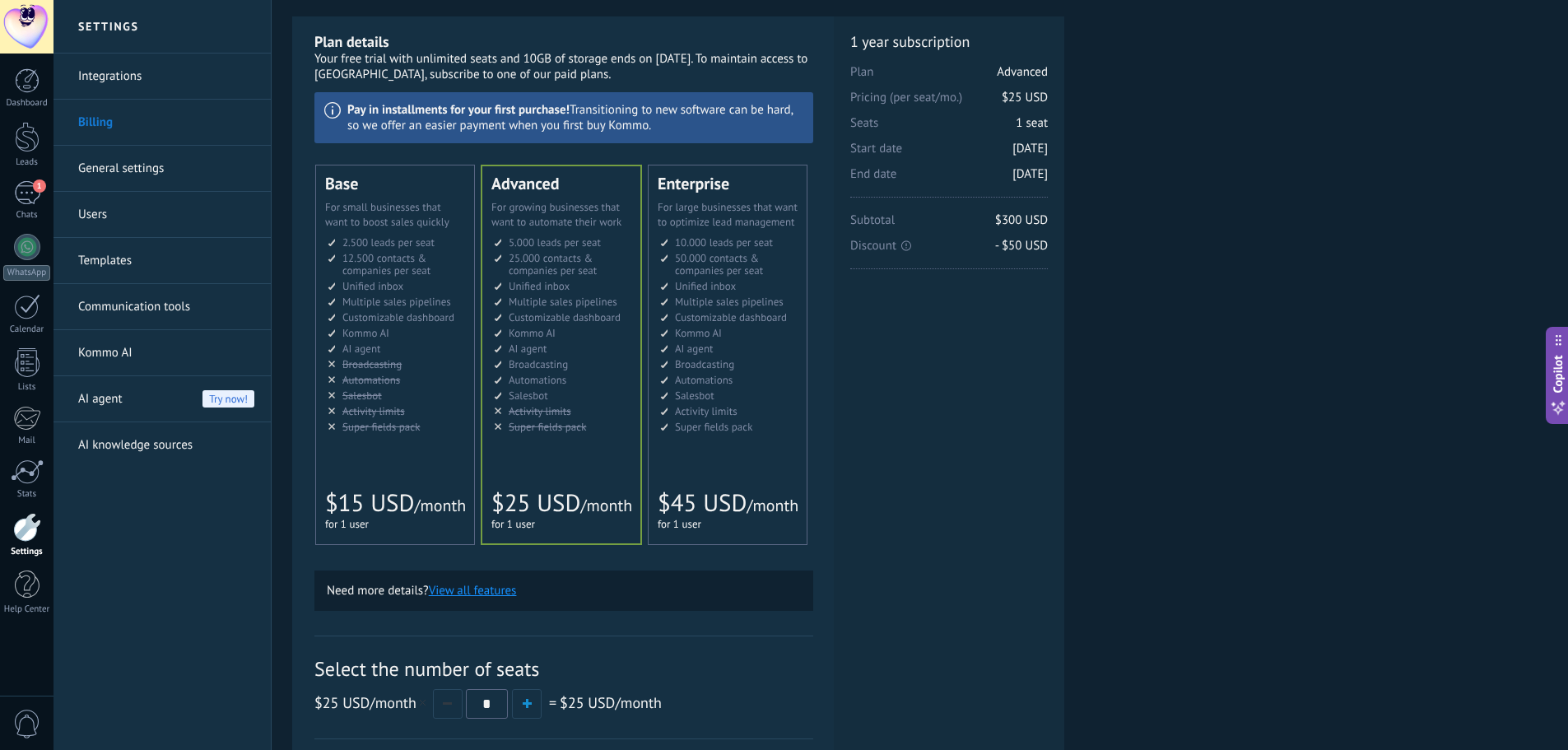
click at [115, 81] on link "Integrations" at bounding box center [166, 77] width 176 height 46
